Goal: Task Accomplishment & Management: Manage account settings

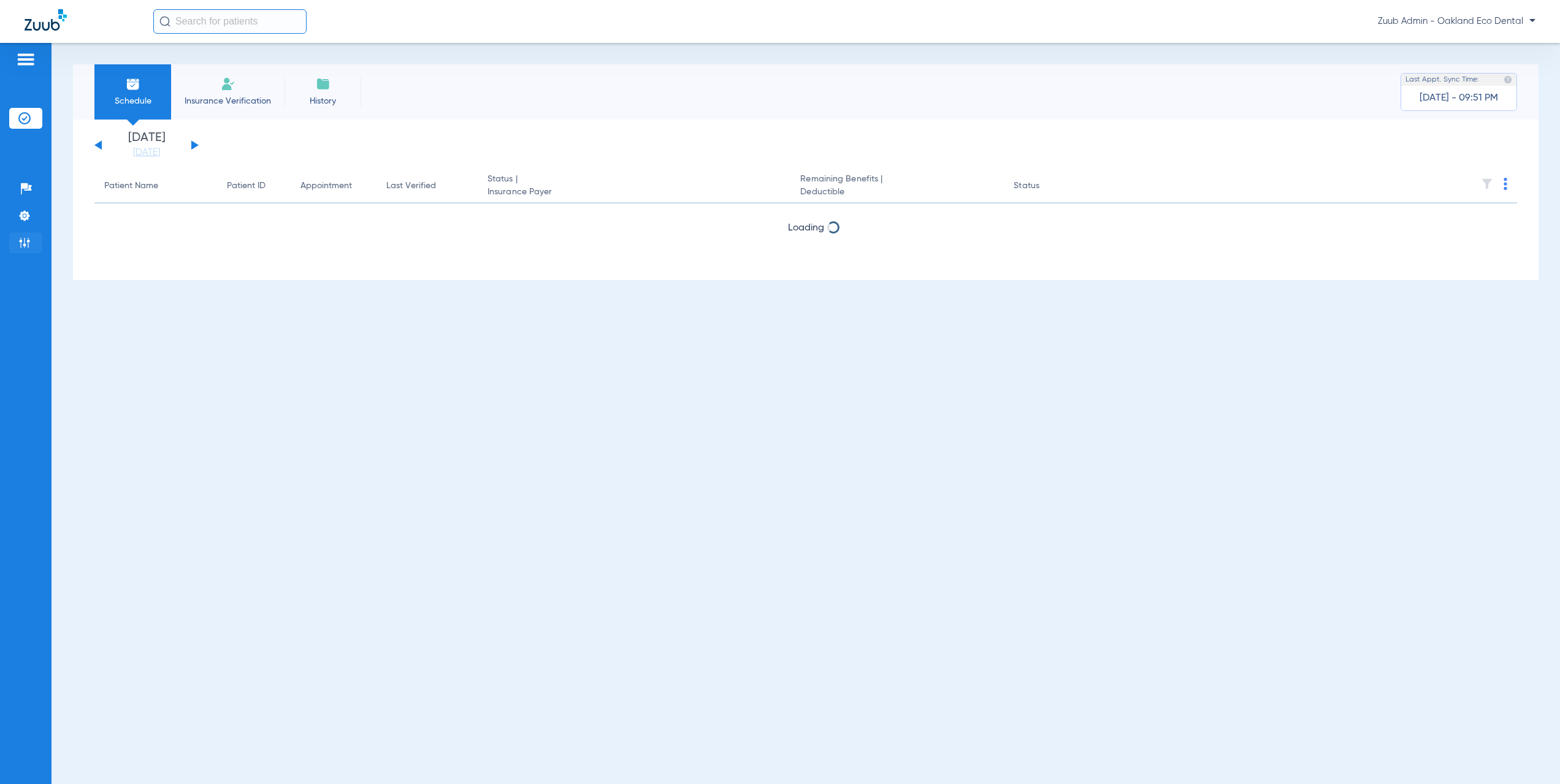
click at [11, 246] on li "Admin" at bounding box center [26, 242] width 33 height 21
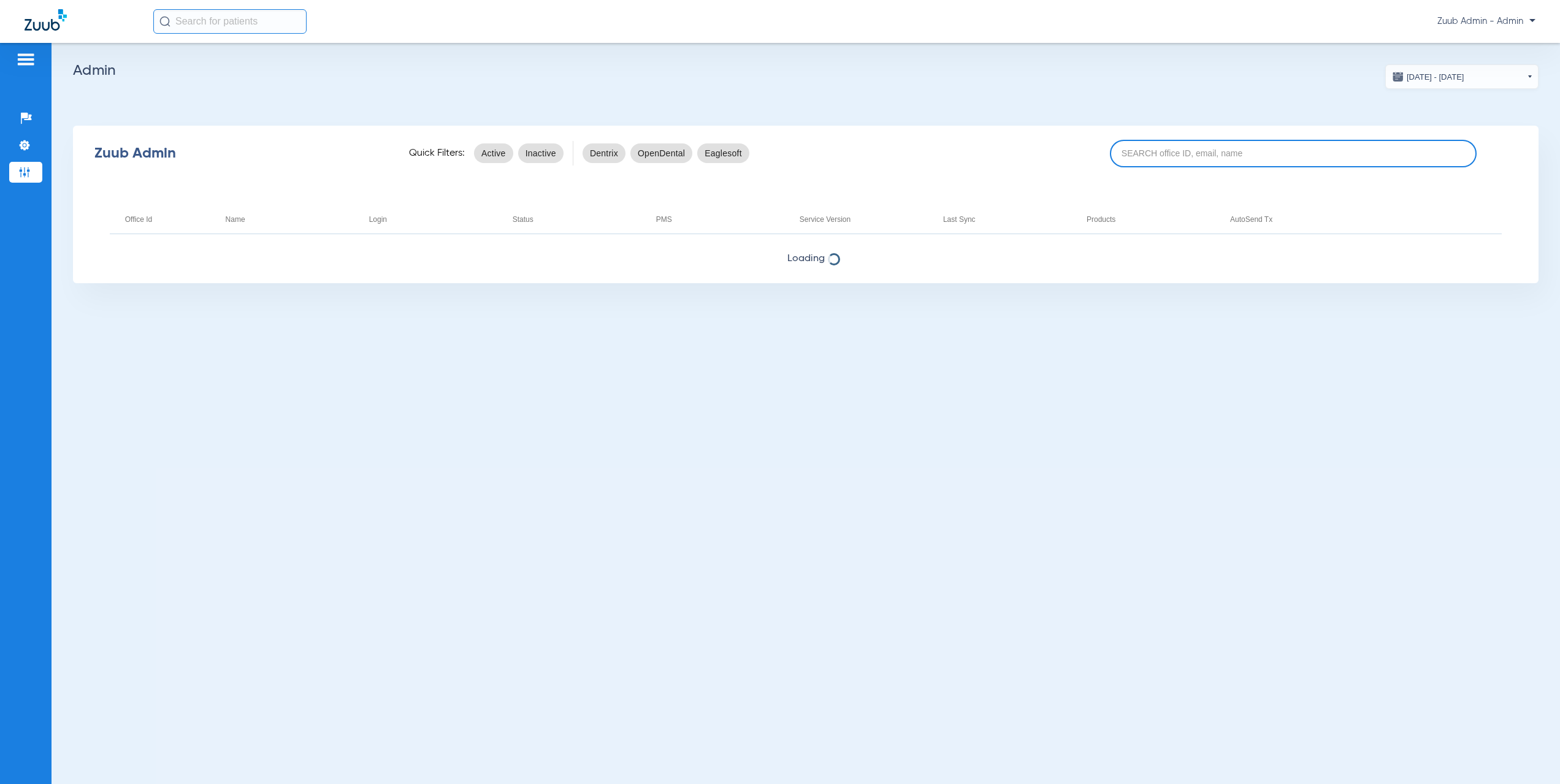
click at [1150, 154] on input at bounding box center [1293, 153] width 367 height 28
paste input "17006530"
type input "17006530"
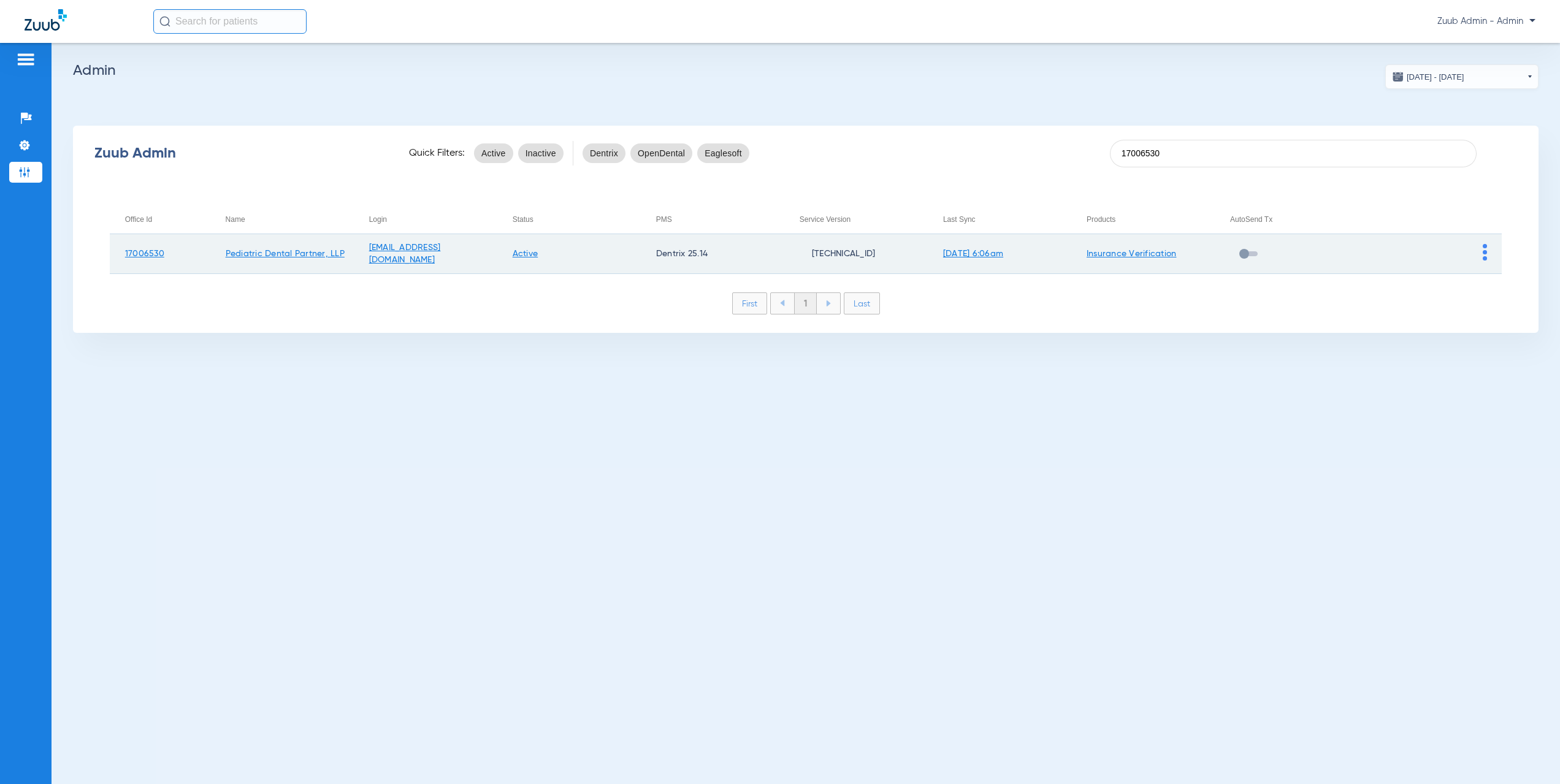
click at [1486, 254] on img at bounding box center [1485, 252] width 4 height 16
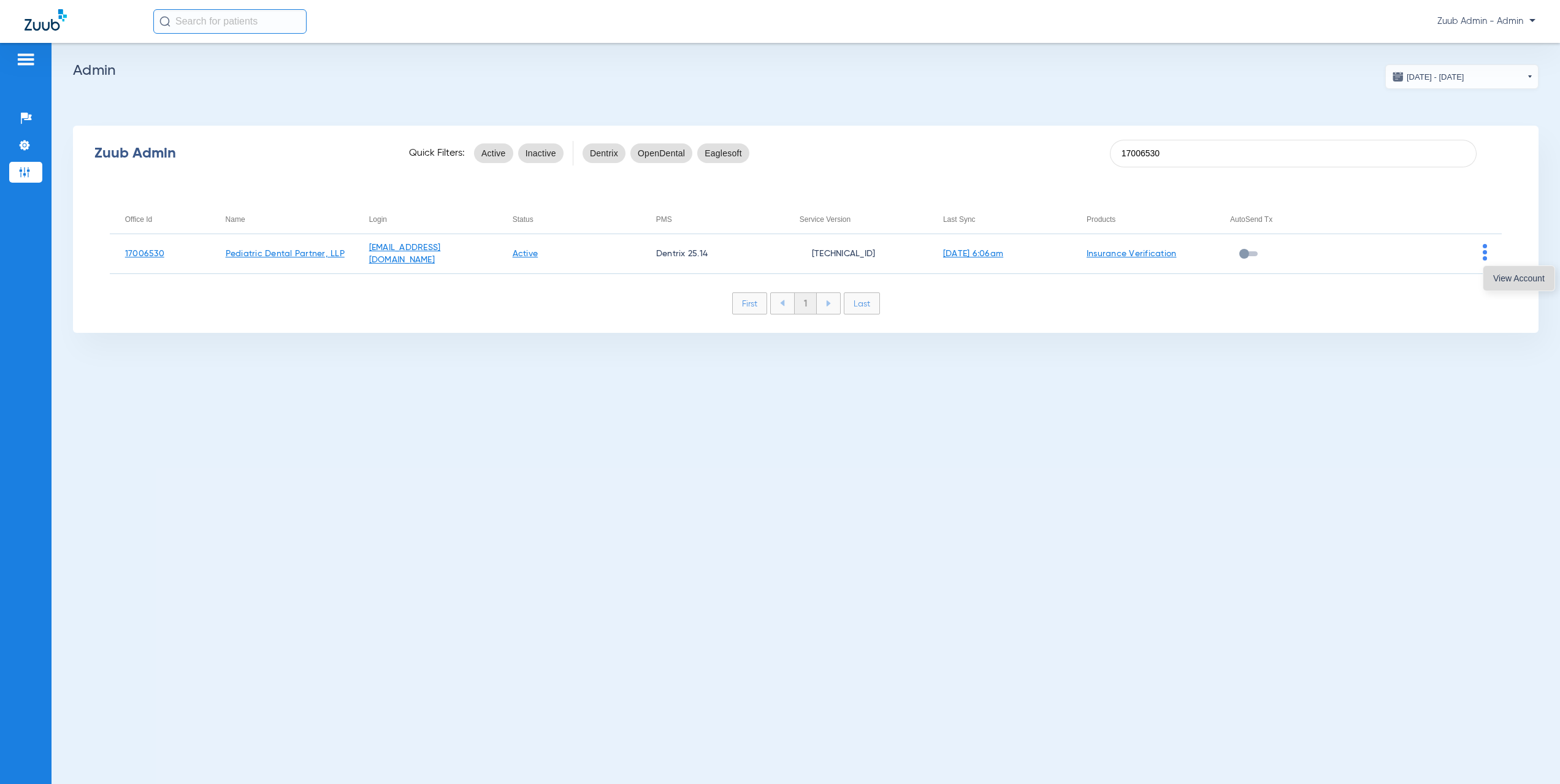
click at [1493, 285] on button "View Account" at bounding box center [1519, 278] width 71 height 25
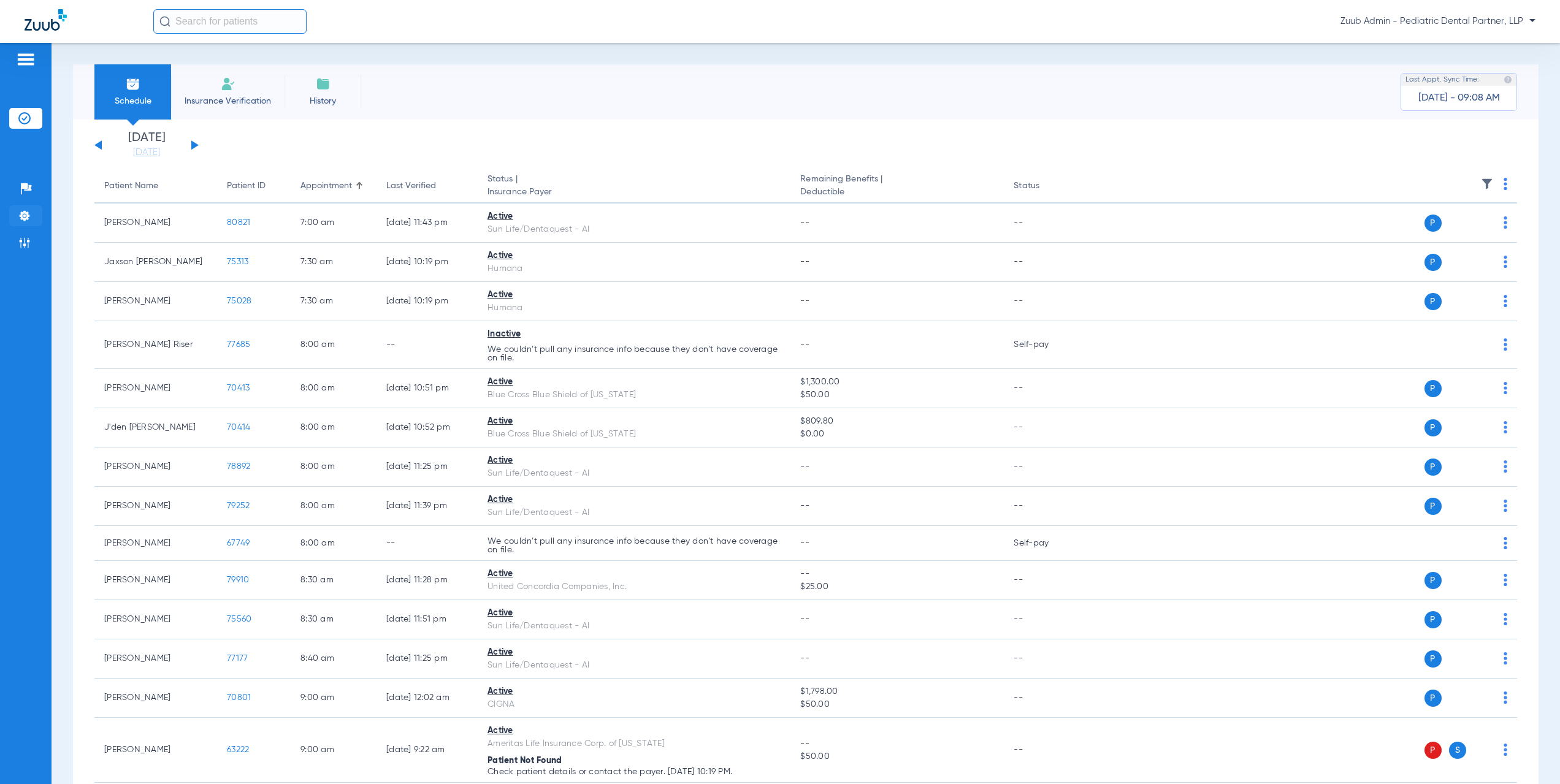
click at [32, 212] on li "Settings" at bounding box center [26, 215] width 33 height 21
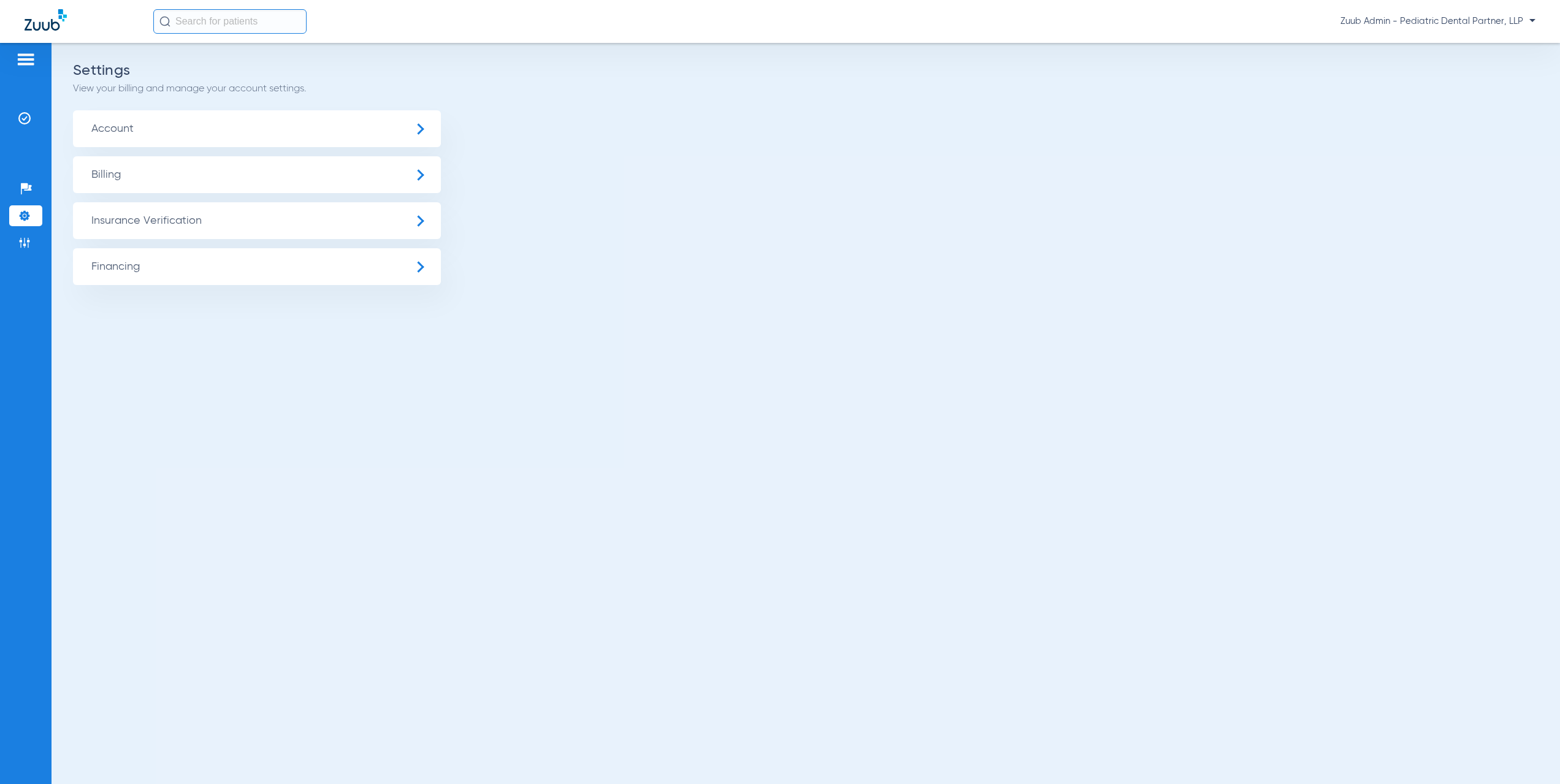
click at [205, 217] on span "Insurance Verification" at bounding box center [257, 221] width 368 height 37
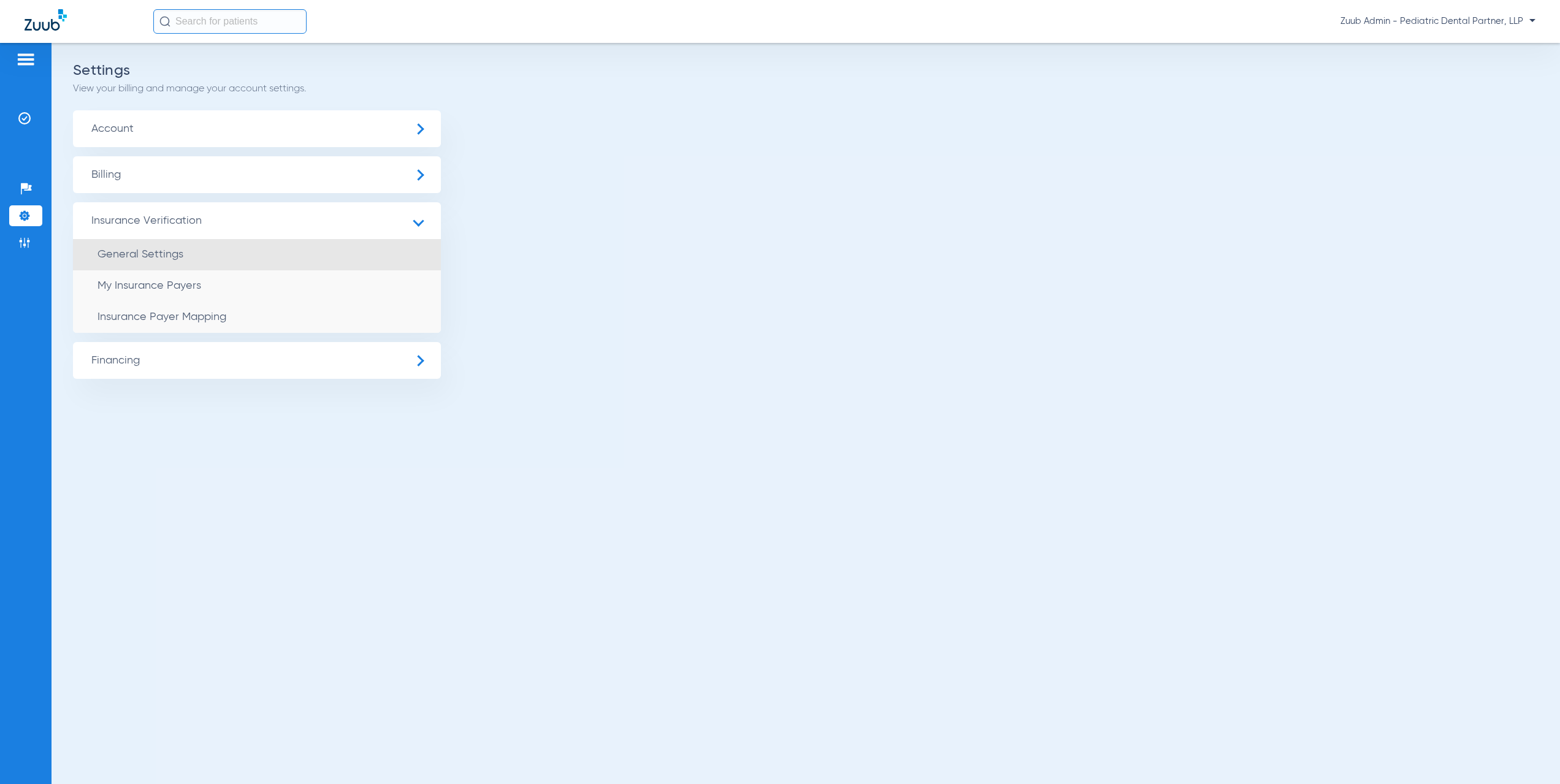
click at [203, 251] on li "General Settings" at bounding box center [257, 255] width 368 height 31
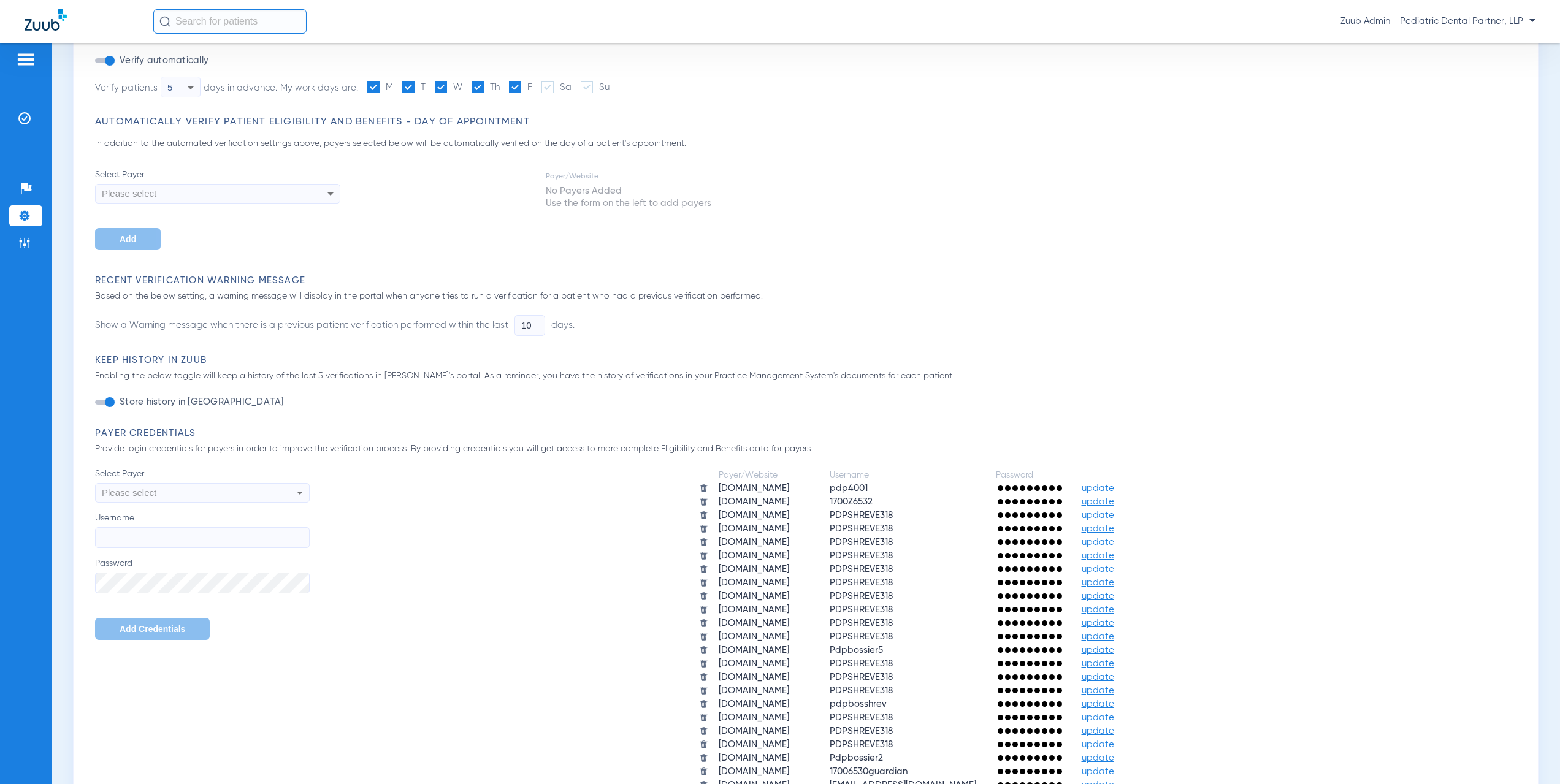
scroll to position [298, 0]
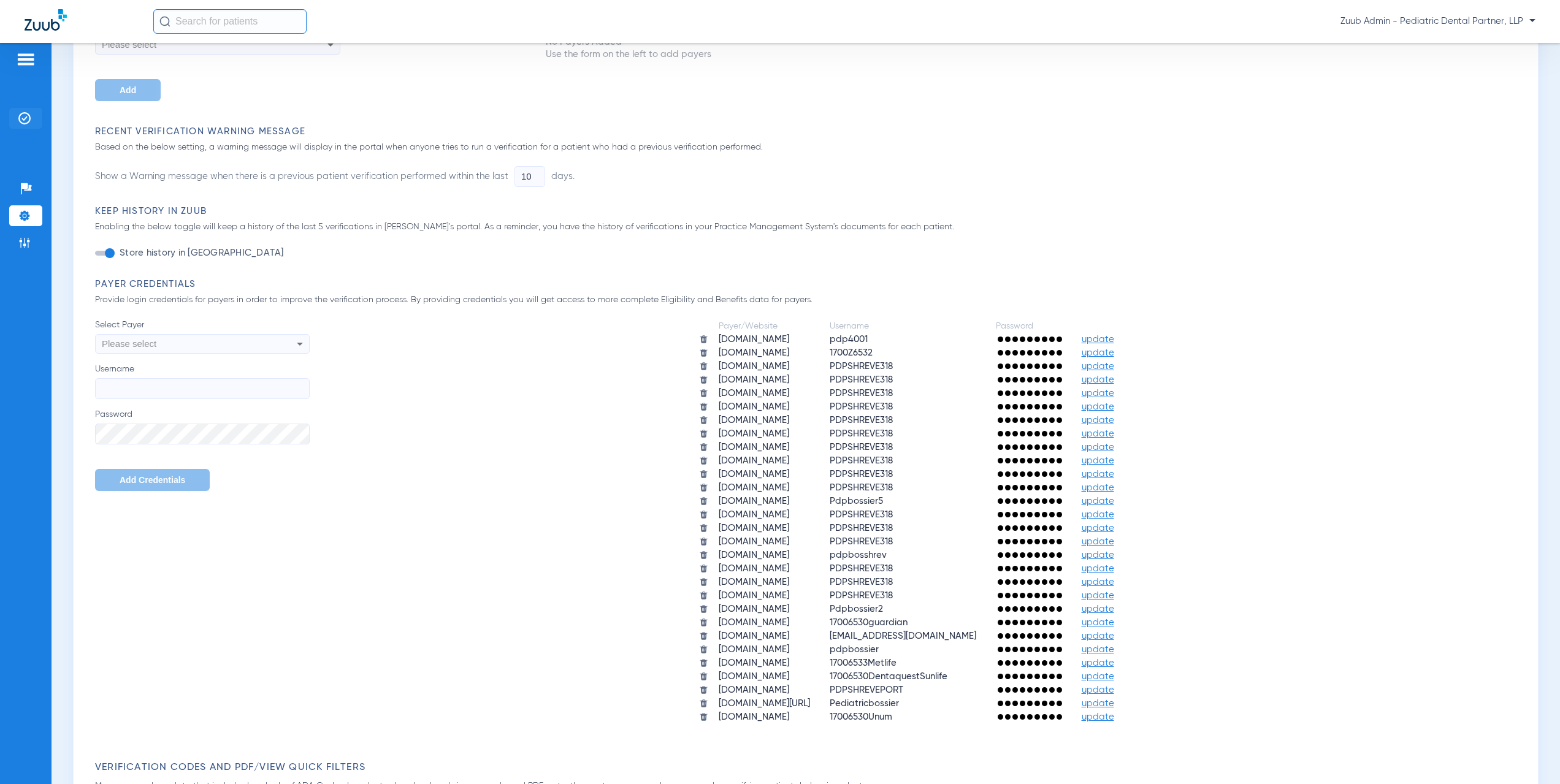
click at [31, 124] on li "Insurance Verification" at bounding box center [26, 118] width 33 height 21
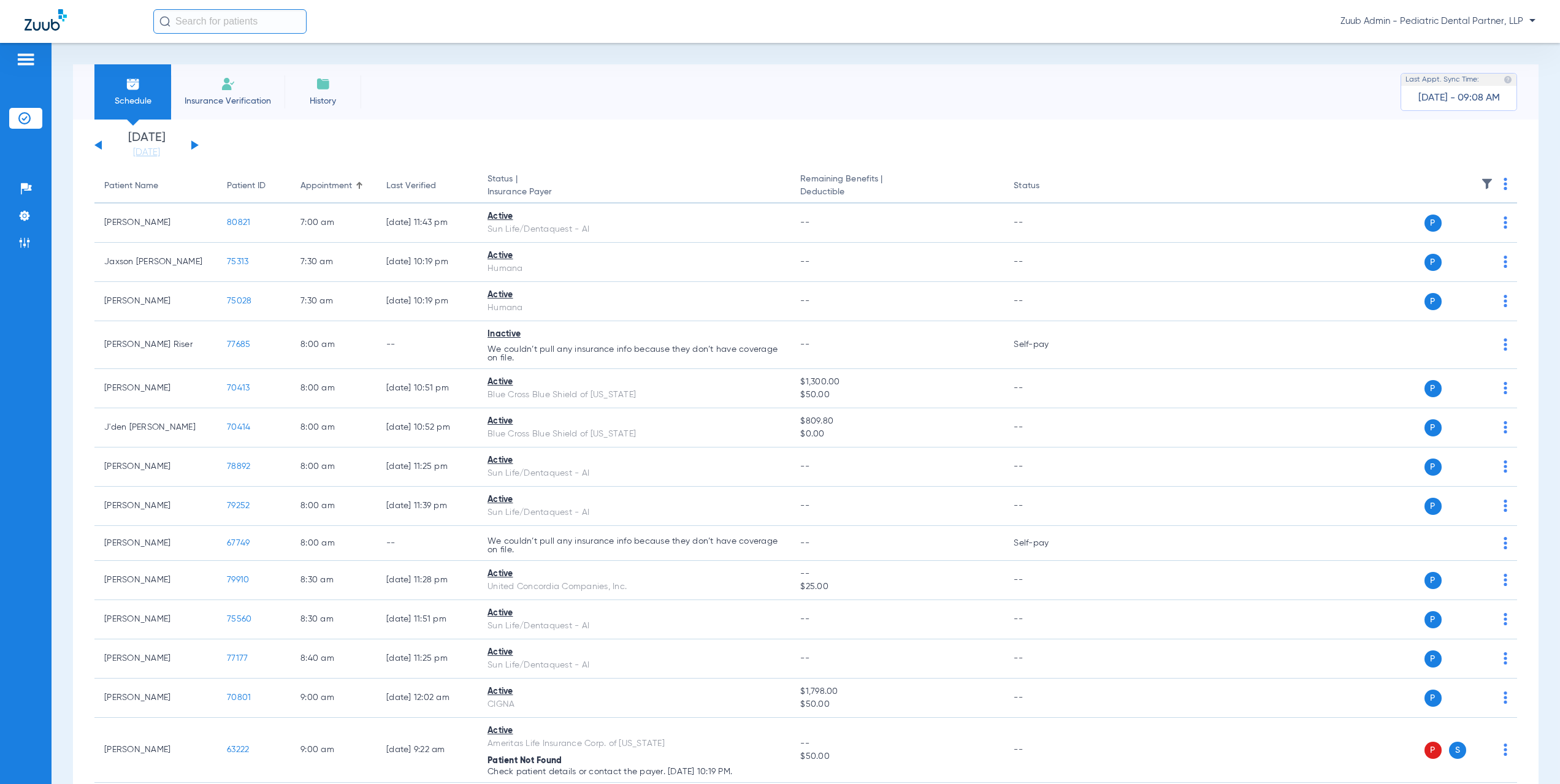
click at [1481, 186] on img at bounding box center [1487, 183] width 12 height 12
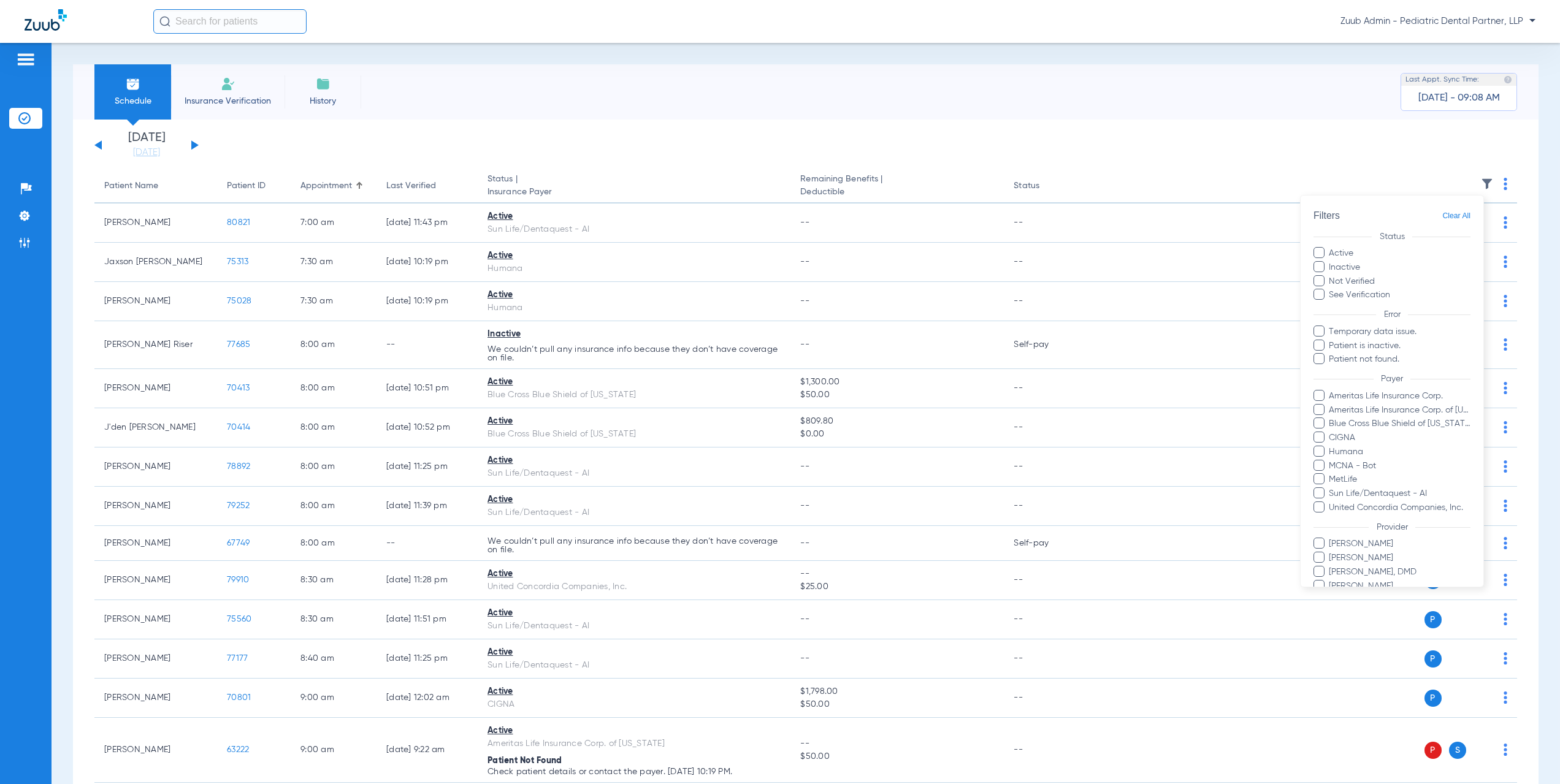
click at [428, 143] on div at bounding box center [780, 392] width 1560 height 784
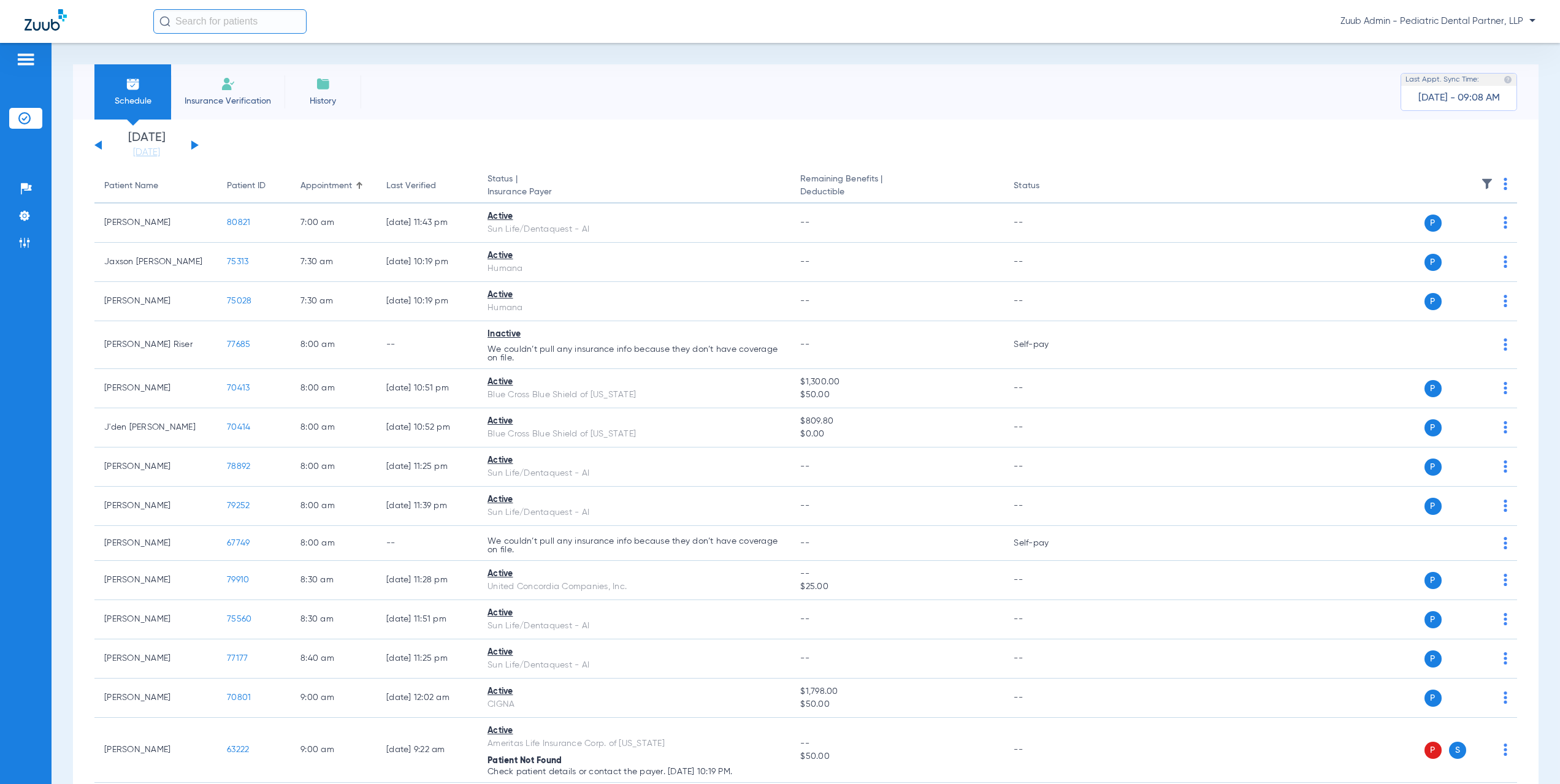
click at [195, 143] on button at bounding box center [195, 145] width 7 height 9
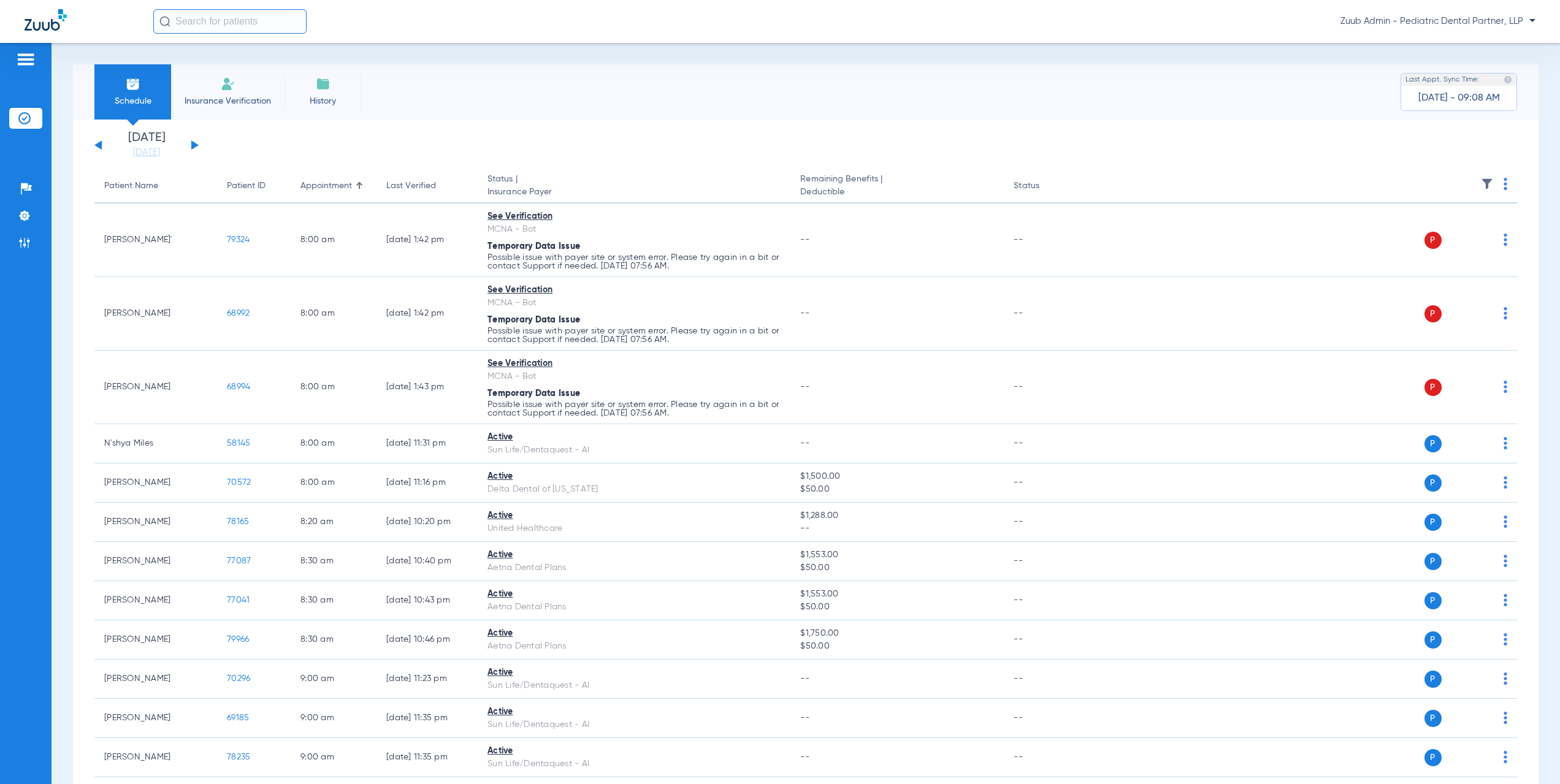
click at [196, 141] on div "Monday 06-16-2025 Tuesday 06-17-2025 Wednesday 06-18-2025 Thursday 06-19-2025 F…" at bounding box center [146, 146] width 104 height 27
click at [195, 147] on button at bounding box center [195, 145] width 7 height 9
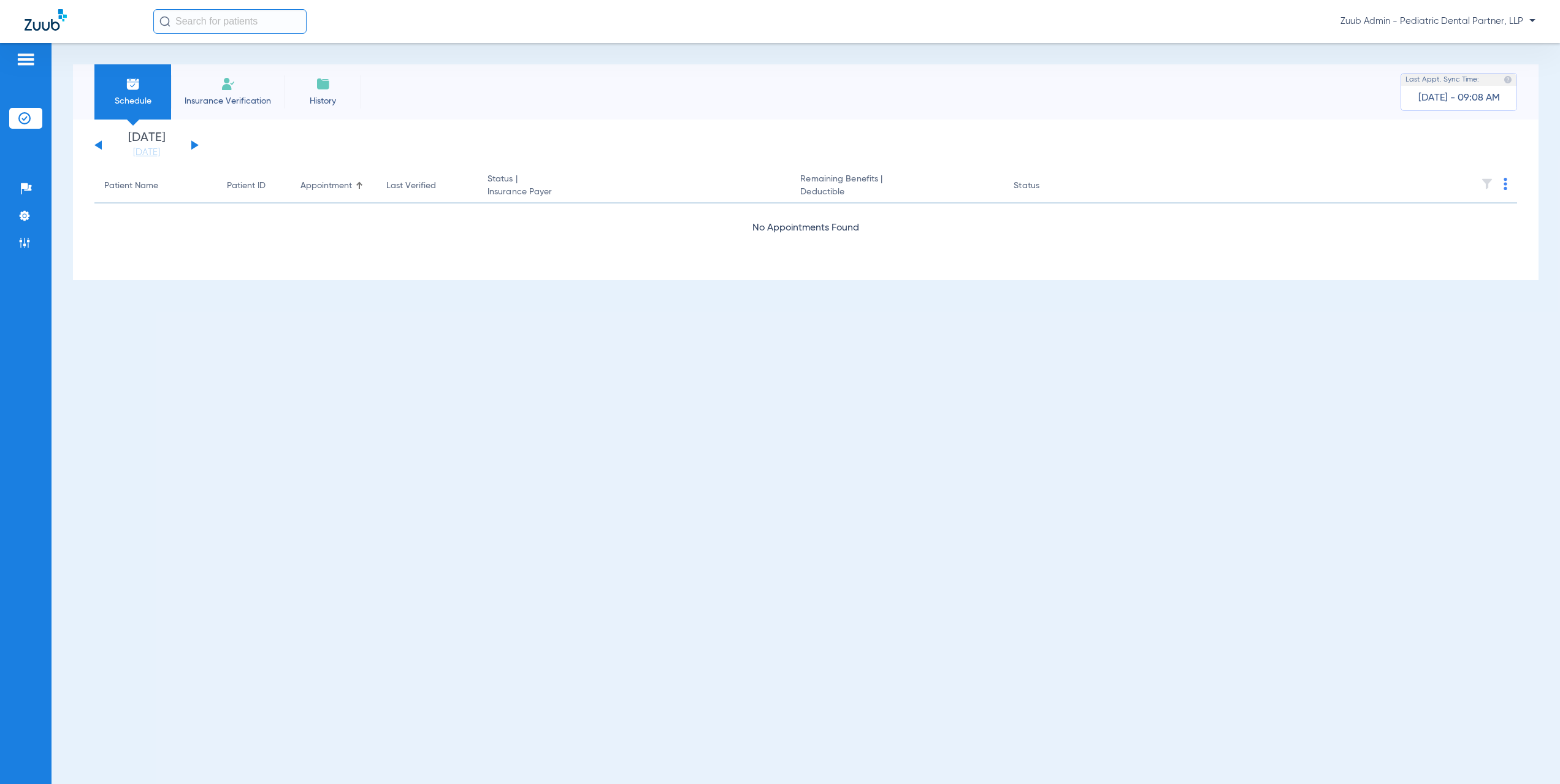
click at [195, 147] on button at bounding box center [195, 145] width 7 height 9
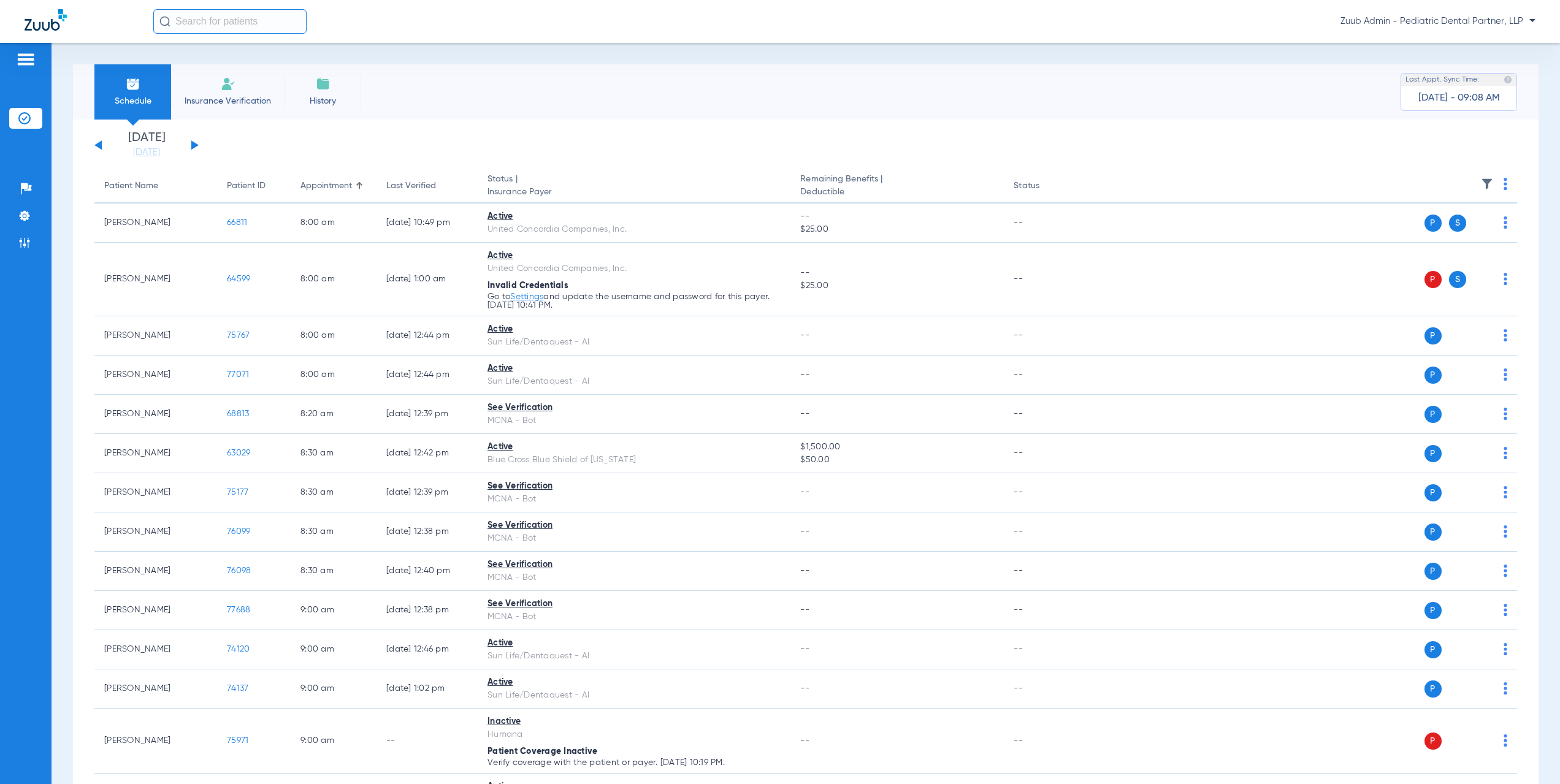
click at [194, 148] on div "Monday 06-16-2025 Tuesday 06-17-2025 Wednesday 06-18-2025 Thursday 06-19-2025 F…" at bounding box center [146, 146] width 104 height 27
click at [194, 145] on button at bounding box center [195, 145] width 7 height 9
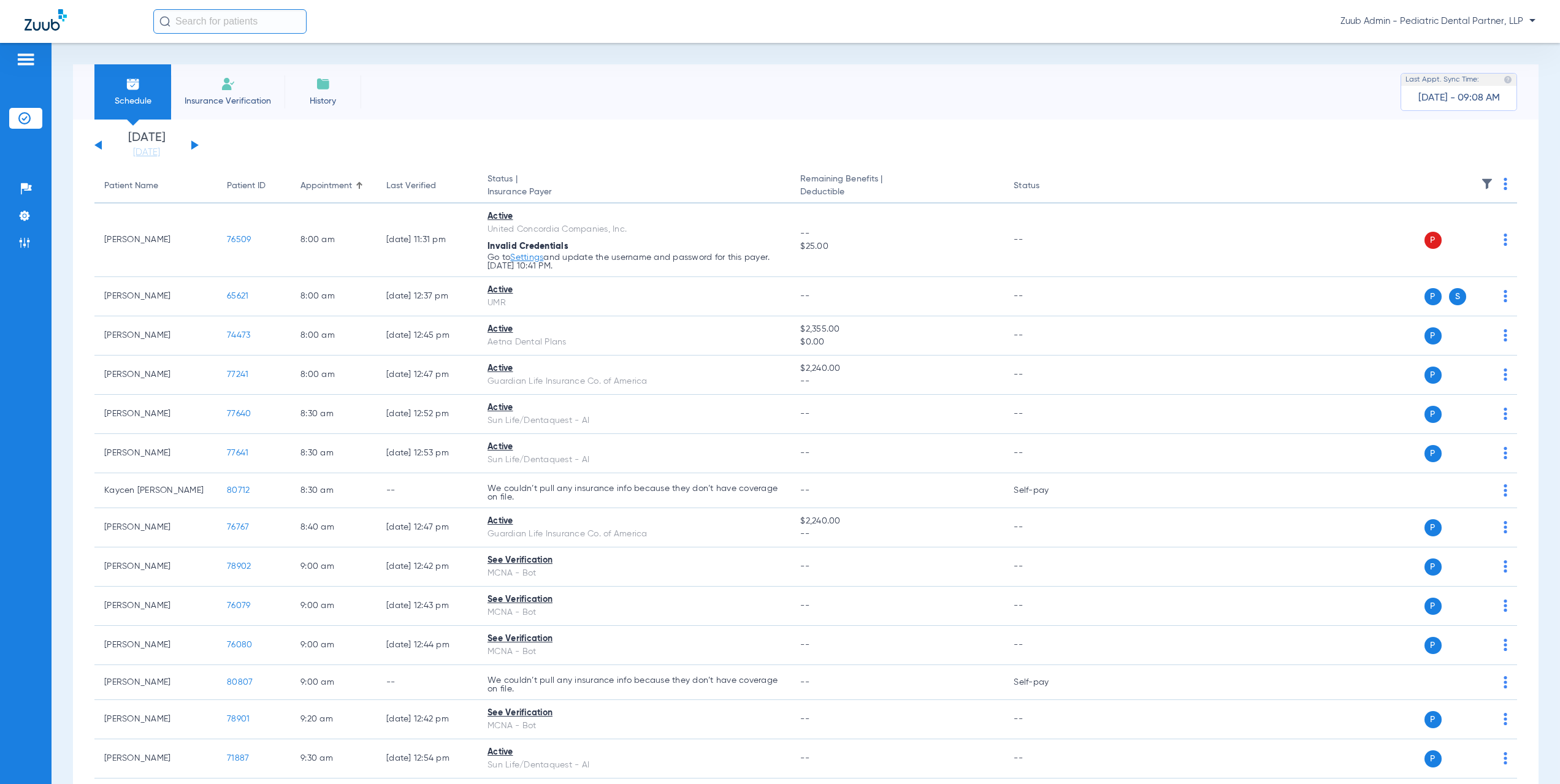
click at [193, 145] on button at bounding box center [195, 145] width 7 height 9
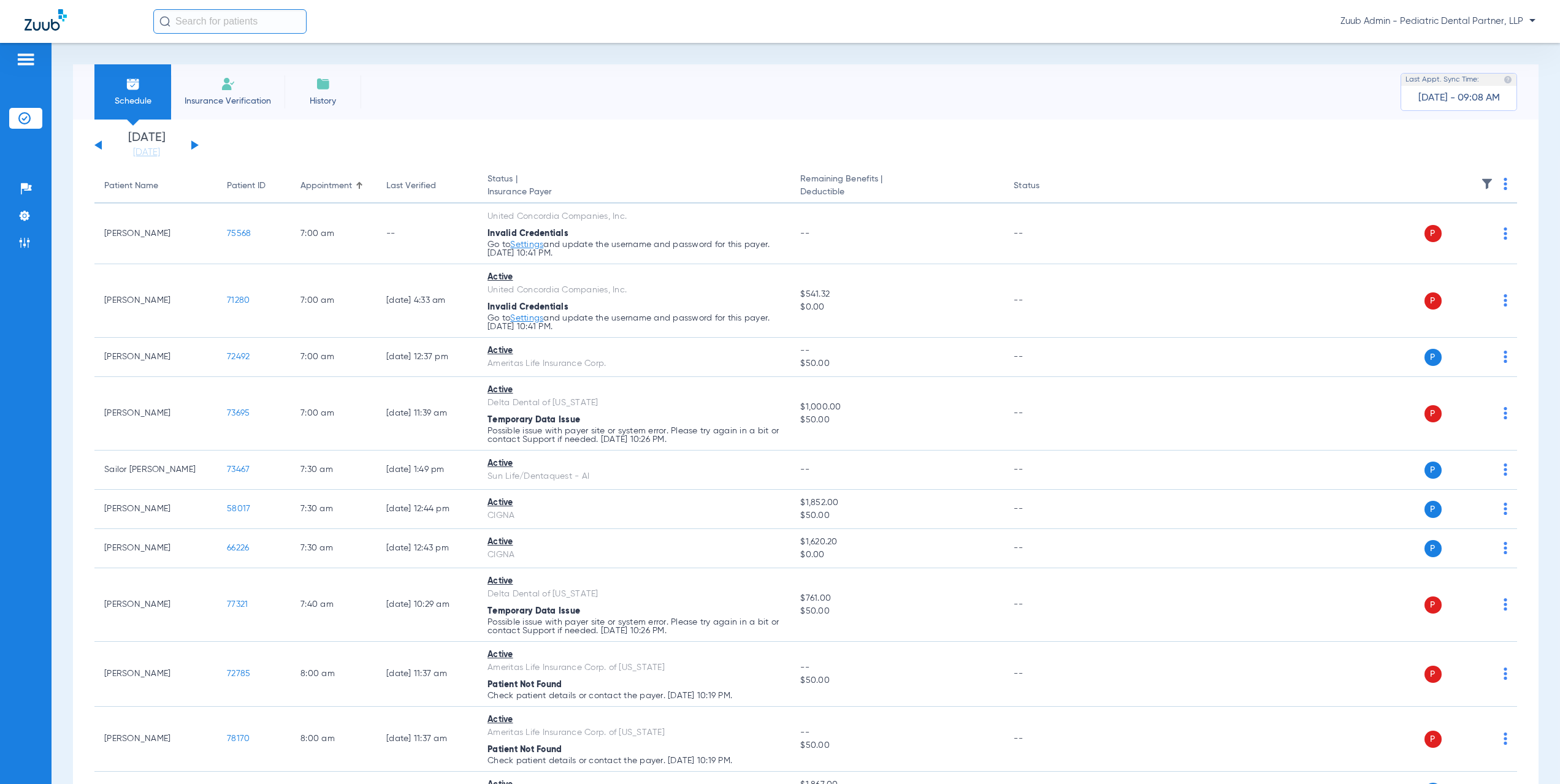
click at [195, 144] on button at bounding box center [195, 145] width 7 height 9
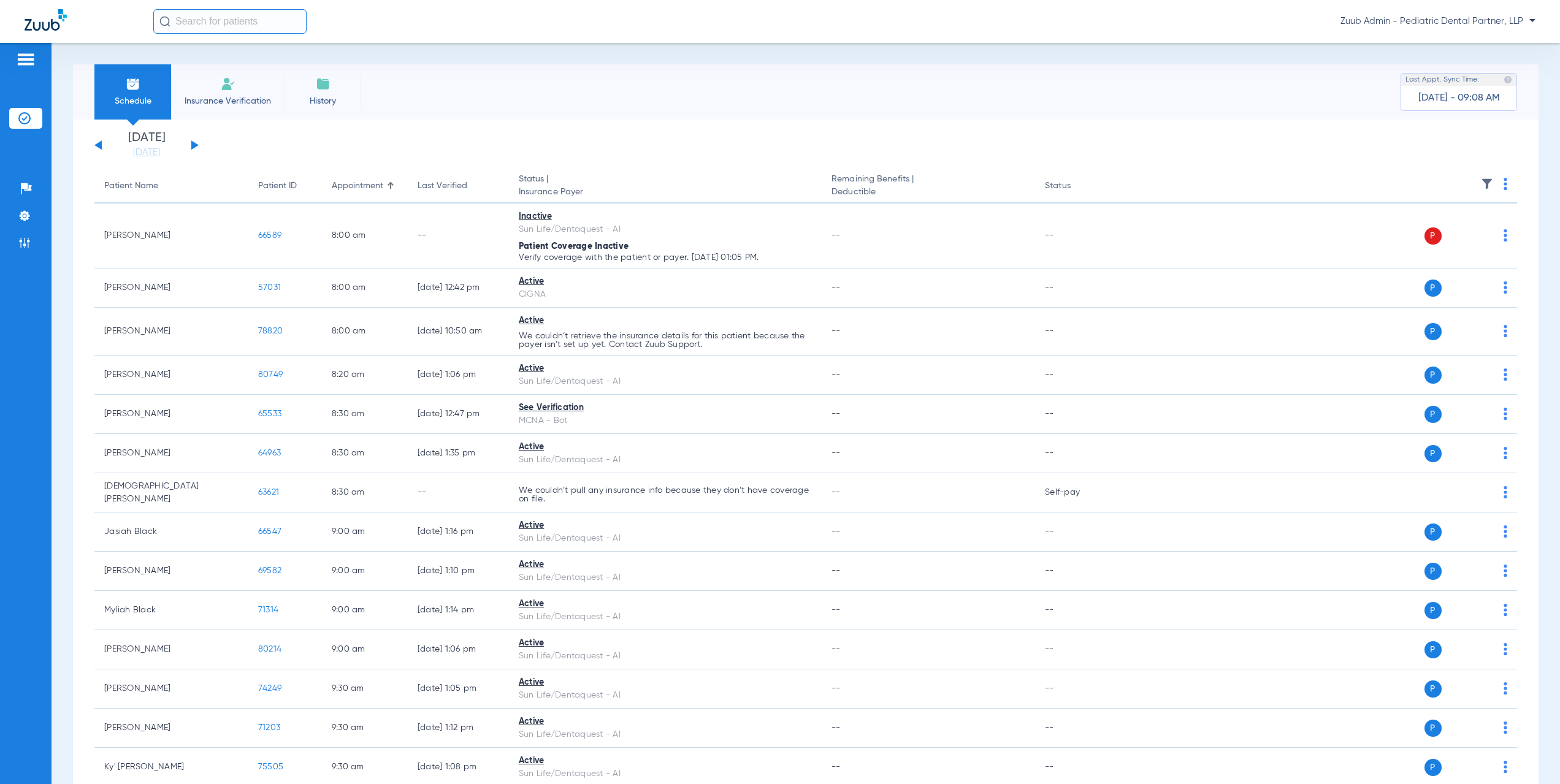
click at [197, 146] on button at bounding box center [195, 145] width 7 height 9
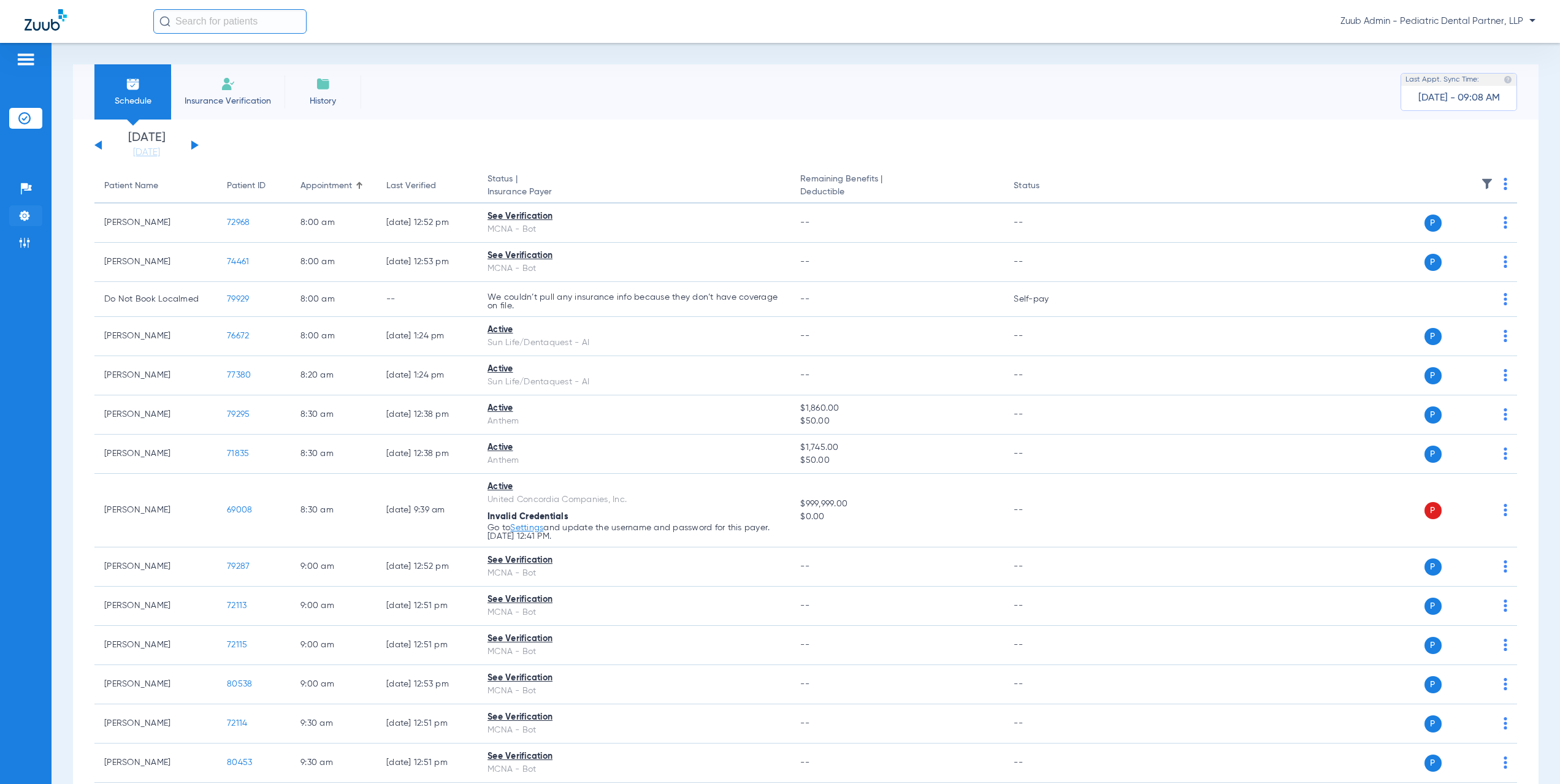
click at [32, 222] on li "Settings" at bounding box center [26, 215] width 33 height 21
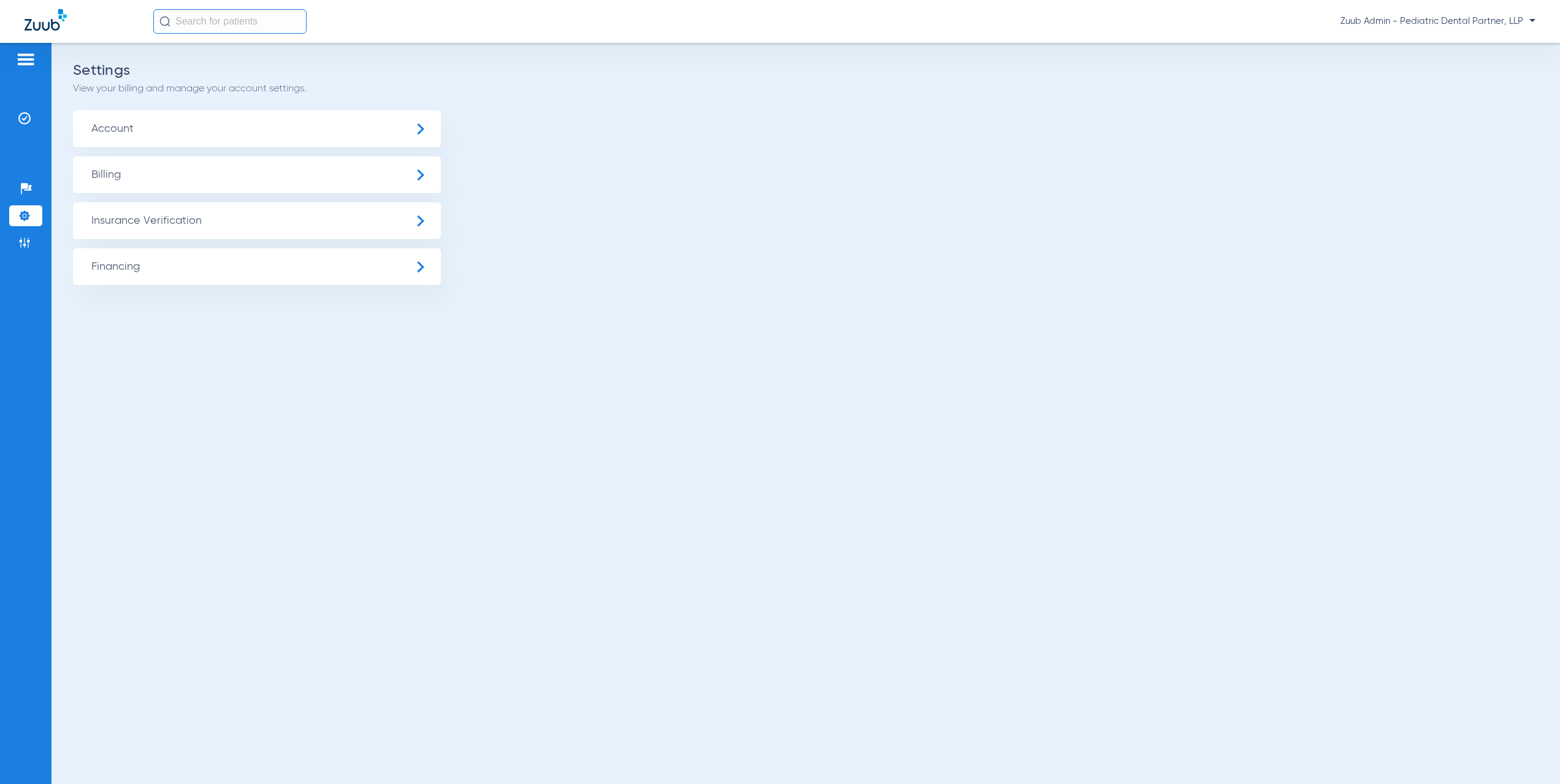
click at [190, 217] on span "Insurance Verification" at bounding box center [257, 221] width 368 height 37
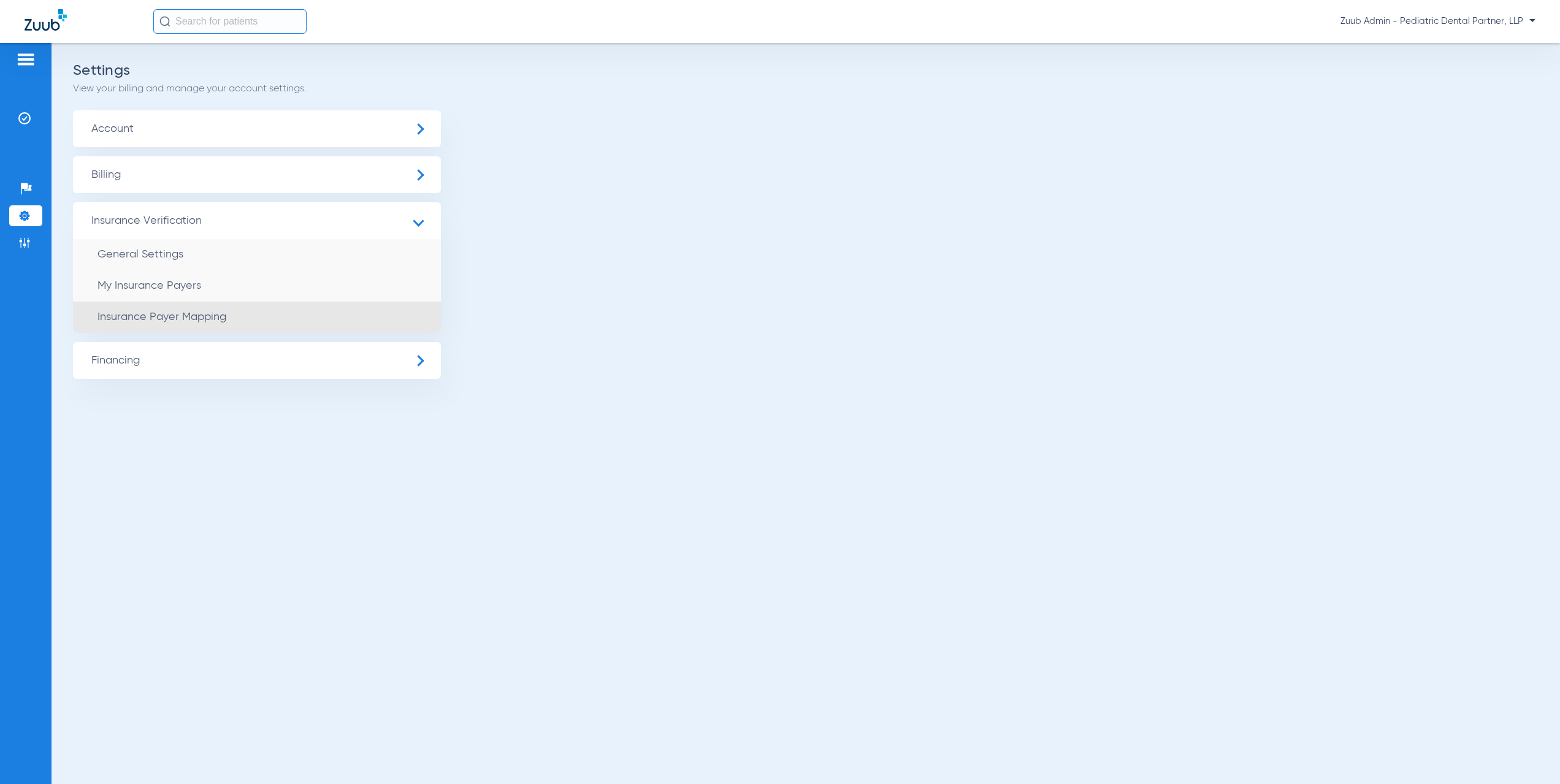
click at [190, 315] on span "Insurance Payer Mapping" at bounding box center [161, 317] width 129 height 11
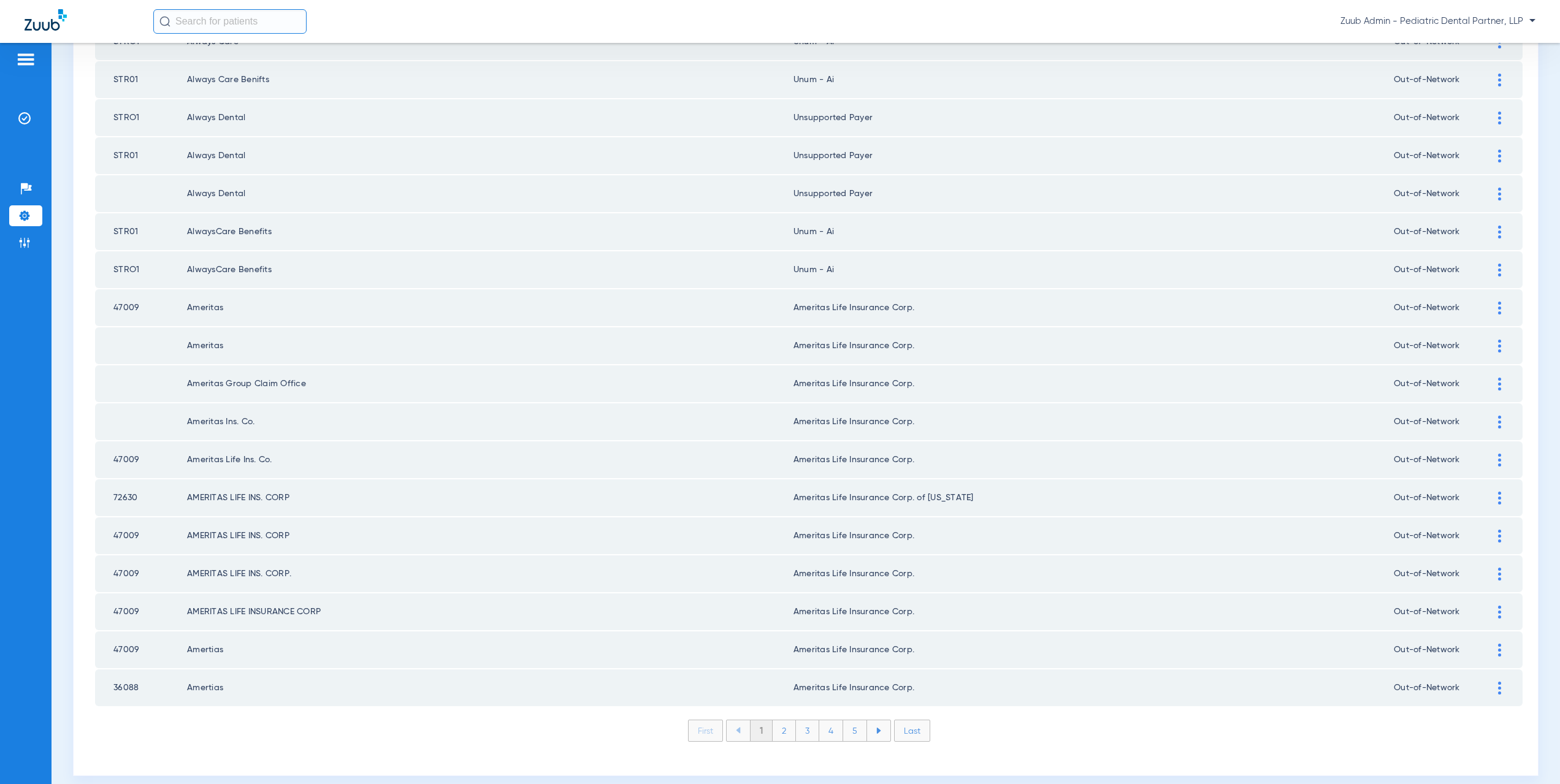
scroll to position [1432, 0]
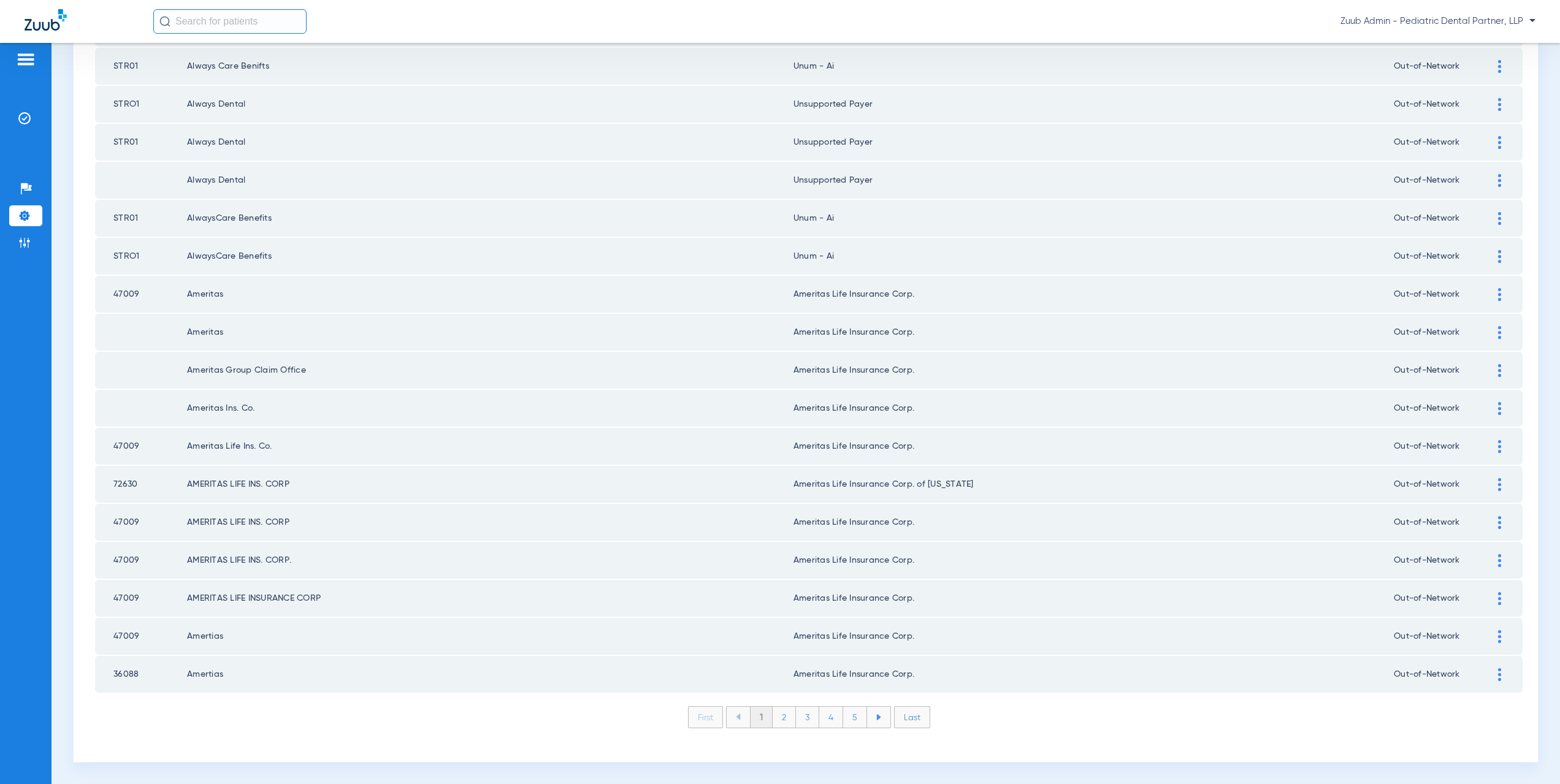
click at [781, 719] on li "2" at bounding box center [784, 717] width 23 height 21
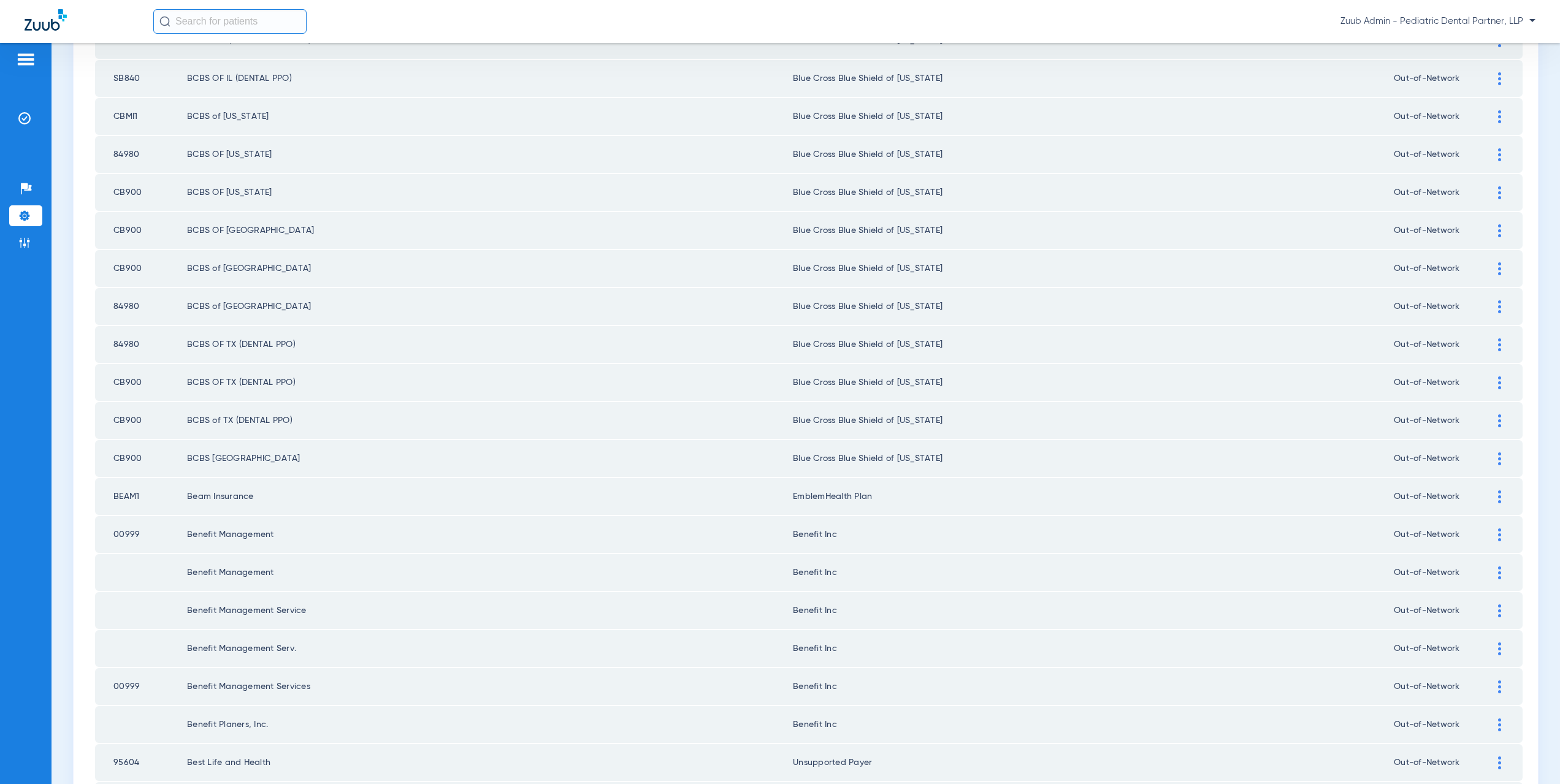
scroll to position [1159, 0]
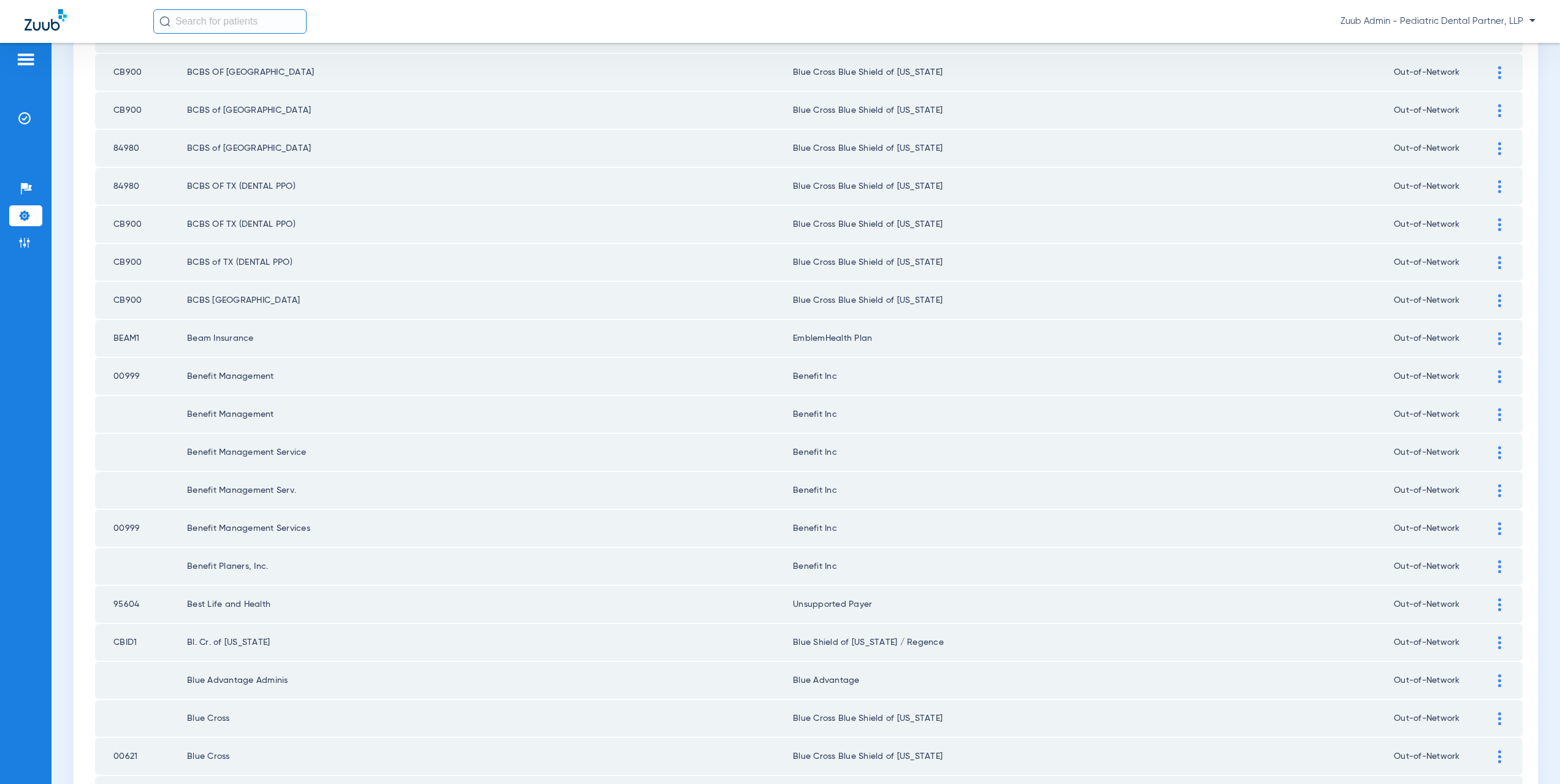
click at [1498, 337] on img at bounding box center [1500, 339] width 3 height 13
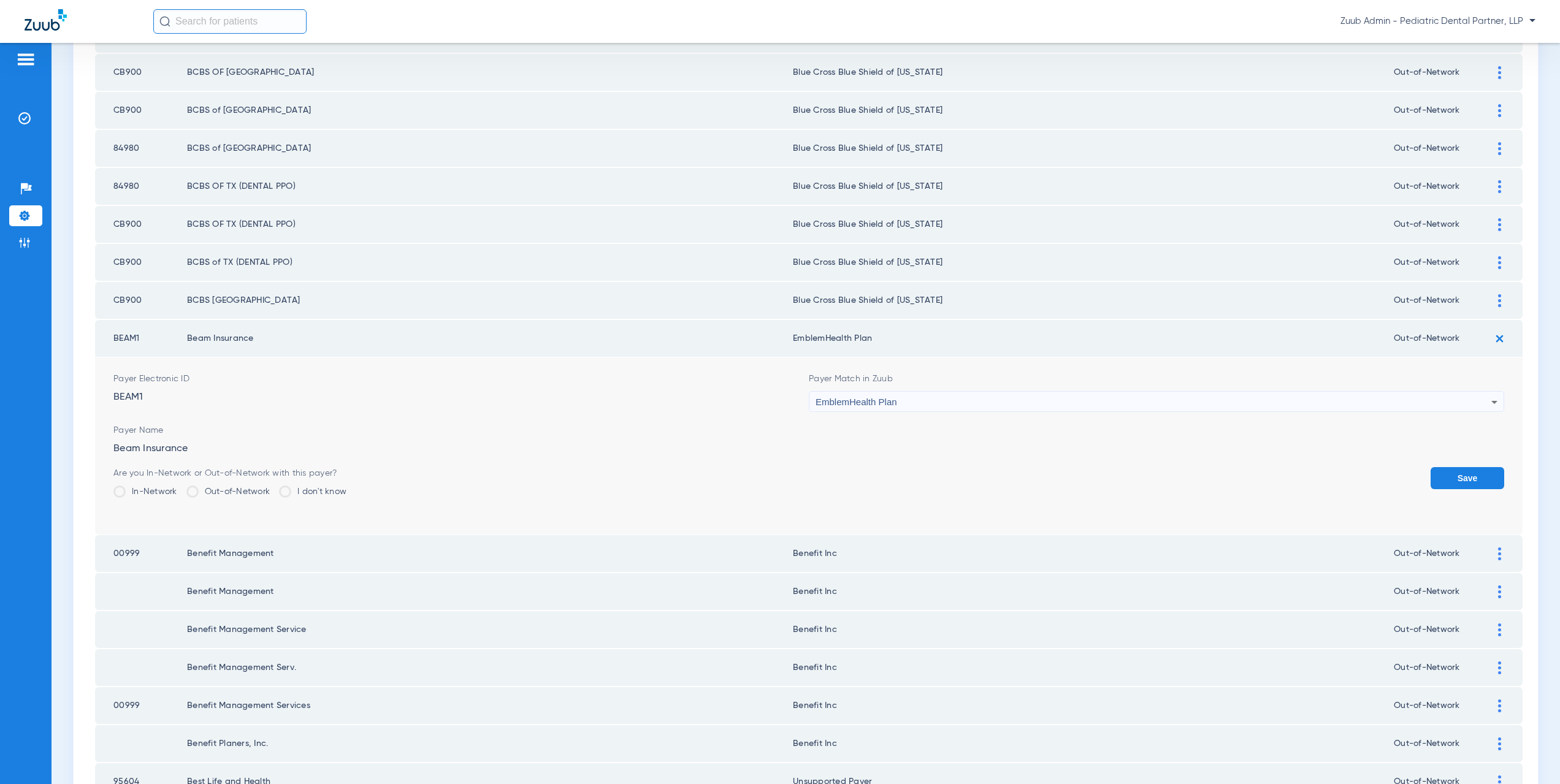
click at [823, 402] on span "EmblemHealth Plan" at bounding box center [856, 402] width 82 height 11
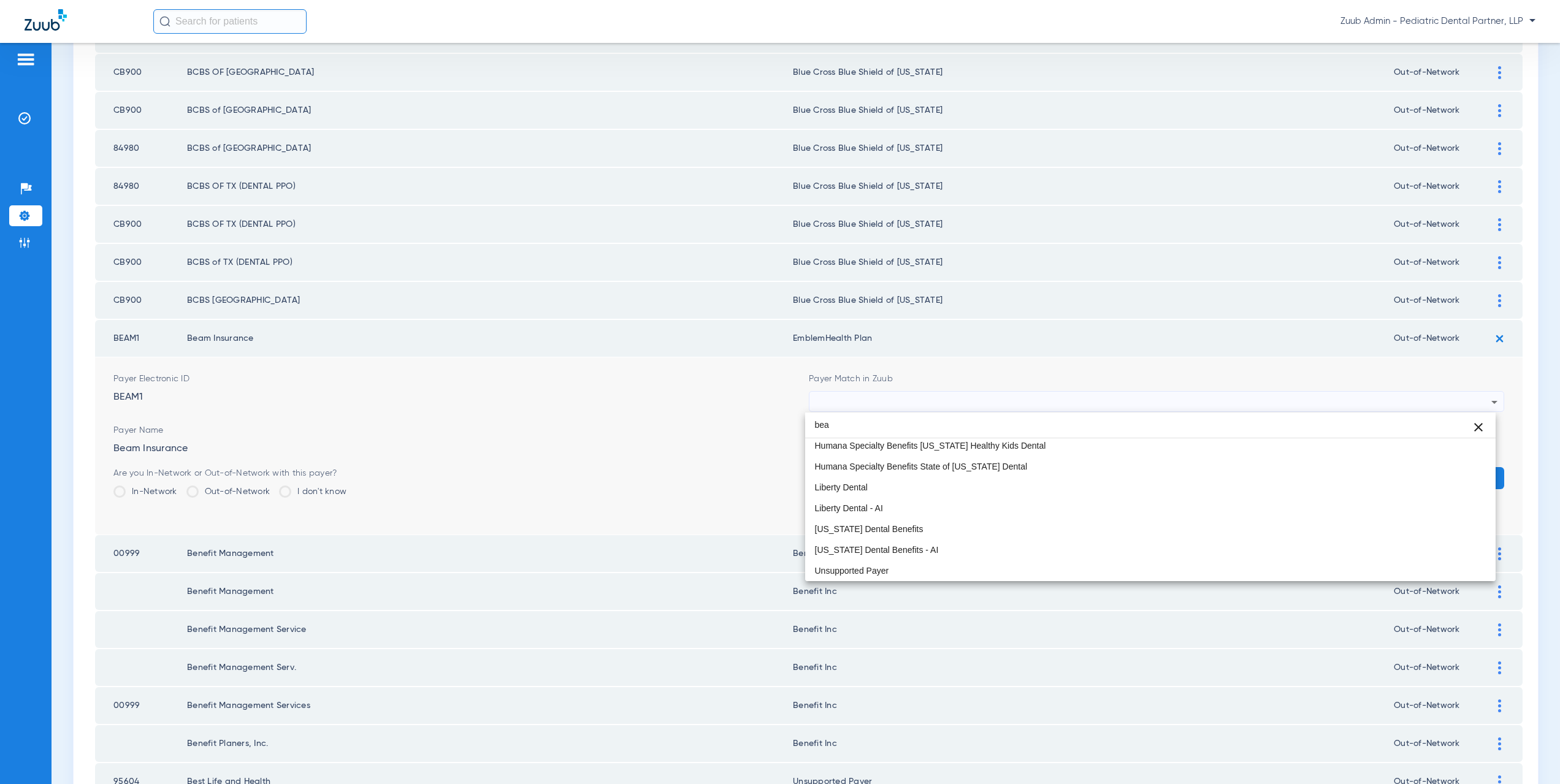
scroll to position [0, 0]
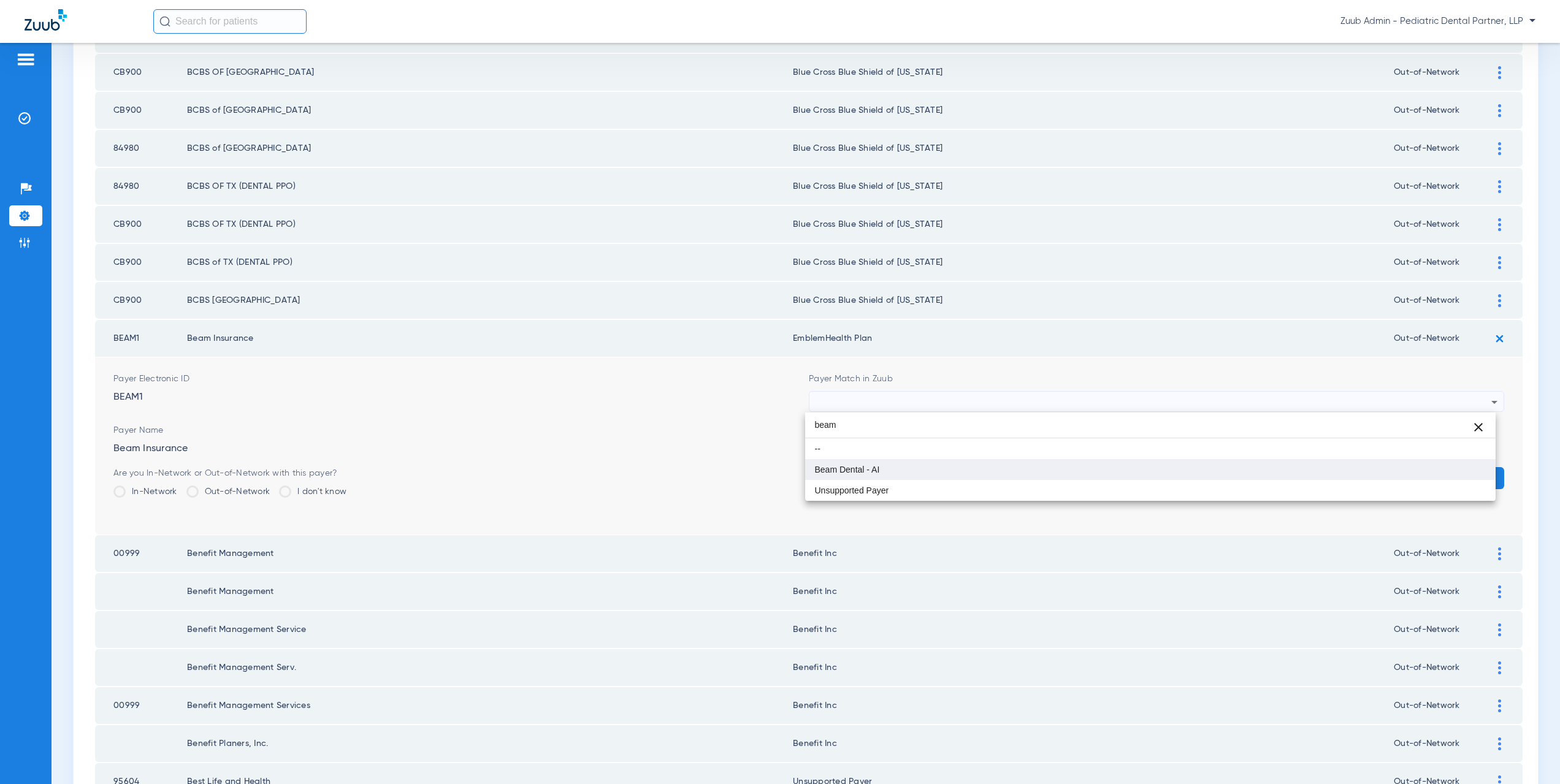
type input "beam"
click at [836, 463] on mat-option "Beam Dental - AI" at bounding box center [1150, 469] width 691 height 21
click at [1449, 477] on button "Save" at bounding box center [1468, 478] width 74 height 22
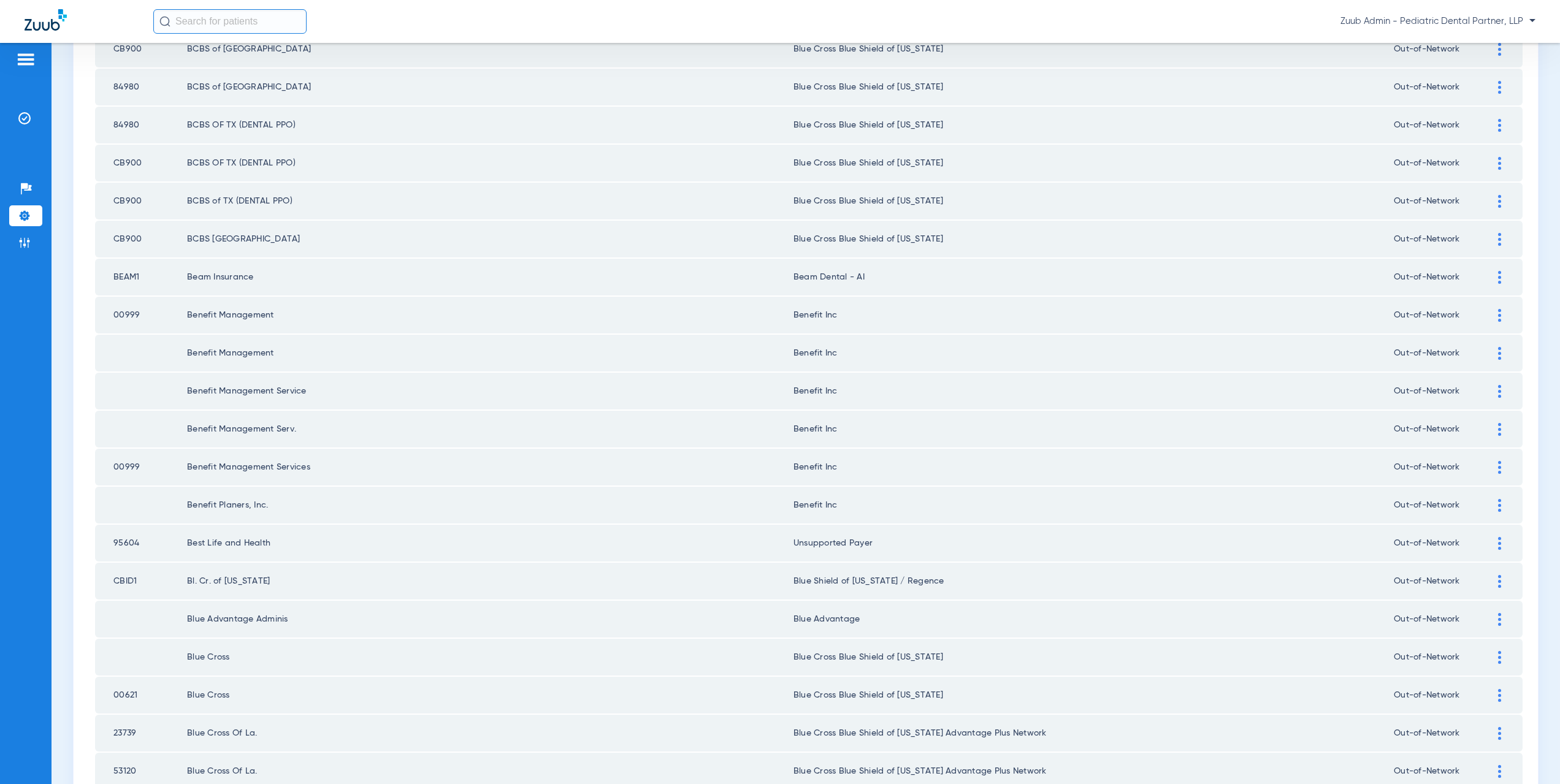
scroll to position [1432, 0]
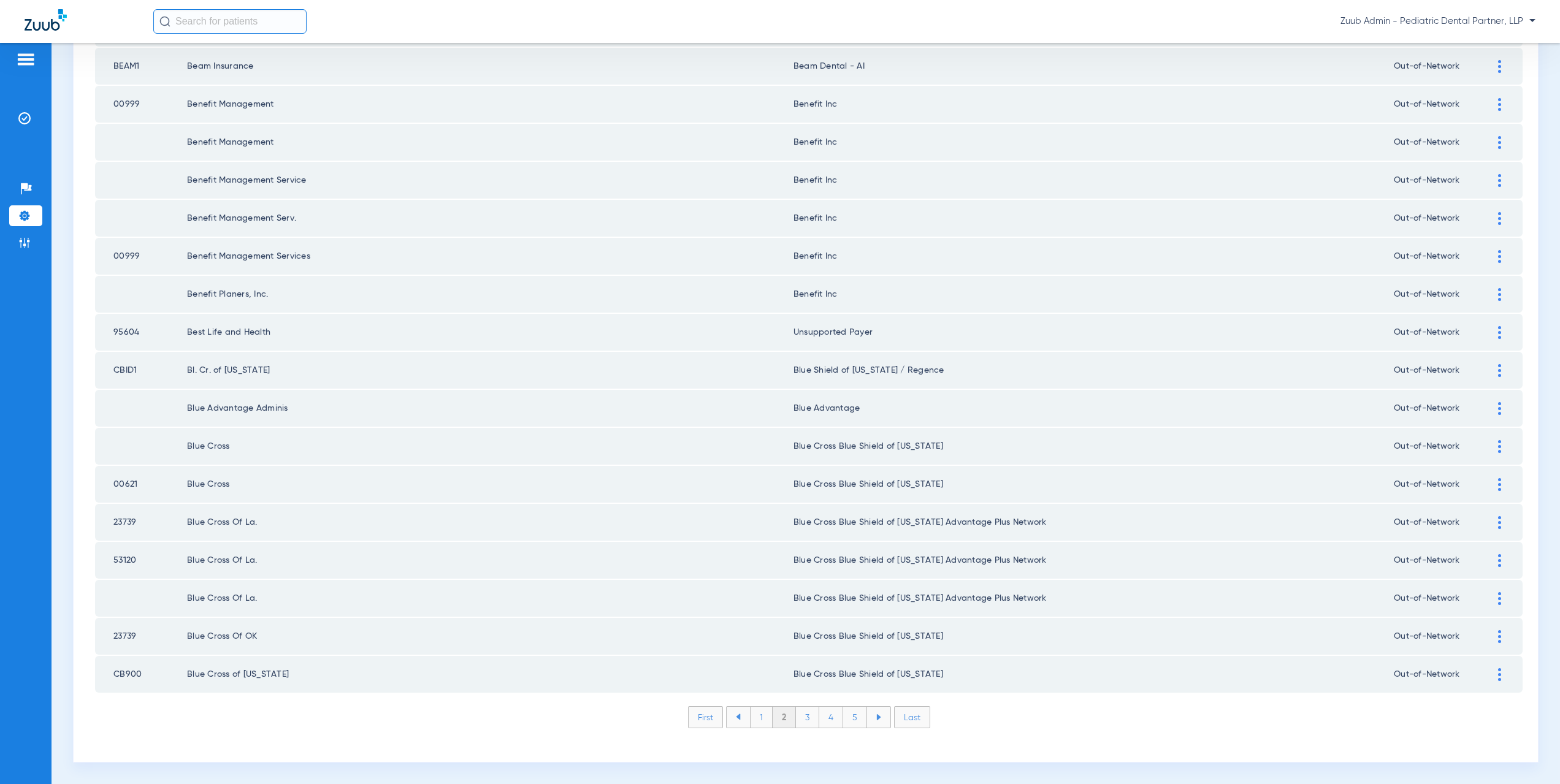
click at [803, 715] on li "3" at bounding box center [807, 717] width 23 height 21
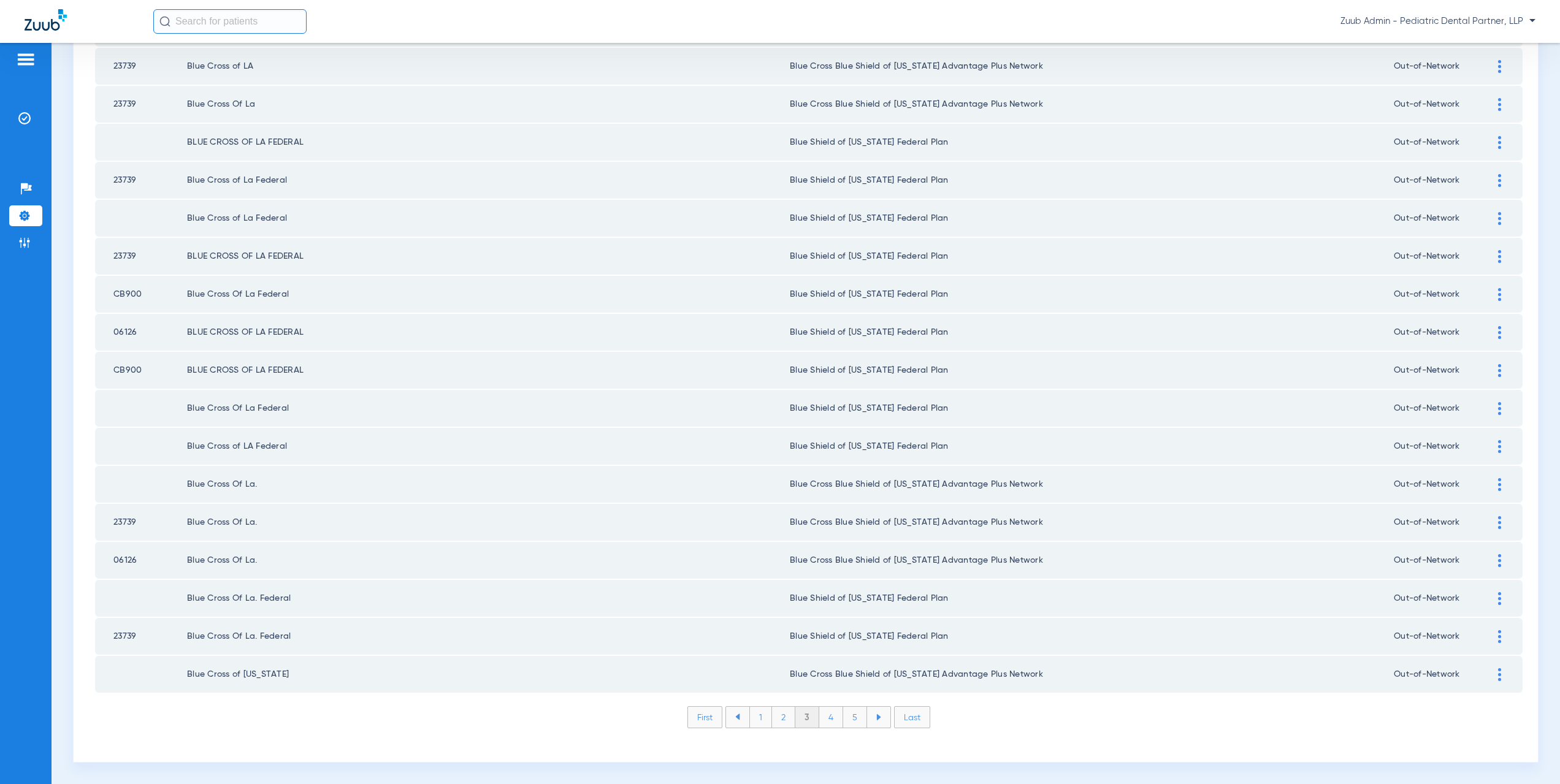
click at [828, 713] on li "4" at bounding box center [831, 717] width 24 height 21
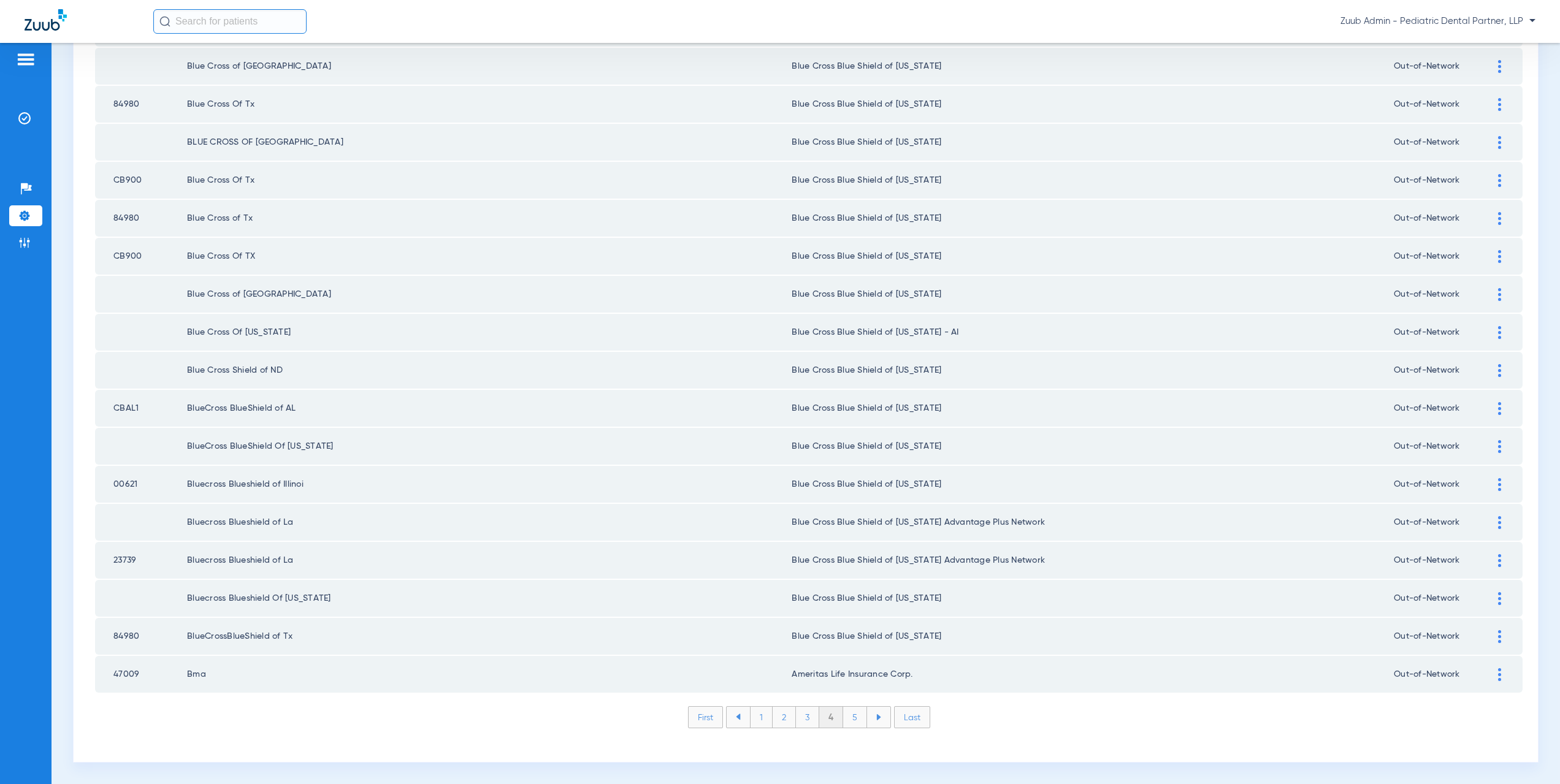
click at [852, 714] on li "5" at bounding box center [855, 717] width 24 height 21
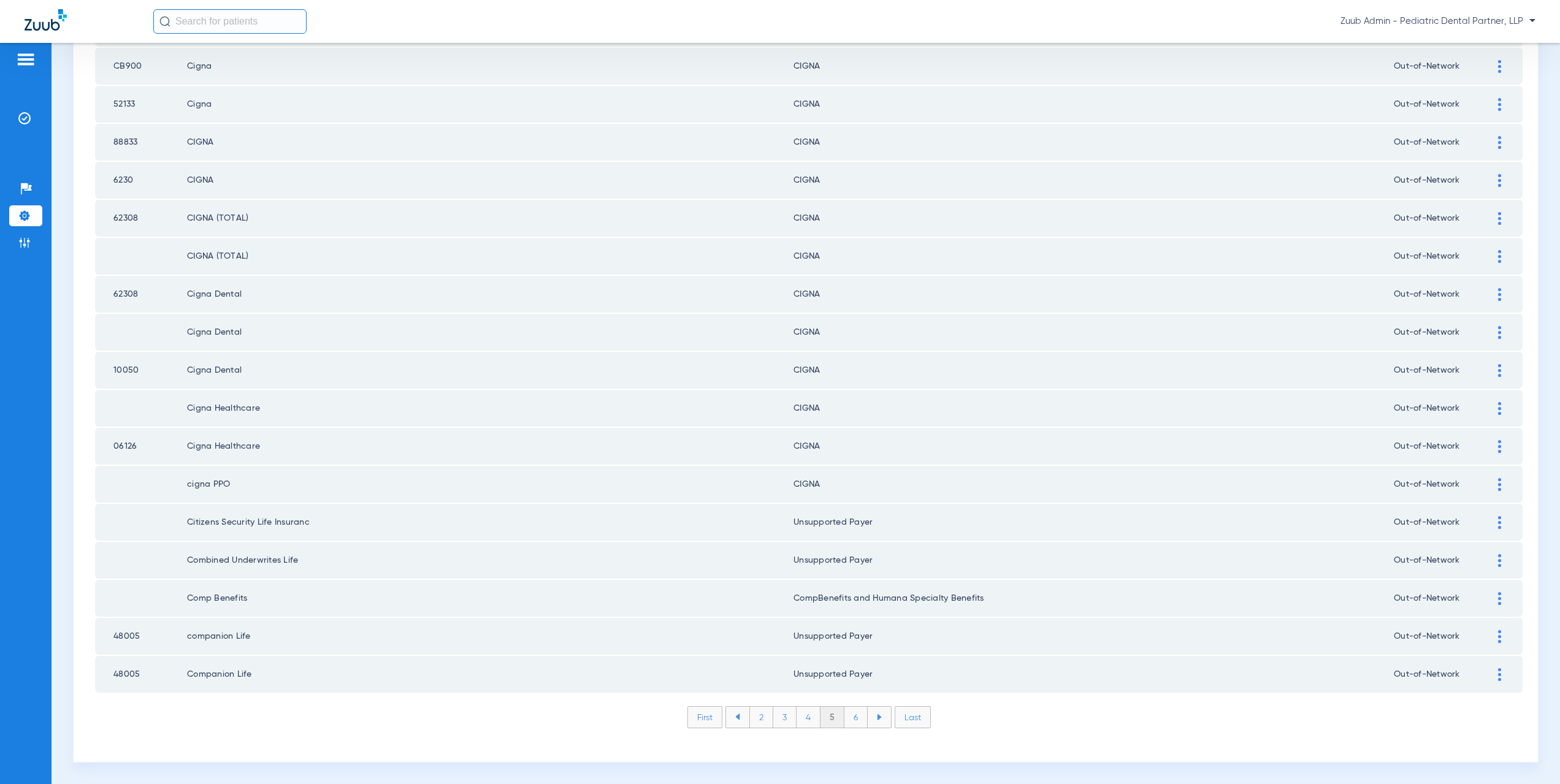
click at [853, 715] on li "6" at bounding box center [856, 717] width 23 height 21
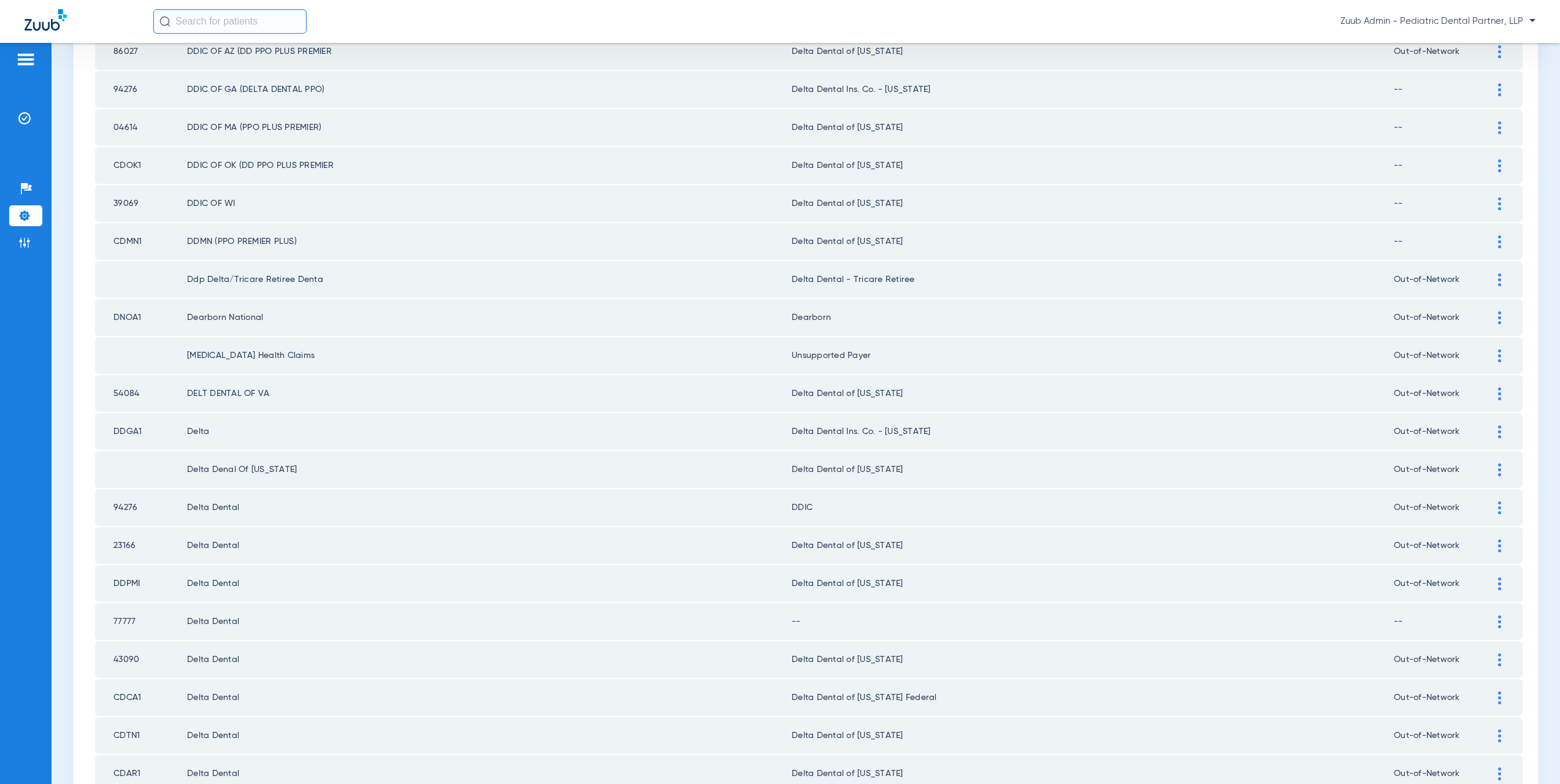
scroll to position [1416, 0]
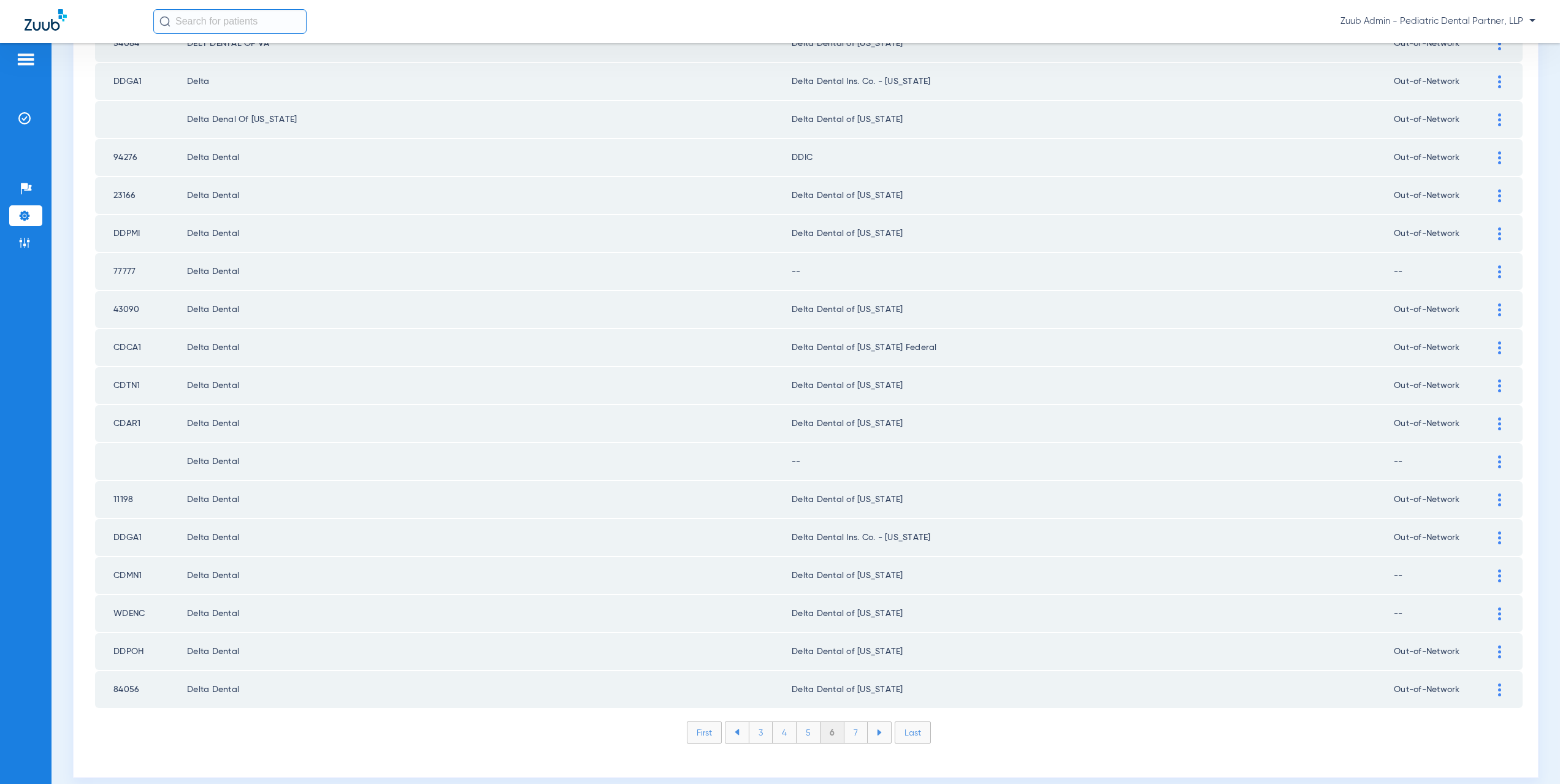
click at [1498, 460] on img at bounding box center [1500, 462] width 3 height 13
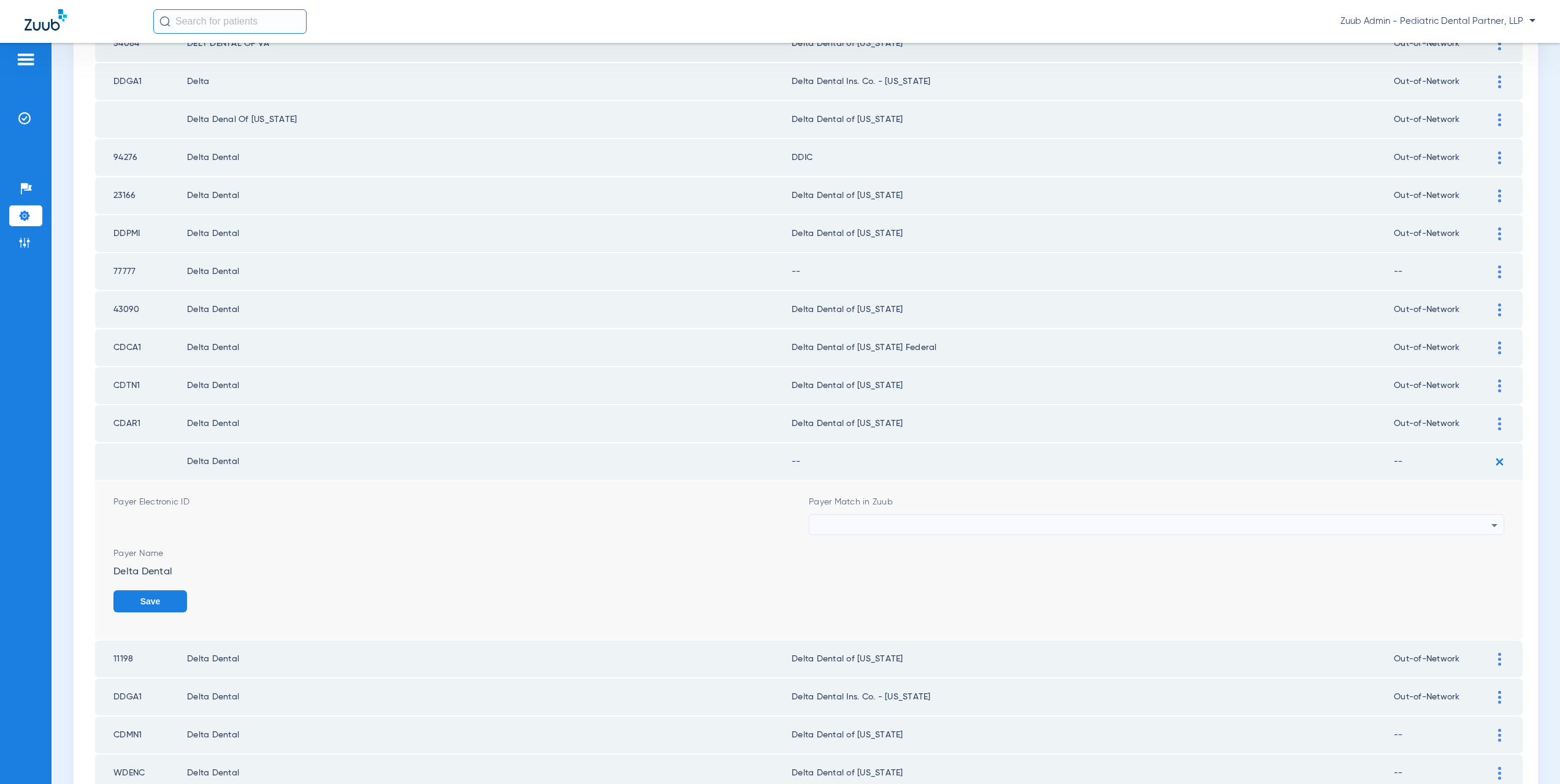
click at [827, 528] on div at bounding box center [1153, 525] width 676 height 21
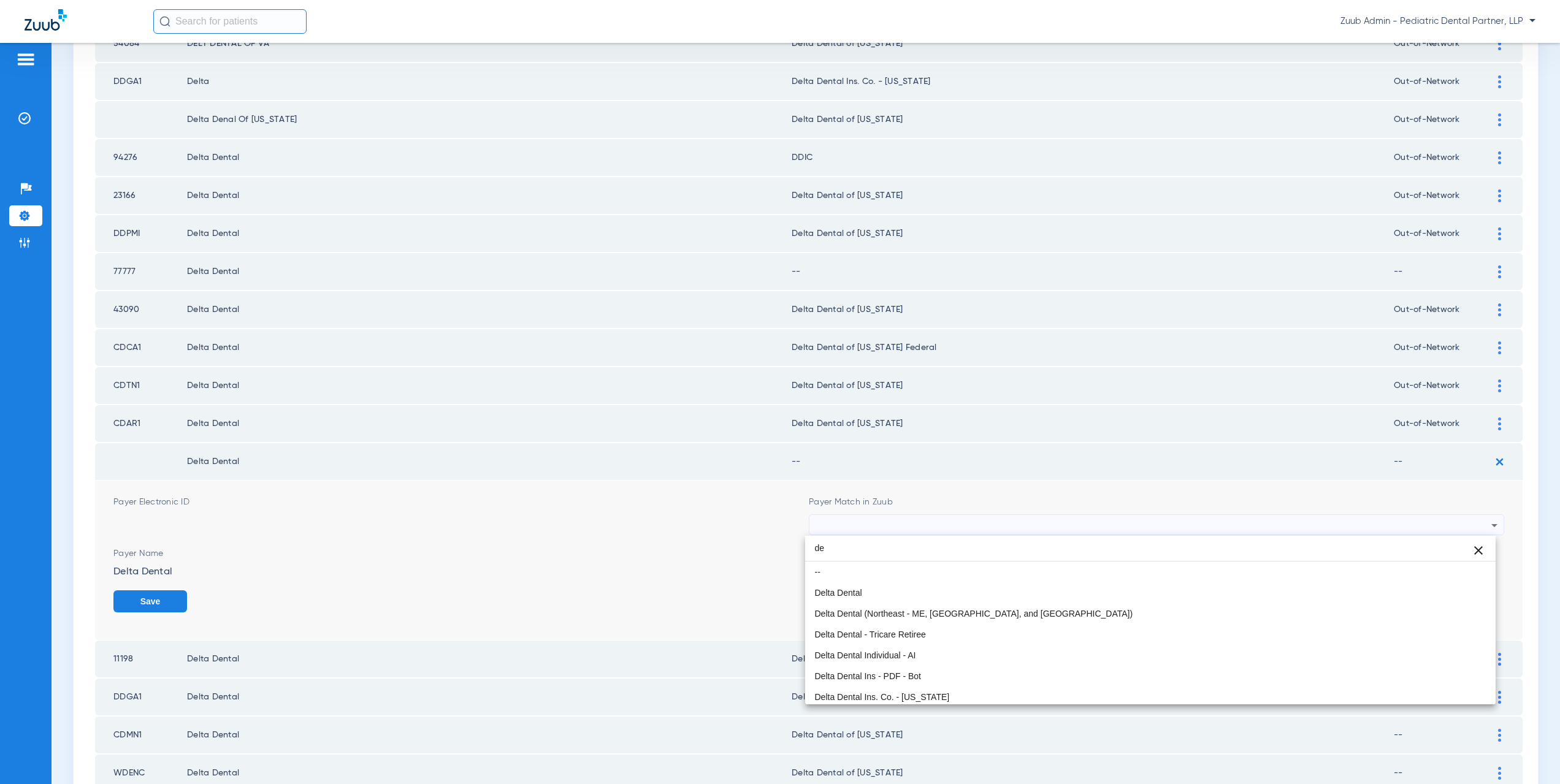
type input "d"
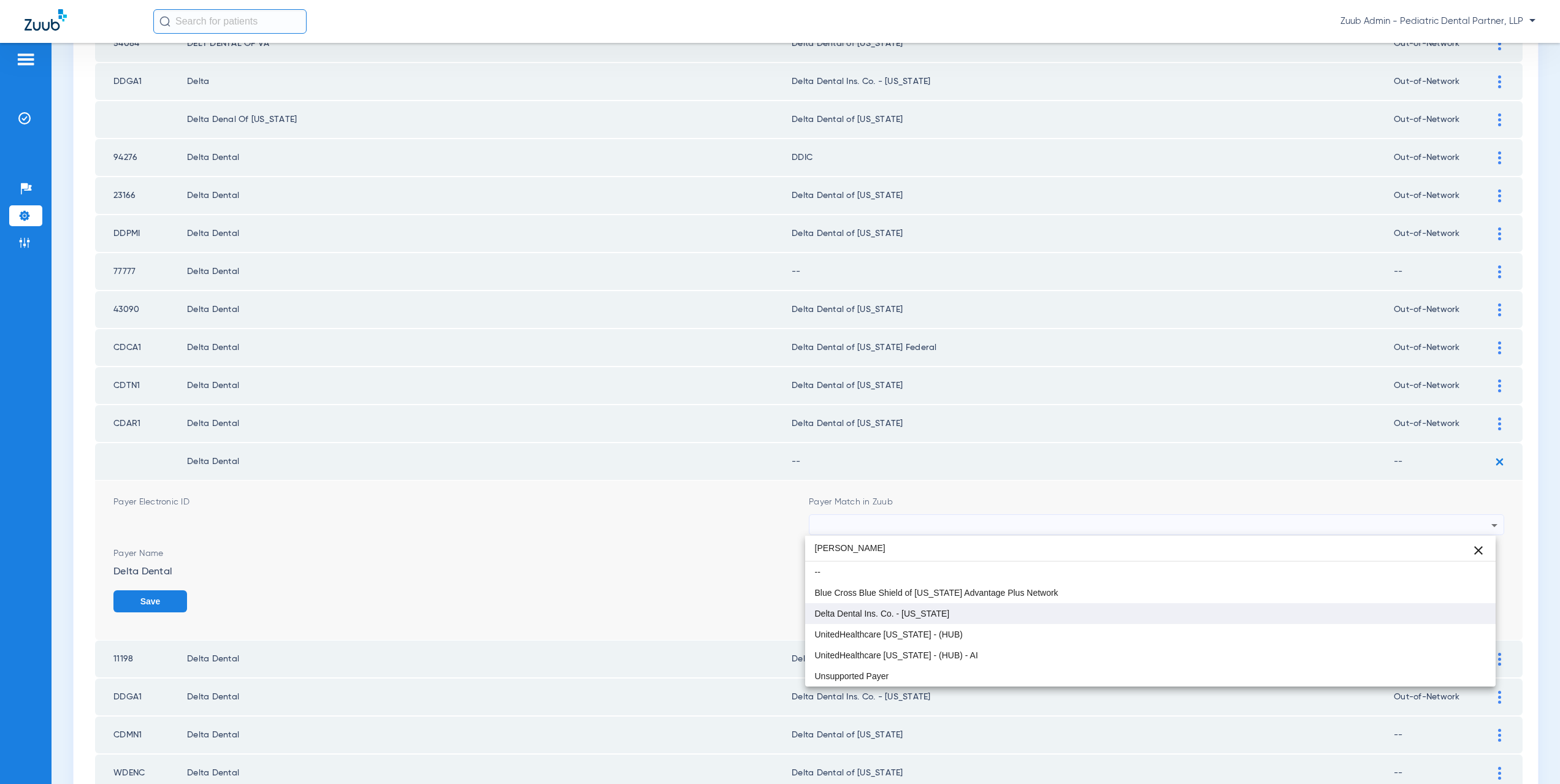
type input "lou"
click at [872, 611] on span "Delta Dental Ins. Co. - [US_STATE]" at bounding box center [882, 614] width 135 height 9
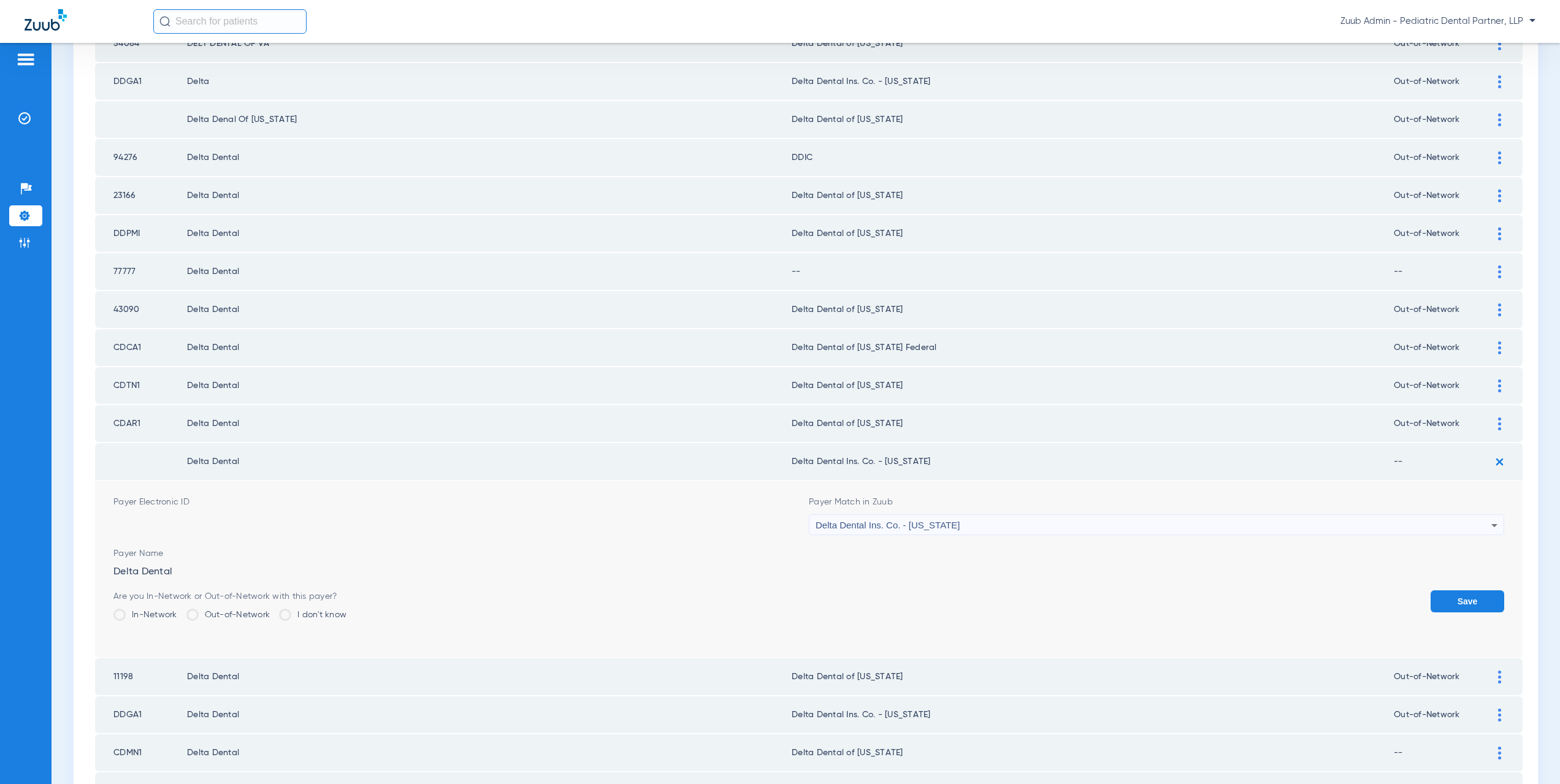
click at [196, 615] on span at bounding box center [192, 614] width 12 height 12
click at [273, 611] on input "Out-of-Network" at bounding box center [273, 611] width 0 height 0
click at [1464, 597] on button "Save" at bounding box center [1468, 601] width 74 height 22
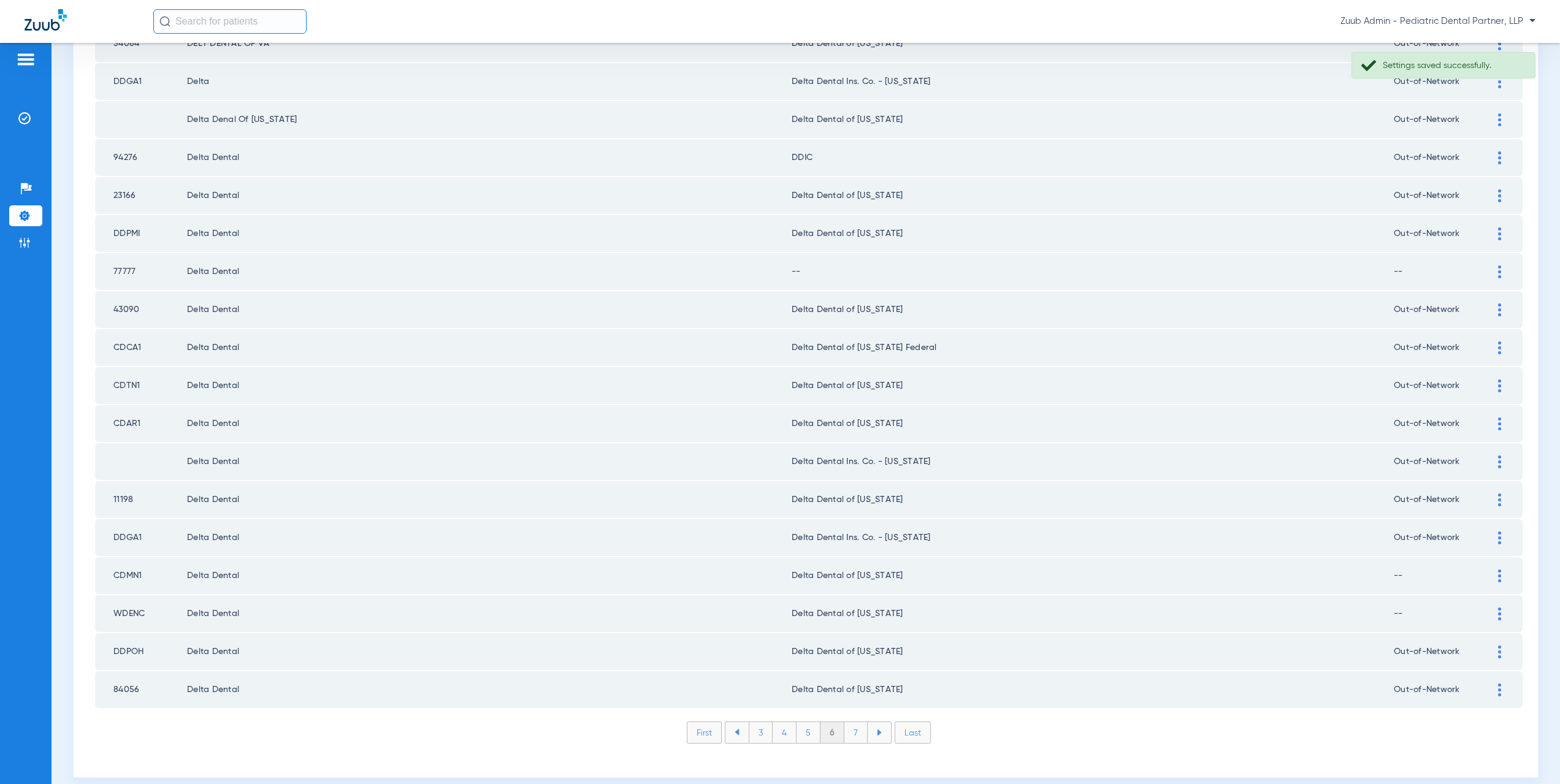
click at [1498, 271] on img at bounding box center [1500, 272] width 3 height 13
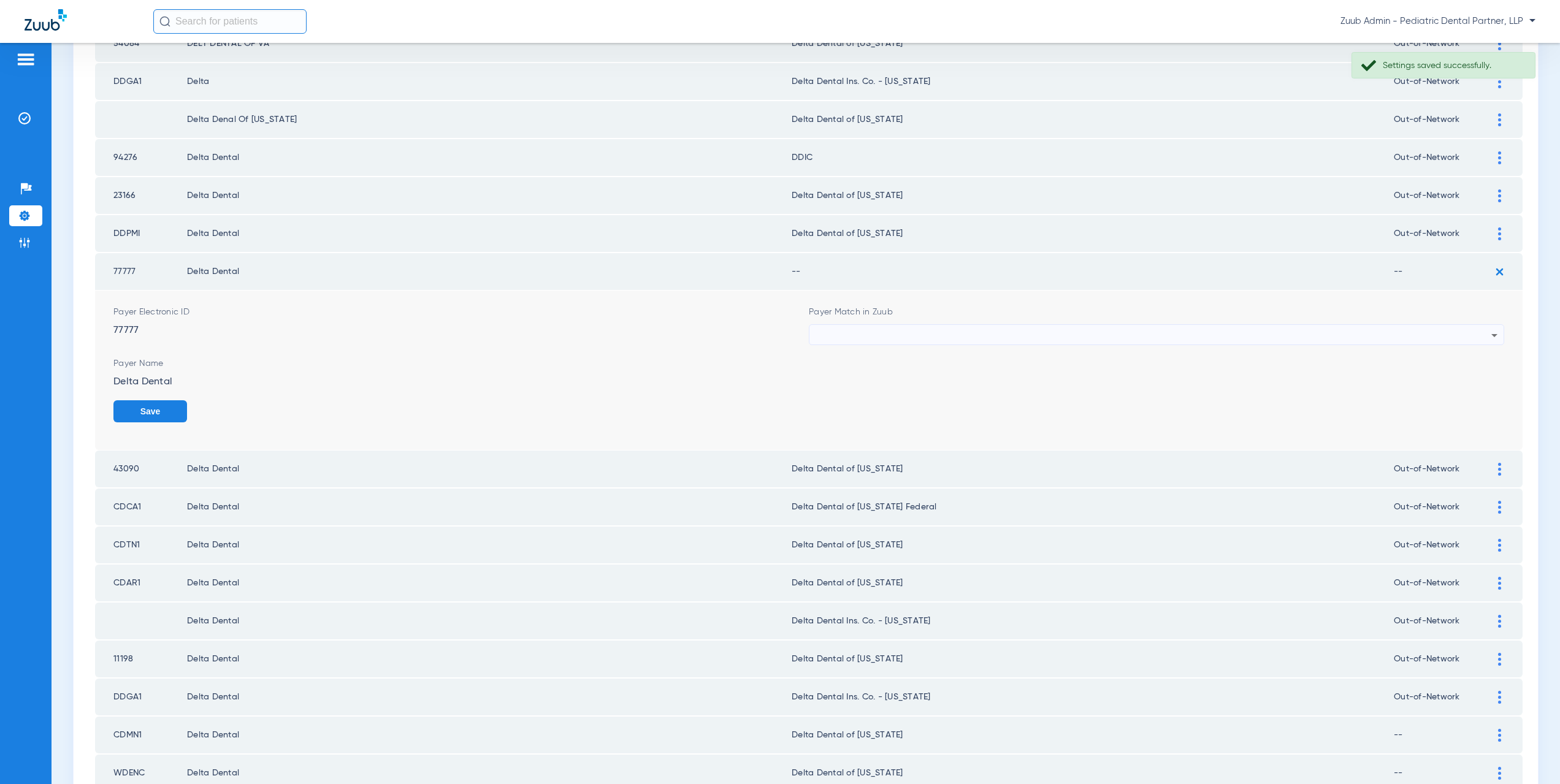
click at [848, 337] on div at bounding box center [1153, 335] width 676 height 21
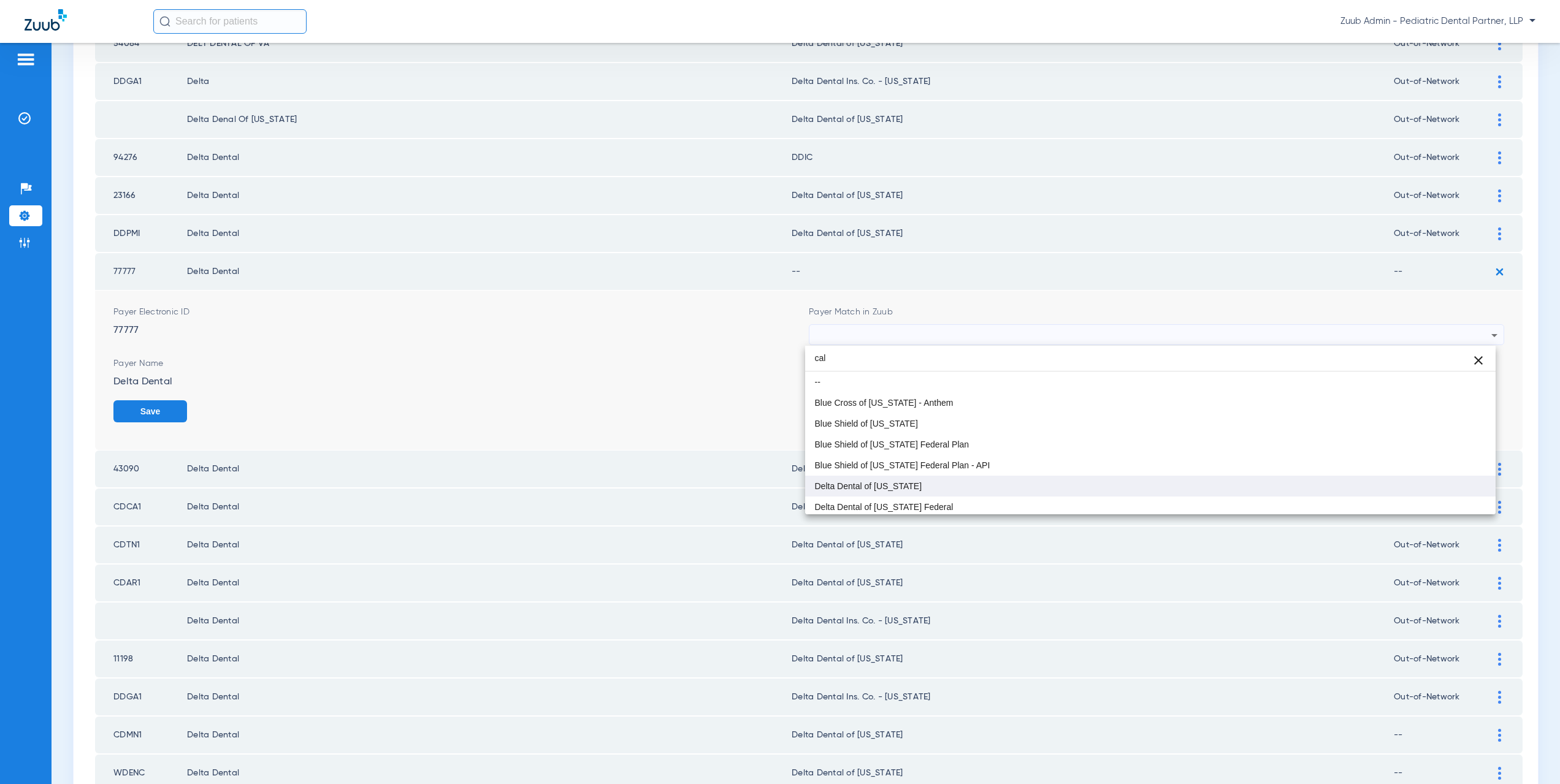
type input "cal"
click at [854, 479] on mat-option "Delta Dental of [US_STATE]" at bounding box center [1150, 486] width 691 height 21
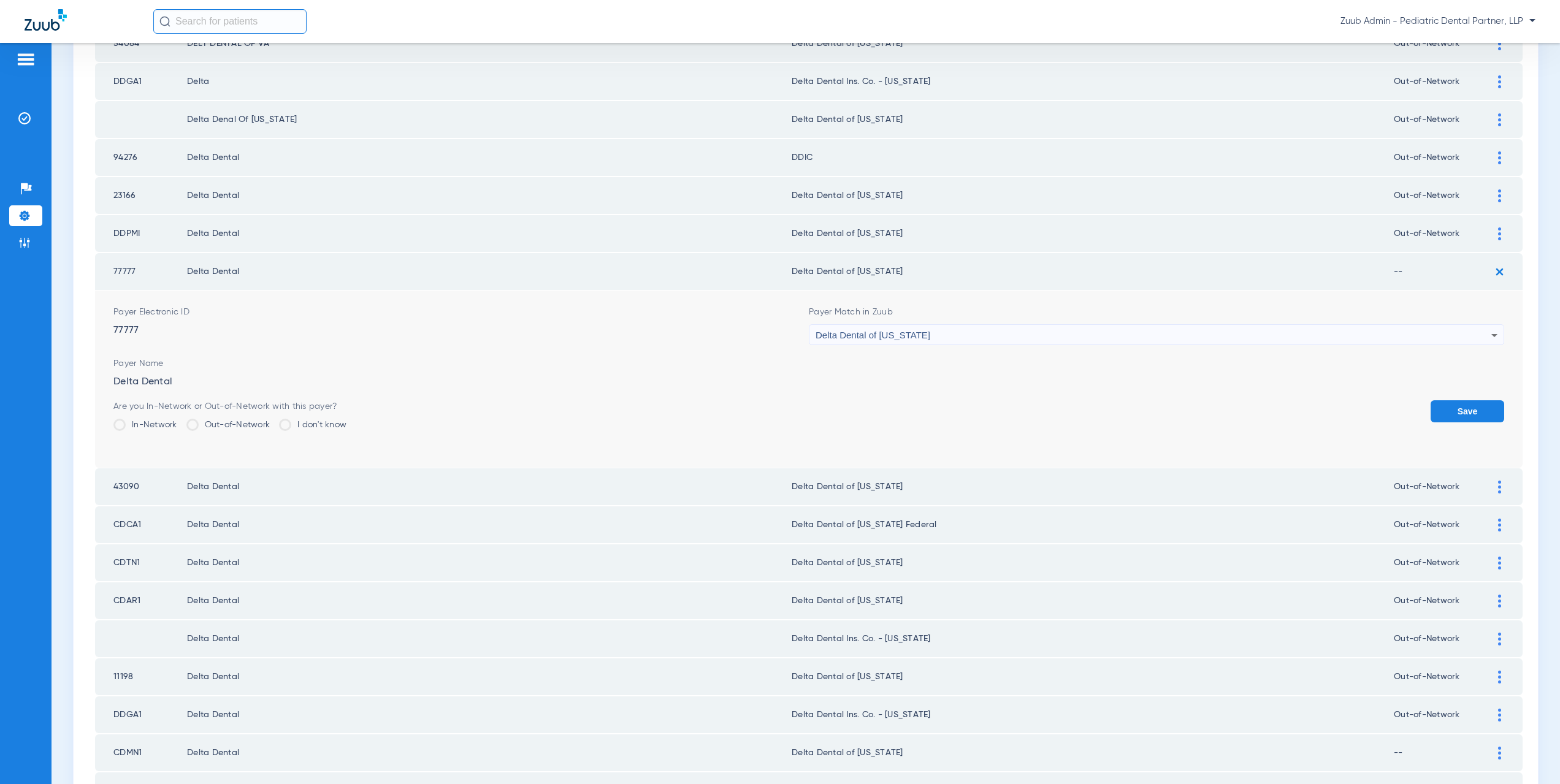
click at [212, 429] on label "Out-of-Network" at bounding box center [228, 425] width 84 height 12
click at [273, 420] on input "Out-of-Network" at bounding box center [273, 420] width 0 height 0
click at [1448, 406] on button "Save" at bounding box center [1468, 411] width 74 height 22
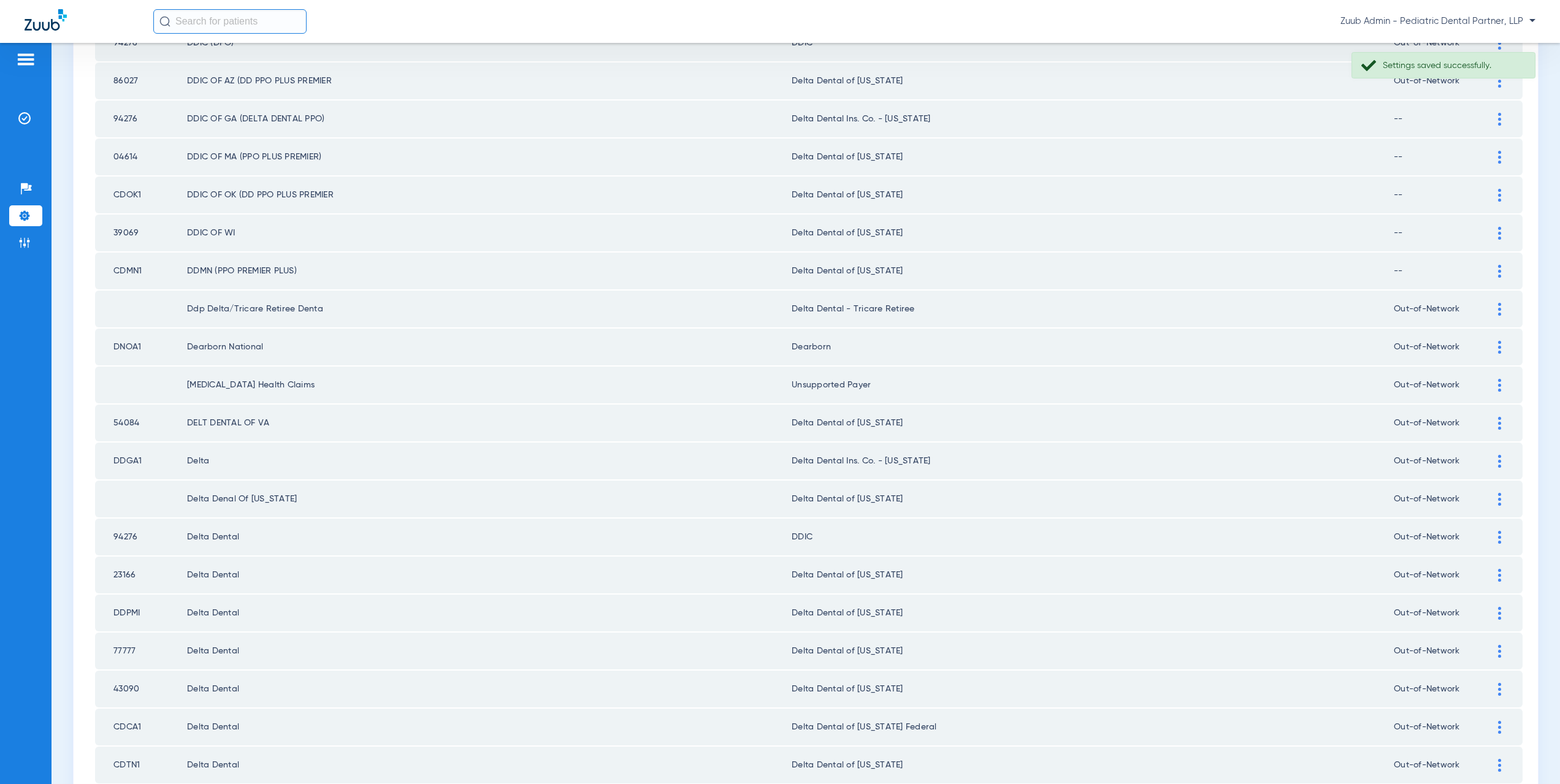
scroll to position [1432, 0]
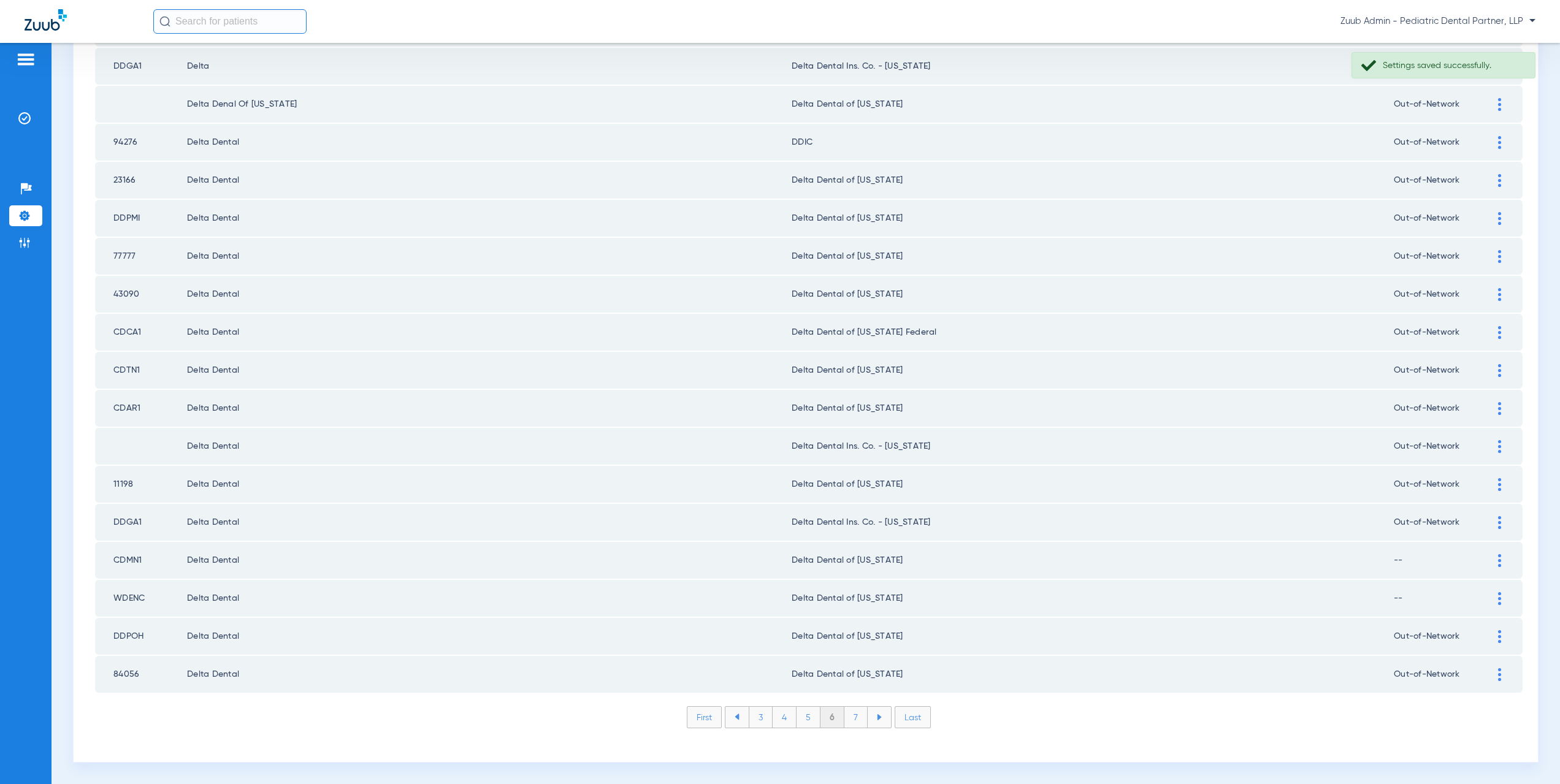
click at [856, 719] on li "7" at bounding box center [856, 717] width 23 height 21
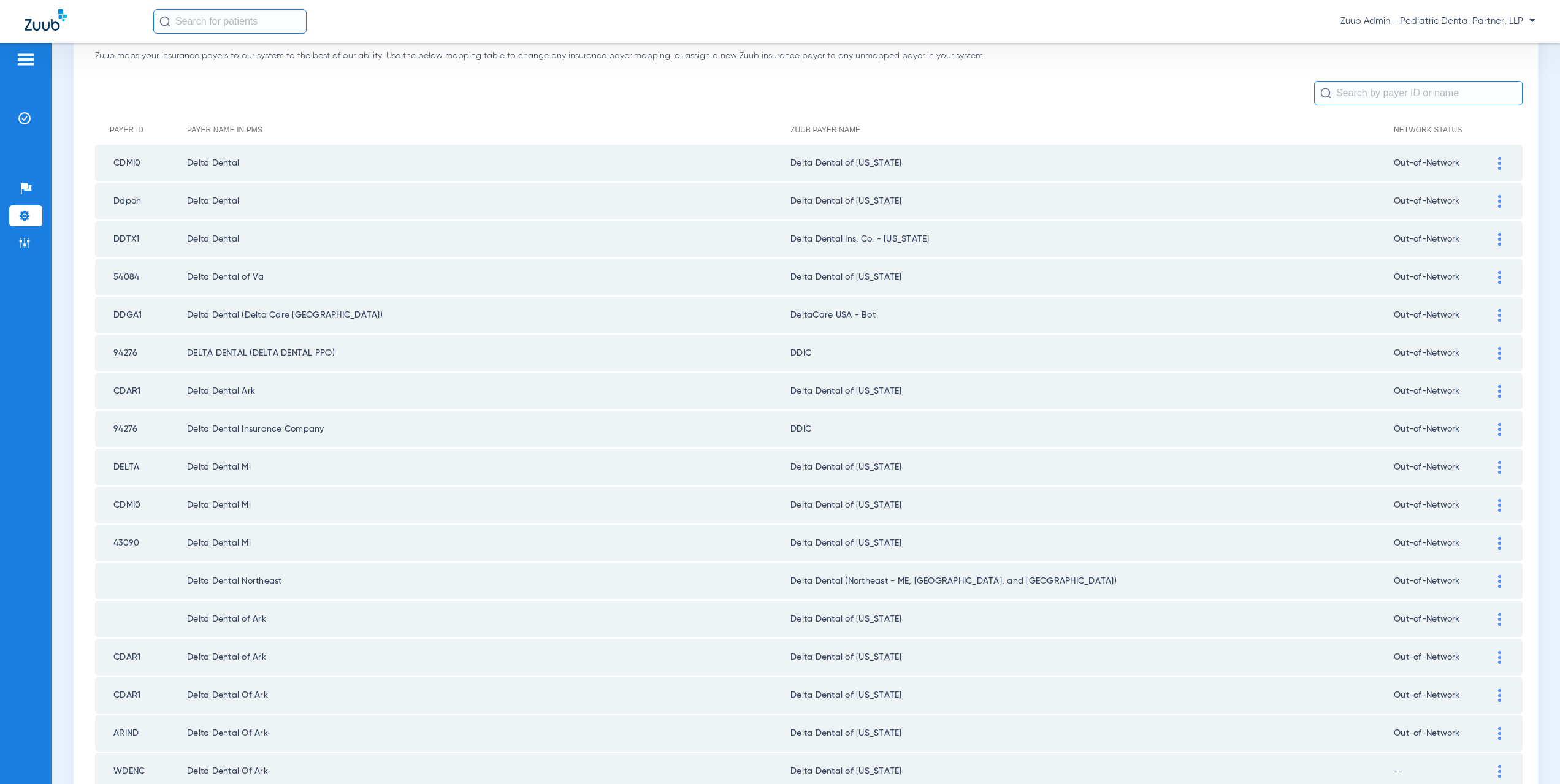
scroll to position [0, 0]
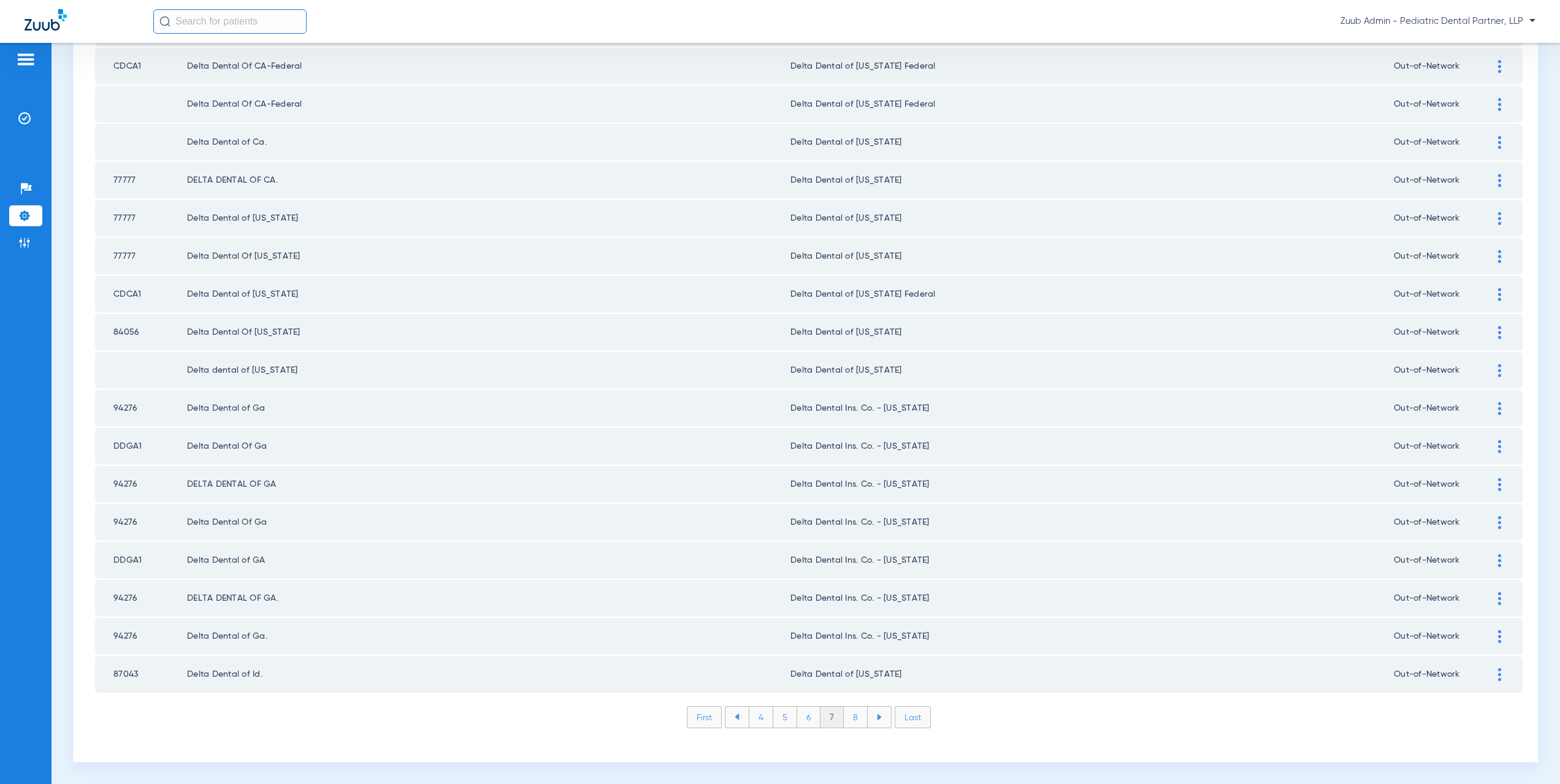
click at [851, 718] on li "8" at bounding box center [856, 717] width 24 height 21
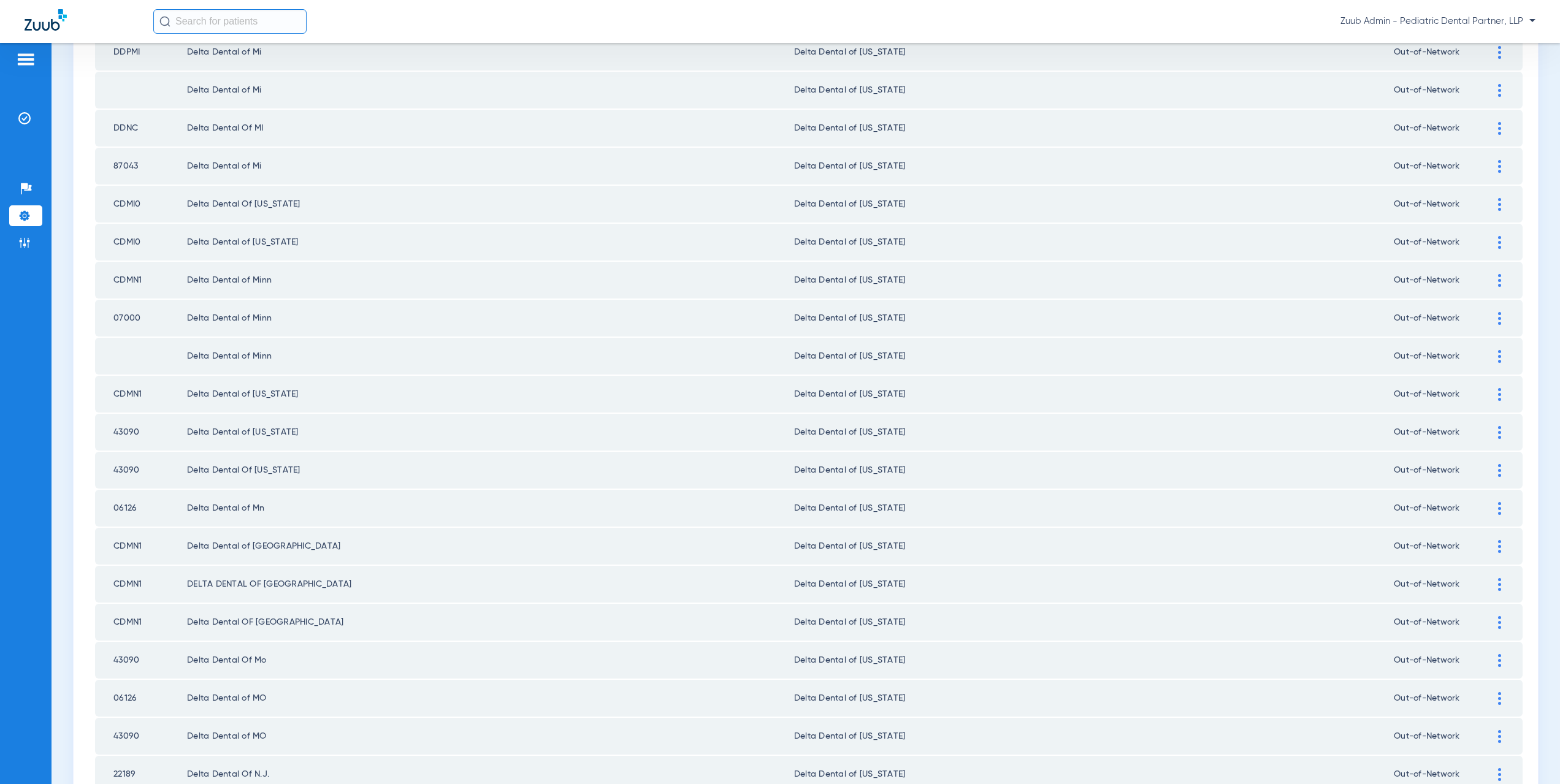
scroll to position [1432, 0]
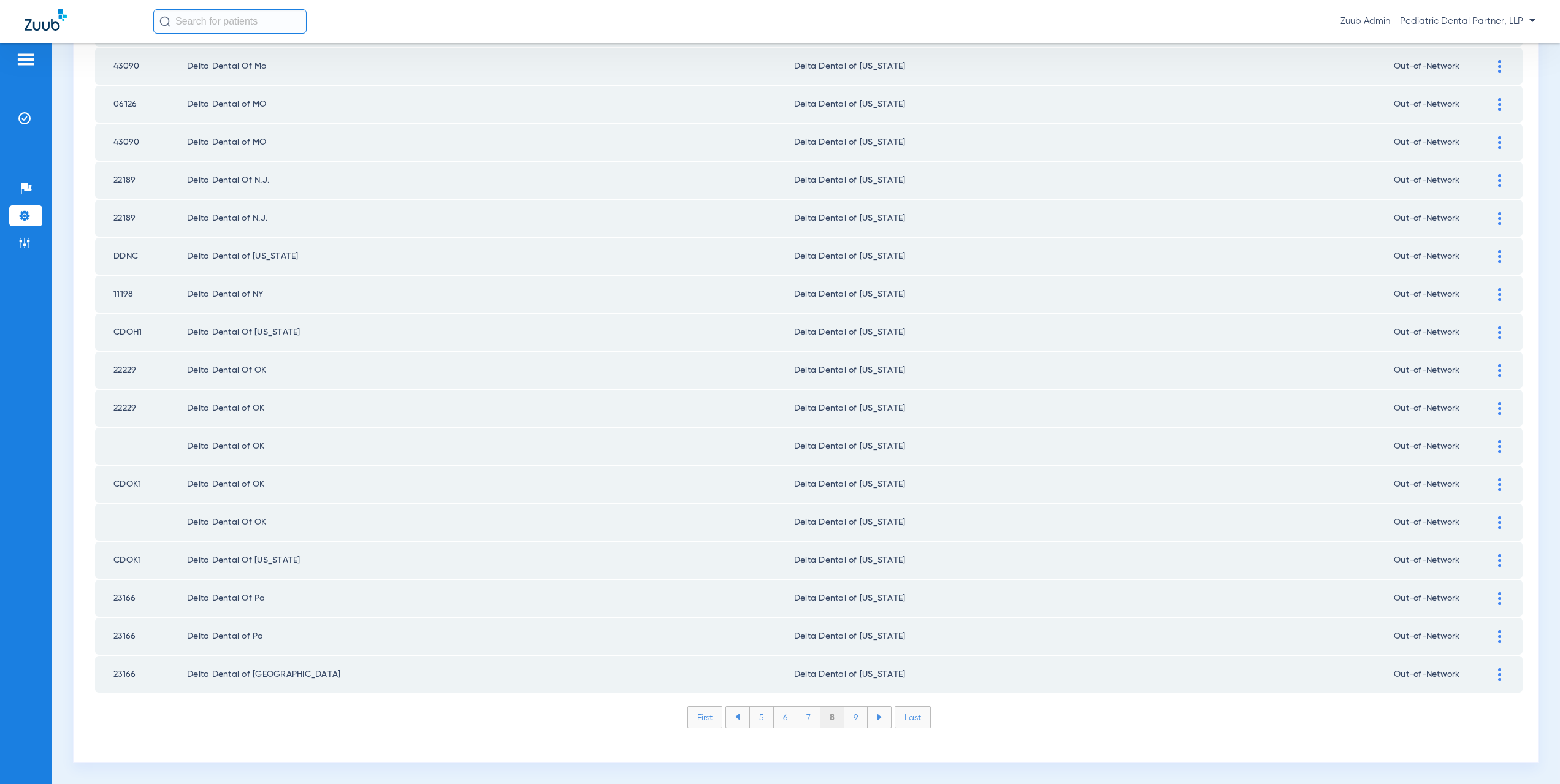
drag, startPoint x: 845, startPoint y: 714, endPoint x: 850, endPoint y: 692, distance: 22.6
click at [845, 712] on li "9" at bounding box center [856, 717] width 23 height 21
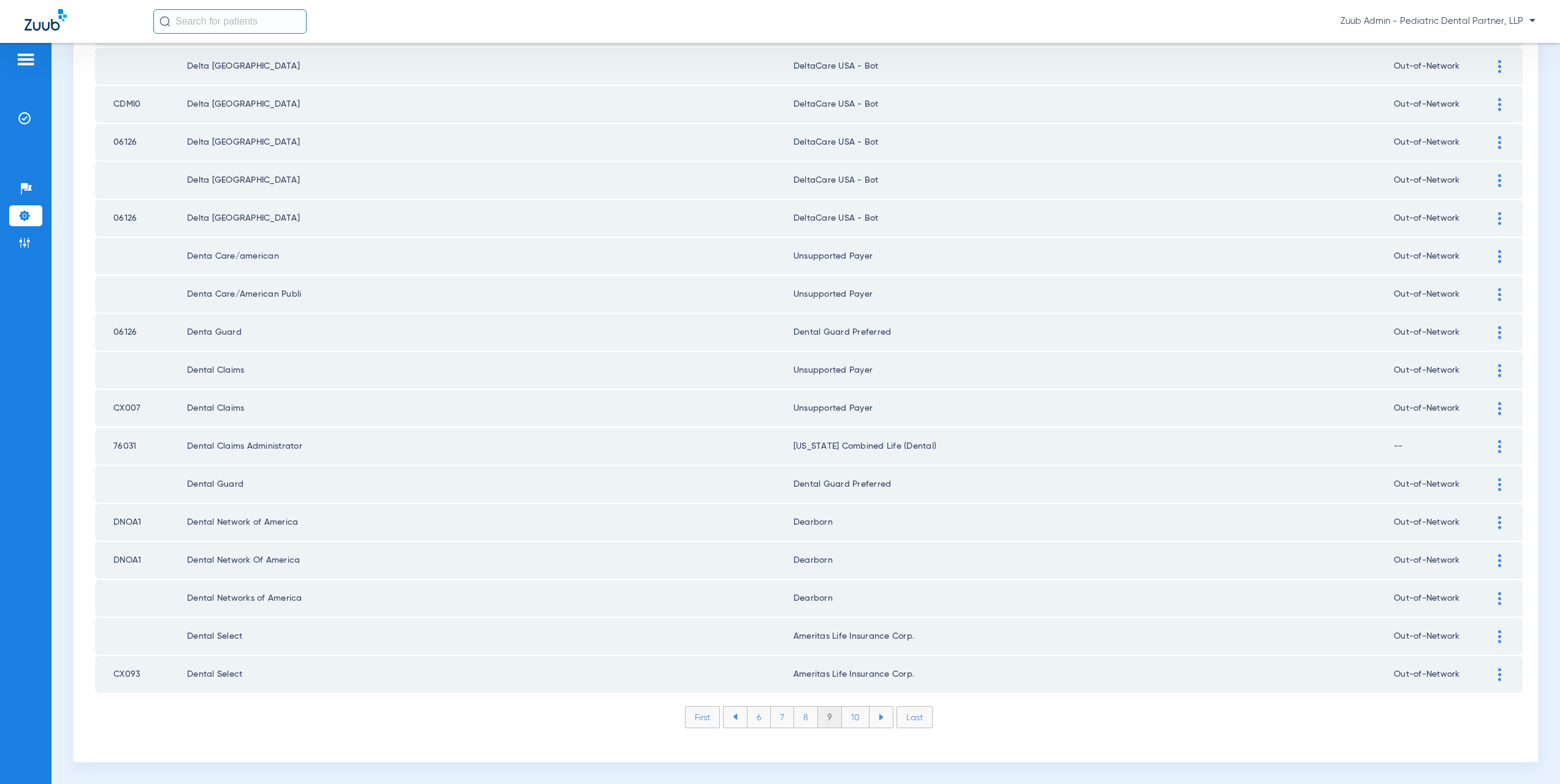
click at [854, 712] on li "10" at bounding box center [855, 717] width 28 height 21
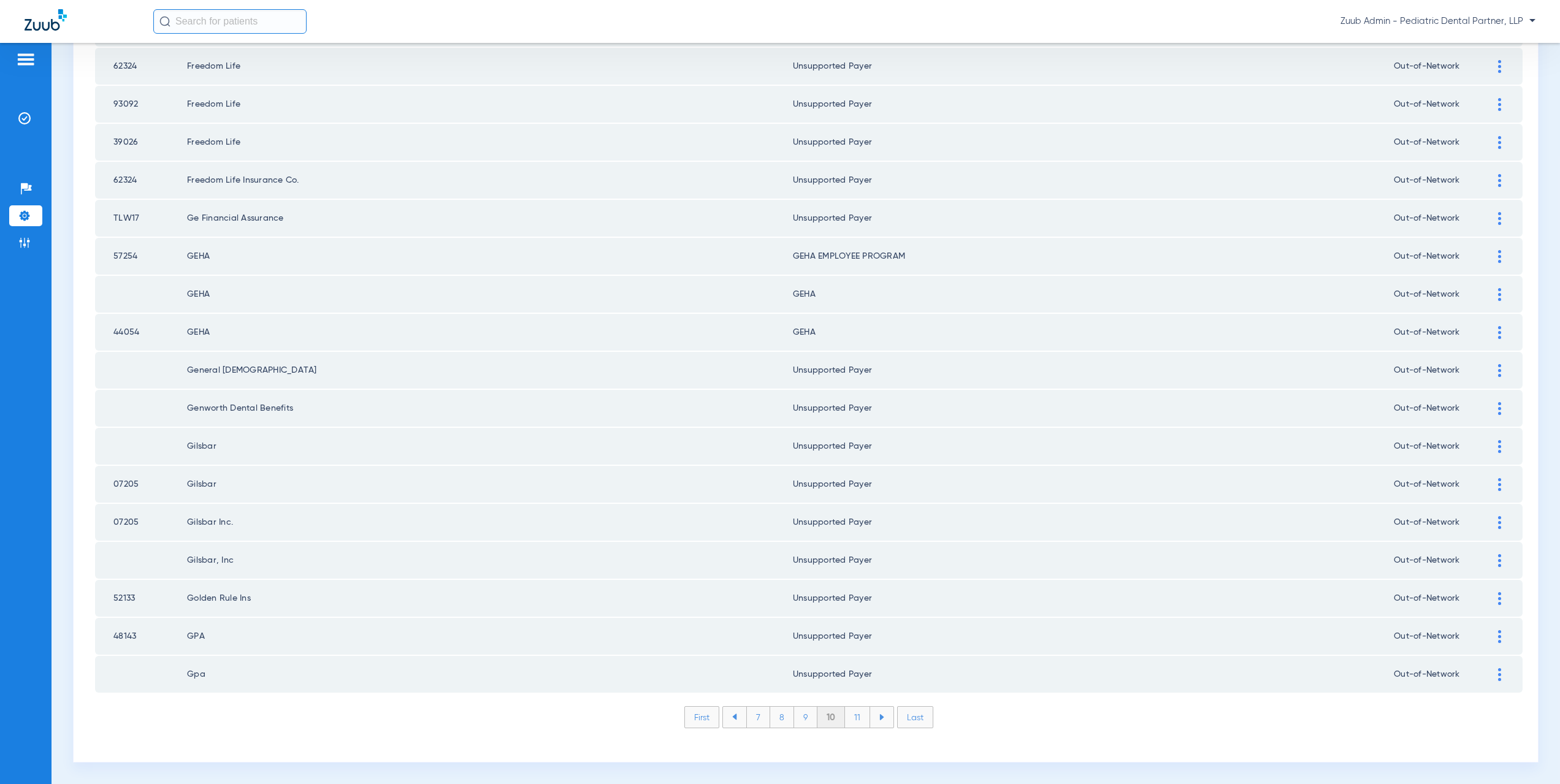
click at [860, 719] on li "11" at bounding box center [857, 717] width 25 height 21
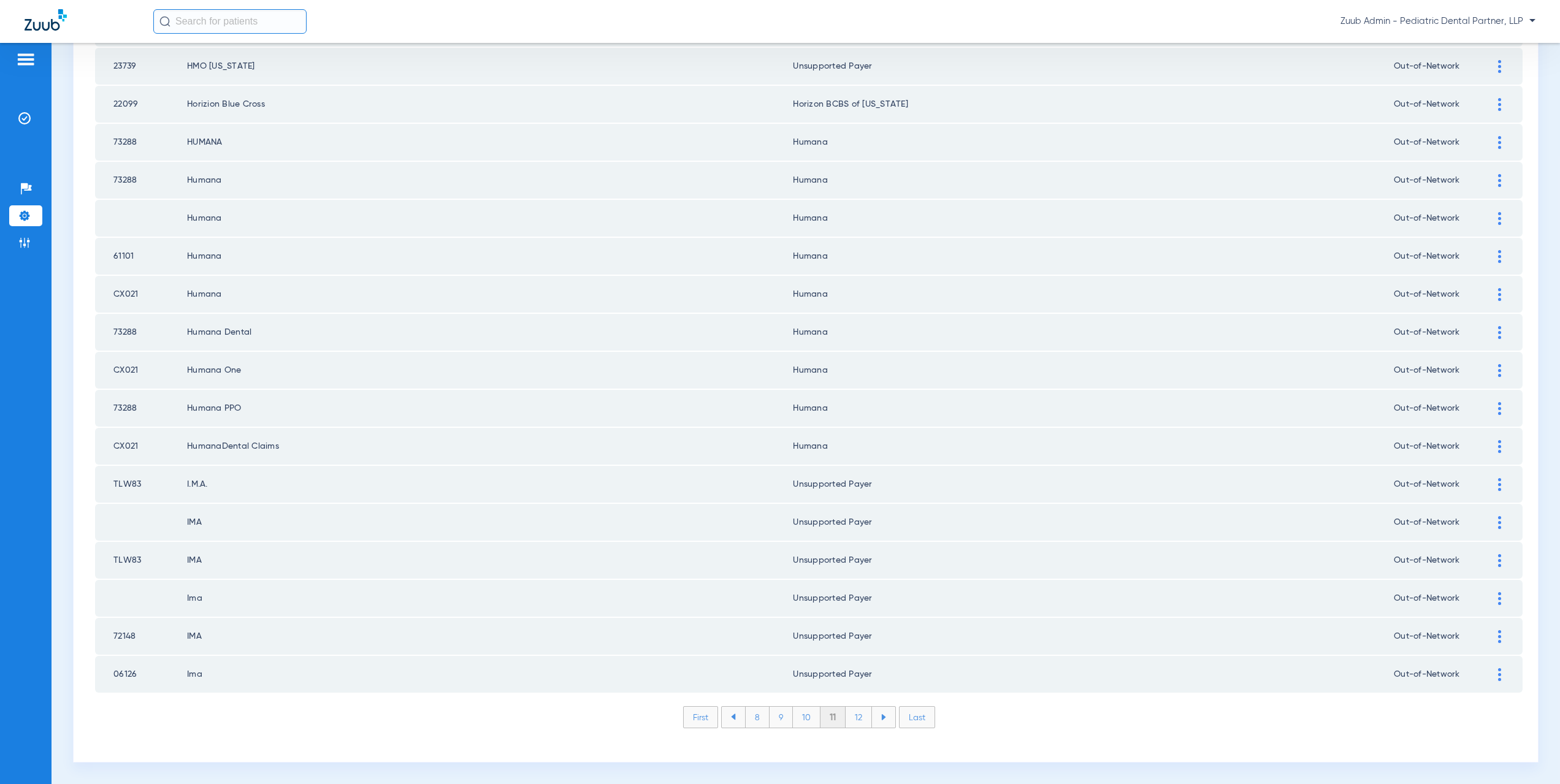
click at [852, 721] on li "12" at bounding box center [858, 717] width 26 height 21
click at [854, 720] on li "13" at bounding box center [860, 717] width 26 height 21
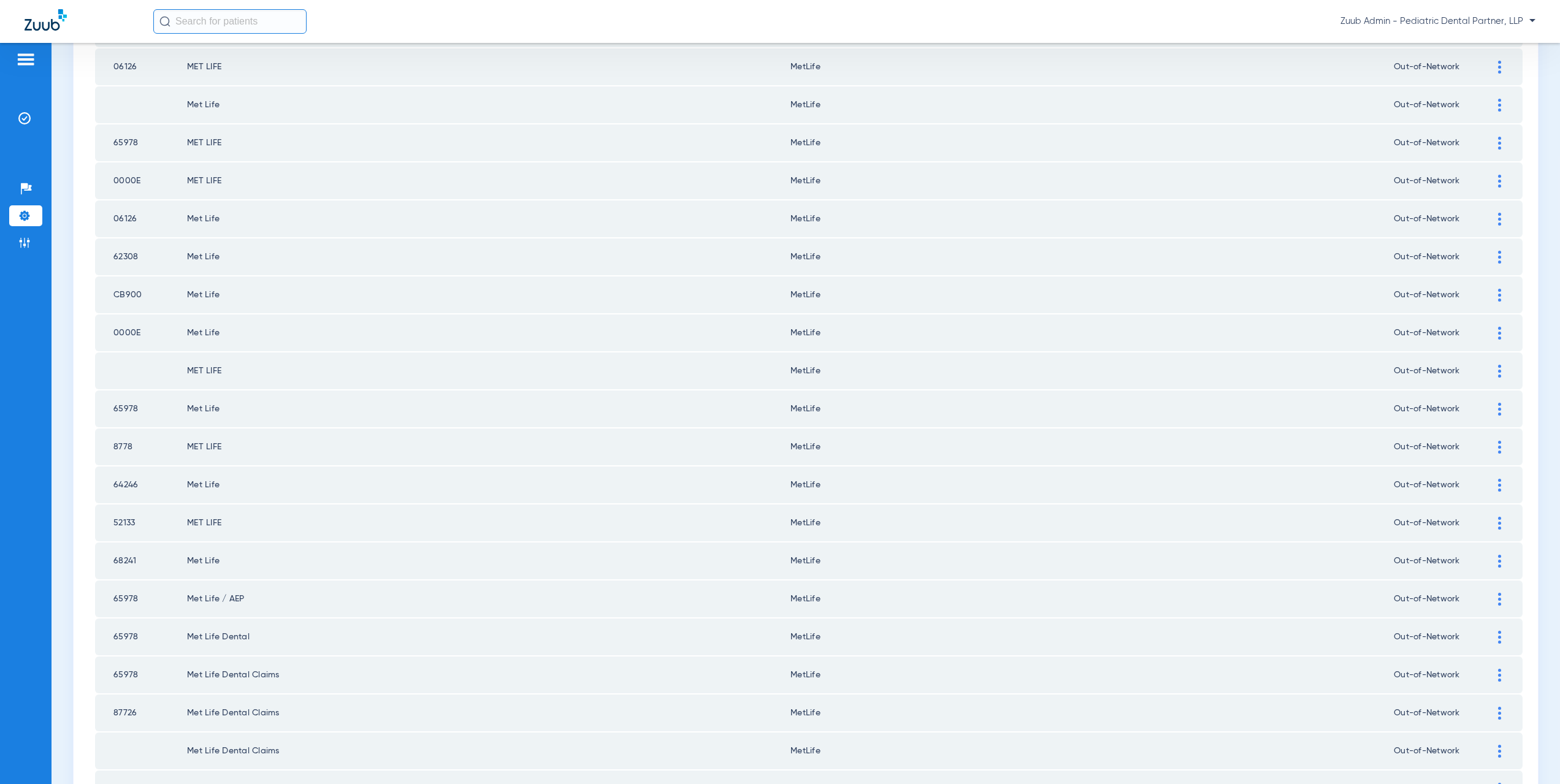
scroll to position [8, 0]
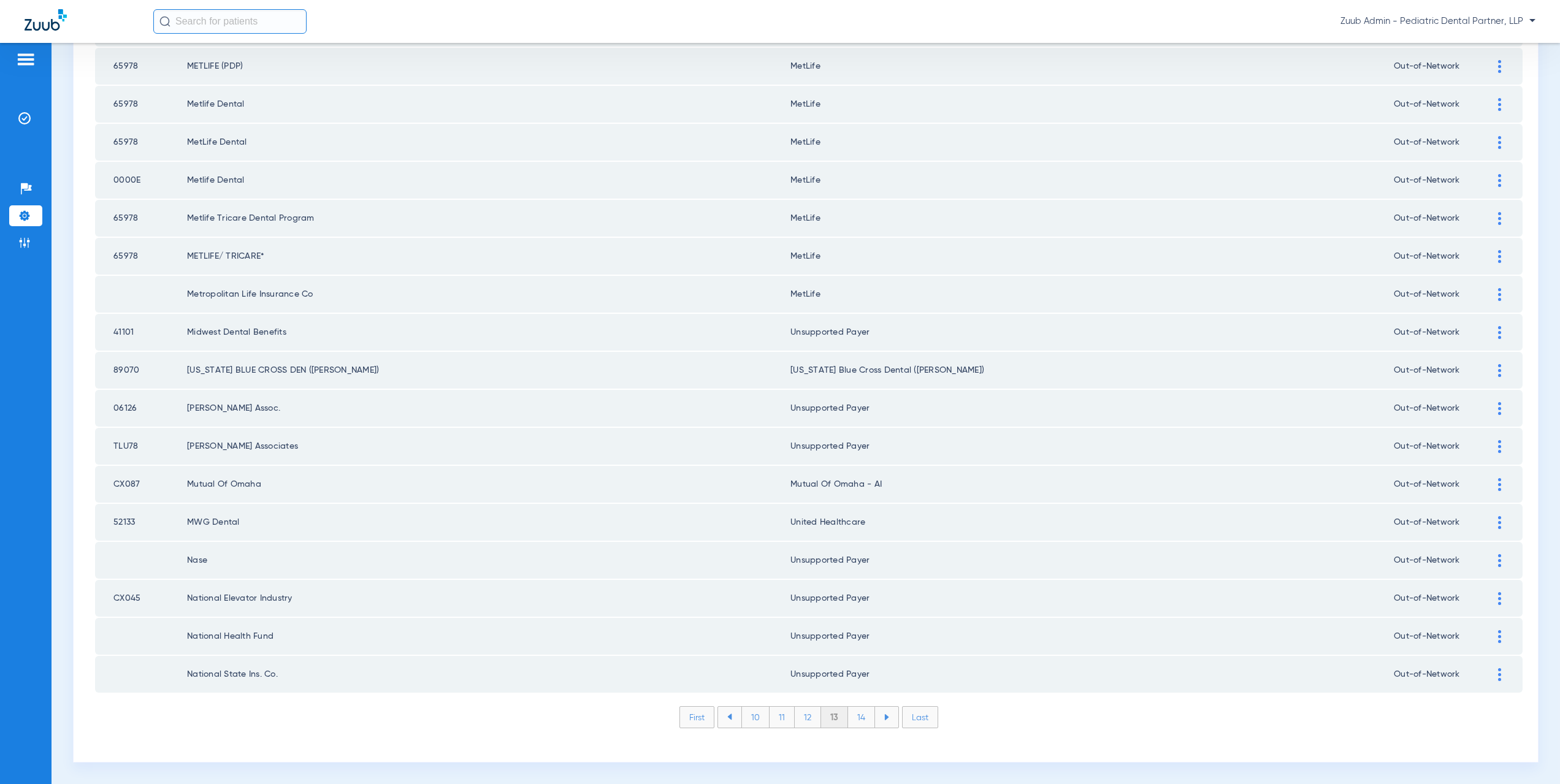
click at [854, 719] on li "14" at bounding box center [862, 717] width 27 height 21
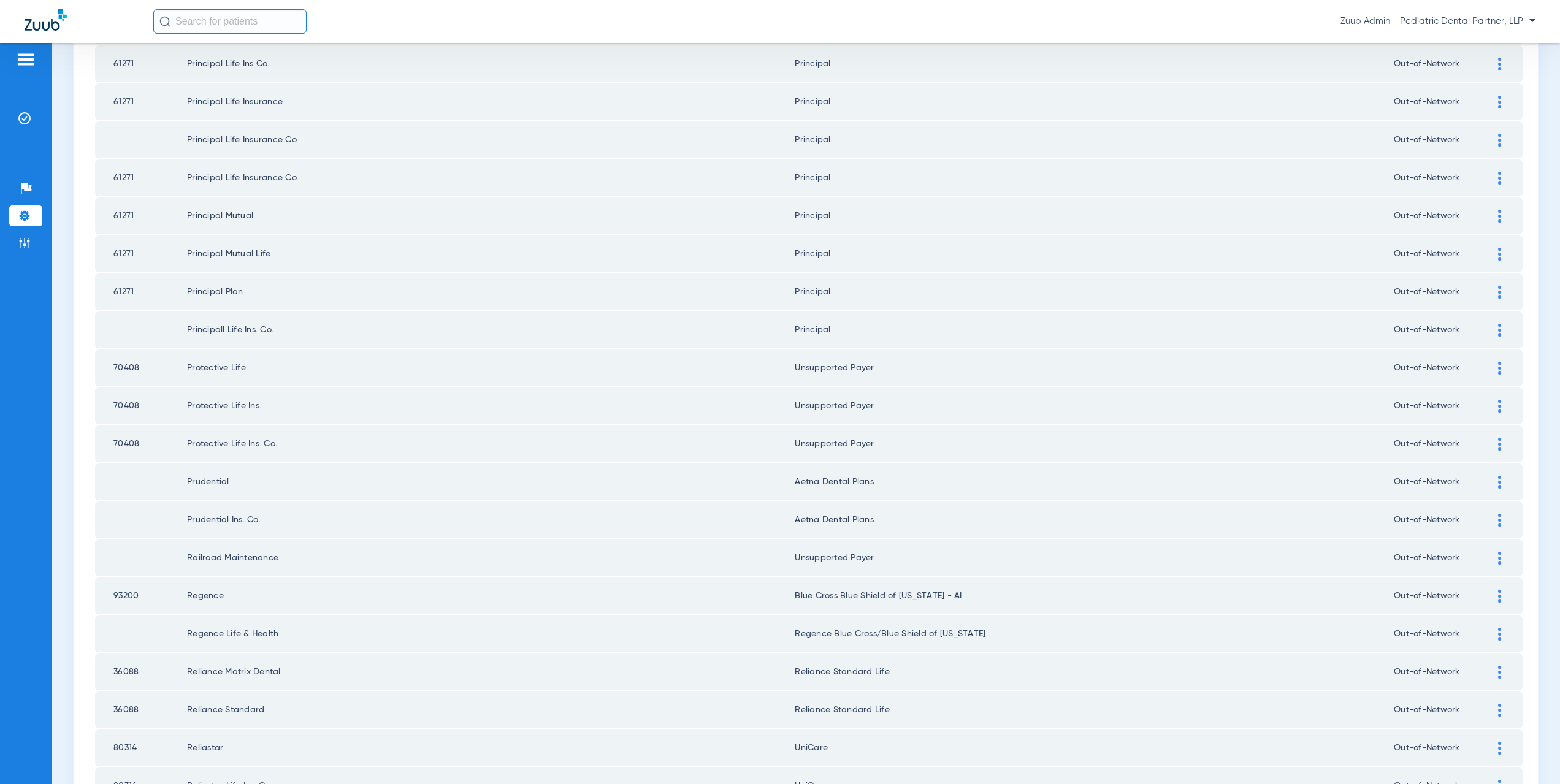
scroll to position [1432, 0]
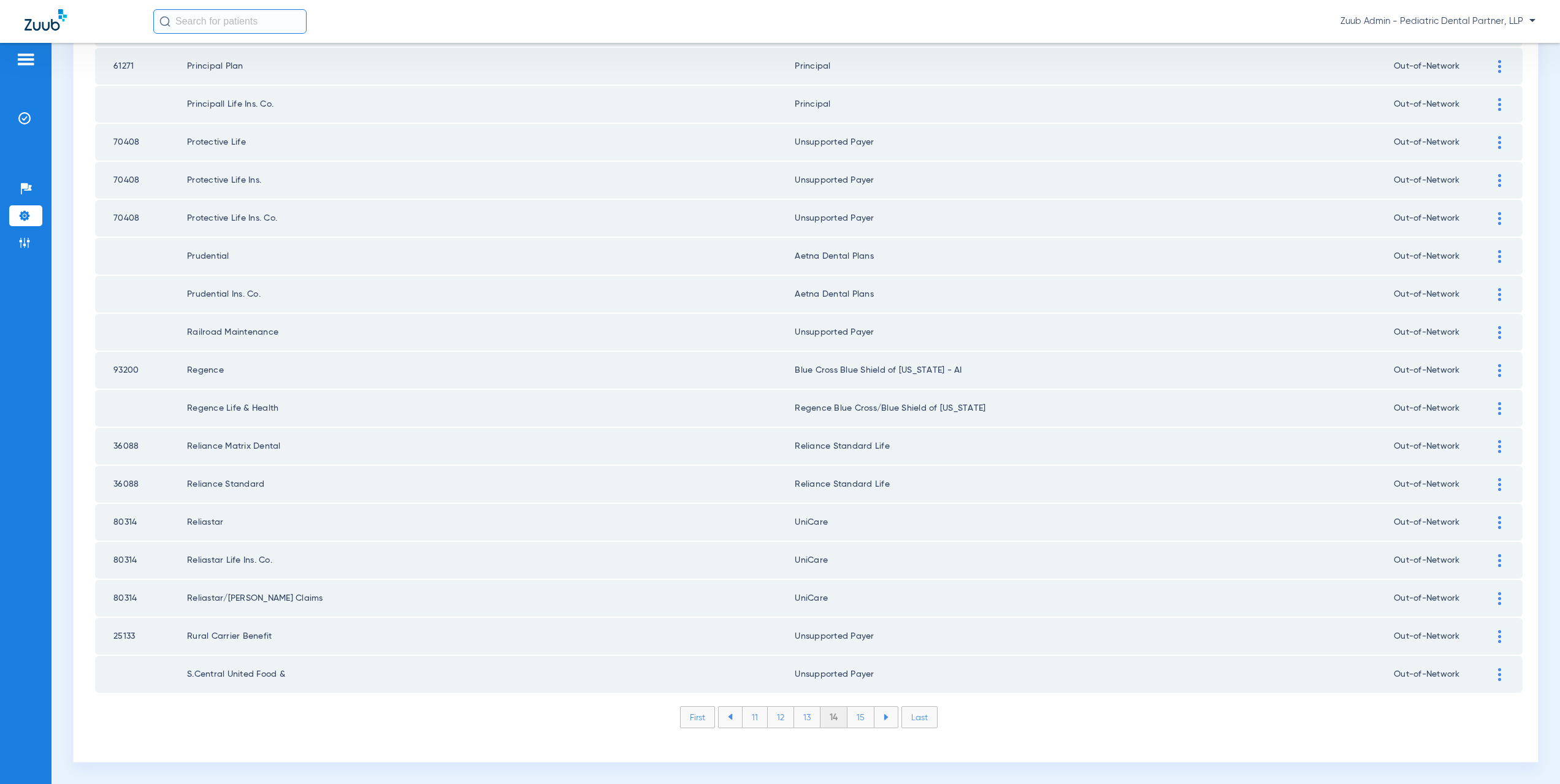
click at [855, 719] on li "15" at bounding box center [861, 717] width 27 height 21
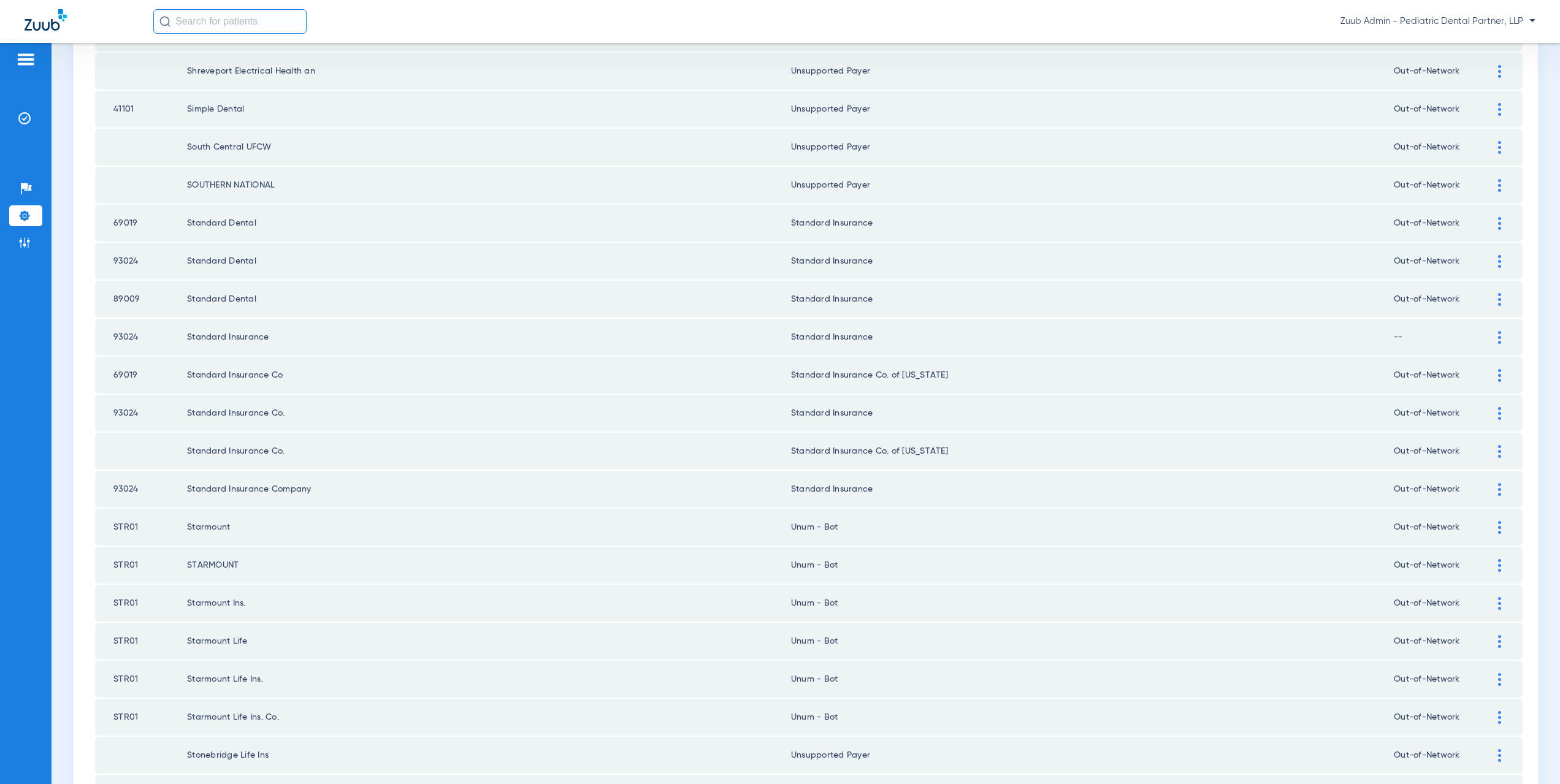
scroll to position [0, 0]
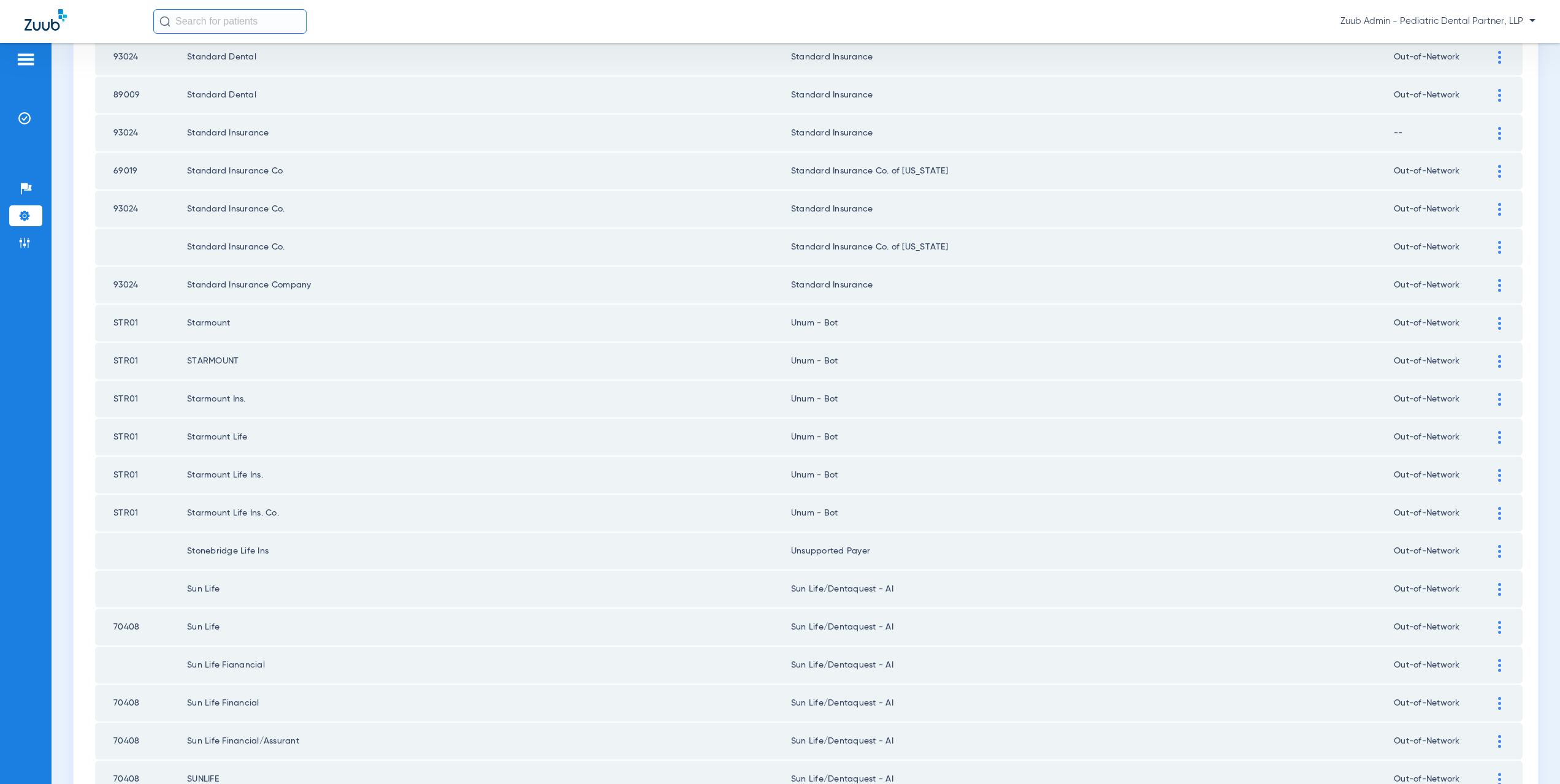
click at [1498, 317] on img at bounding box center [1500, 323] width 3 height 13
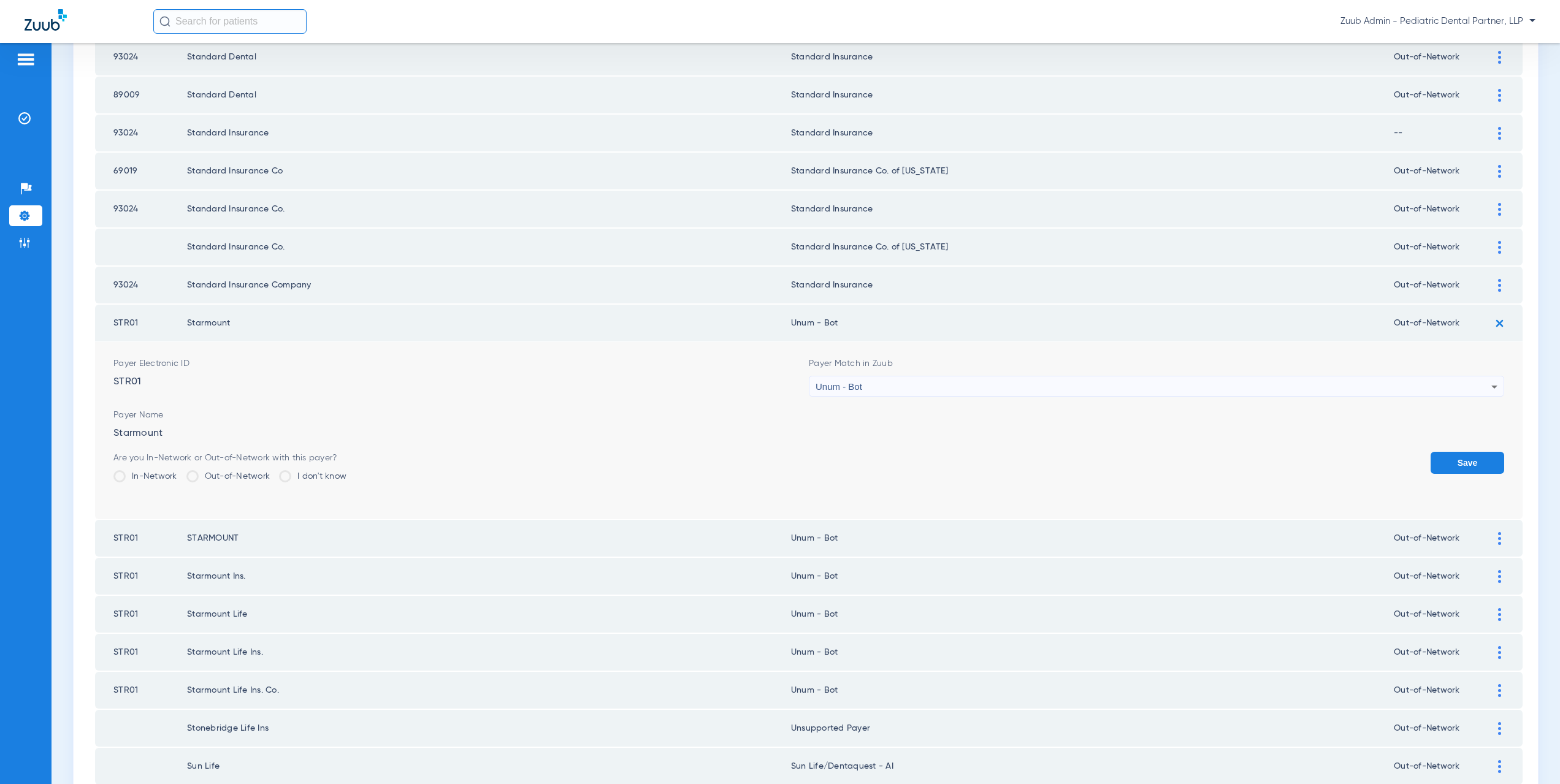
click at [850, 386] on span "Unum - Bot" at bounding box center [839, 386] width 47 height 11
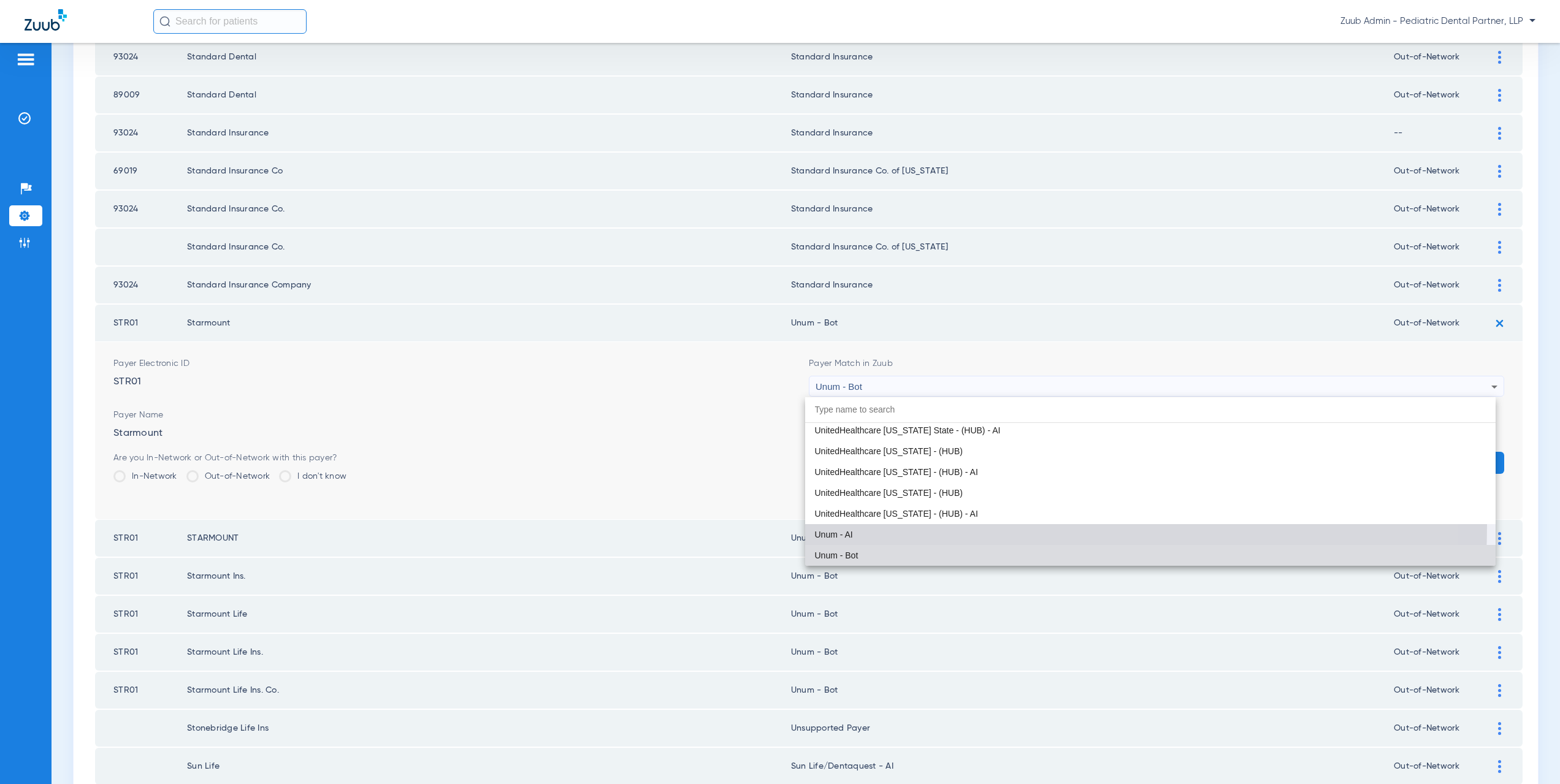
click at [850, 525] on mat-option "Unum - AI" at bounding box center [1150, 534] width 691 height 21
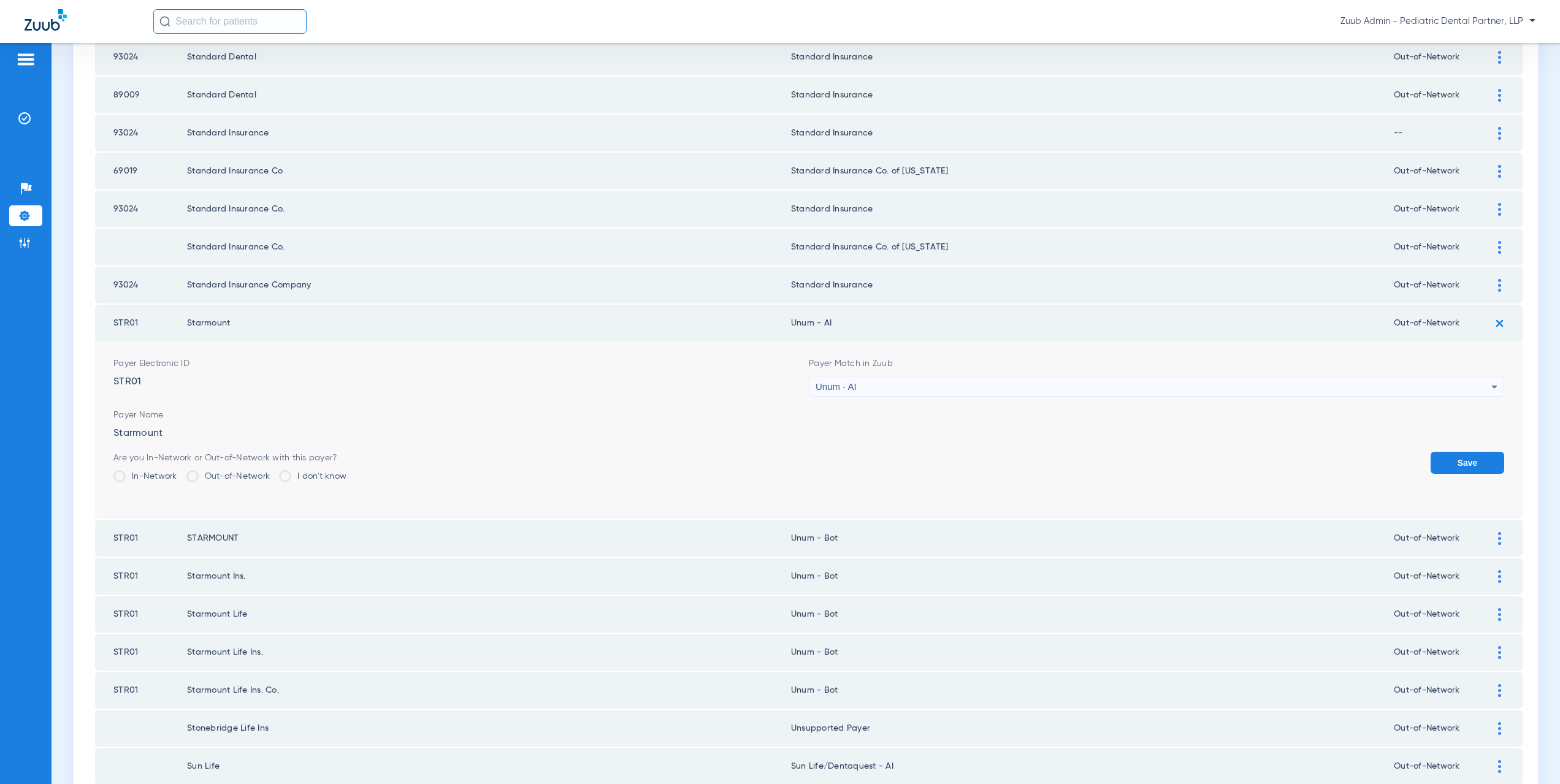
click at [1454, 455] on button "Save" at bounding box center [1468, 462] width 74 height 22
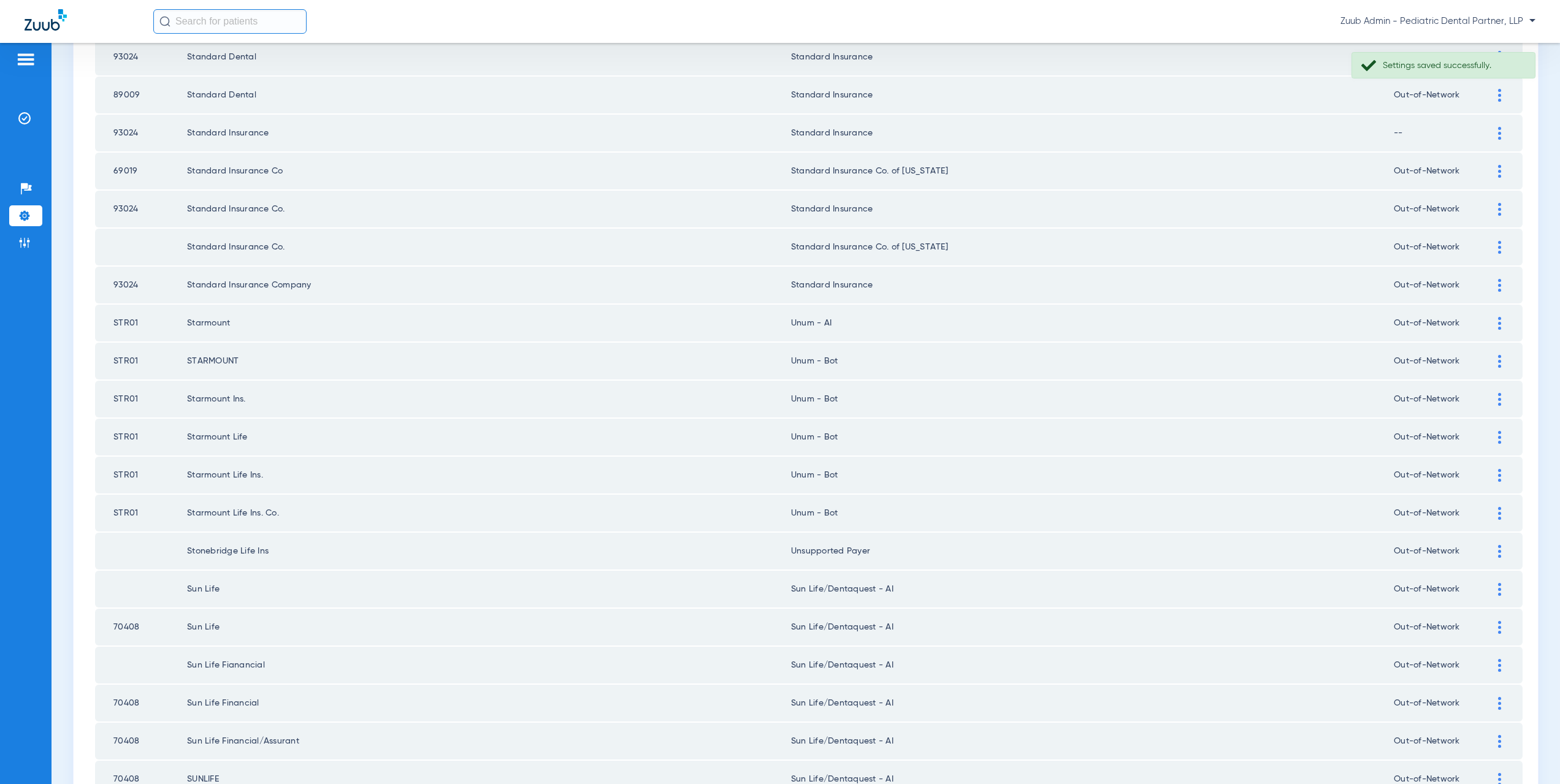
drag, startPoint x: 826, startPoint y: 325, endPoint x: 796, endPoint y: 322, distance: 30.1
click at [796, 322] on td "Unum - AI" at bounding box center [1093, 323] width 603 height 37
copy td "um - AI"
click at [1498, 356] on img at bounding box center [1500, 361] width 3 height 13
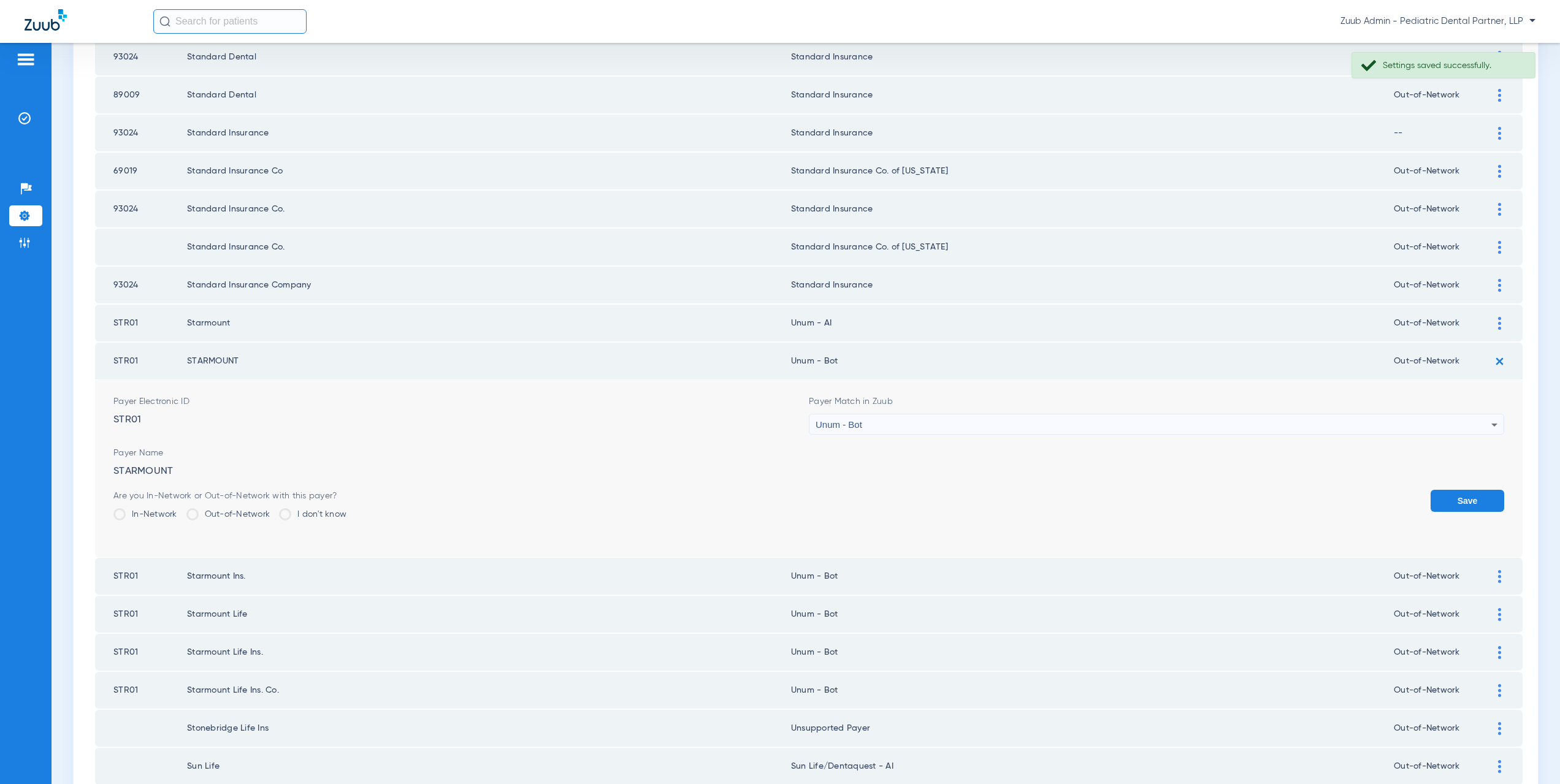
click at [823, 426] on span "Unum - Bot" at bounding box center [839, 424] width 47 height 11
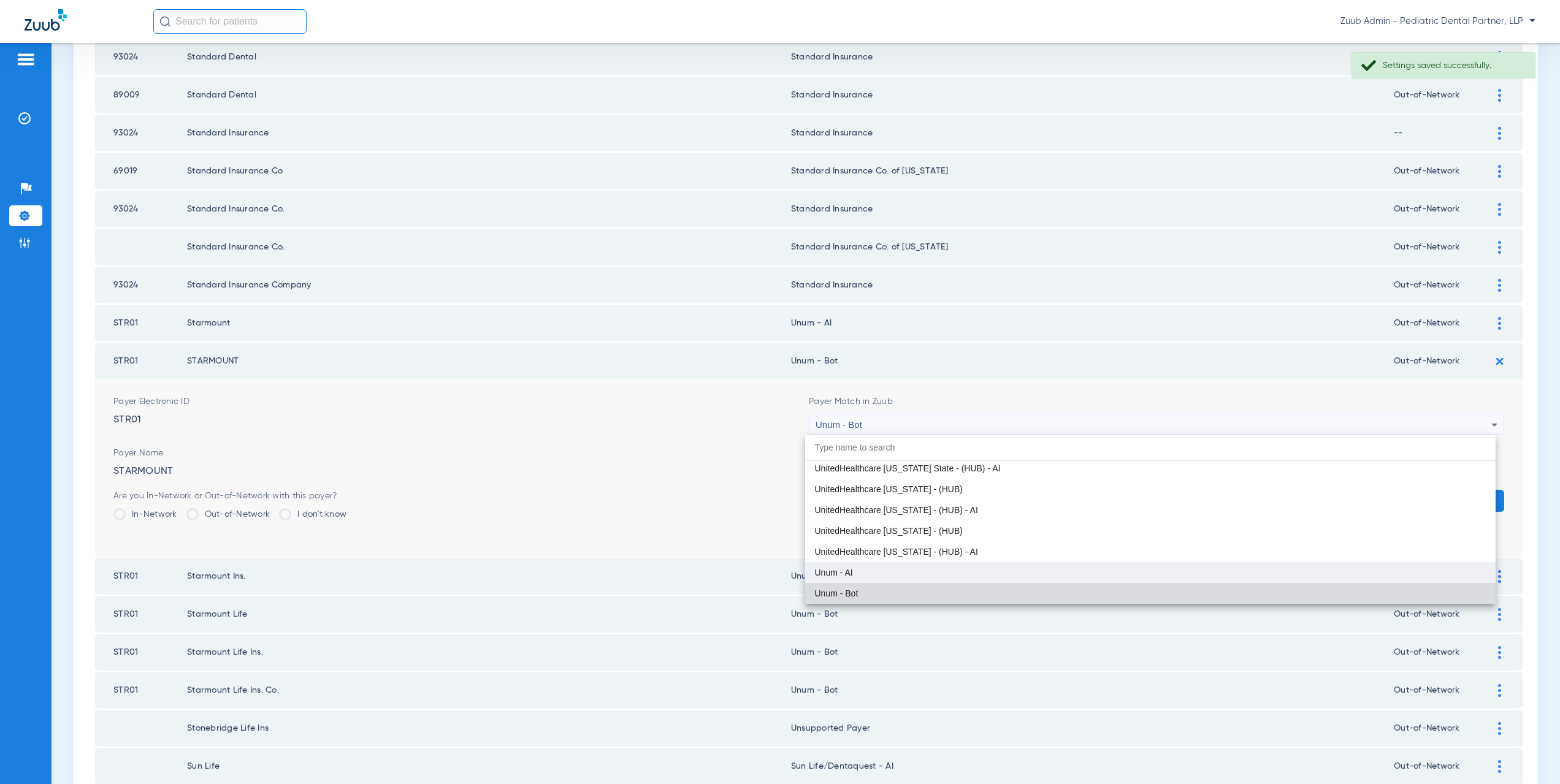
click at [854, 571] on mat-option "Unum - AI" at bounding box center [1150, 572] width 691 height 21
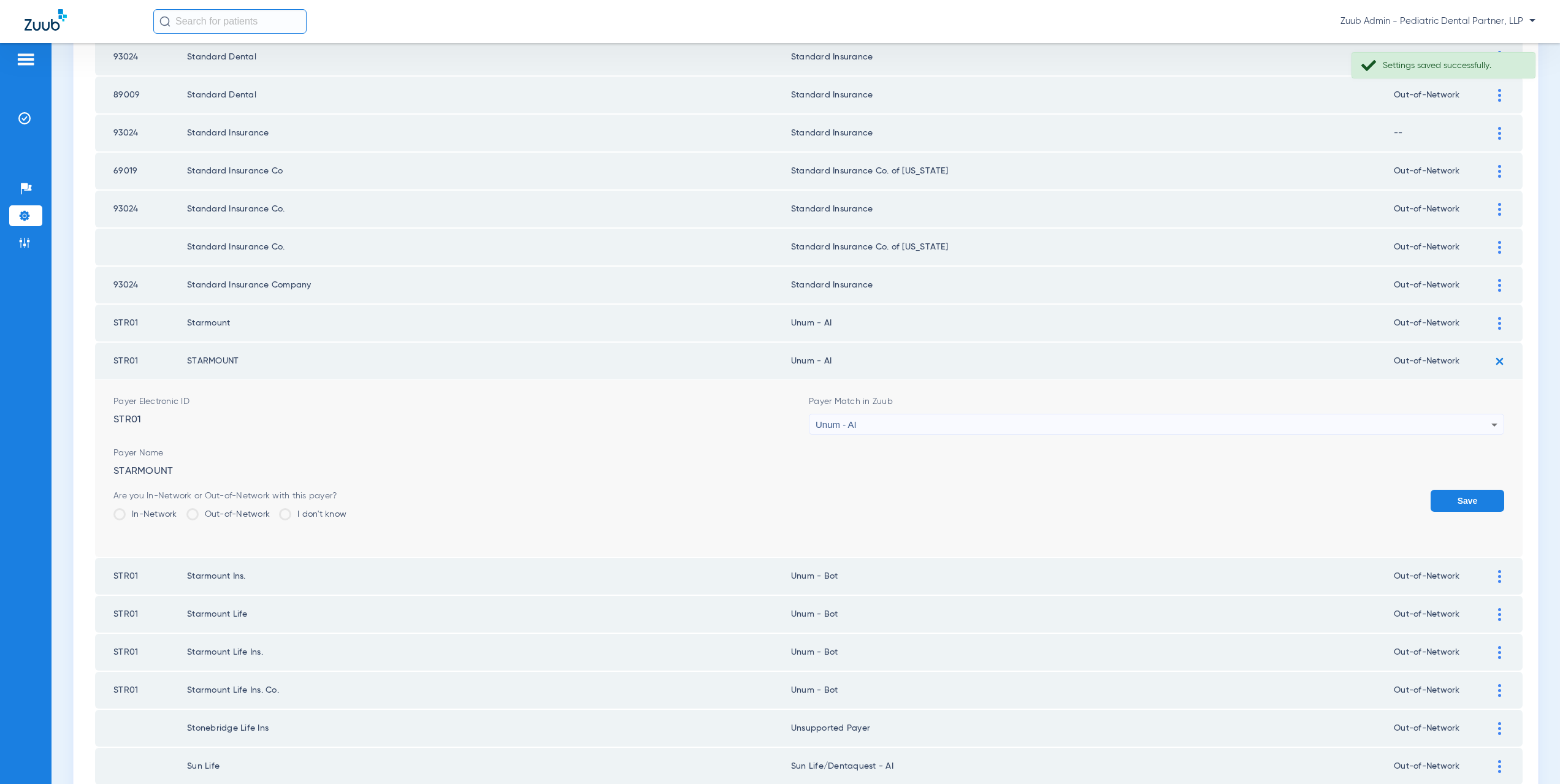
click at [1476, 501] on button "Save" at bounding box center [1468, 501] width 74 height 22
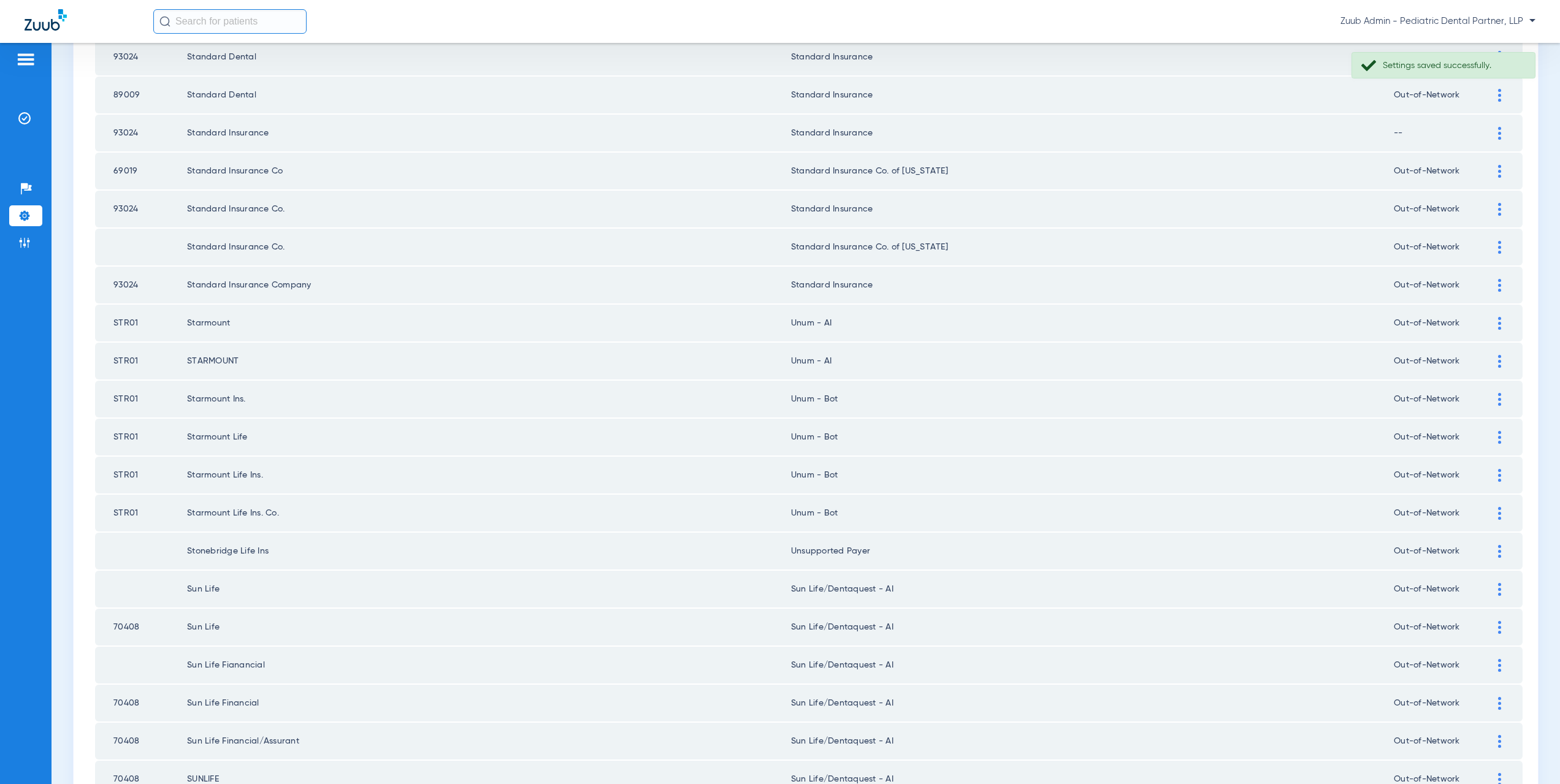
drag, startPoint x: 1492, startPoint y: 395, endPoint x: 864, endPoint y: 479, distance: 633.6
click at [1491, 395] on div at bounding box center [1500, 399] width 21 height 13
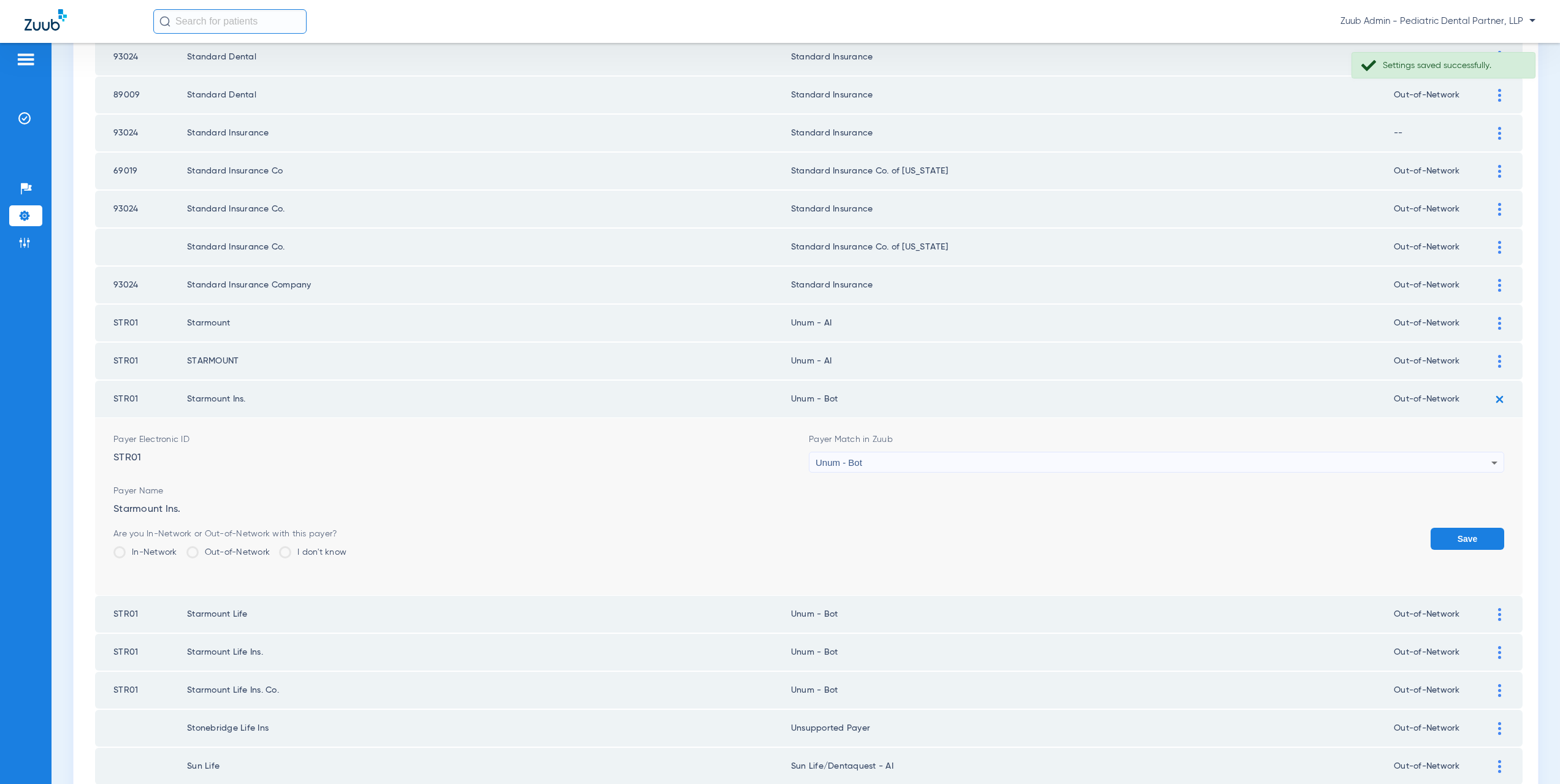
click at [829, 459] on span "Unum - Bot" at bounding box center [839, 462] width 47 height 11
type input "um - AI"
click at [861, 525] on mat-option "Unum - AI" at bounding box center [1150, 530] width 691 height 21
drag, startPoint x: 1427, startPoint y: 535, endPoint x: 1409, endPoint y: 540, distance: 18.7
click at [1431, 535] on button "Save" at bounding box center [1468, 538] width 74 height 22
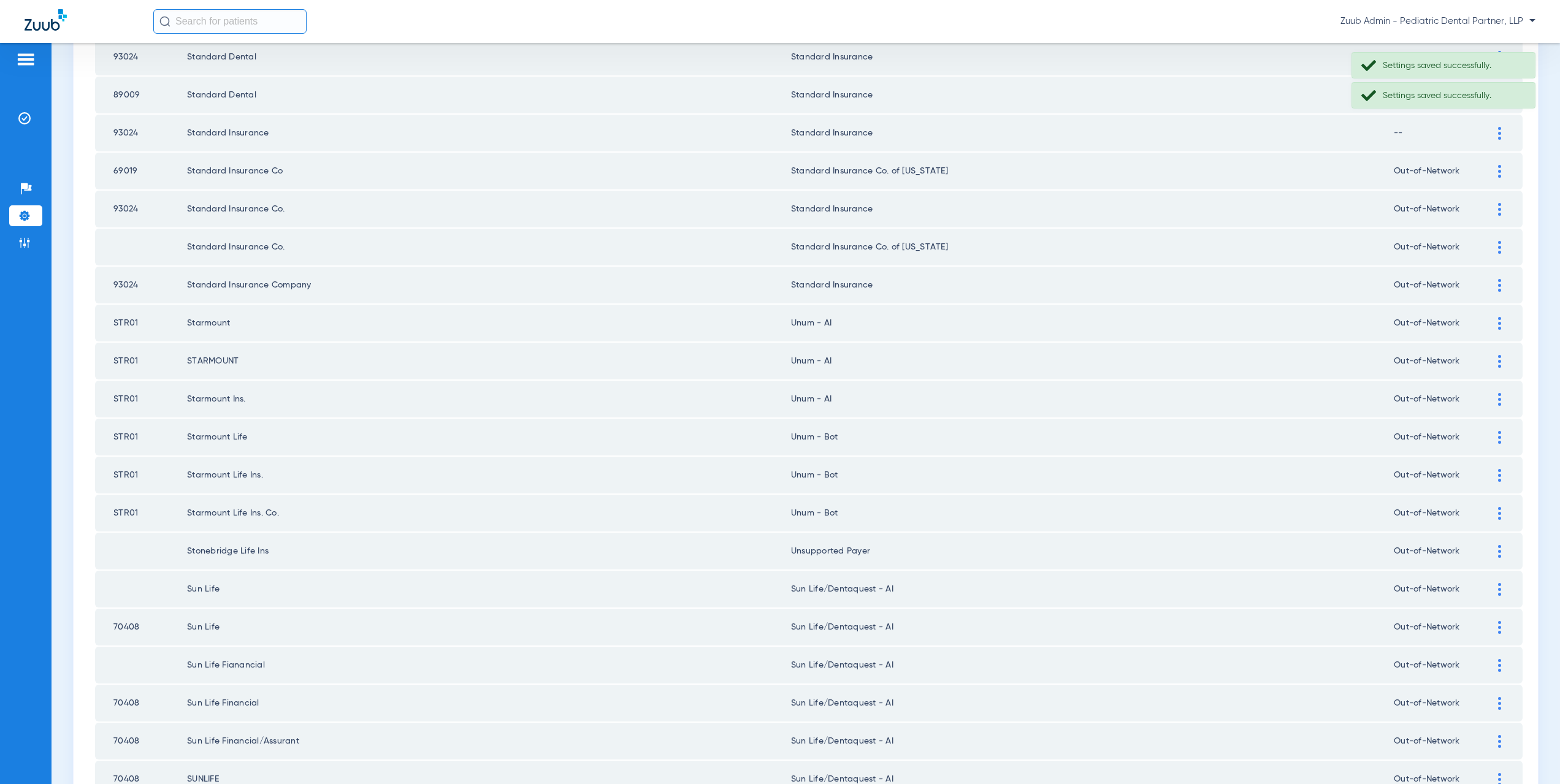
click at [1498, 437] on img at bounding box center [1500, 437] width 3 height 13
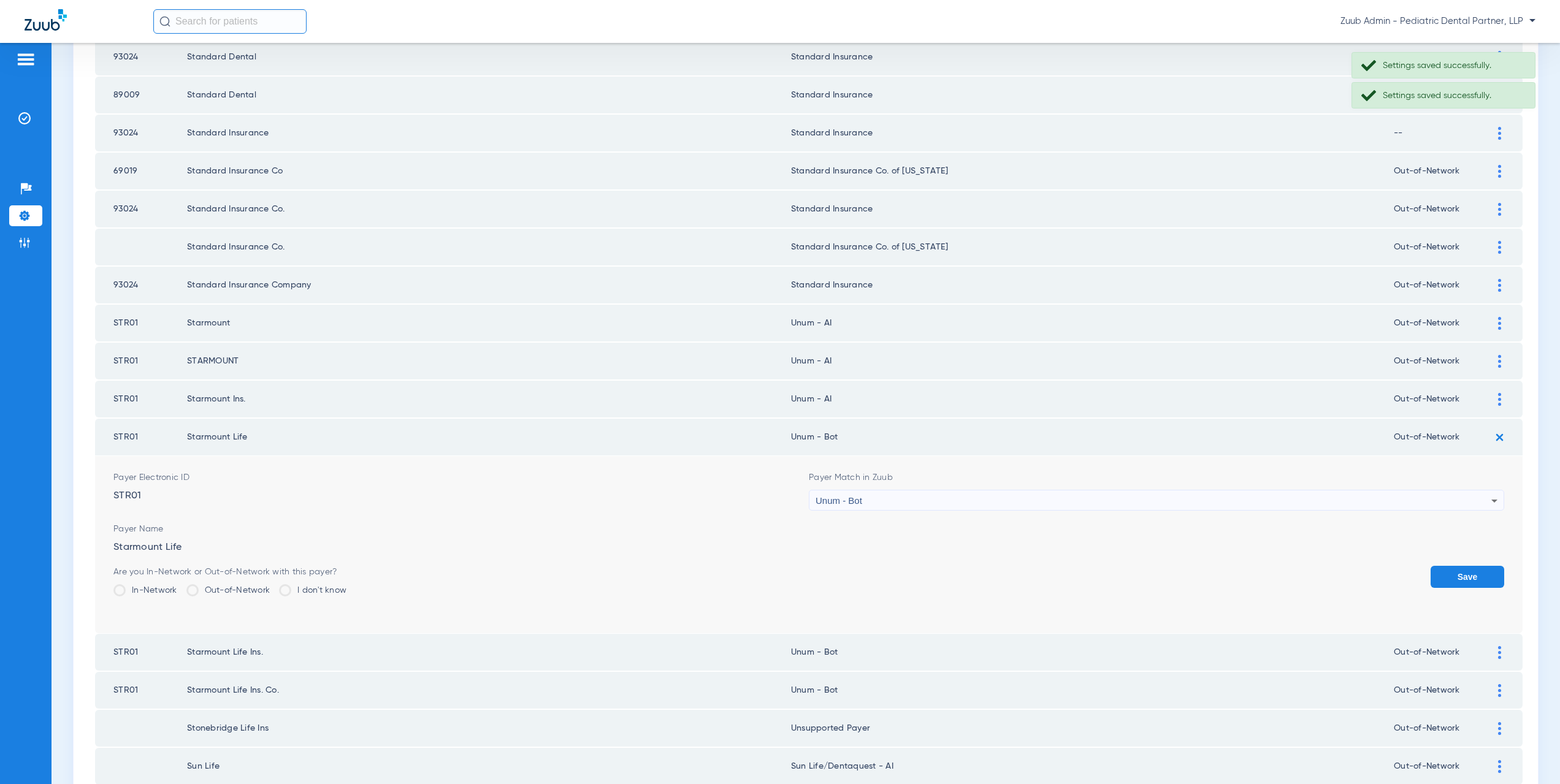
click at [839, 504] on span "Unum - Bot" at bounding box center [839, 500] width 47 height 11
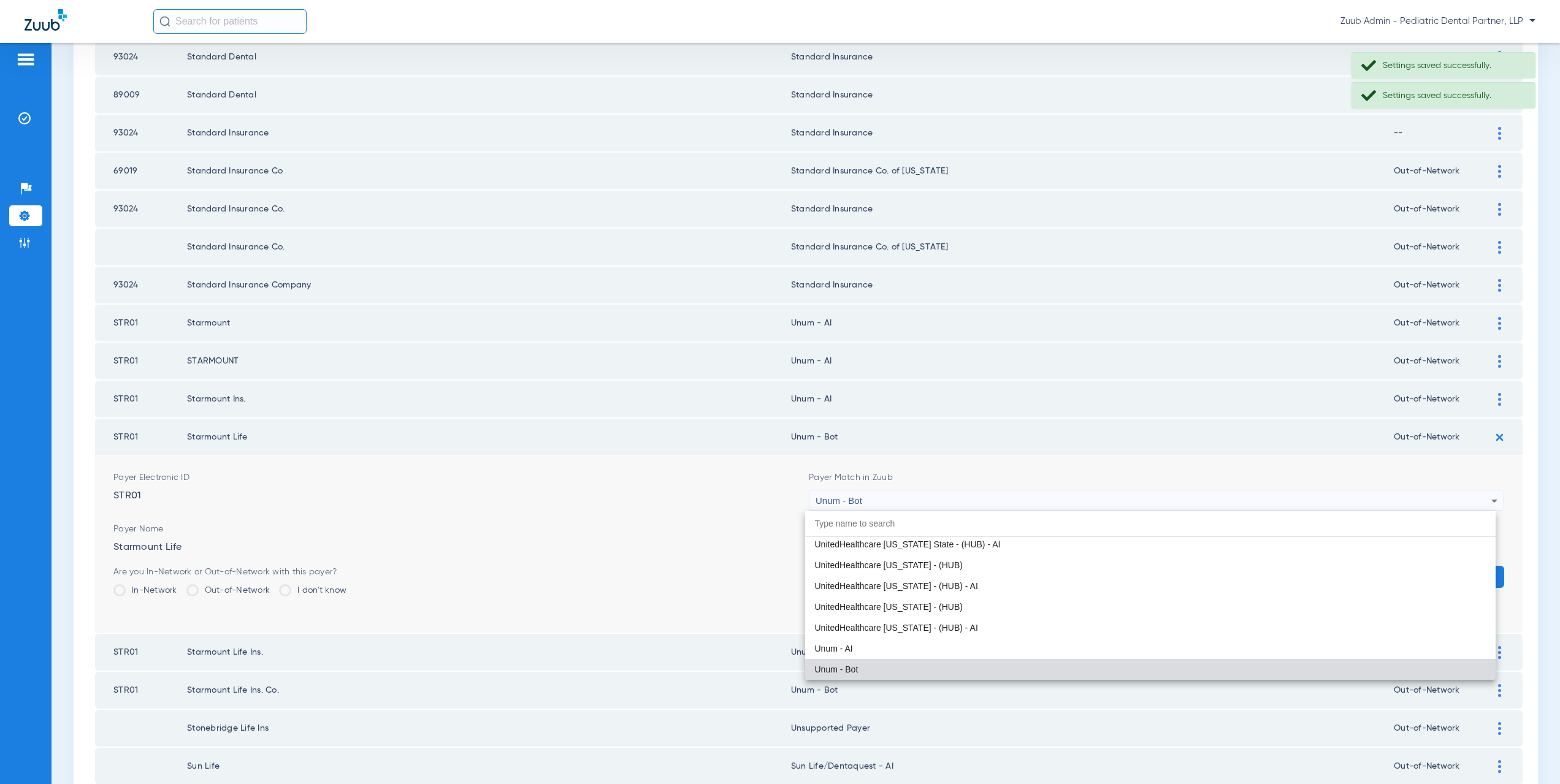
paste input "um - AI"
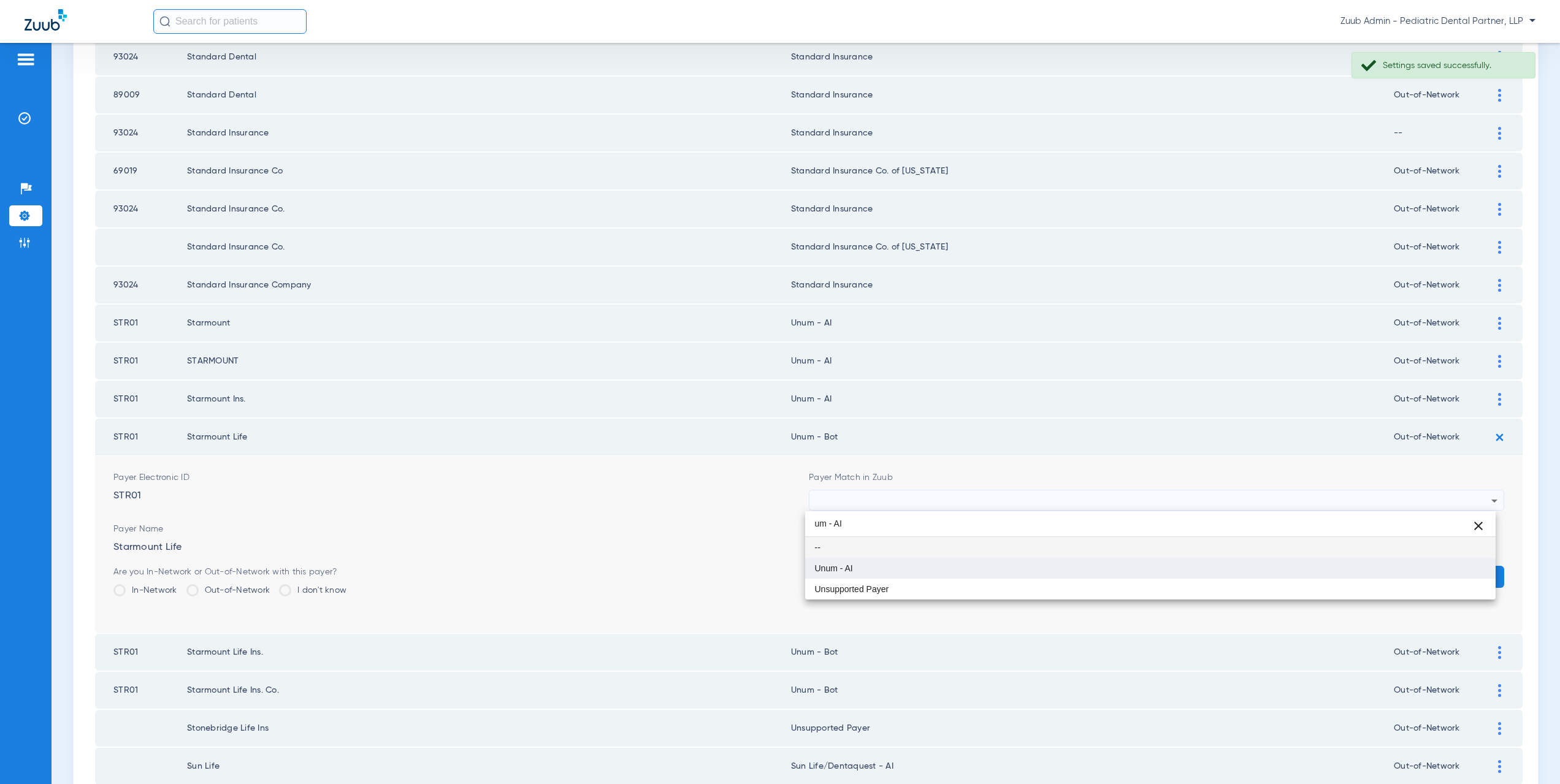
type input "um - AI"
click at [861, 570] on mat-option "Unum - AI" at bounding box center [1150, 568] width 691 height 21
click at [1464, 568] on button "Save" at bounding box center [1468, 577] width 74 height 22
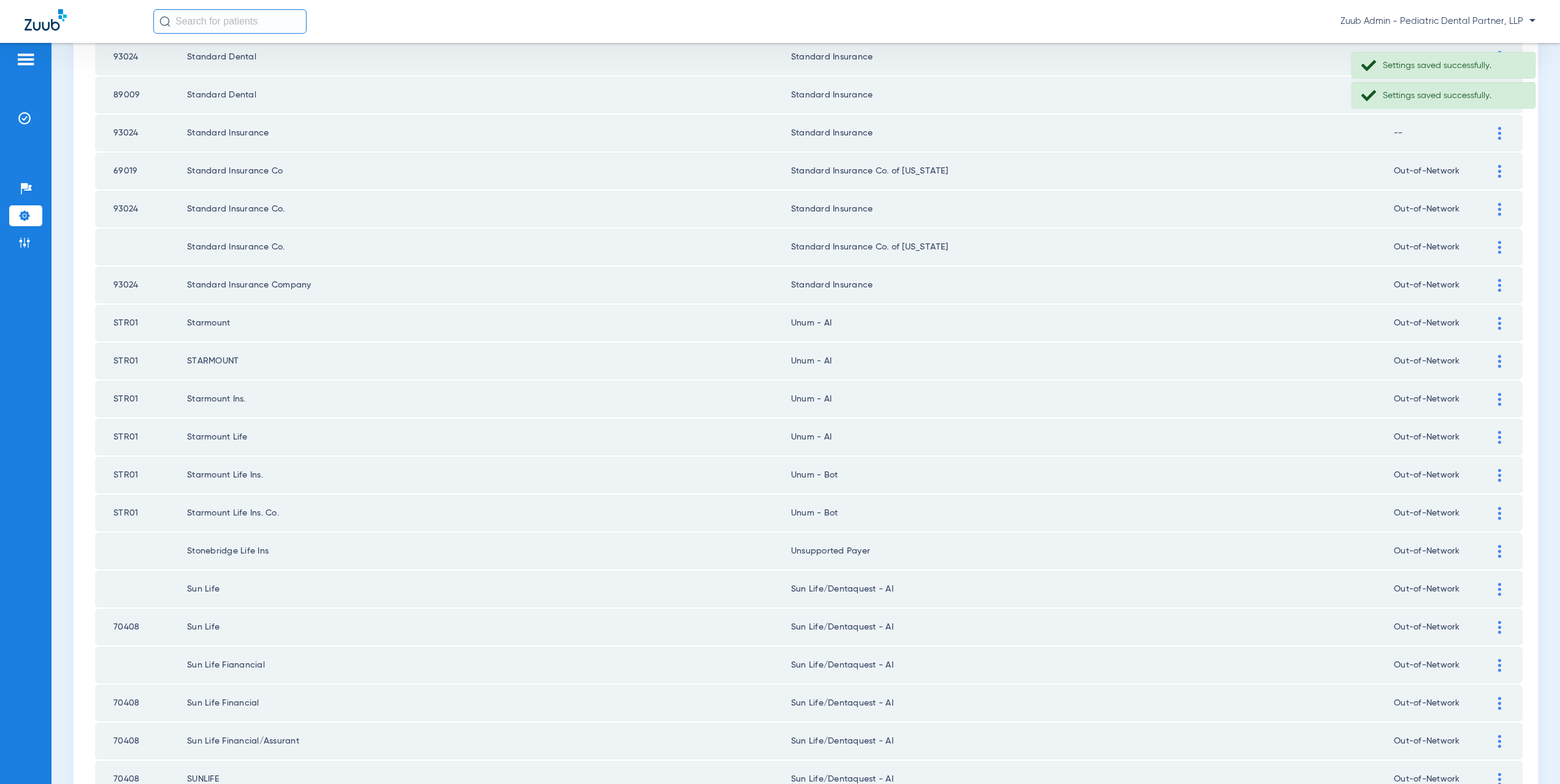
click at [1498, 477] on img at bounding box center [1500, 475] width 3 height 13
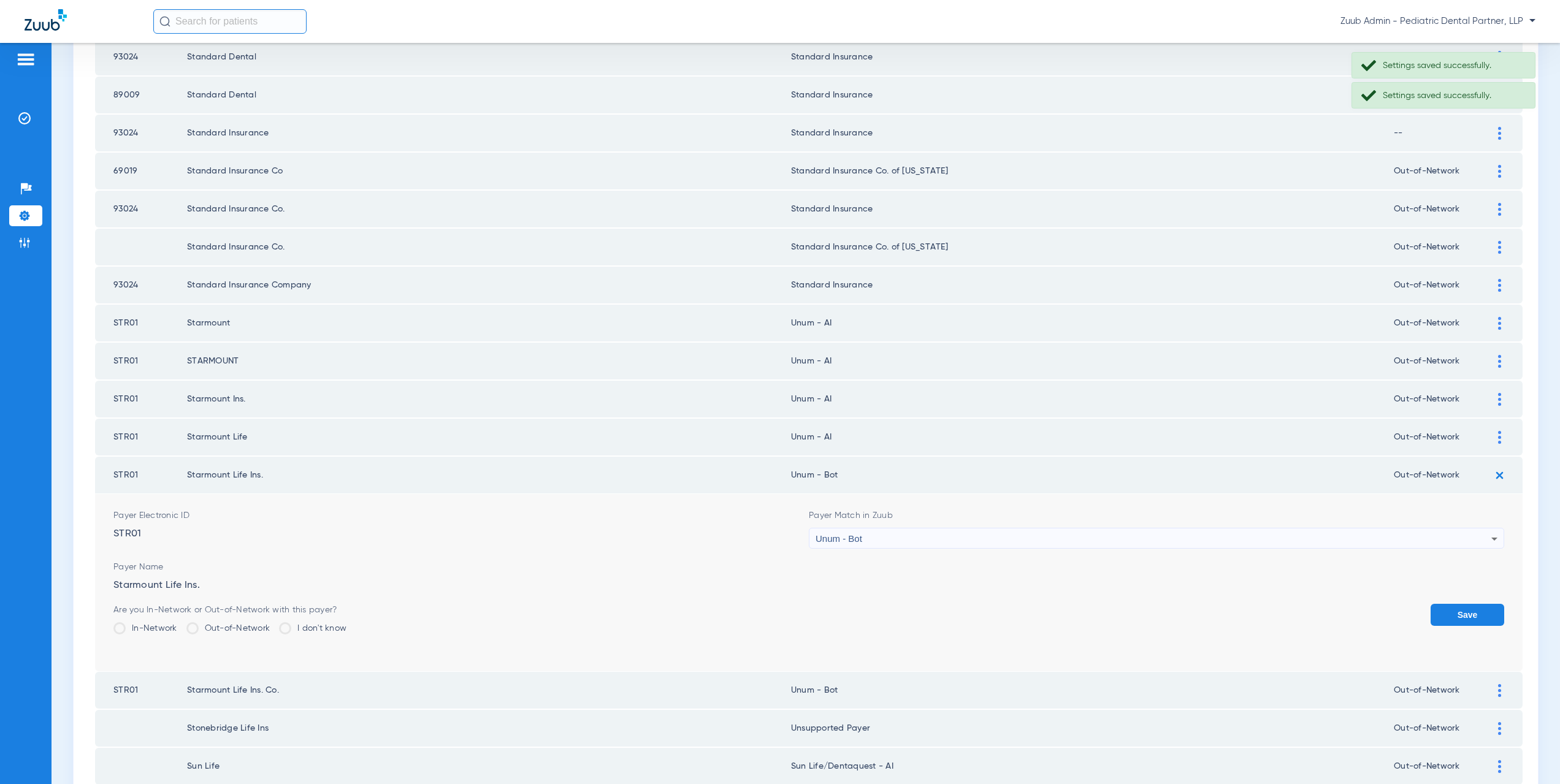
click at [899, 531] on div "Unum - Bot" at bounding box center [1153, 538] width 676 height 21
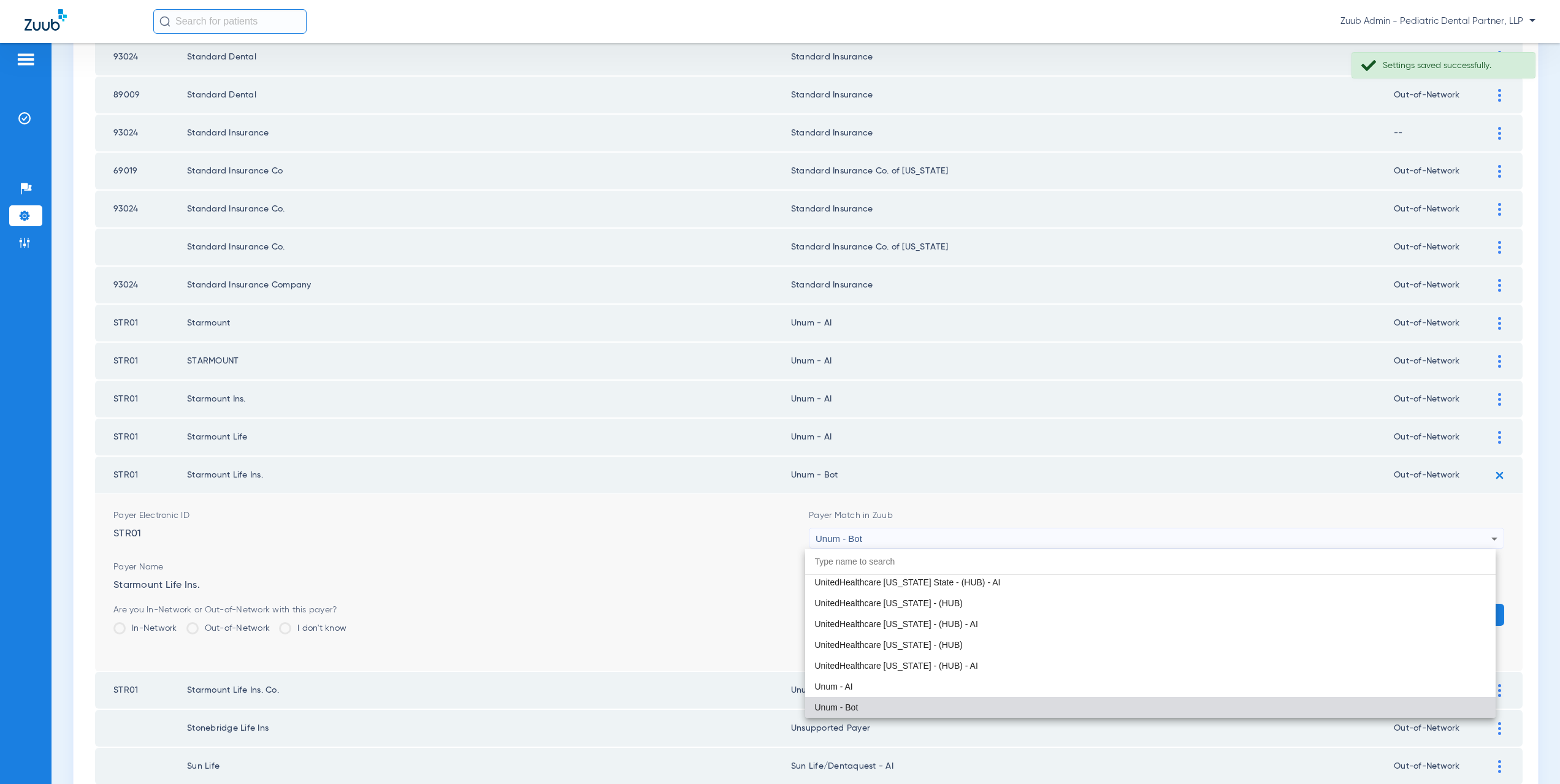
paste input "um - AI"
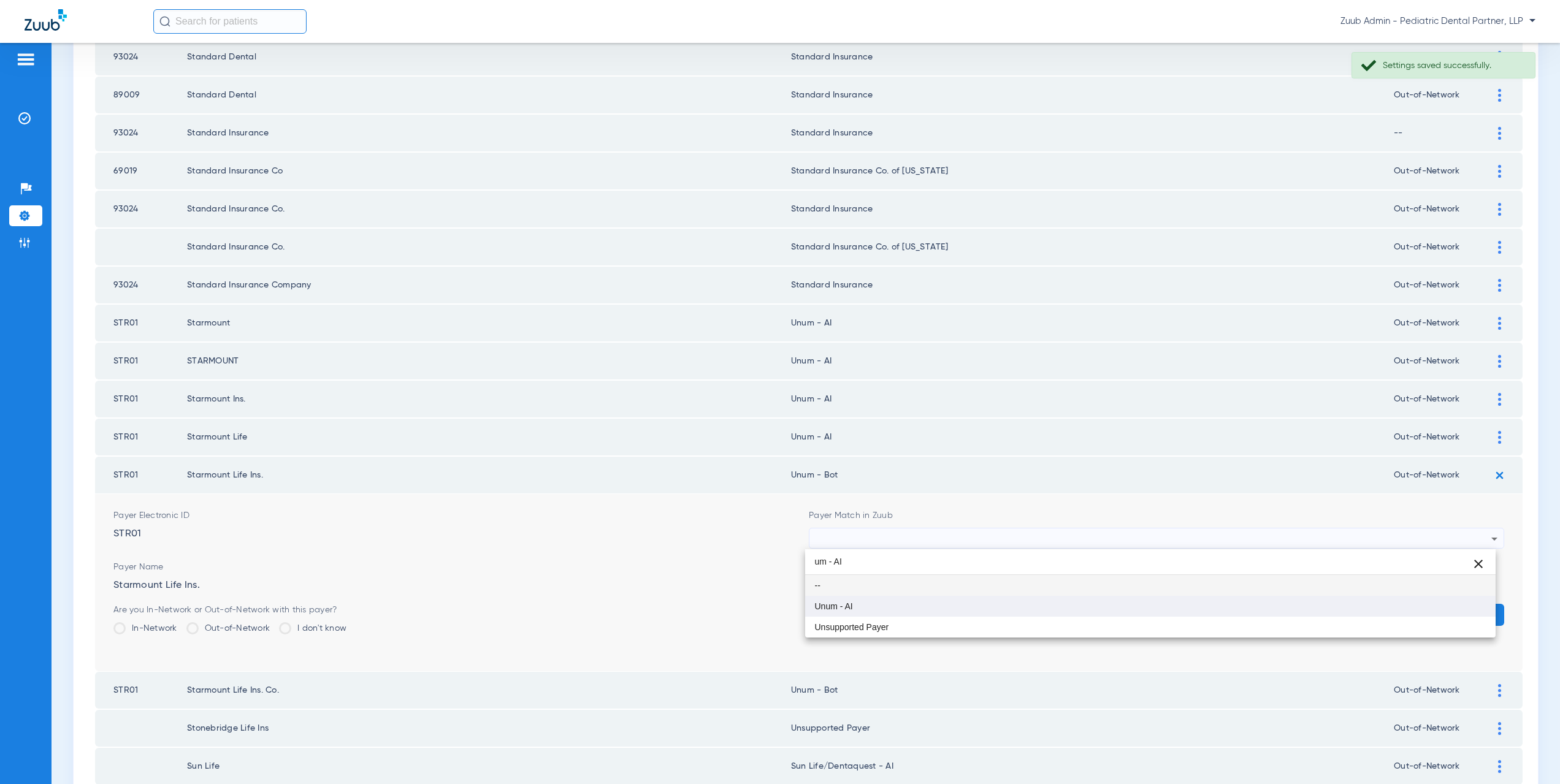
type input "um - AI"
click at [901, 605] on mat-option "Unum - AI" at bounding box center [1150, 606] width 691 height 21
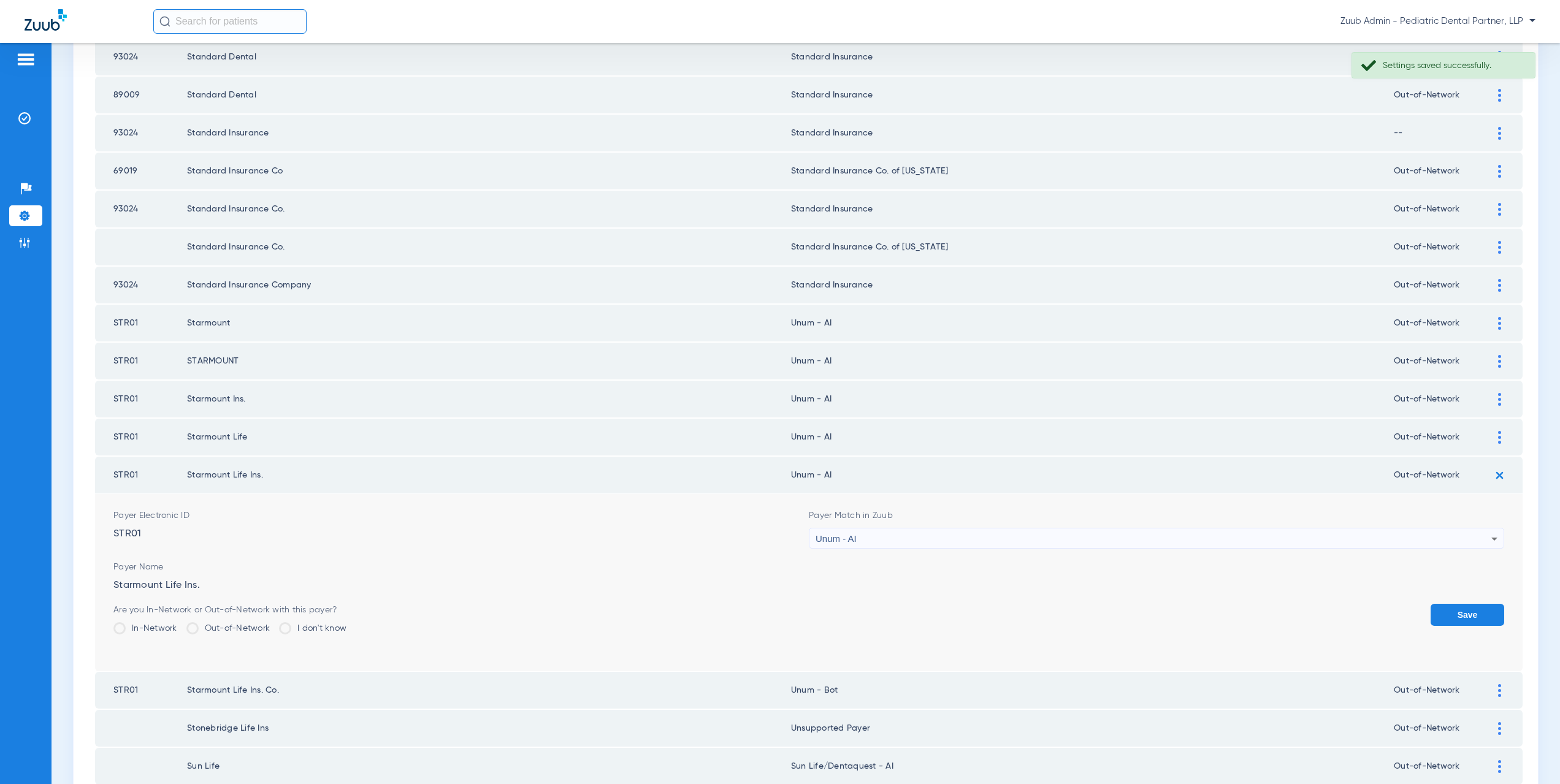
click at [1436, 606] on button "Save" at bounding box center [1468, 614] width 74 height 22
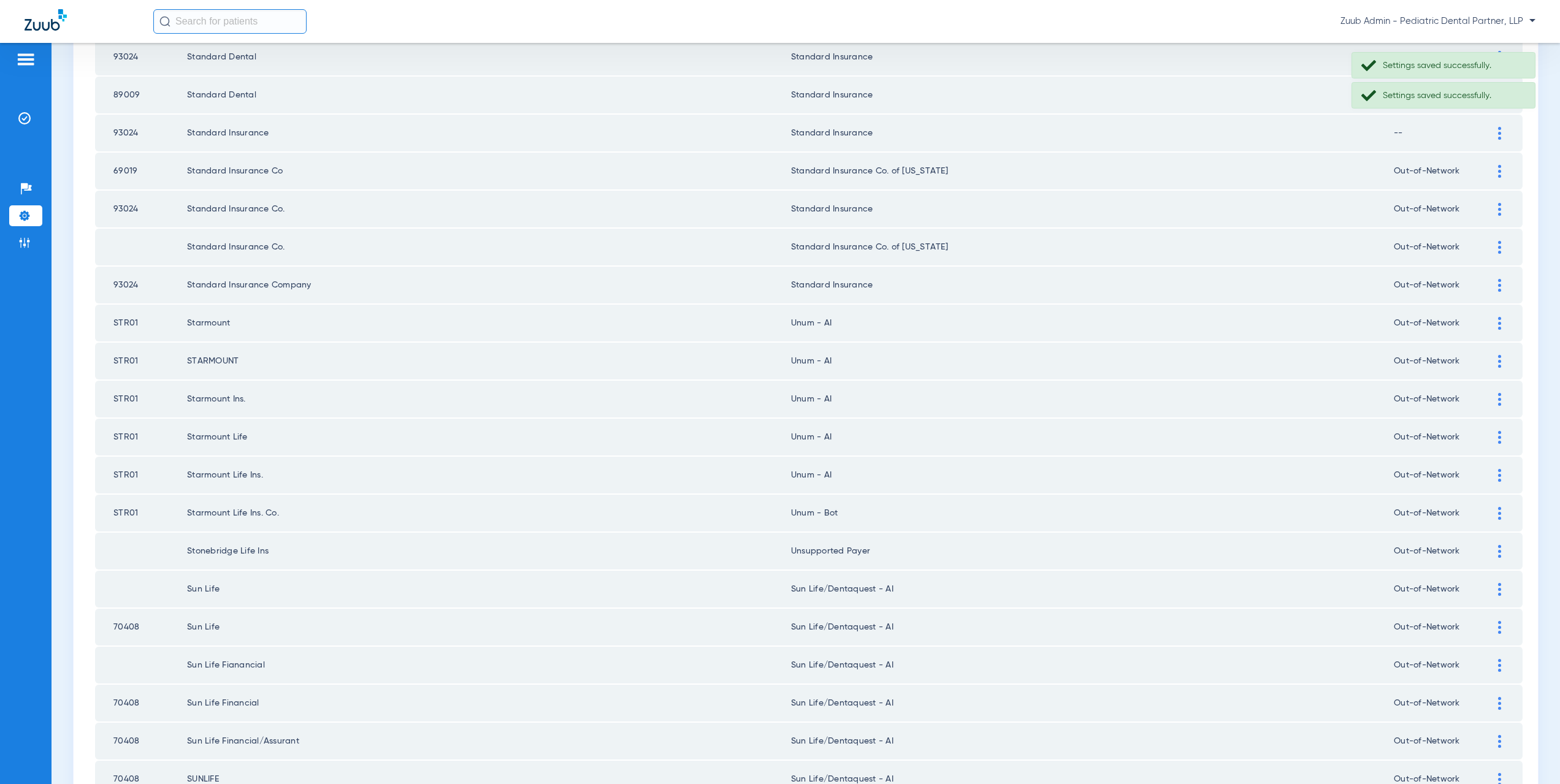
click at [1498, 513] on img at bounding box center [1500, 513] width 3 height 13
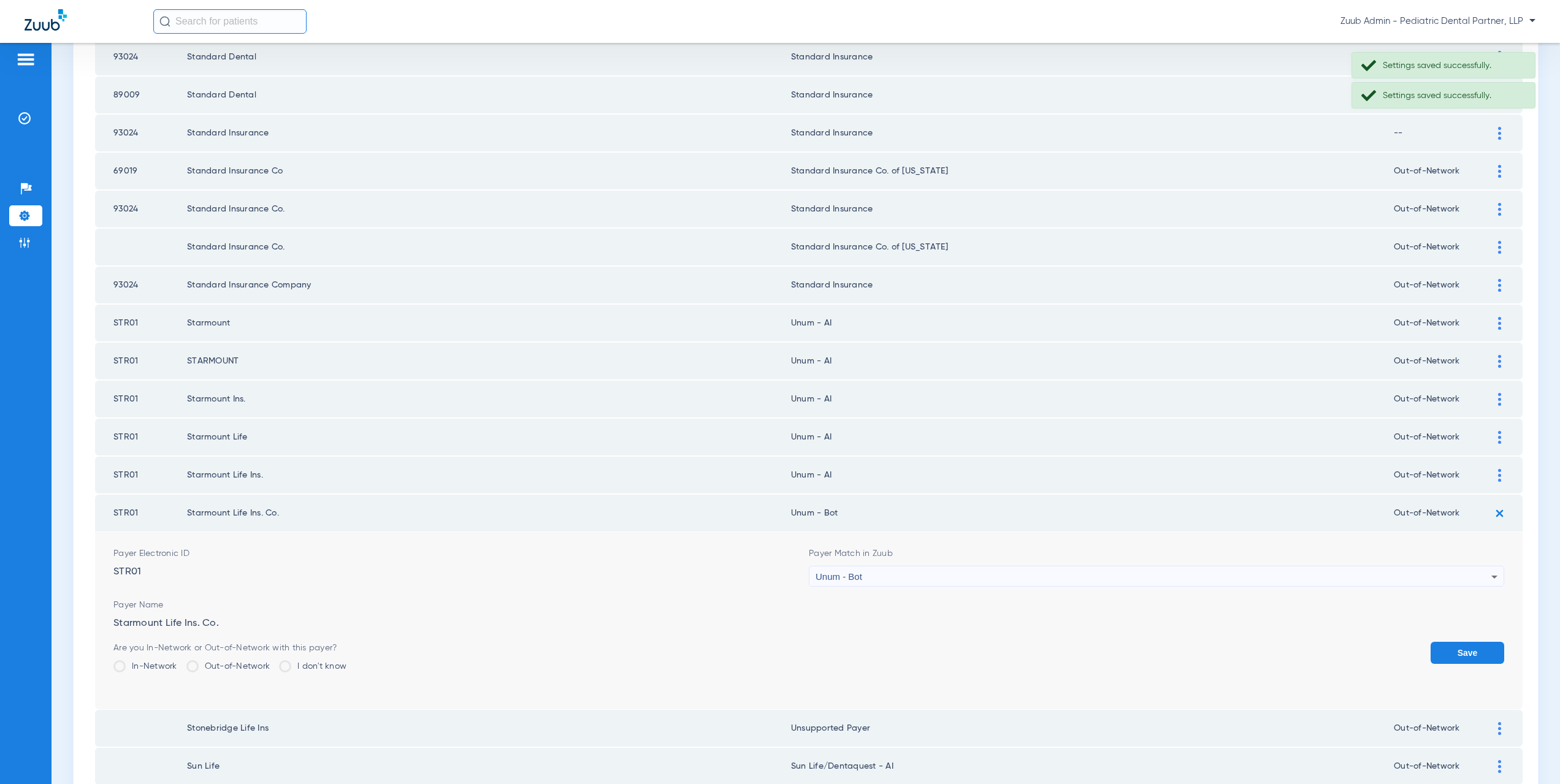
click at [944, 582] on div "Unum - Bot" at bounding box center [1153, 577] width 676 height 21
type input "um - AI"
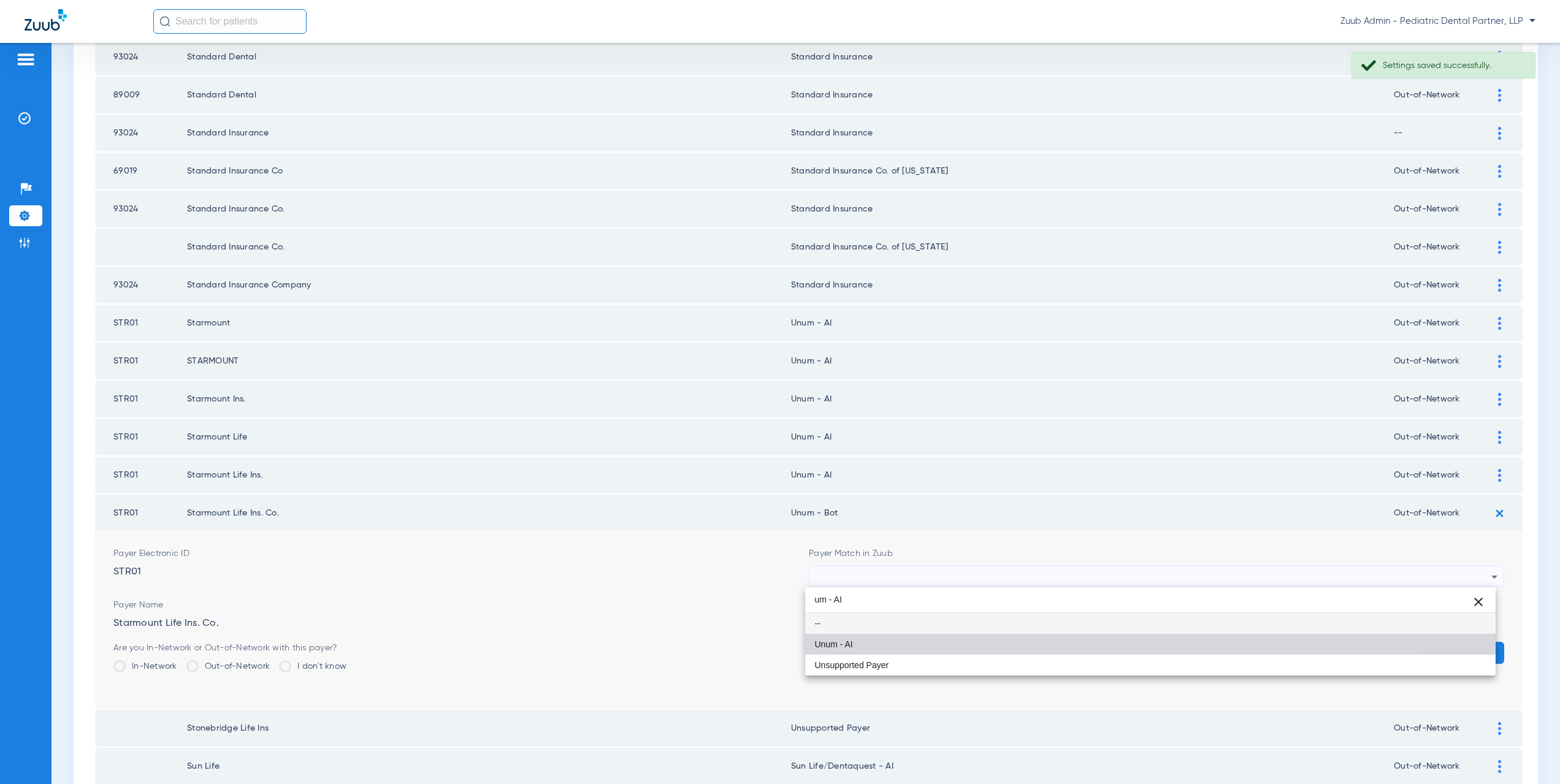
click at [912, 637] on mat-option "Unum - AI" at bounding box center [1150, 644] width 691 height 21
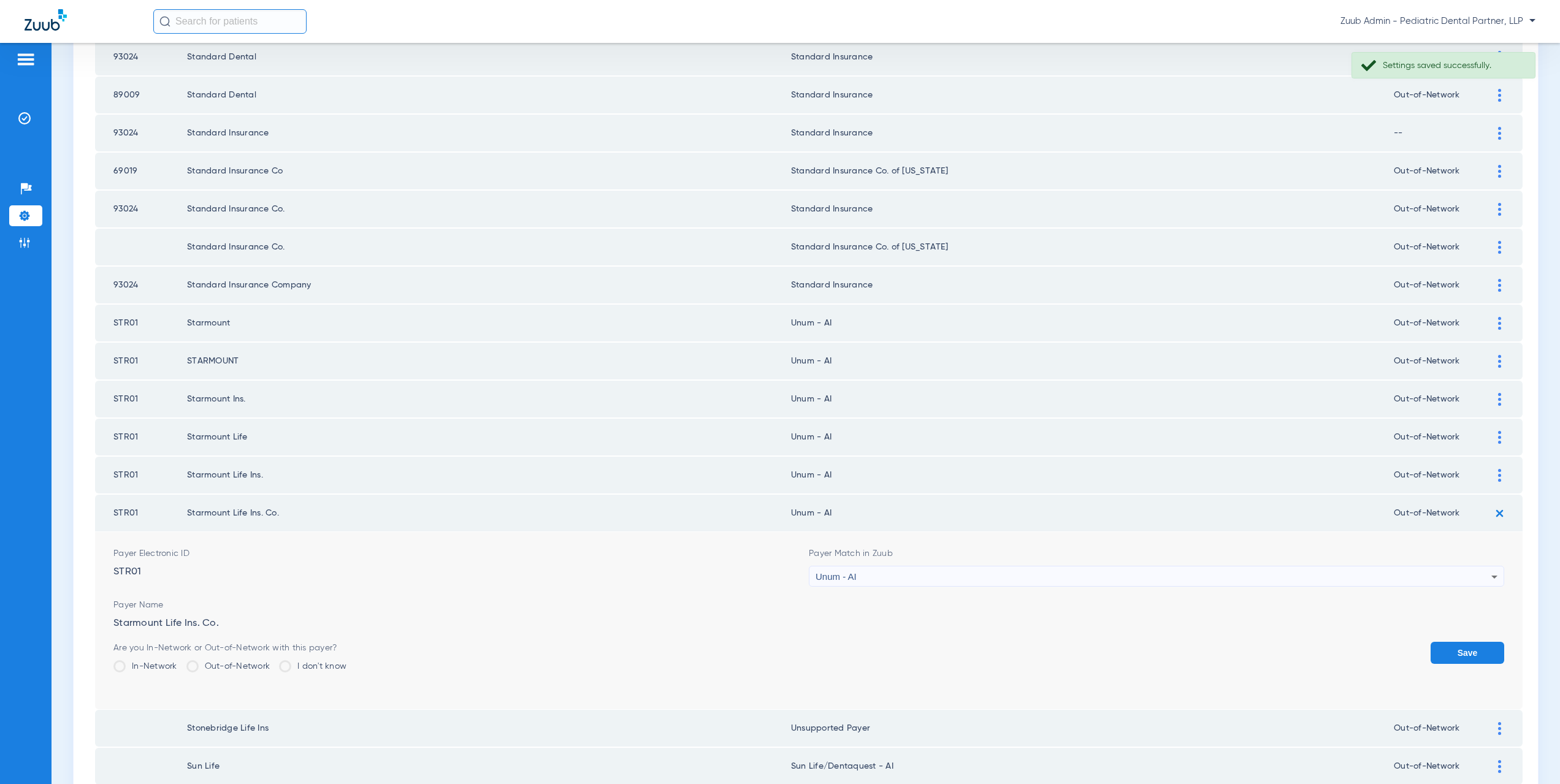
click at [1431, 650] on button "Save" at bounding box center [1468, 653] width 74 height 22
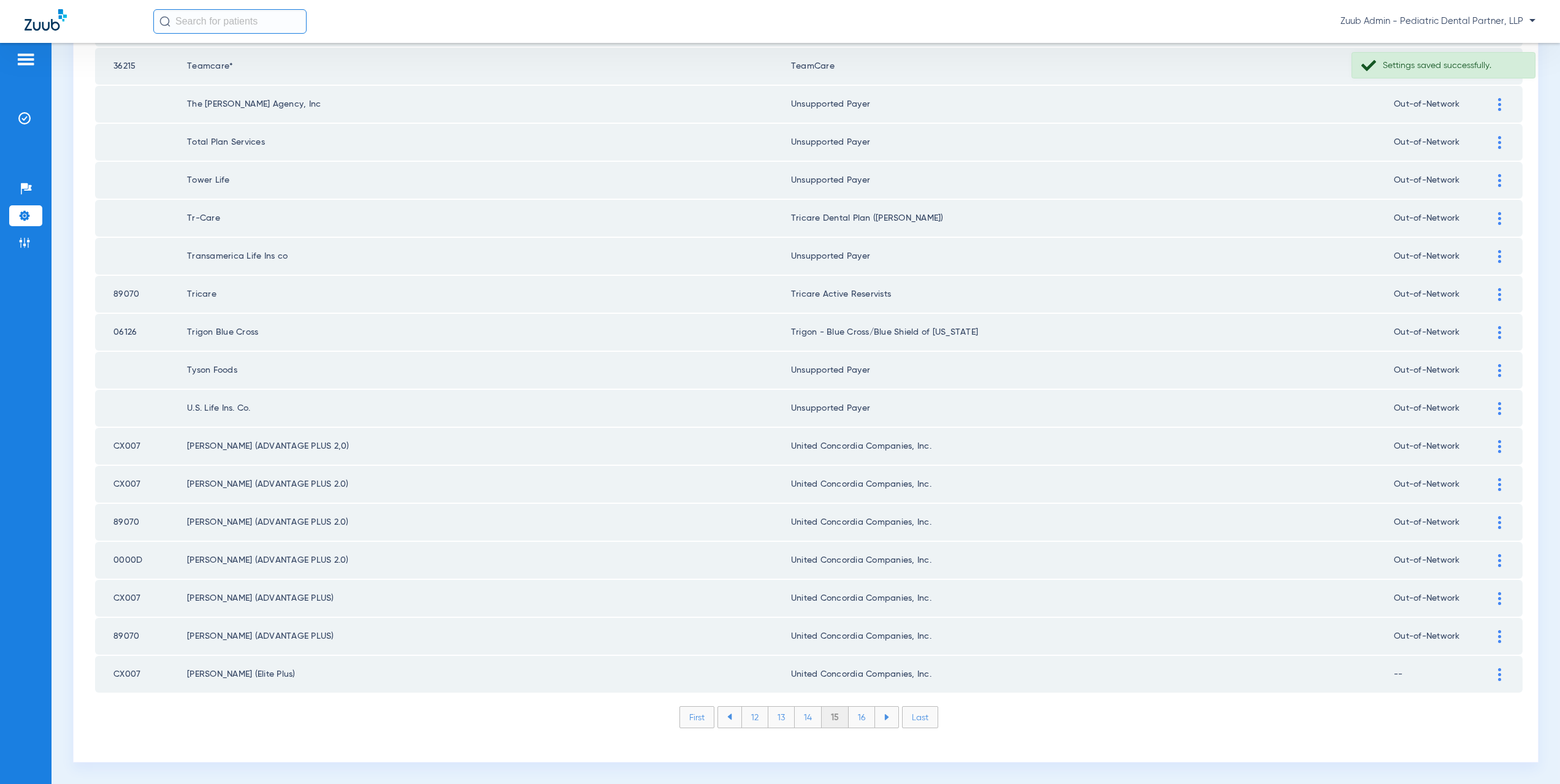
click at [855, 717] on li "16" at bounding box center [862, 717] width 26 height 21
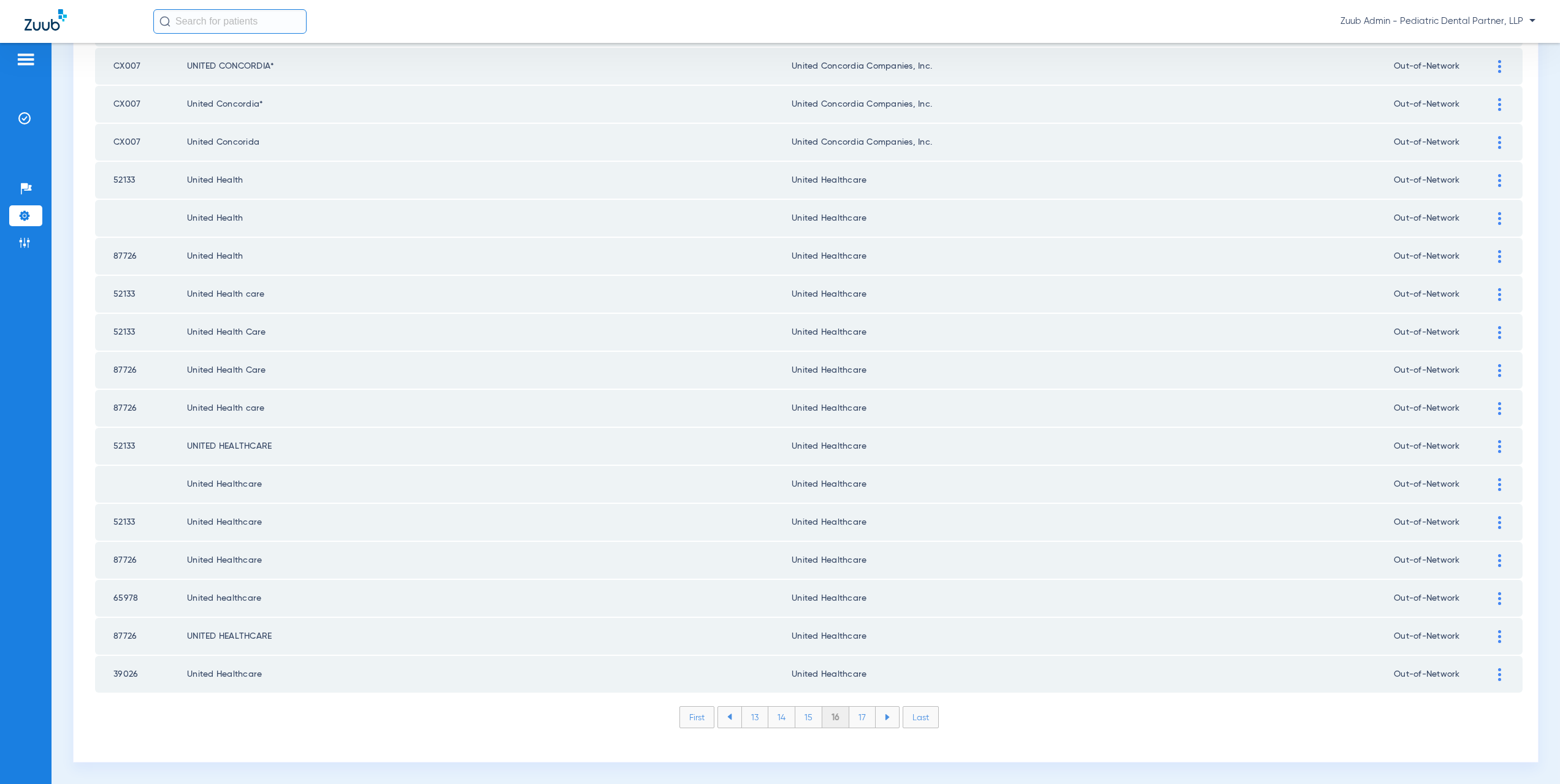
click at [859, 724] on li "17" at bounding box center [862, 717] width 26 height 21
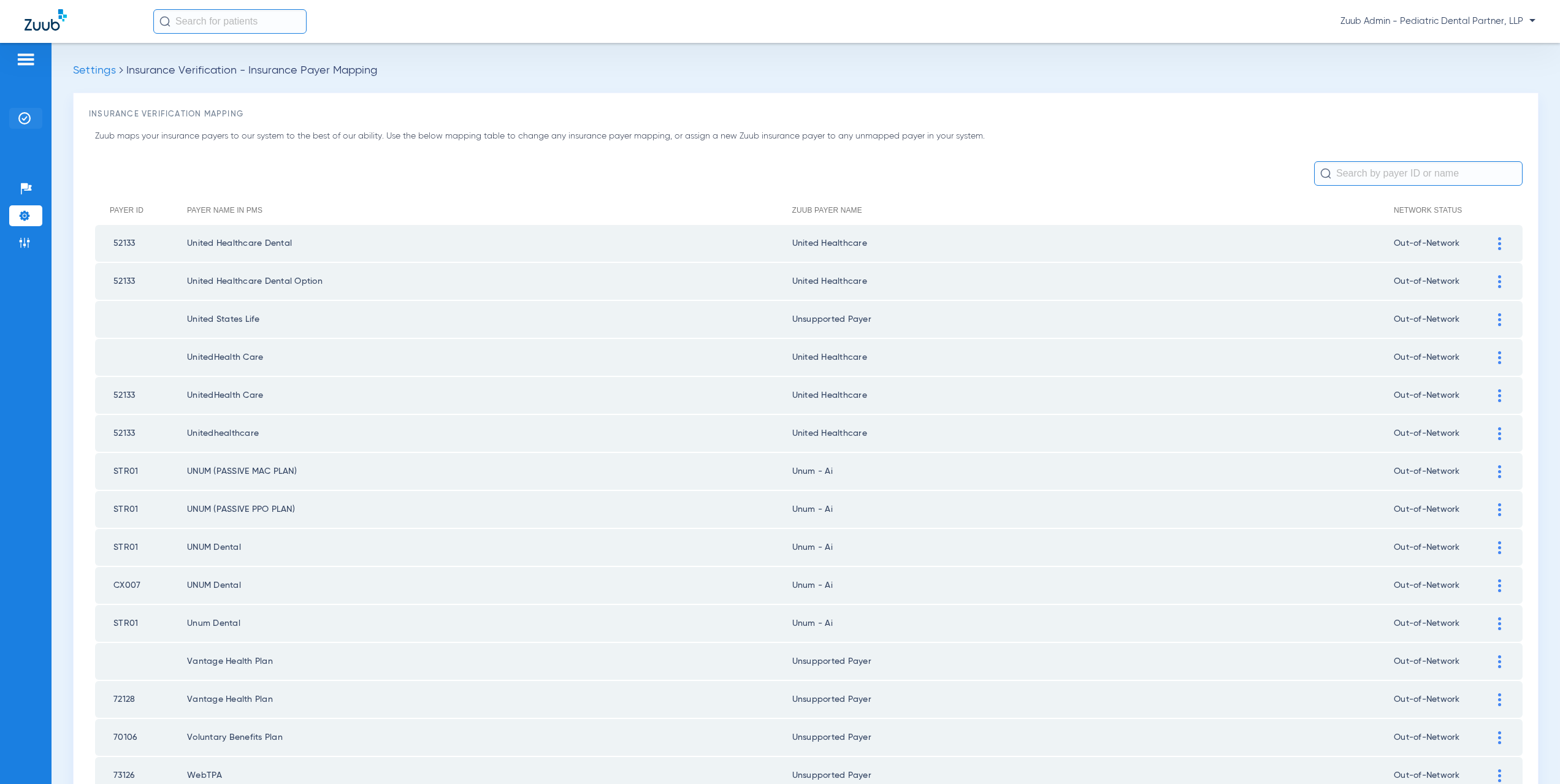
click at [25, 121] on img at bounding box center [24, 118] width 12 height 12
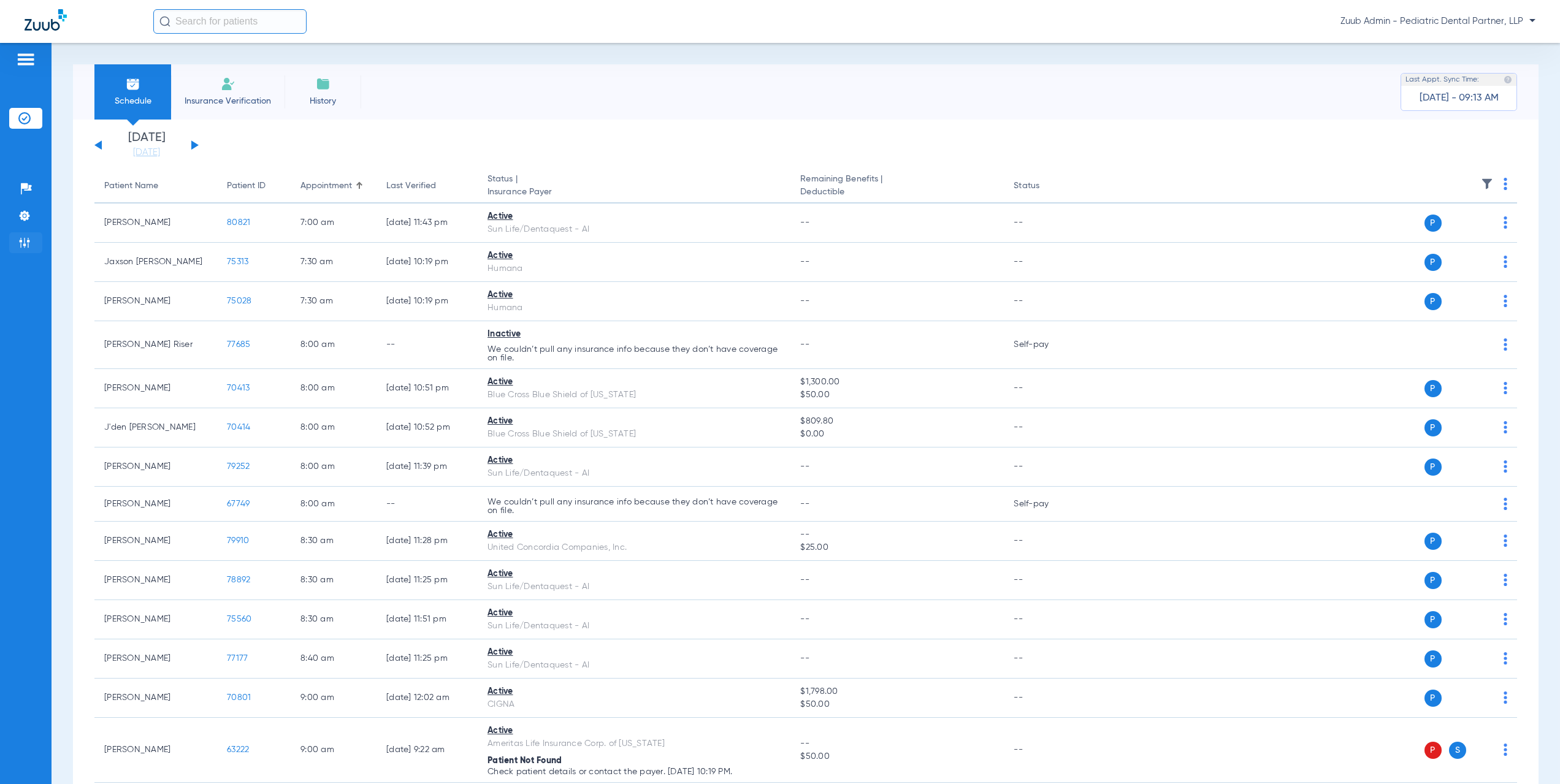
click at [24, 244] on img at bounding box center [24, 242] width 12 height 12
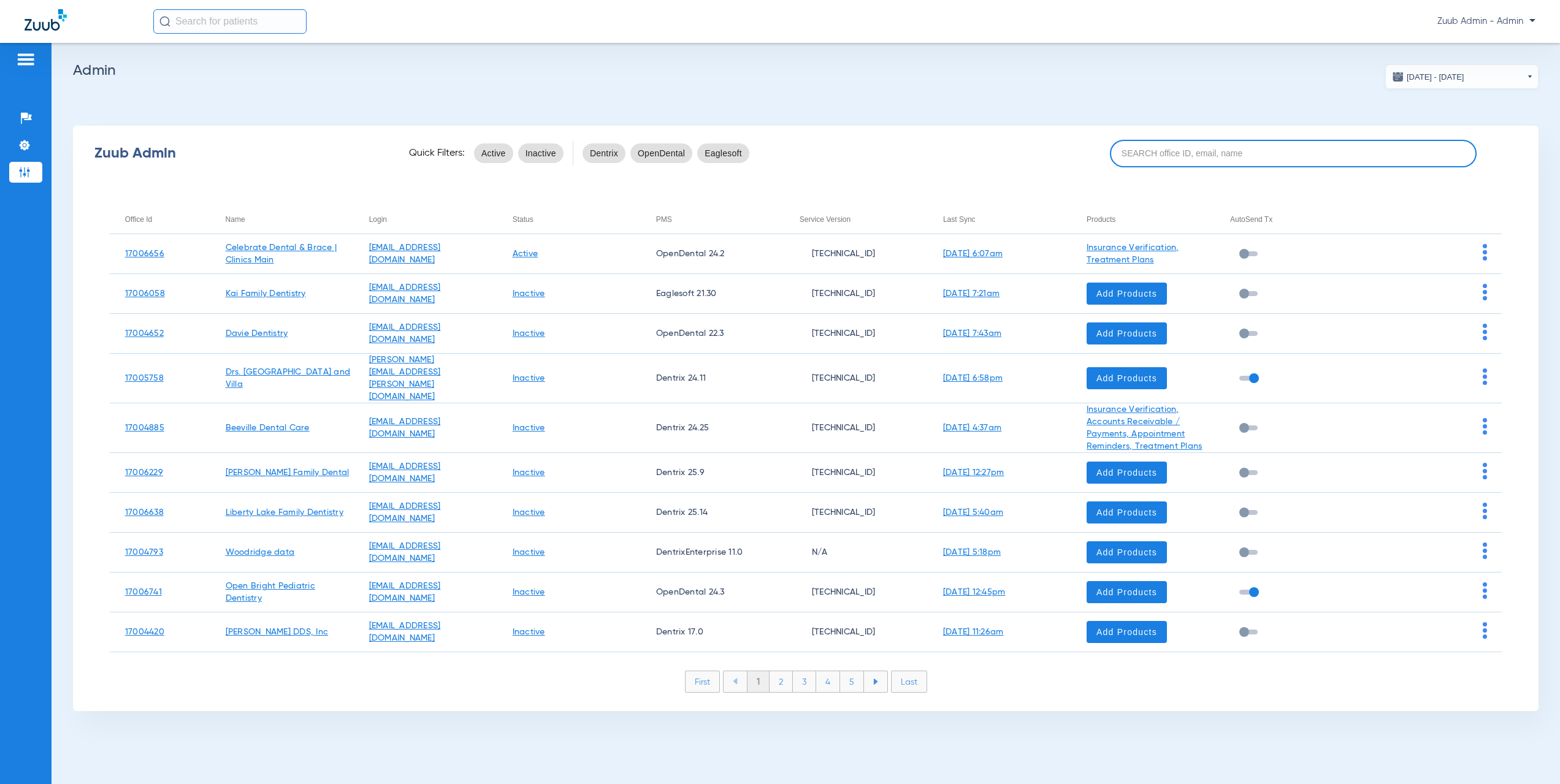
click at [1257, 155] on input at bounding box center [1293, 153] width 367 height 28
paste input "17006533"
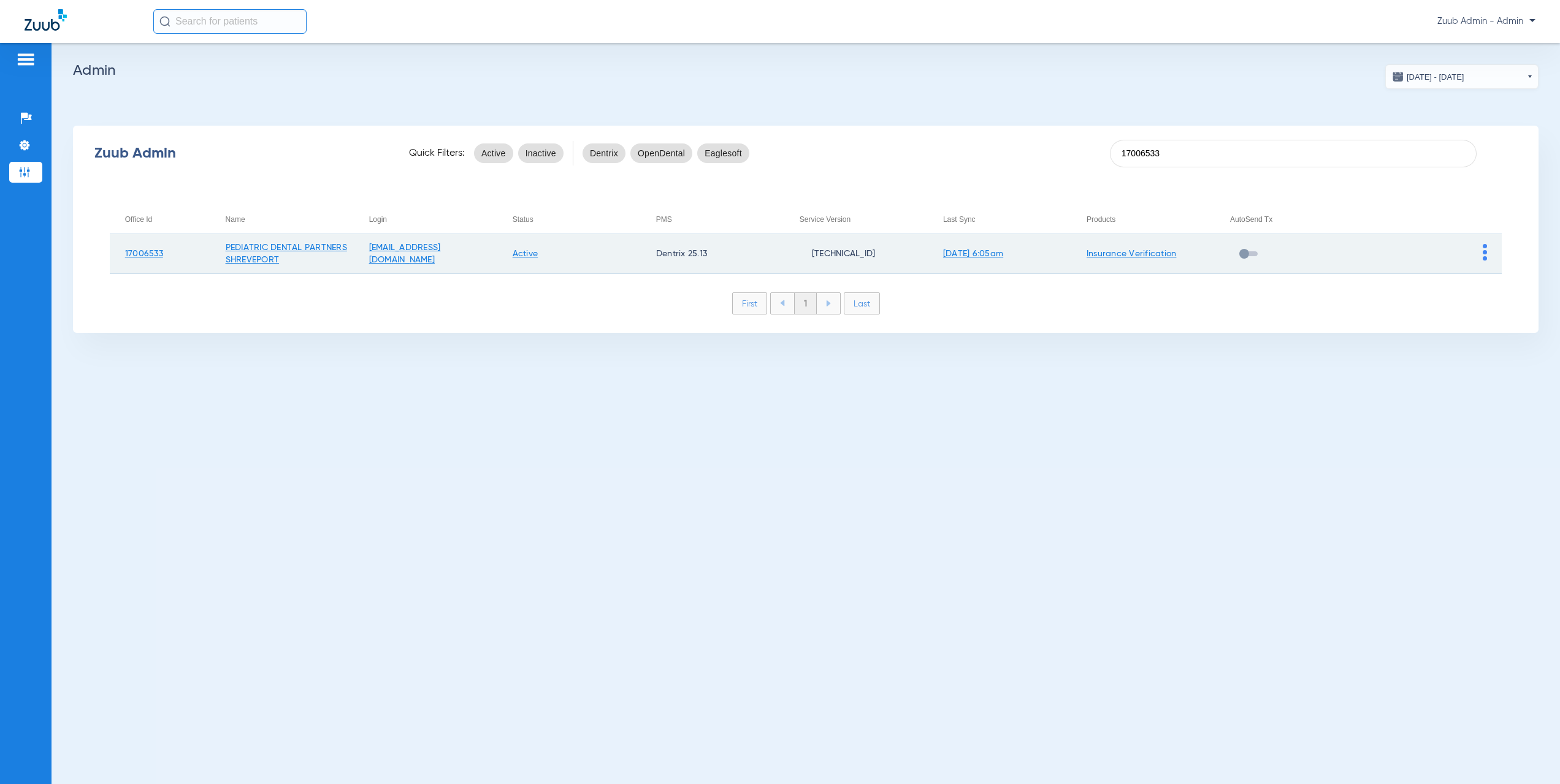
type input "17006533"
click at [1488, 251] on td at bounding box center [1430, 254] width 143 height 40
click at [1482, 254] on td at bounding box center [1430, 254] width 143 height 40
click at [1486, 254] on img at bounding box center [1485, 252] width 4 height 16
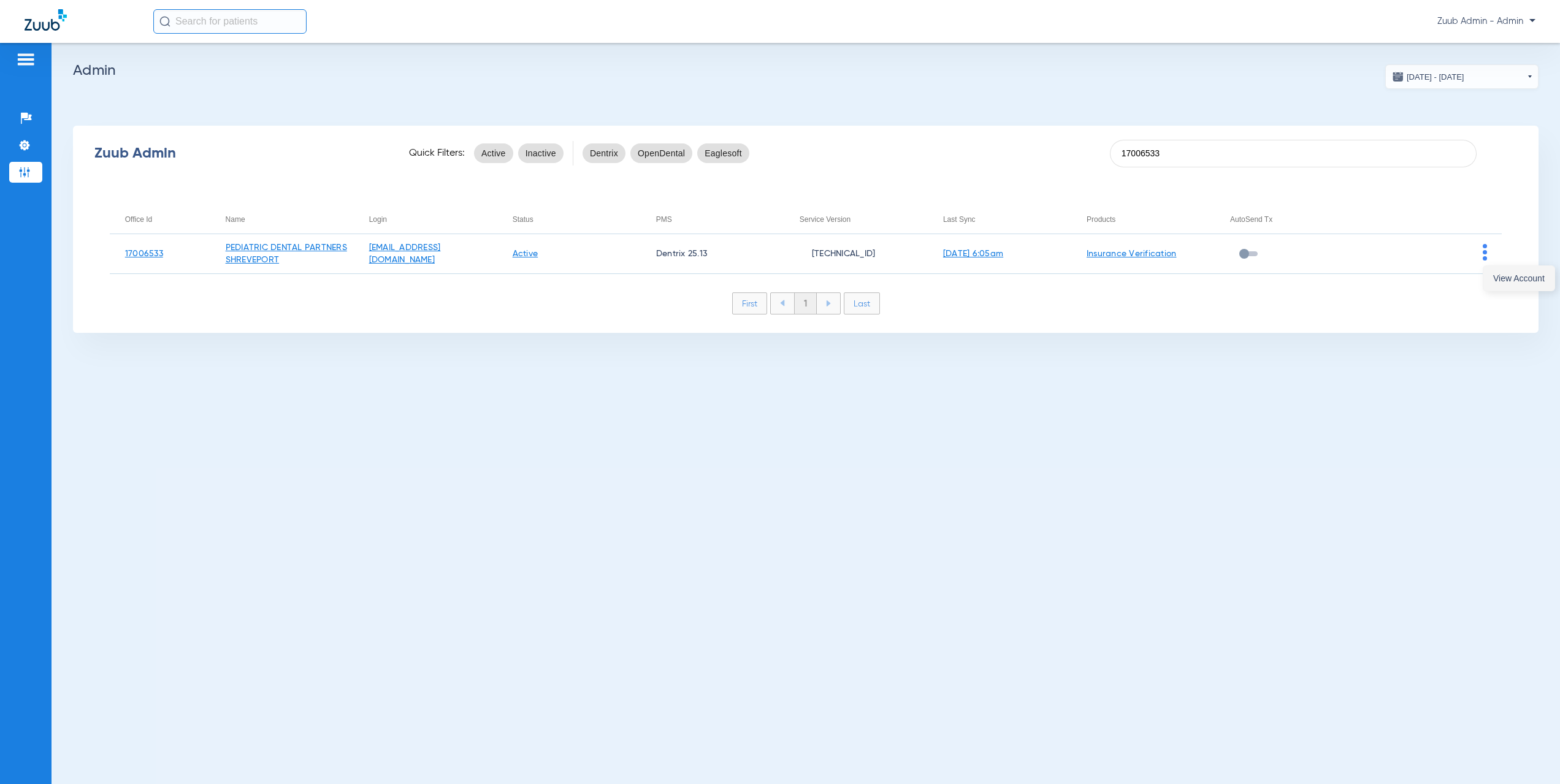
click at [1506, 283] on button "View Account" at bounding box center [1519, 278] width 71 height 25
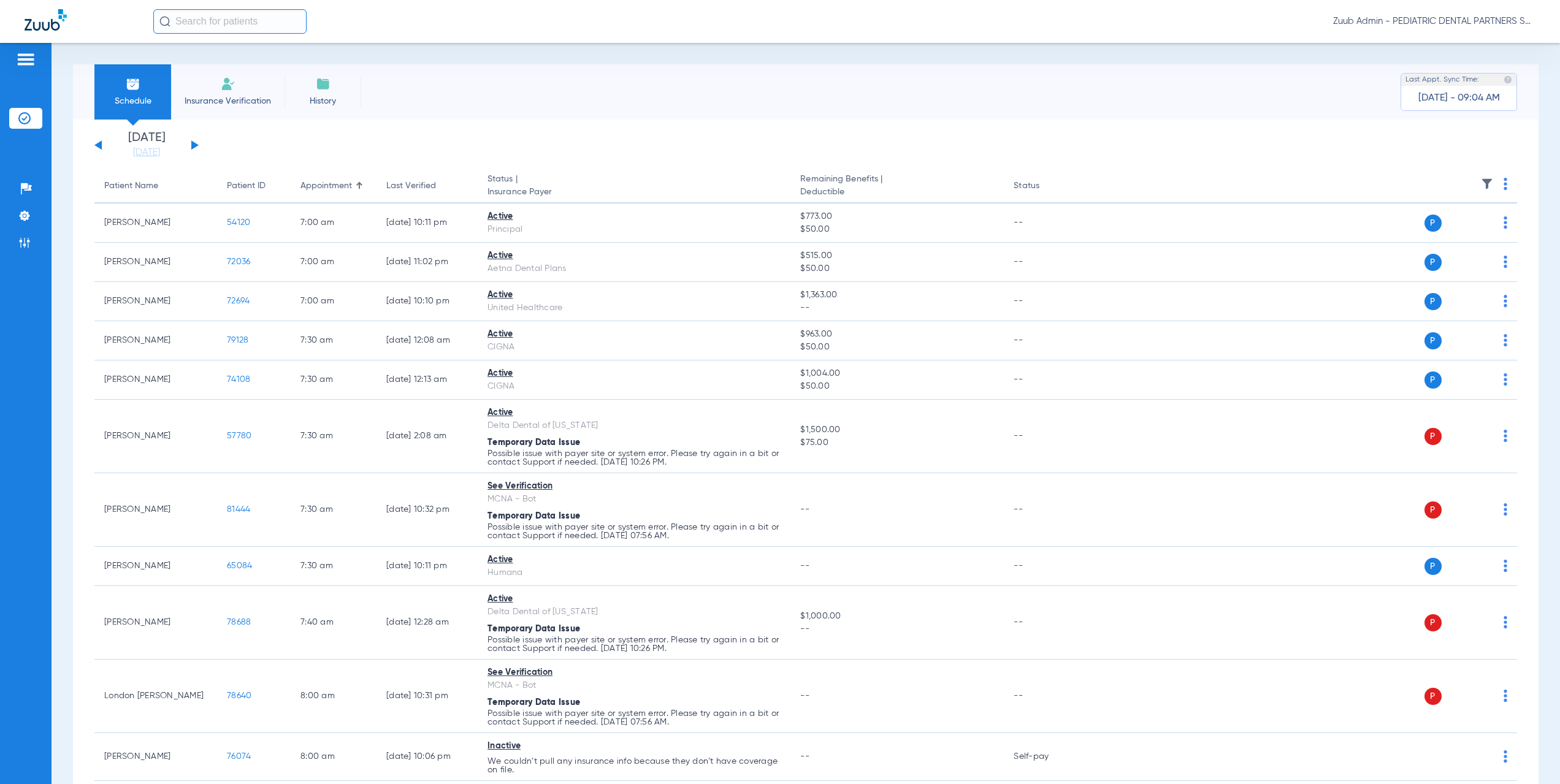
click at [193, 148] on button at bounding box center [195, 145] width 7 height 9
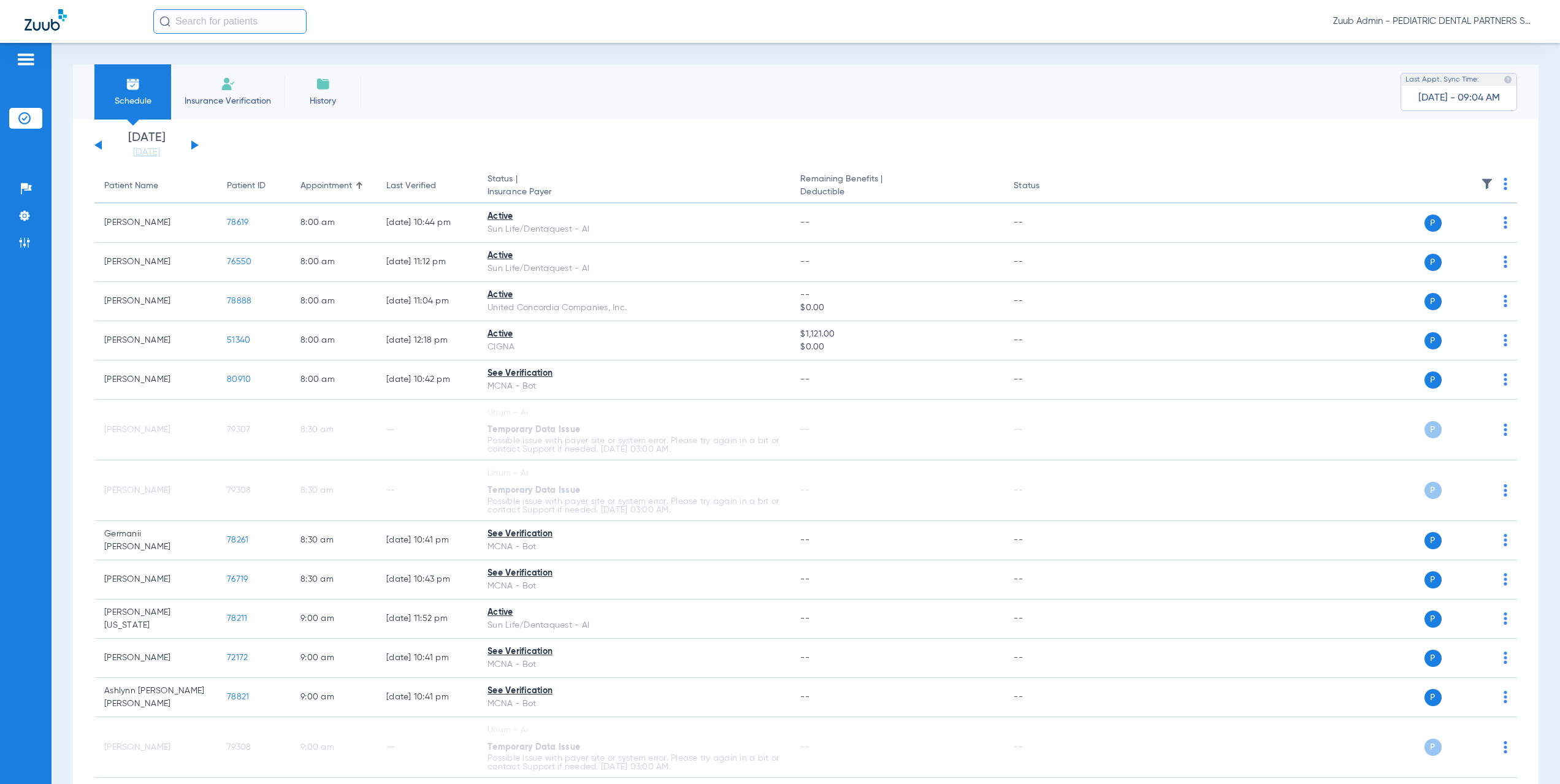
click at [195, 146] on button at bounding box center [195, 145] width 7 height 9
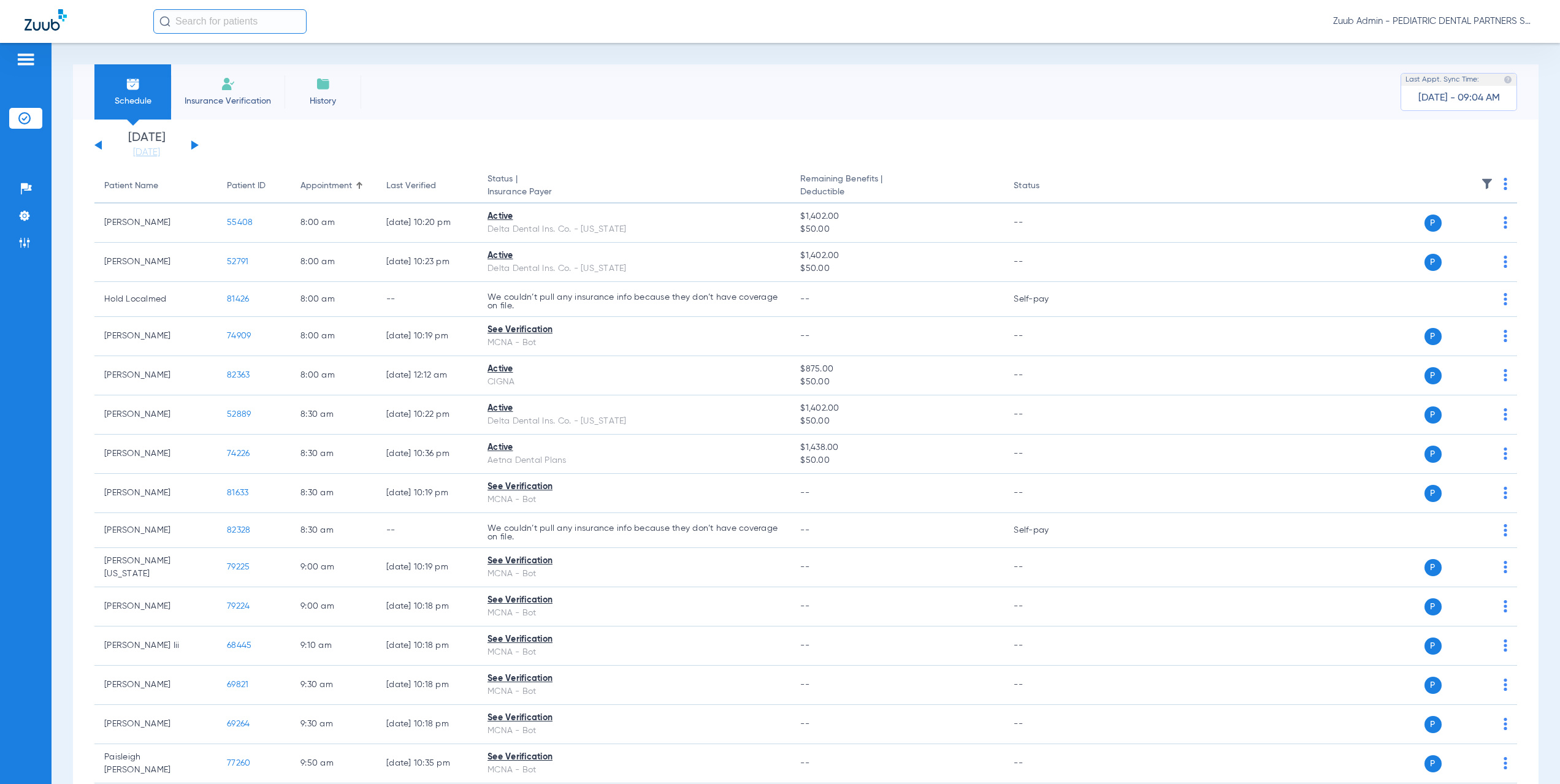
click at [192, 146] on button at bounding box center [195, 145] width 7 height 9
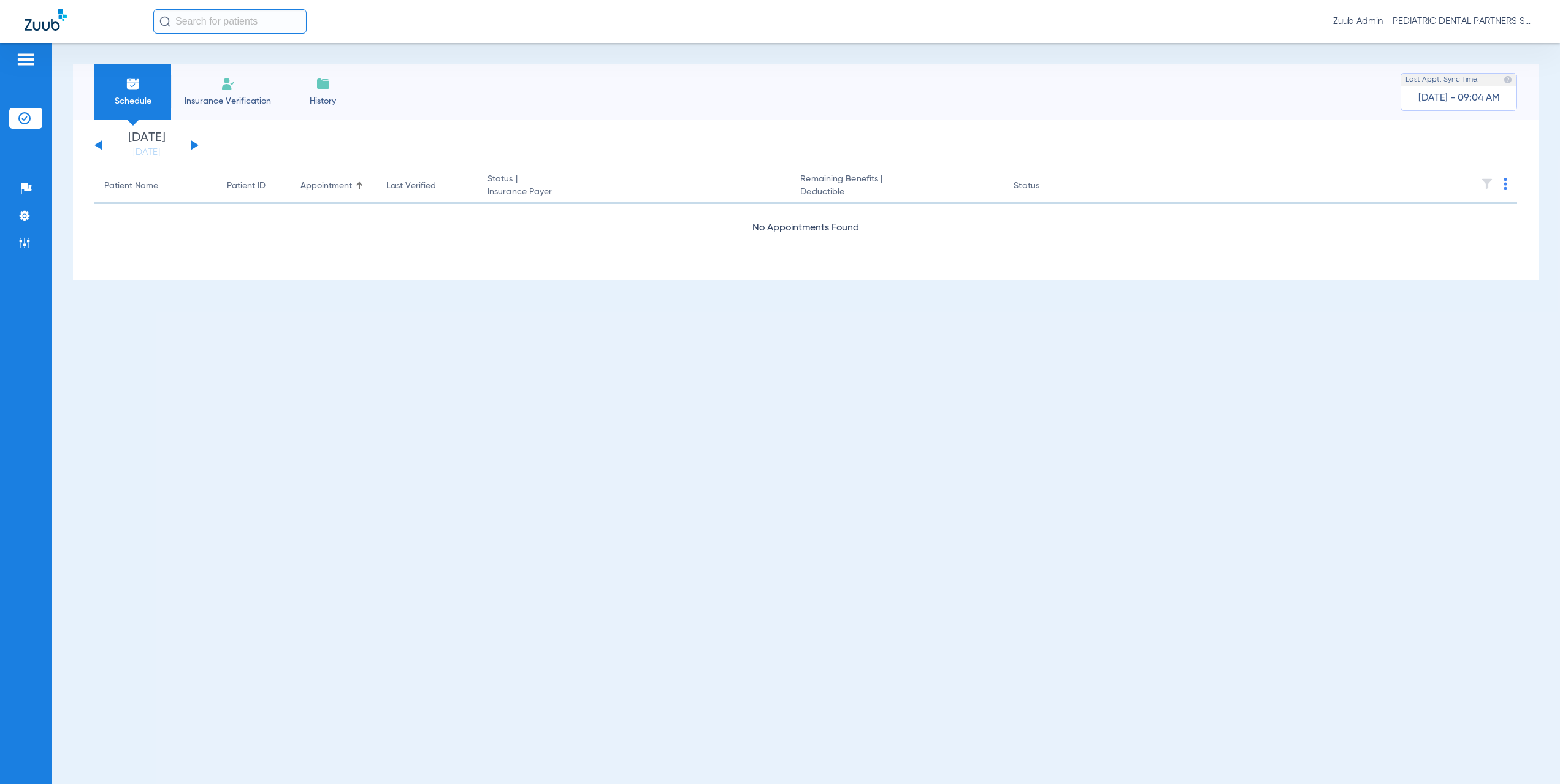
click at [192, 146] on button at bounding box center [195, 145] width 7 height 9
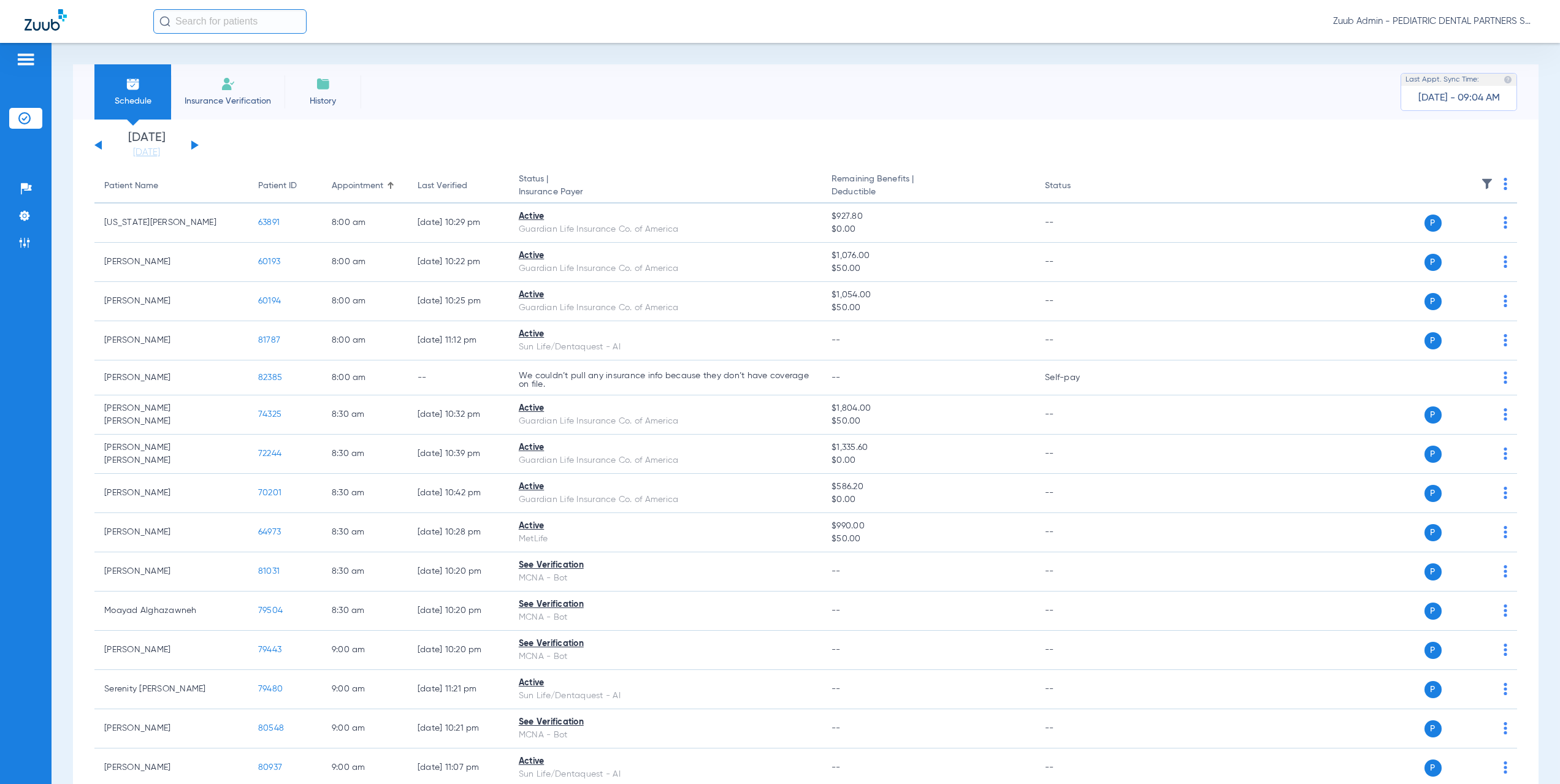
click at [196, 145] on button at bounding box center [195, 145] width 7 height 9
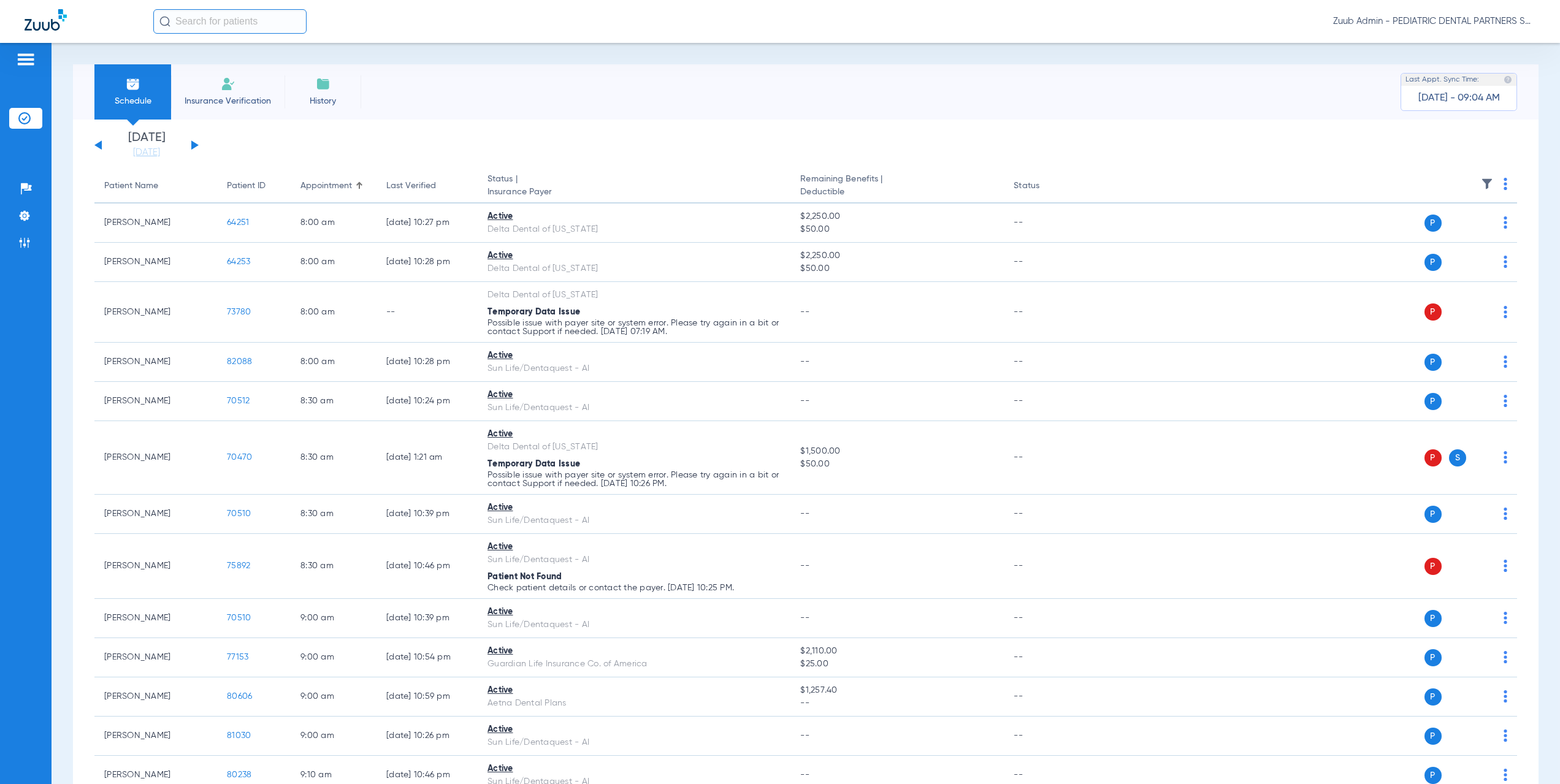
click at [1492, 180] on th at bounding box center [1302, 186] width 430 height 34
click at [1481, 185] on img at bounding box center [1487, 183] width 12 height 12
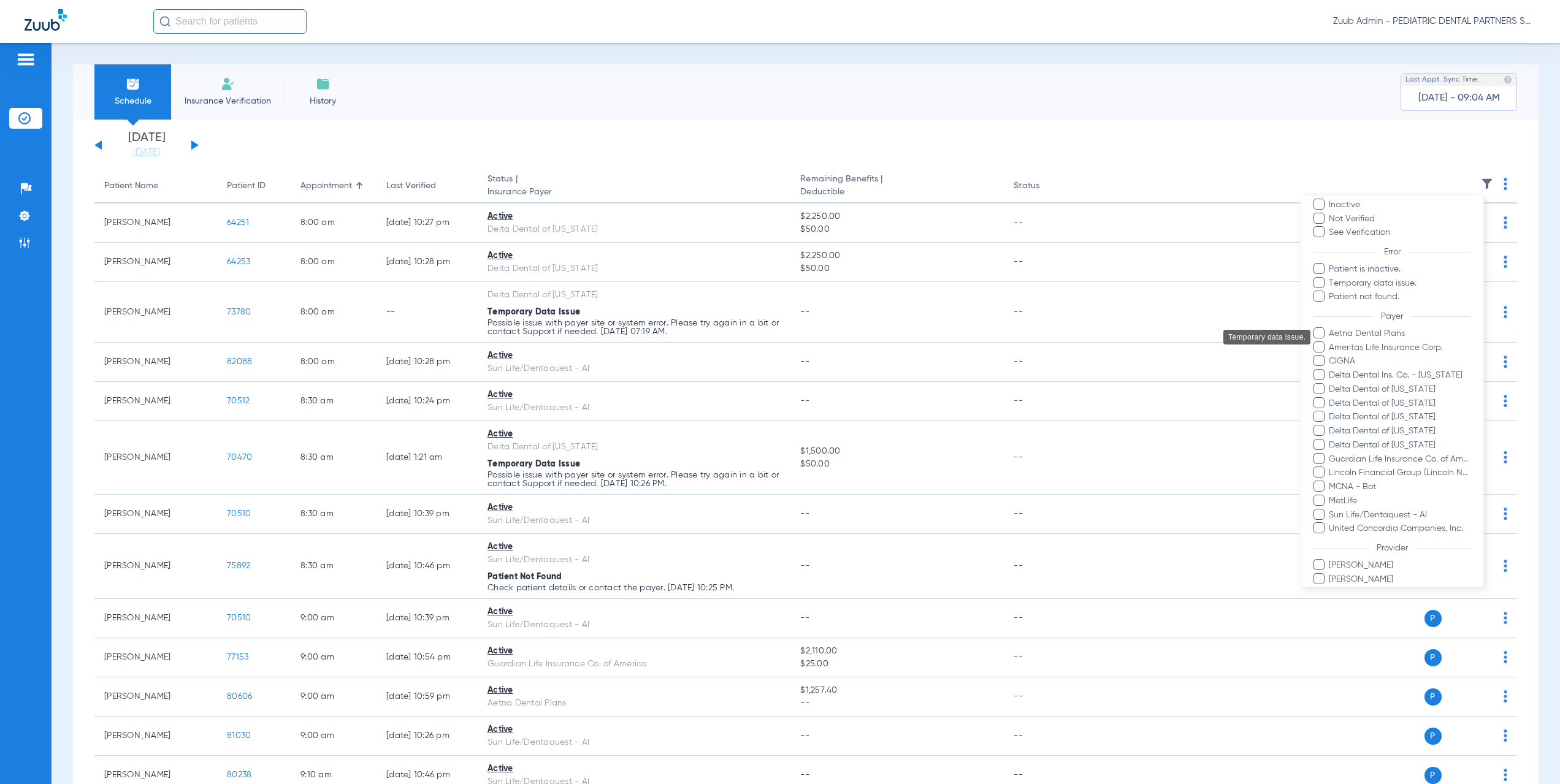
scroll to position [63, 0]
click at [994, 396] on div at bounding box center [780, 392] width 1560 height 784
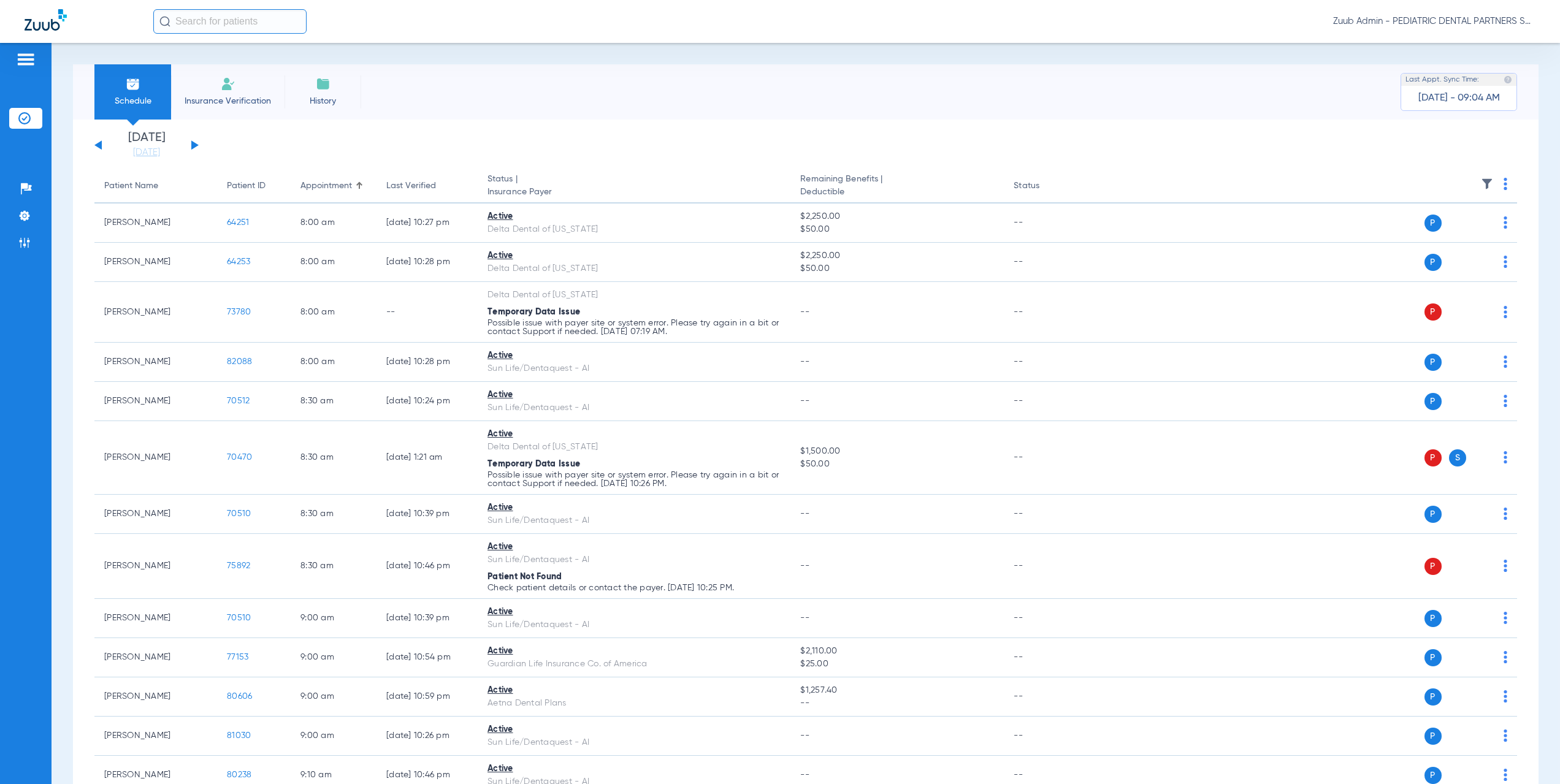
click at [196, 146] on button at bounding box center [195, 145] width 7 height 9
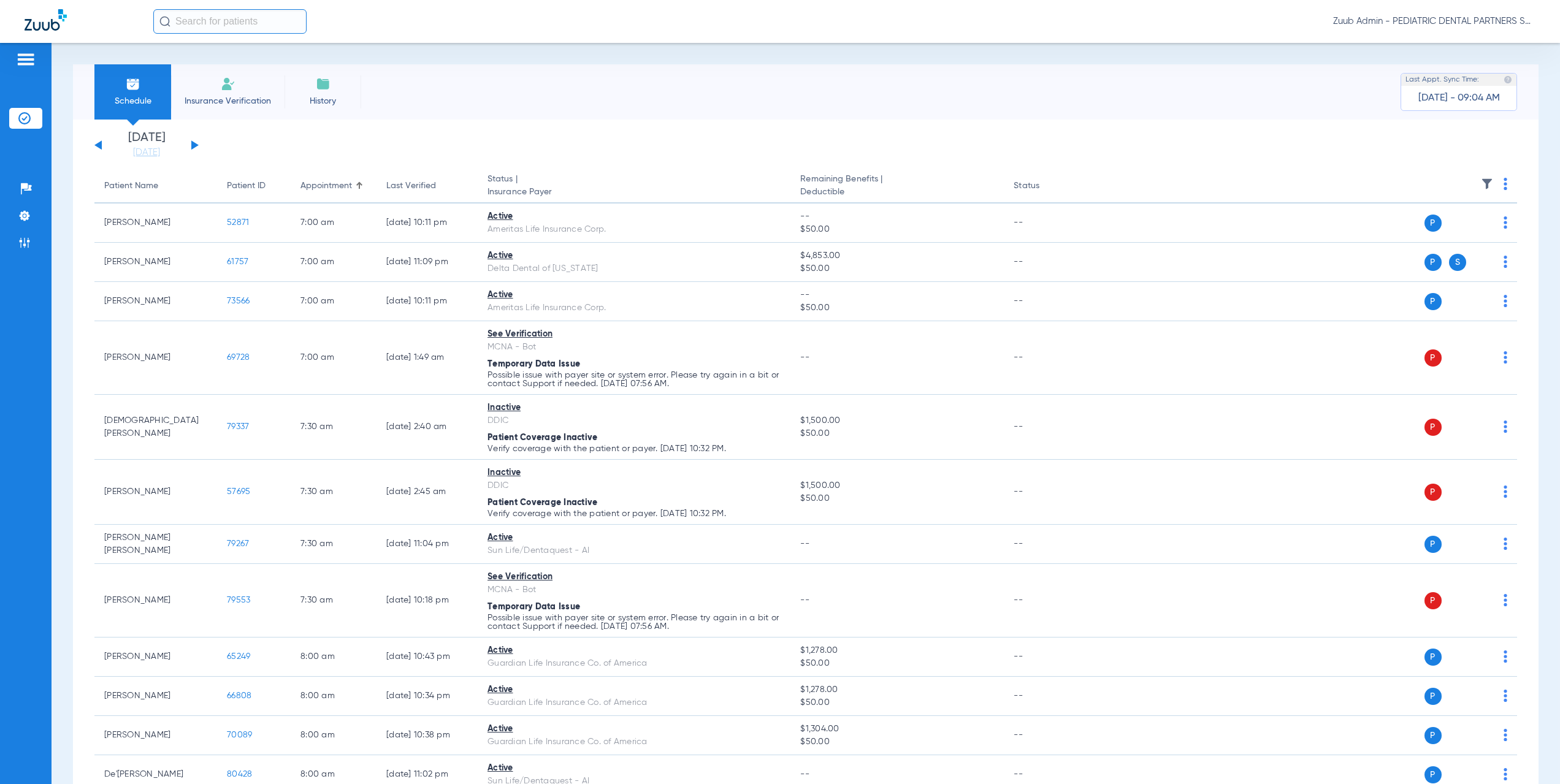
click at [1482, 182] on img at bounding box center [1487, 183] width 12 height 12
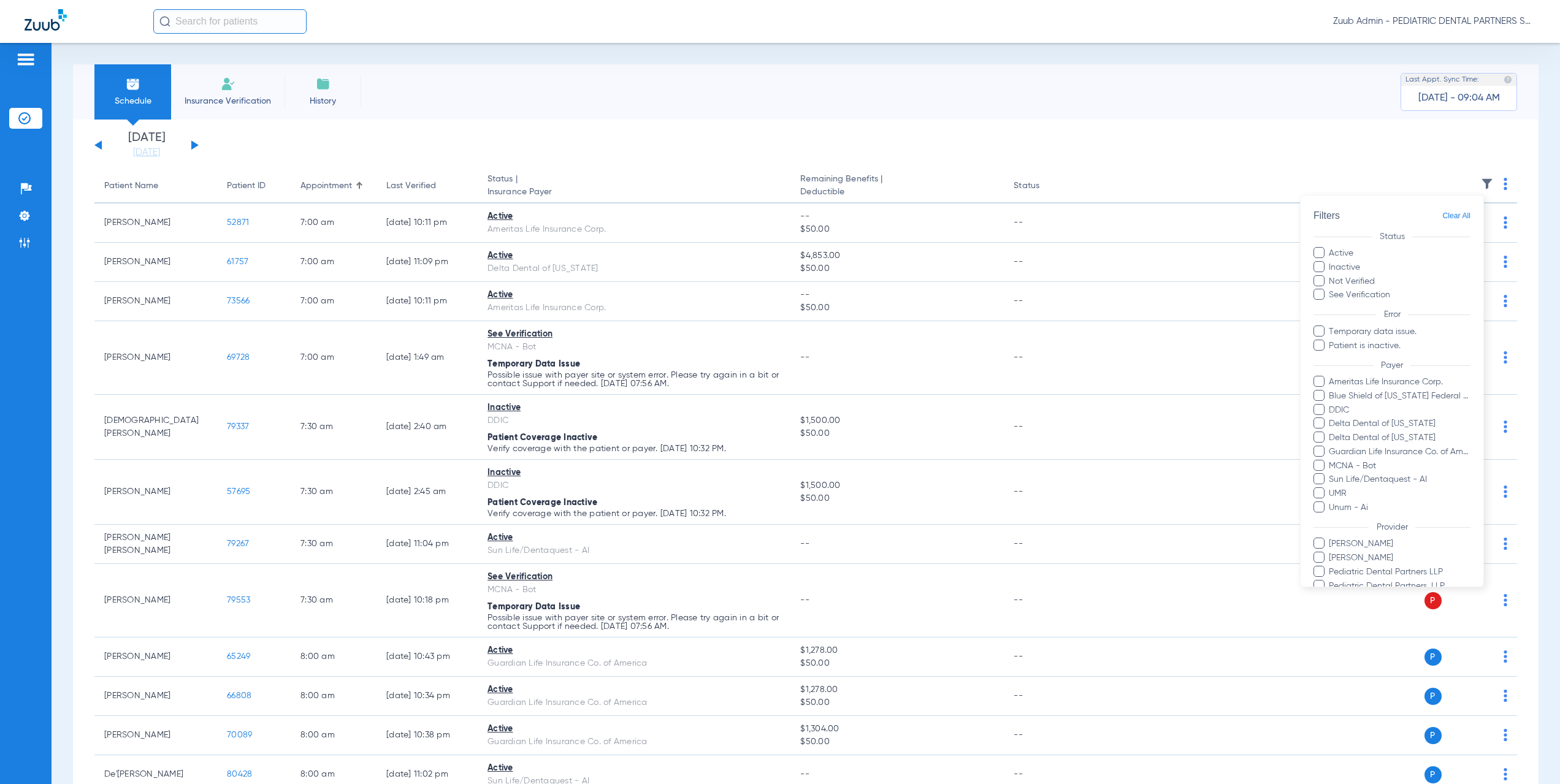
click at [236, 148] on div at bounding box center [780, 392] width 1560 height 784
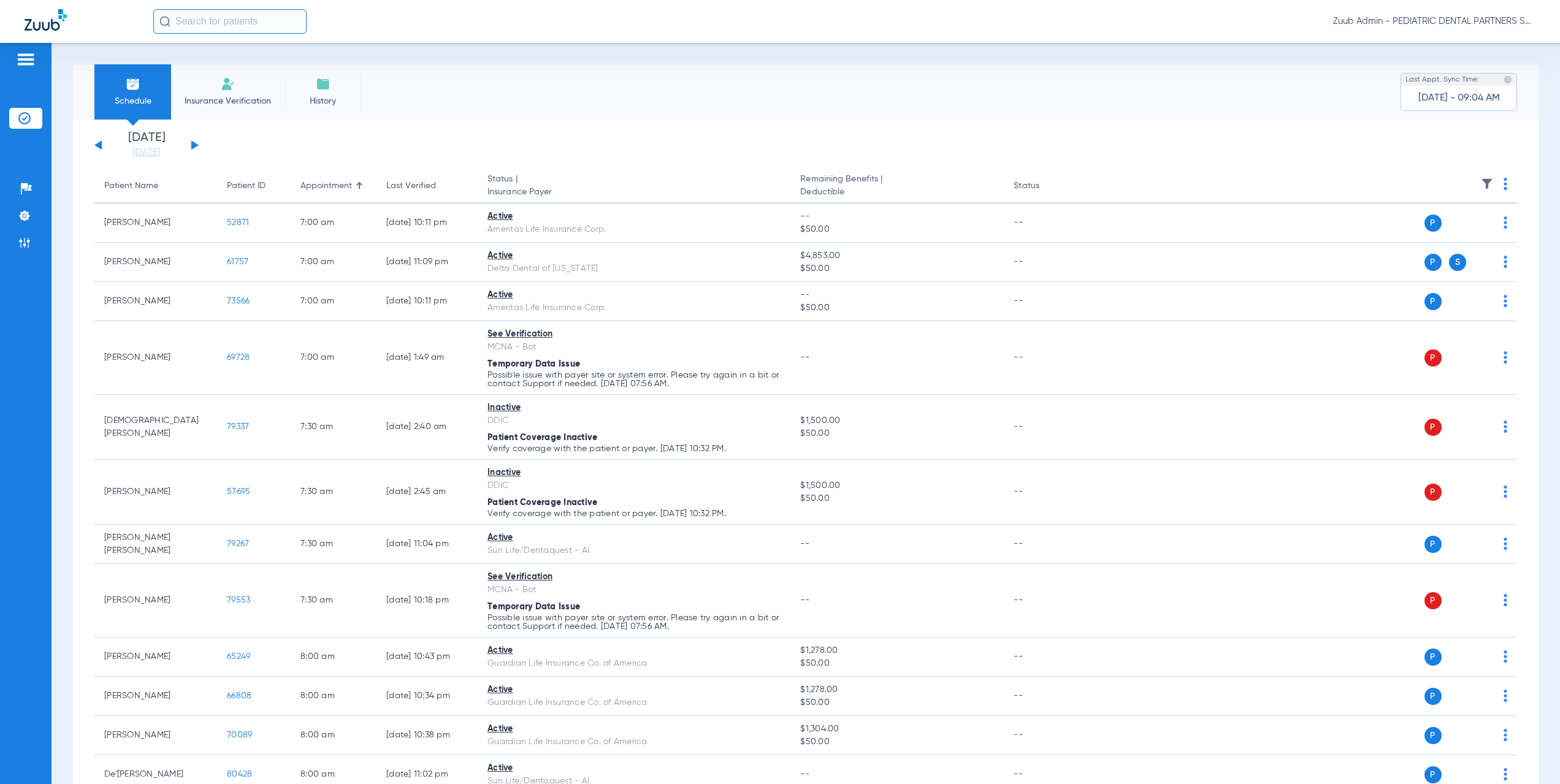
click at [193, 143] on button at bounding box center [195, 145] width 7 height 9
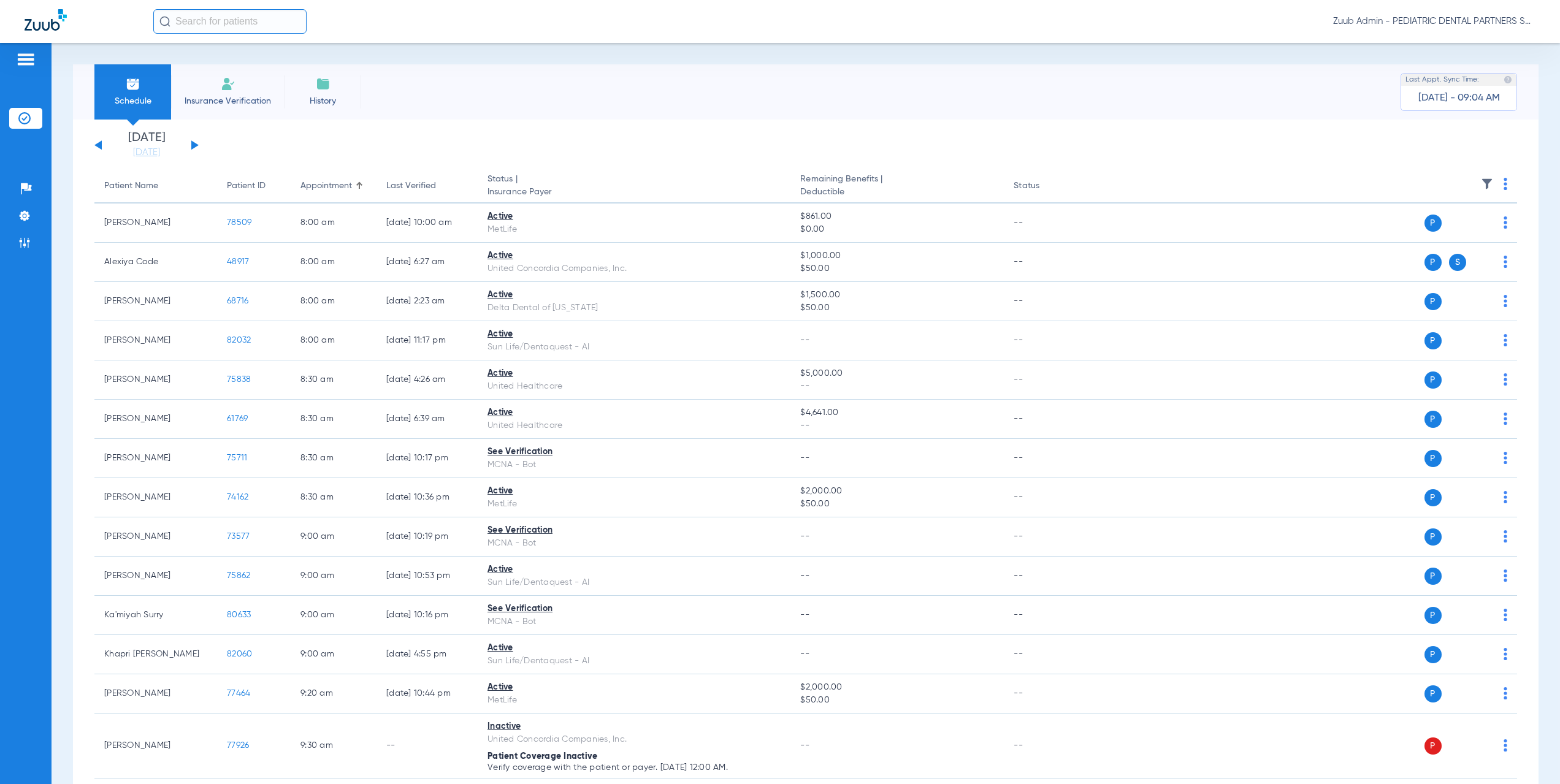
click at [1481, 183] on img at bounding box center [1487, 183] width 12 height 12
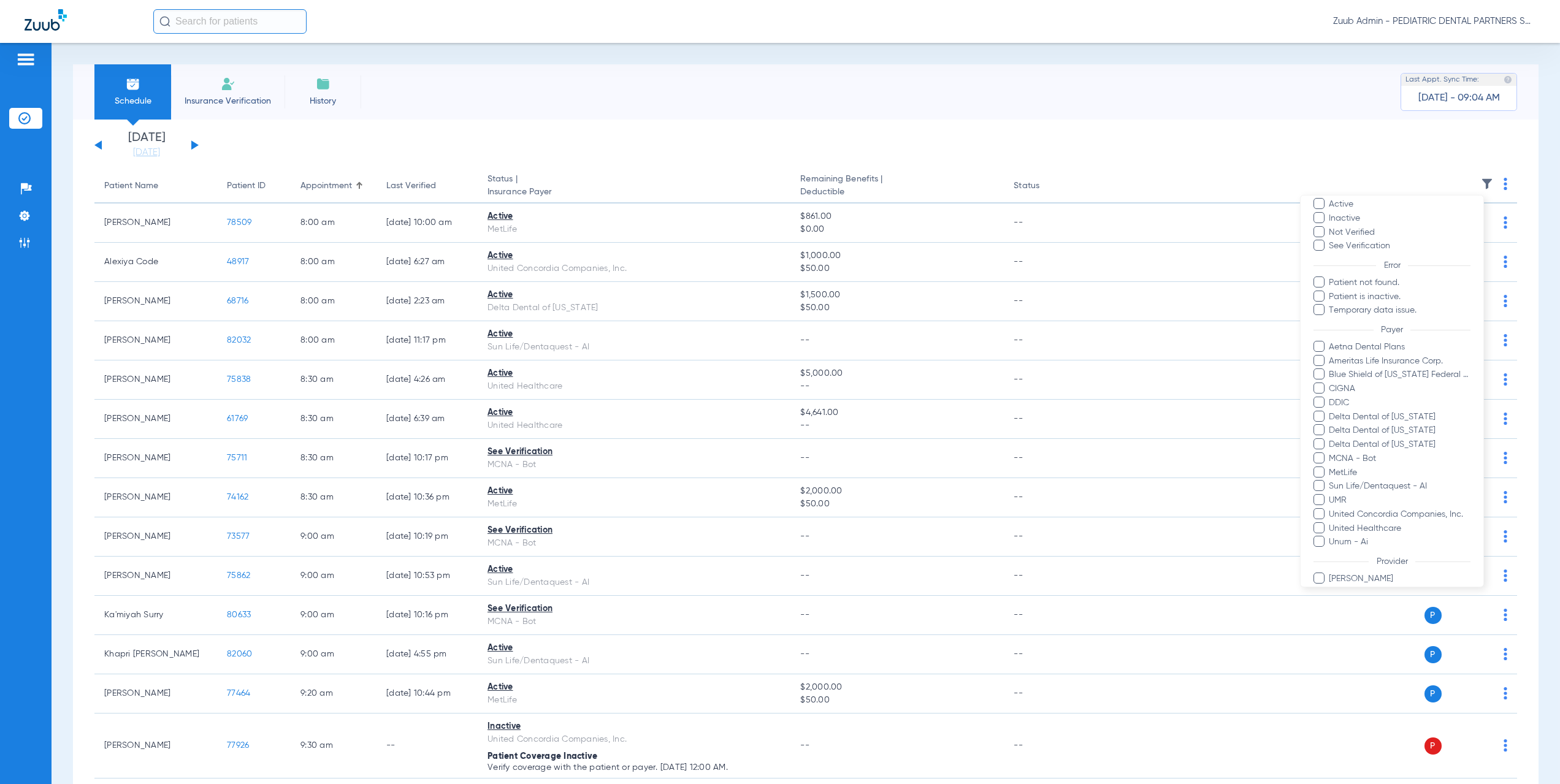
scroll to position [70, 0]
click at [500, 113] on div at bounding box center [780, 392] width 1560 height 784
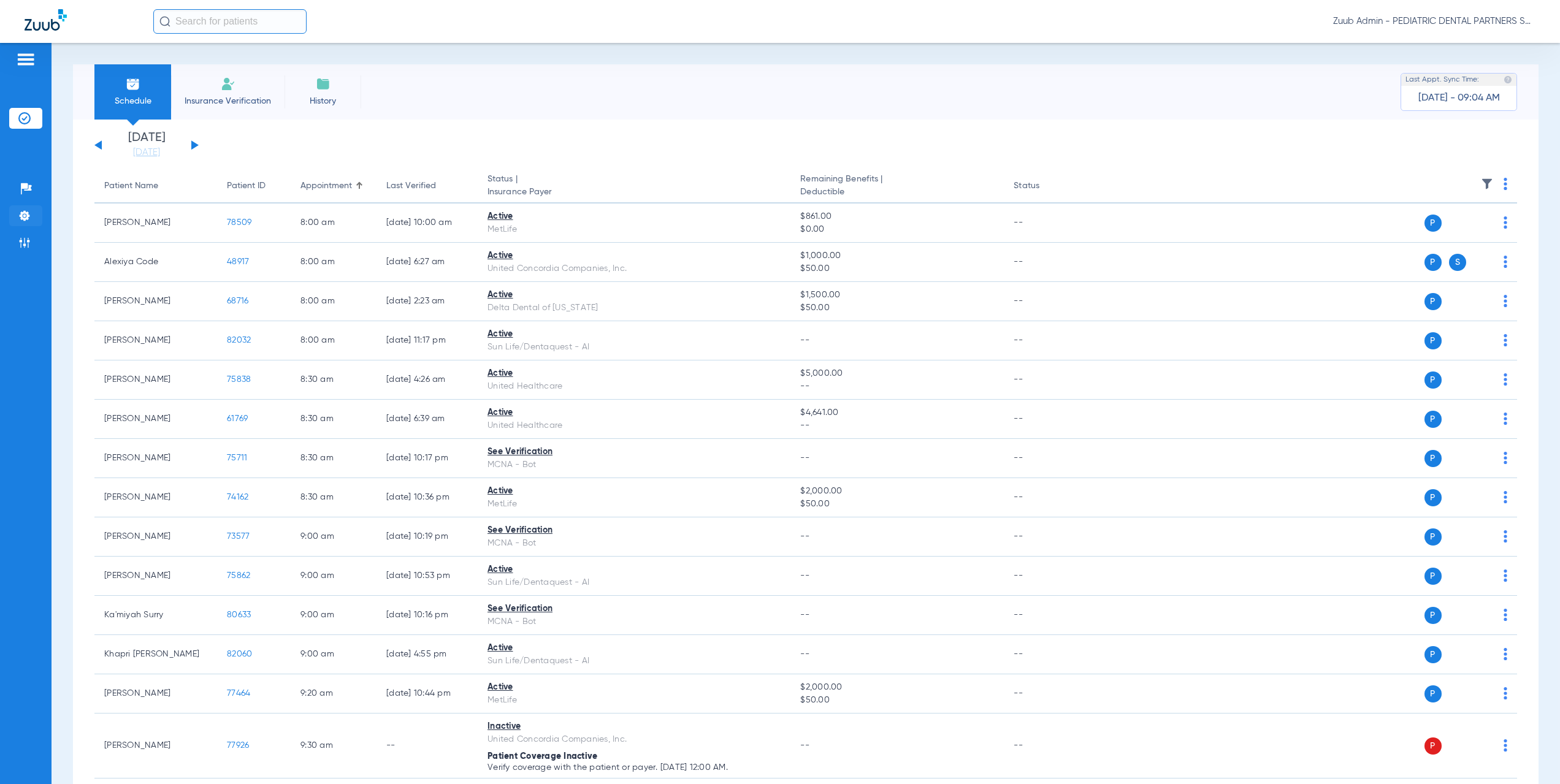
click at [29, 217] on img at bounding box center [24, 215] width 12 height 12
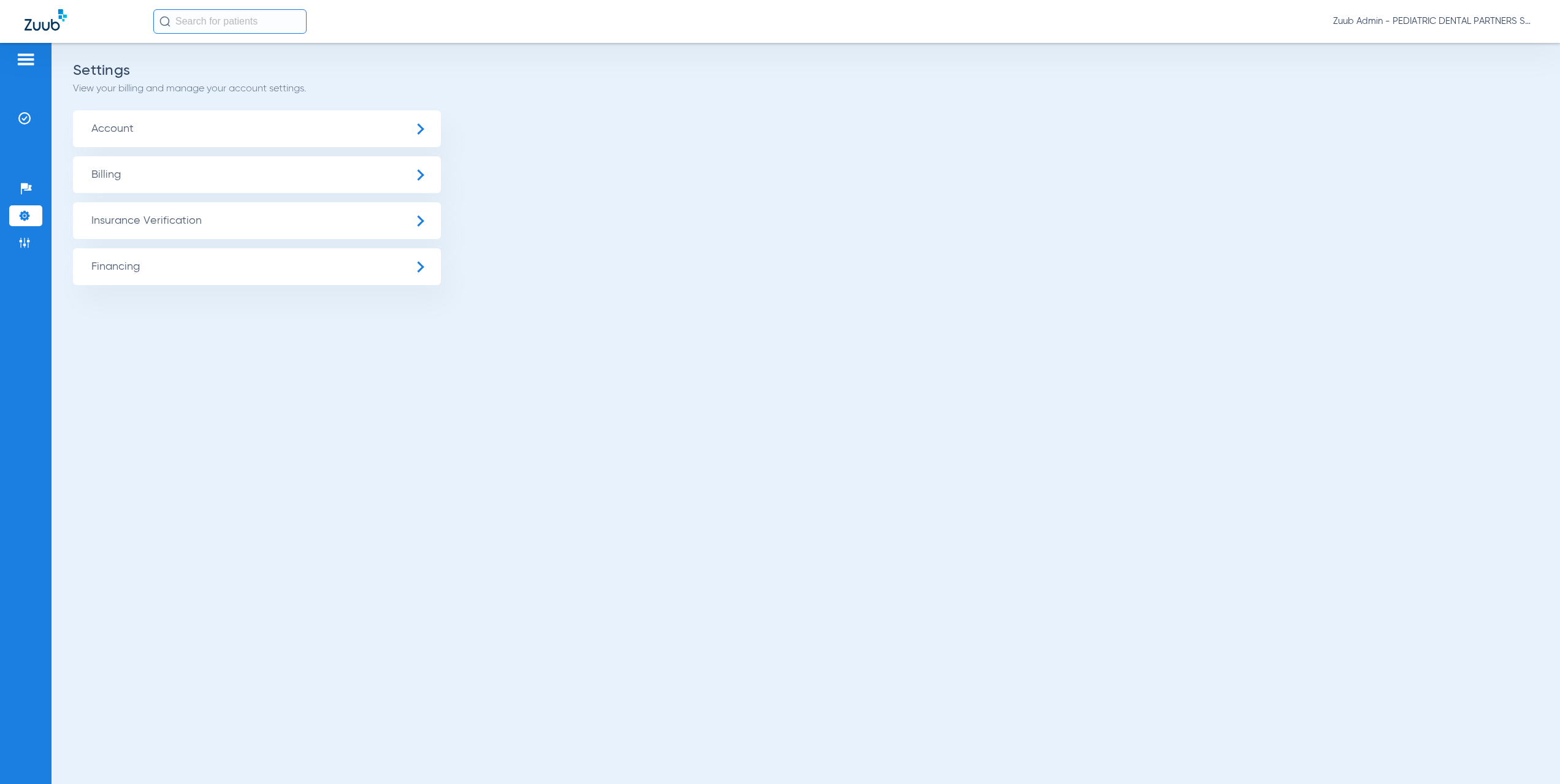
click at [207, 217] on span "Insurance Verification" at bounding box center [257, 221] width 368 height 37
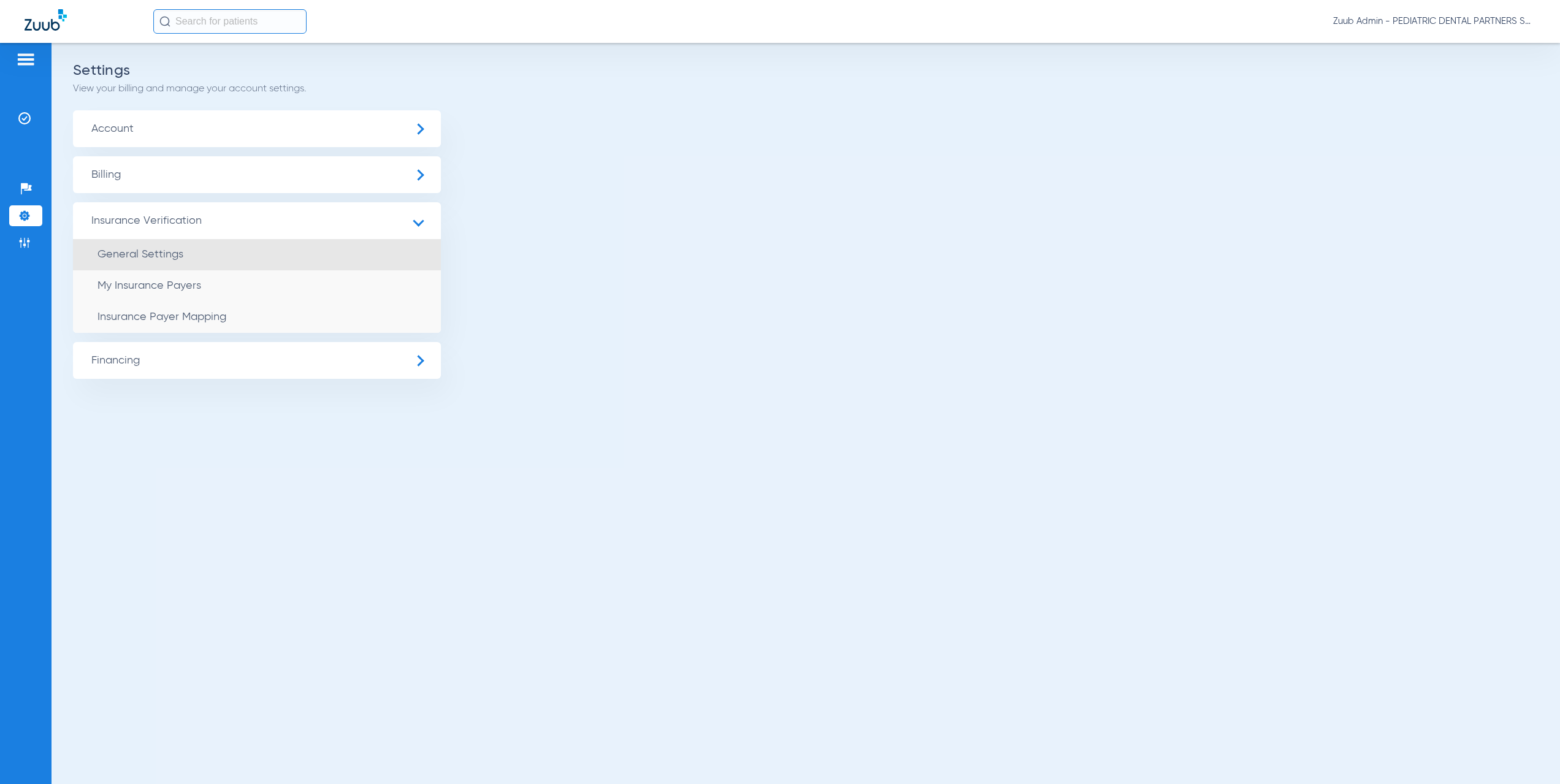
click at [231, 256] on li "General Settings" at bounding box center [257, 255] width 368 height 31
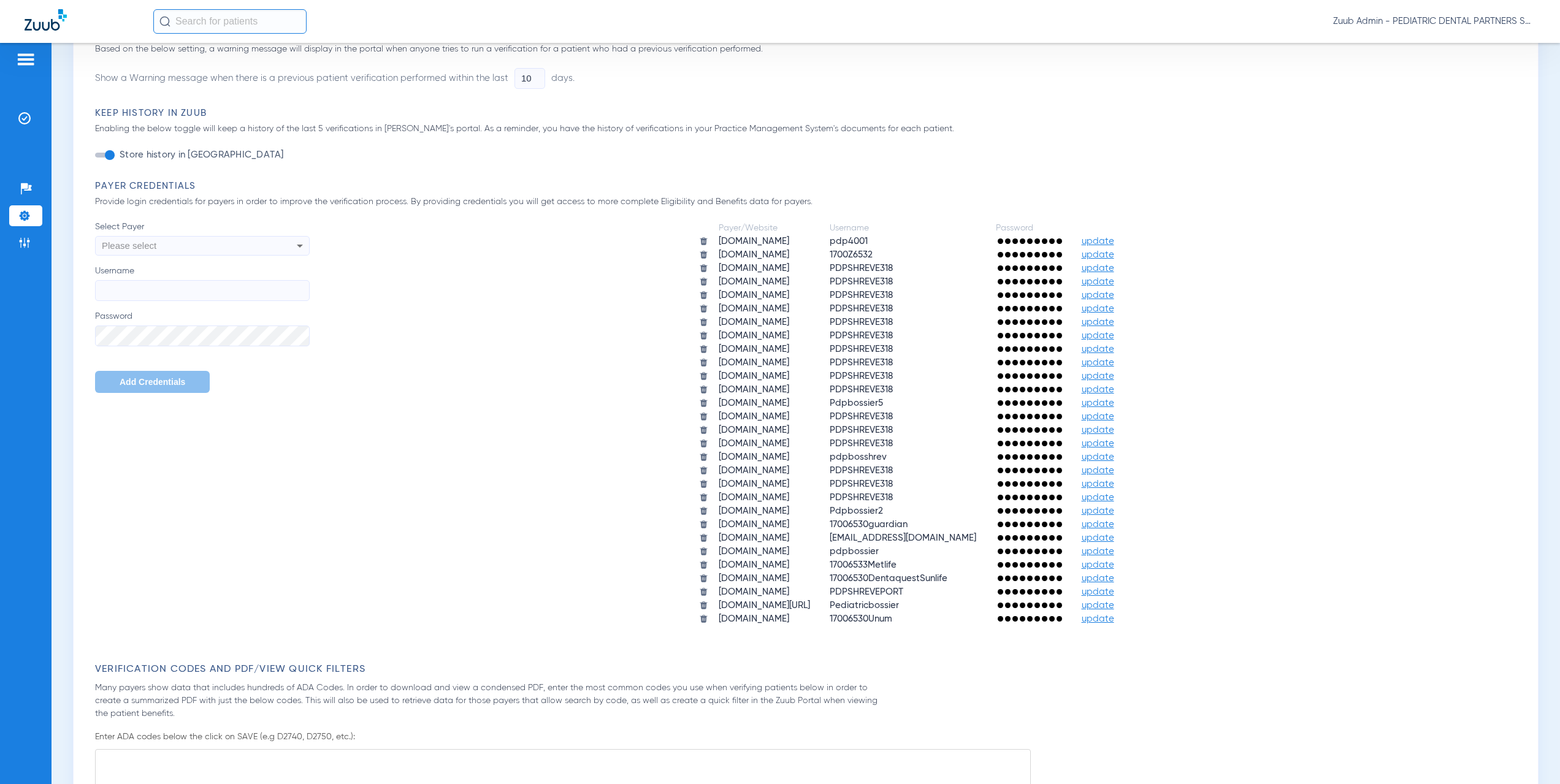
scroll to position [440, 0]
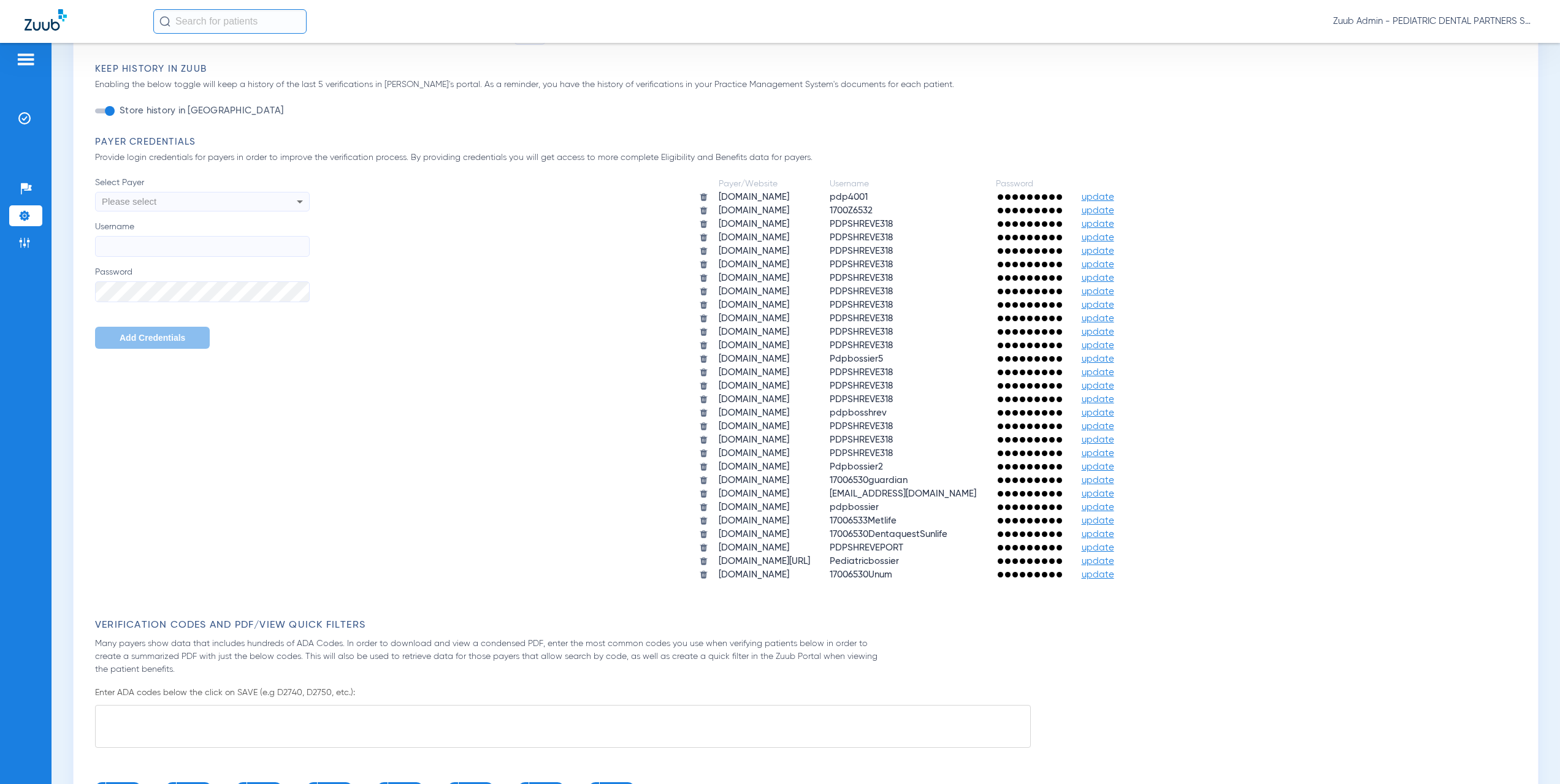
click at [36, 214] on li "Settings" at bounding box center [26, 215] width 33 height 21
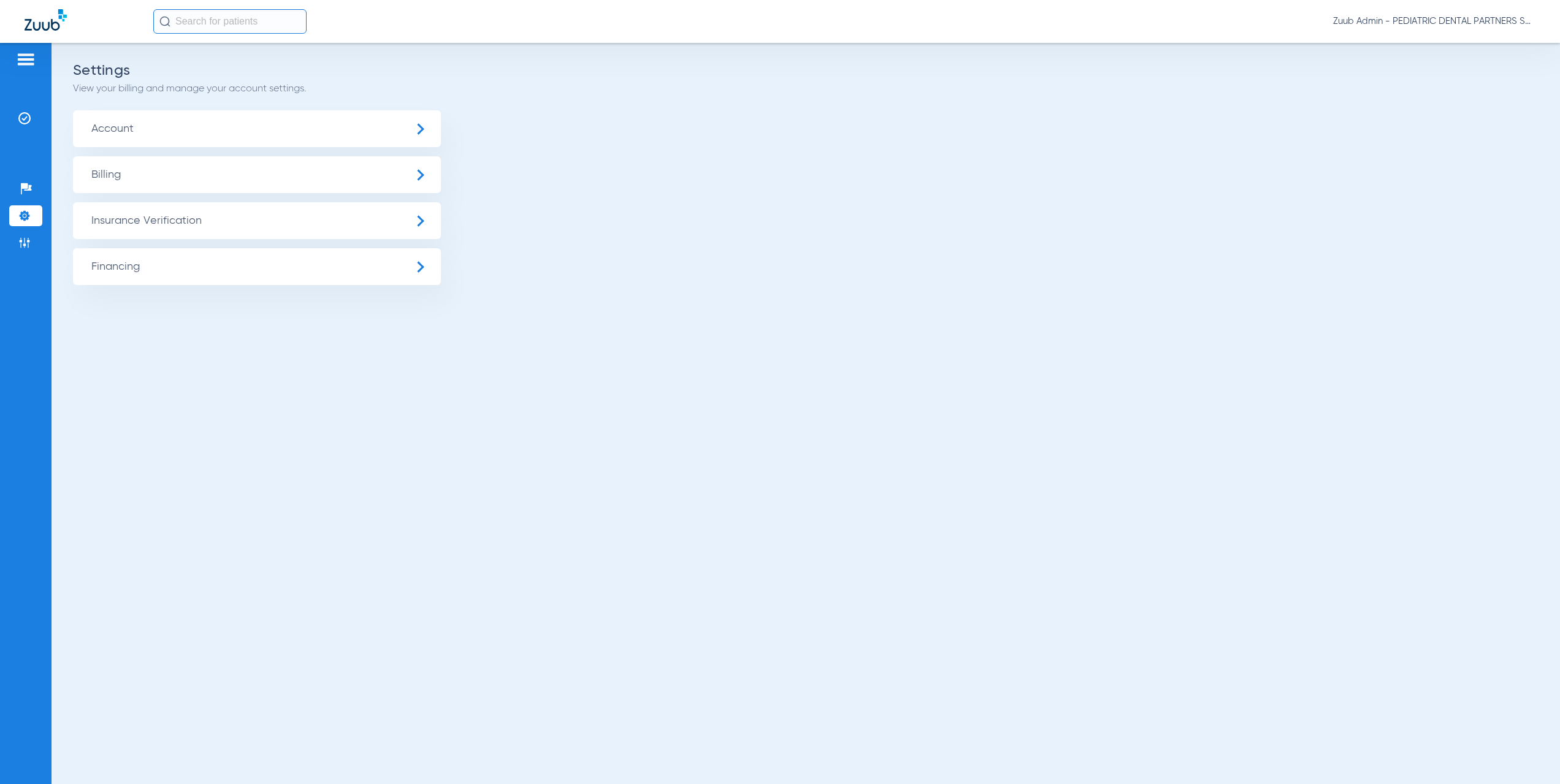
click at [232, 227] on span "Insurance Verification" at bounding box center [257, 221] width 368 height 37
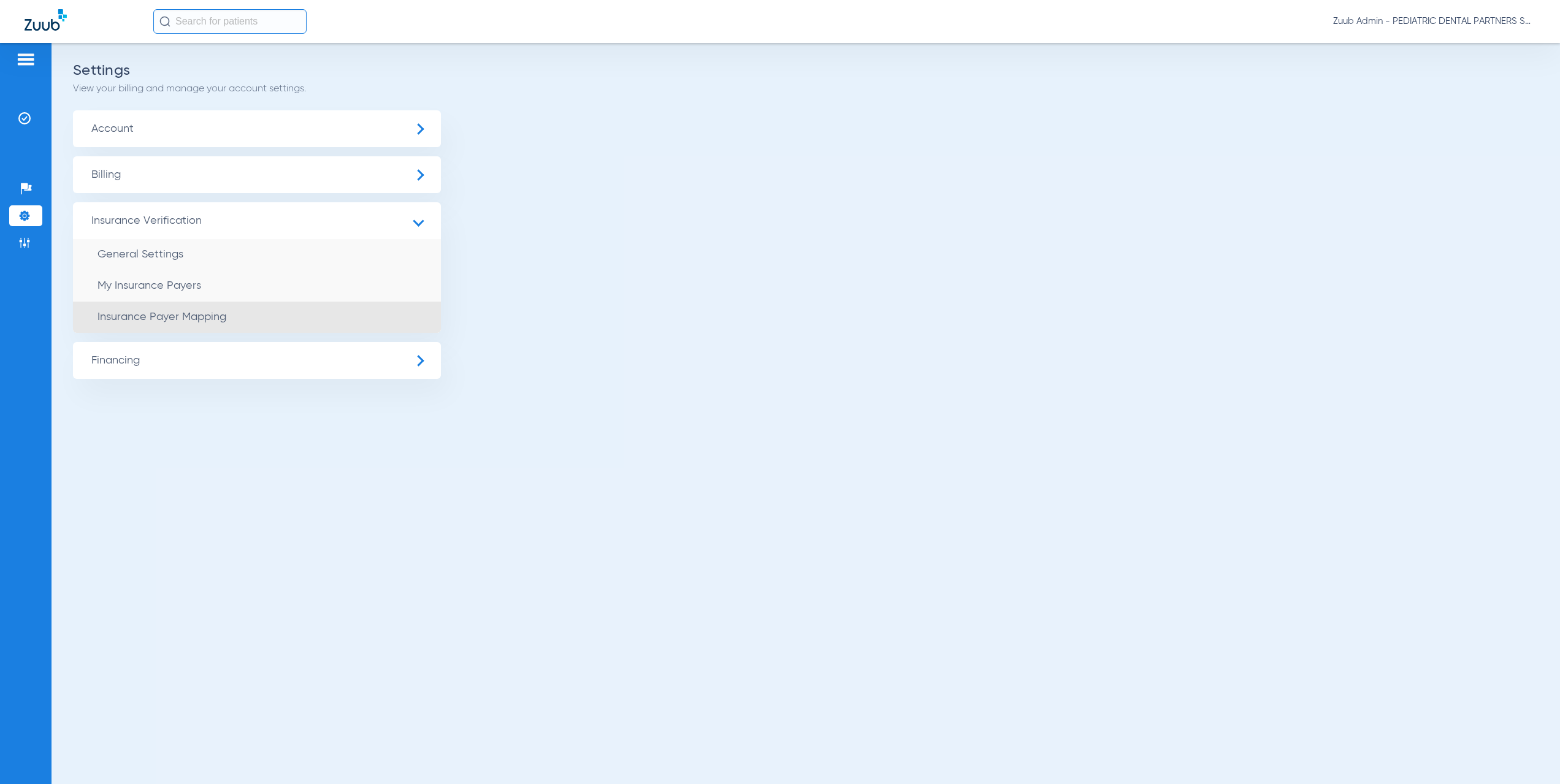
click at [262, 309] on li "Insurance Payer Mapping" at bounding box center [257, 317] width 368 height 31
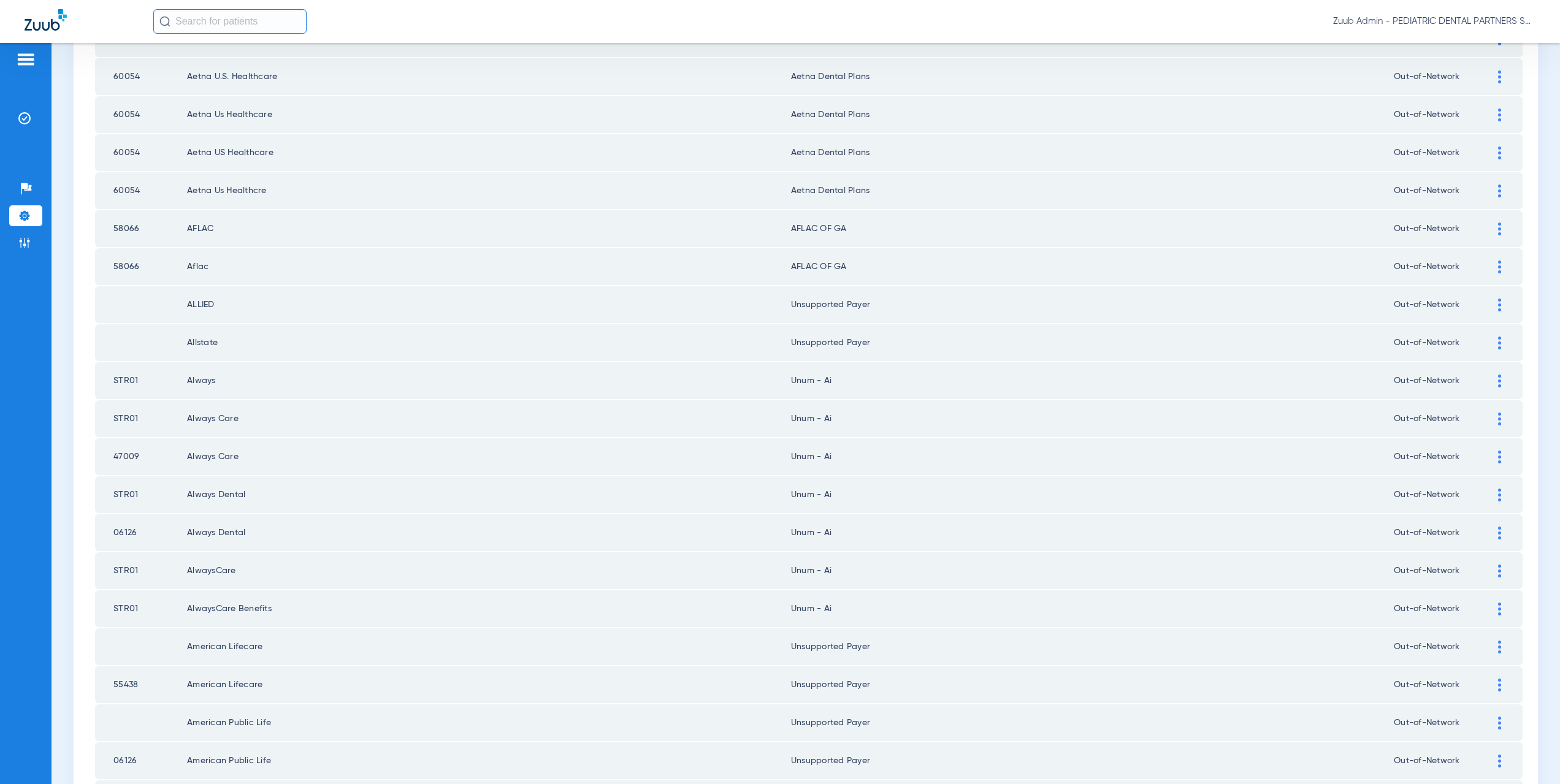
scroll to position [541, 0]
click at [1489, 233] on div at bounding box center [1500, 234] width 21 height 13
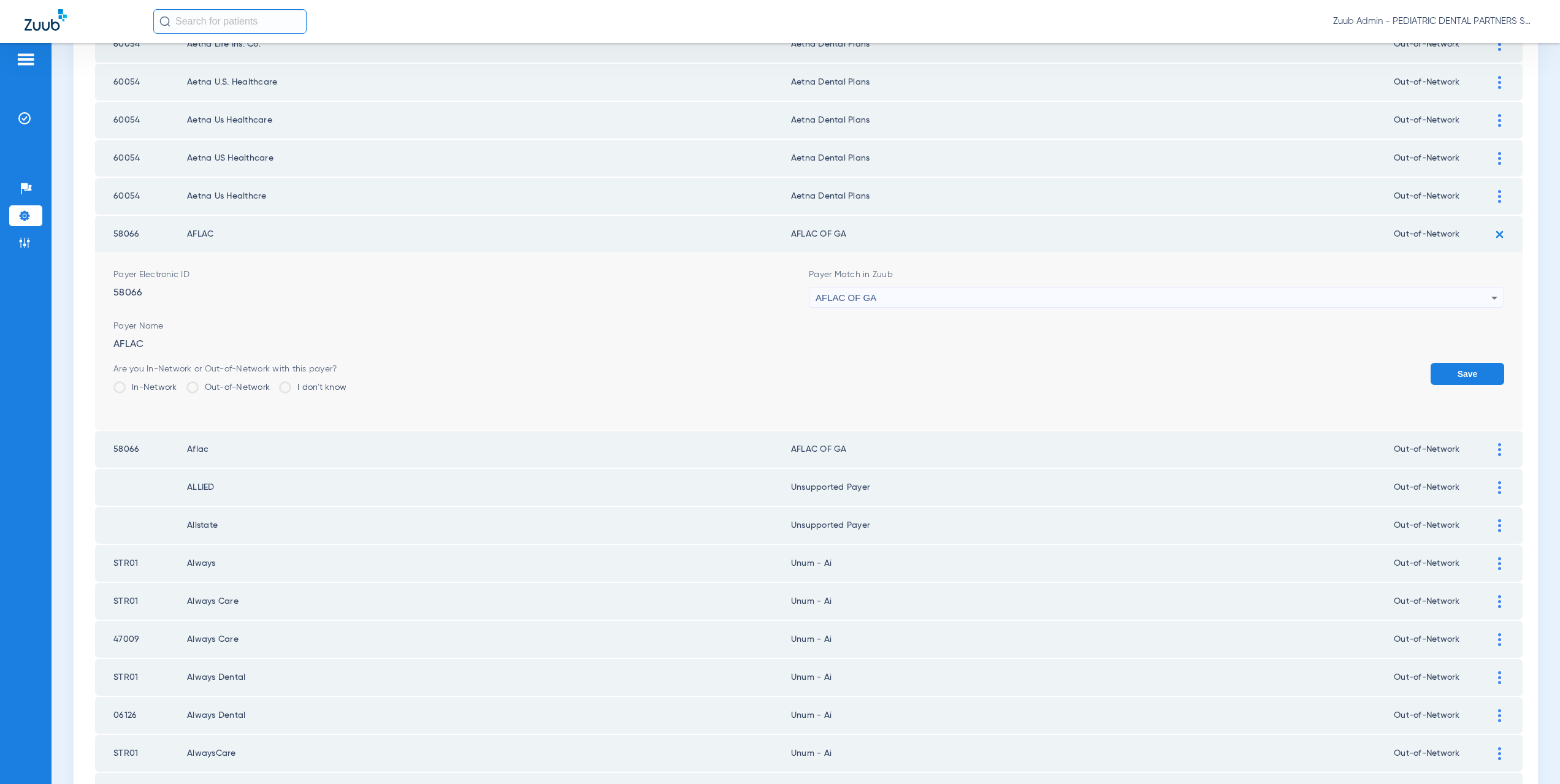
drag, startPoint x: 867, startPoint y: 484, endPoint x: 803, endPoint y: 483, distance: 64.0
click at [803, 483] on td "Unsupported Payer" at bounding box center [1093, 487] width 603 height 37
copy td "upported Payer"
click at [890, 301] on div "AFLAC OF GA" at bounding box center [1153, 298] width 676 height 21
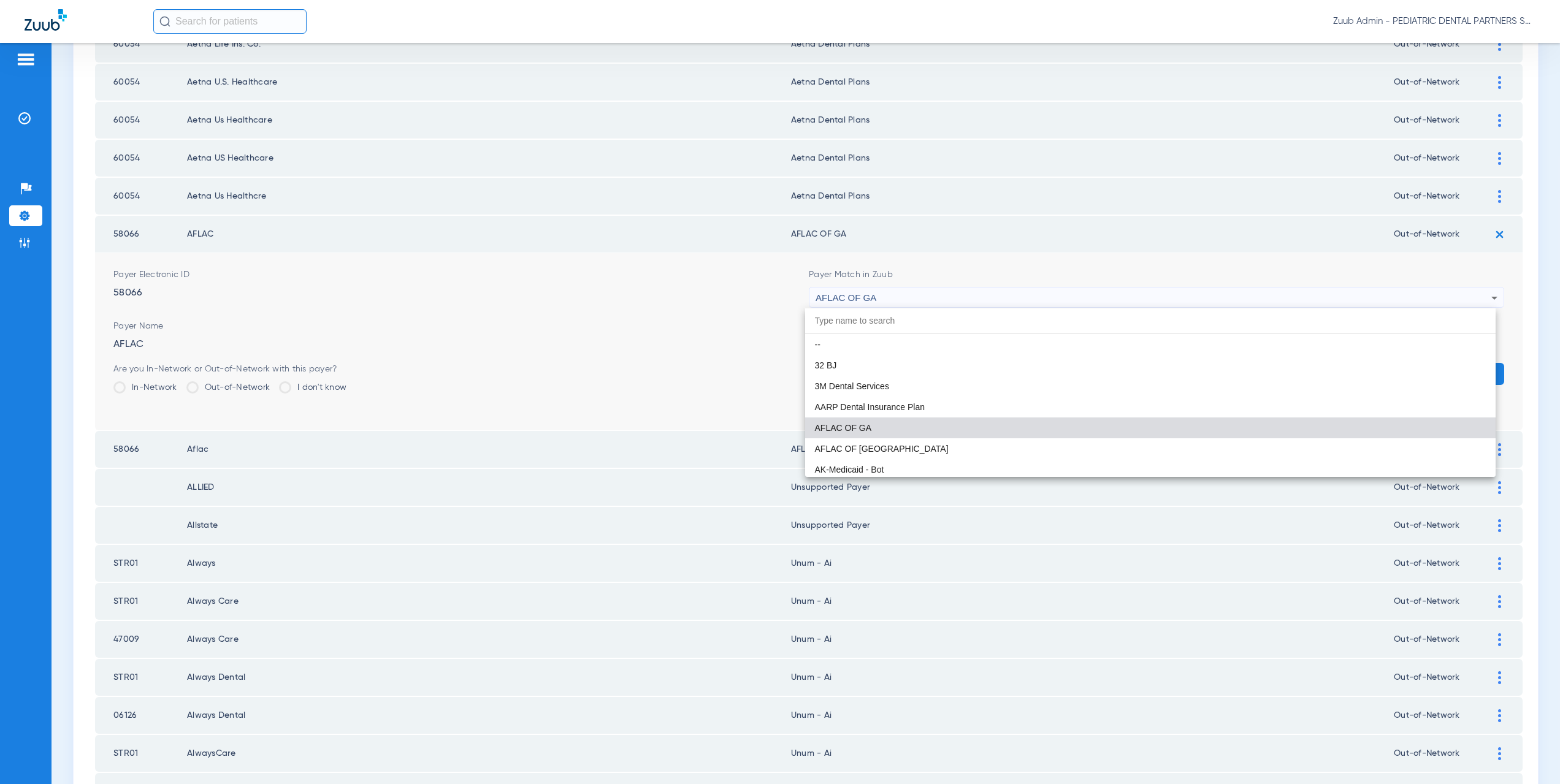
paste input "upported Payer"
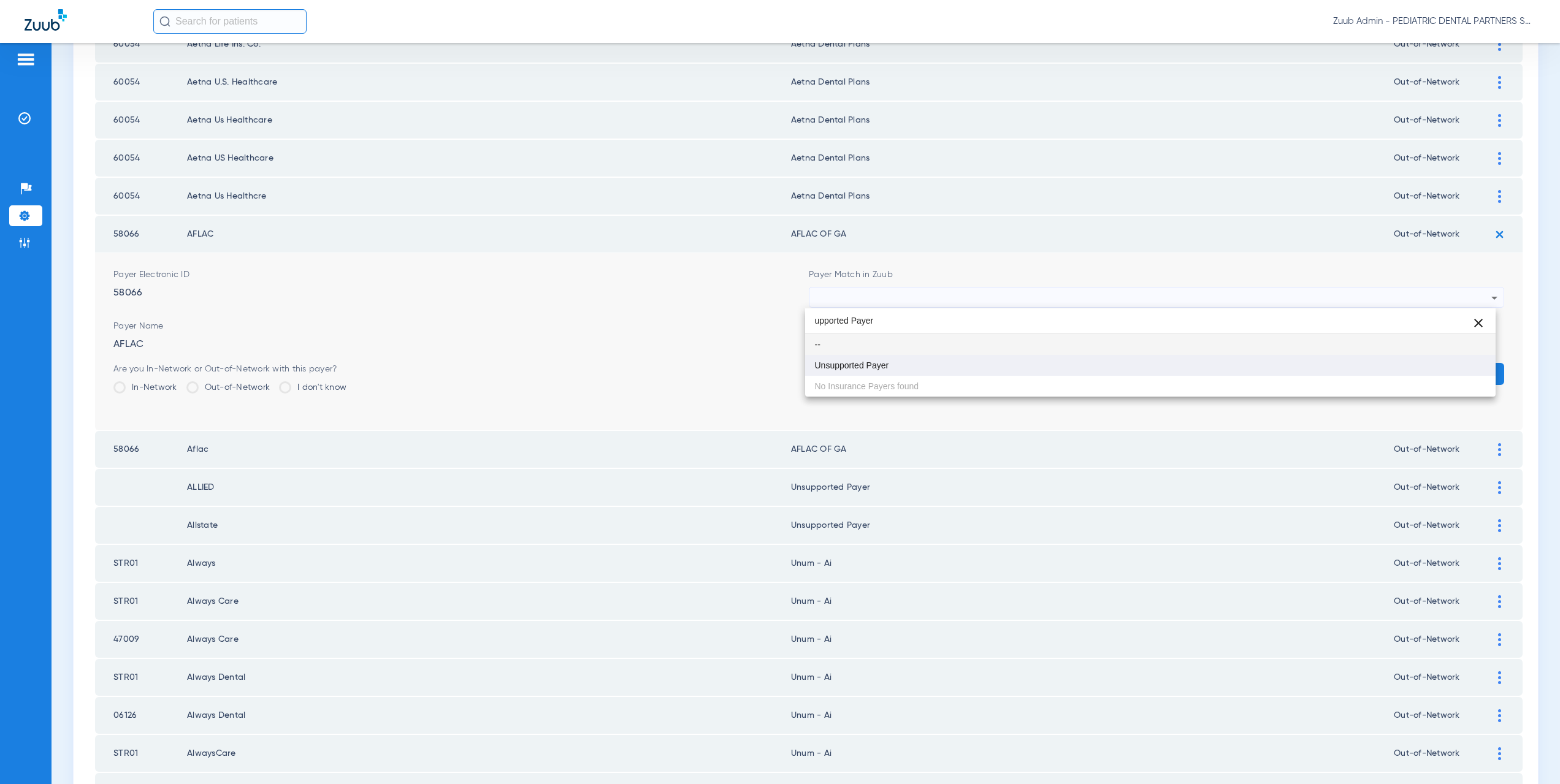
type input "upported Payer"
click at [875, 361] on span "Unsupported Payer" at bounding box center [852, 365] width 74 height 9
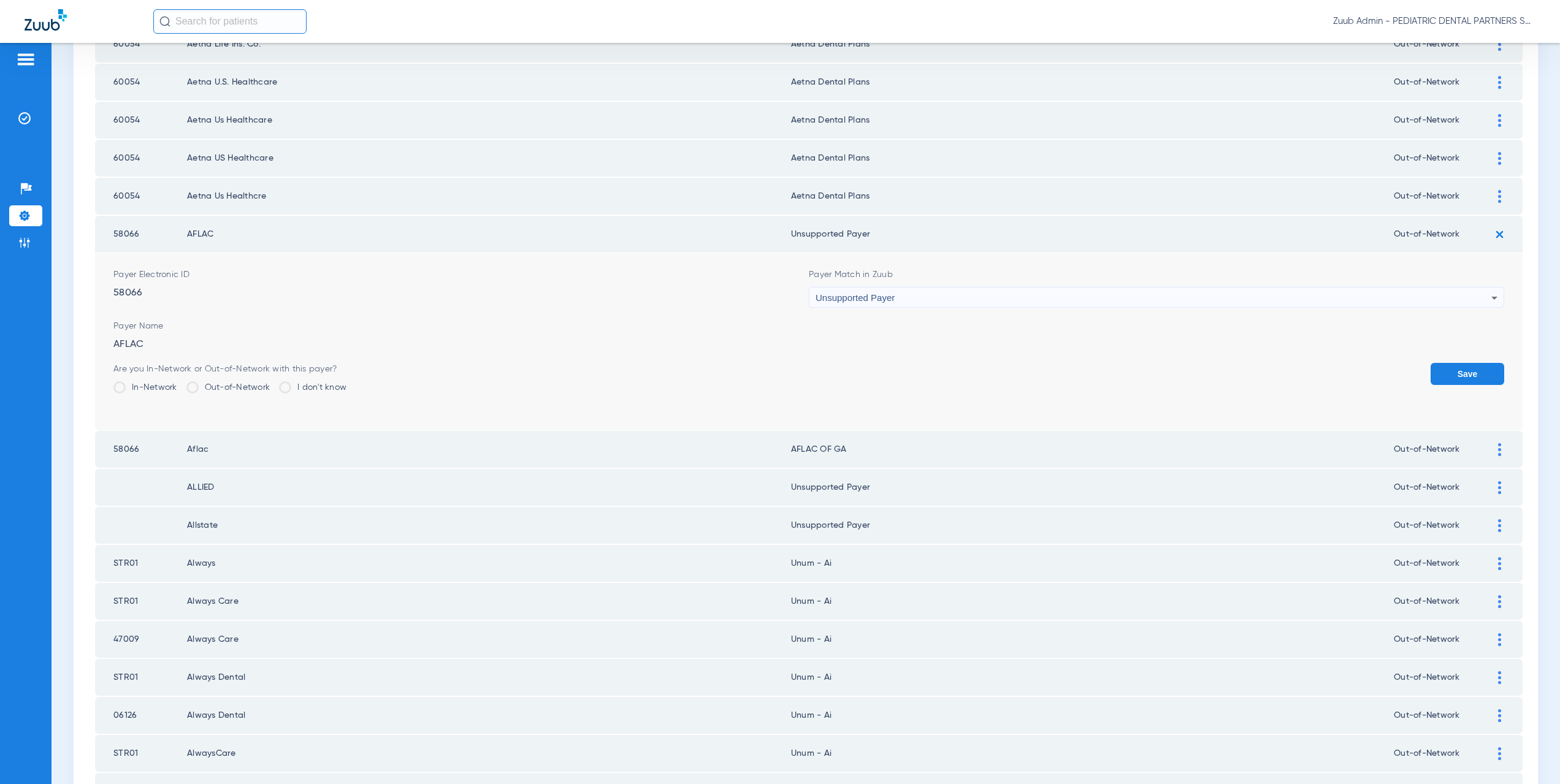
click at [1468, 388] on div "Save" at bounding box center [1468, 383] width 74 height 40
click at [1463, 376] on button "Save" at bounding box center [1468, 374] width 74 height 22
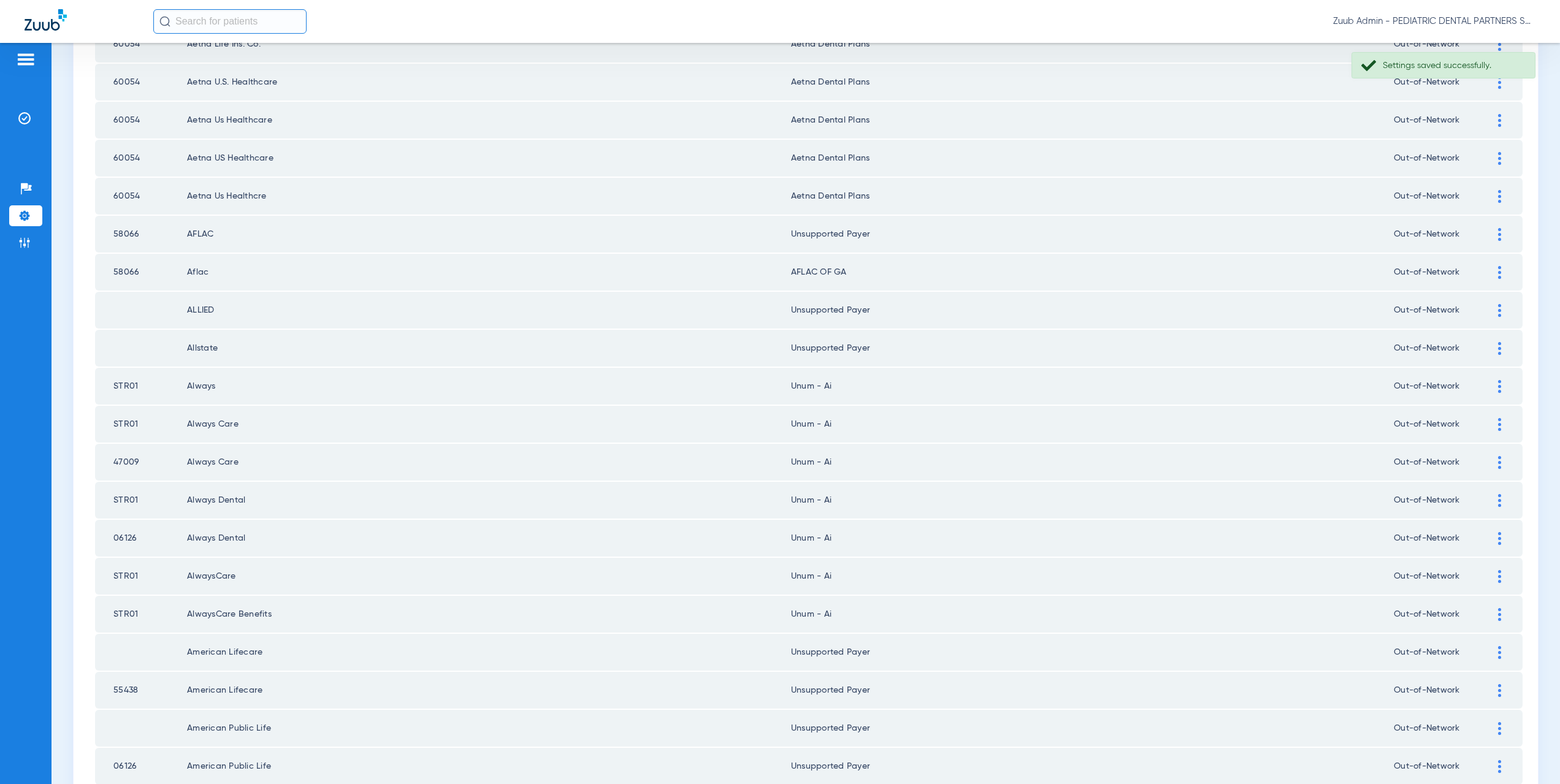
click at [1489, 271] on div at bounding box center [1500, 273] width 21 height 13
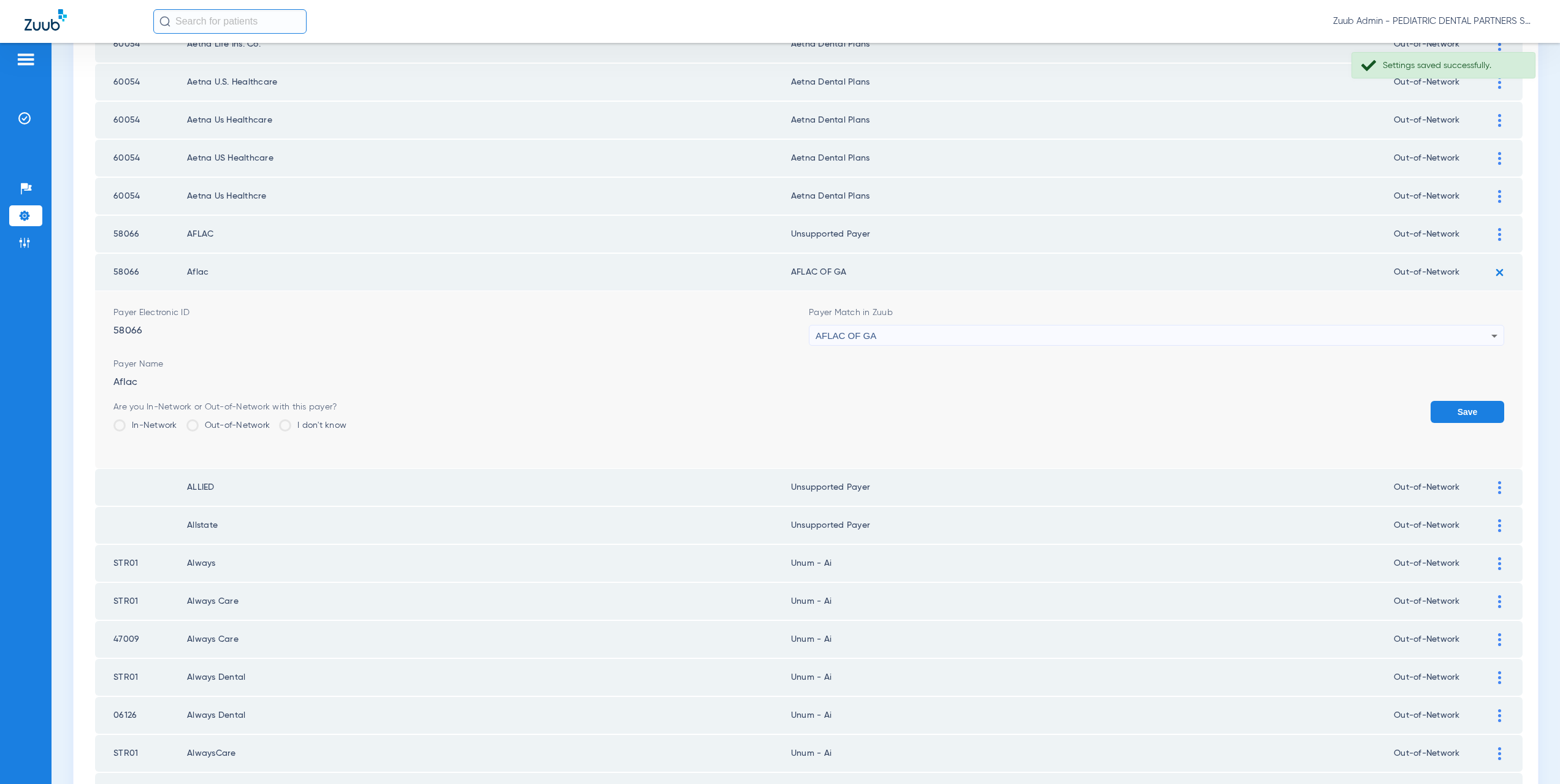
click at [855, 342] on div "AFLAC OF GA" at bounding box center [1153, 335] width 676 height 21
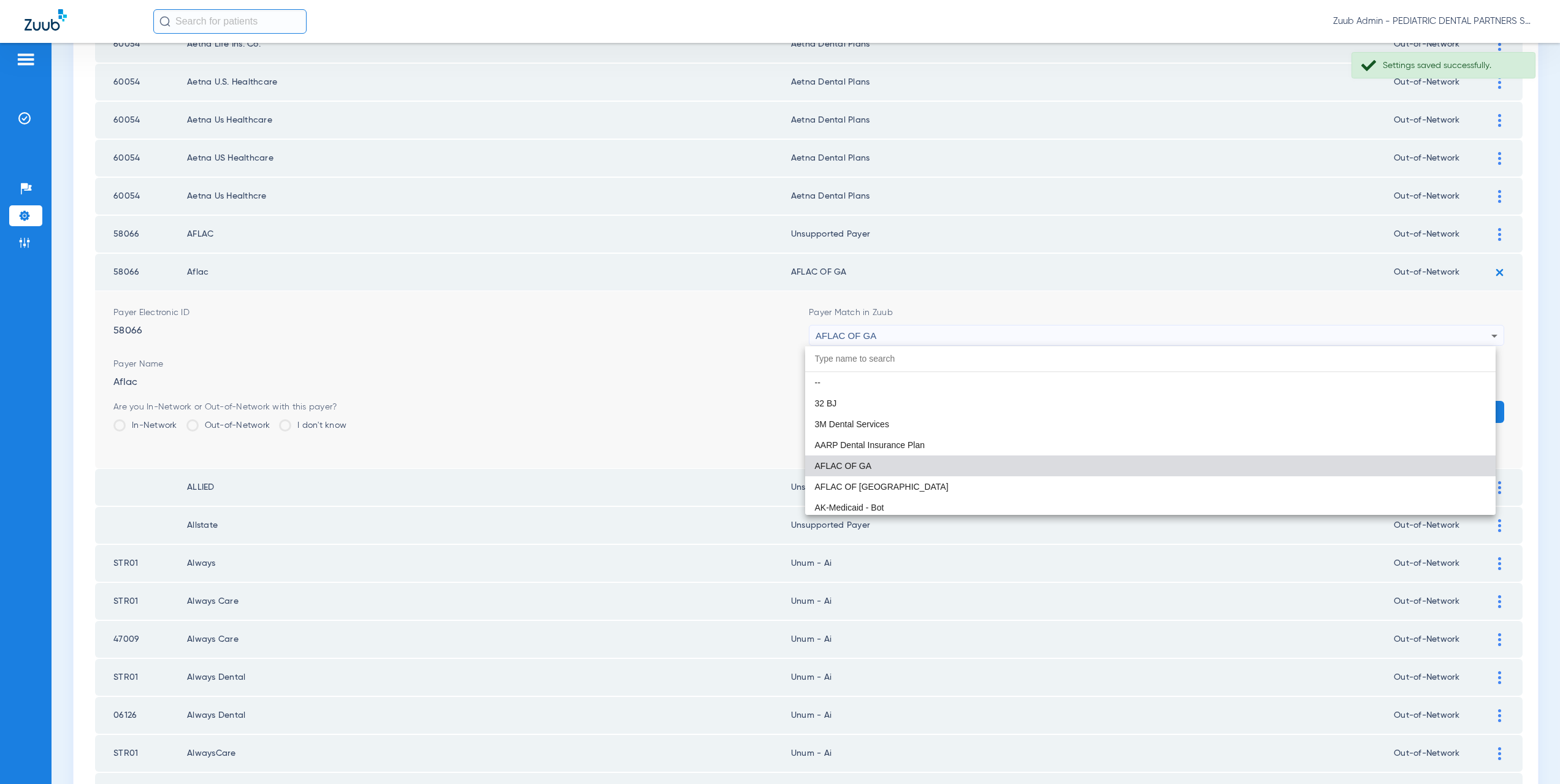
paste input "upported Payer"
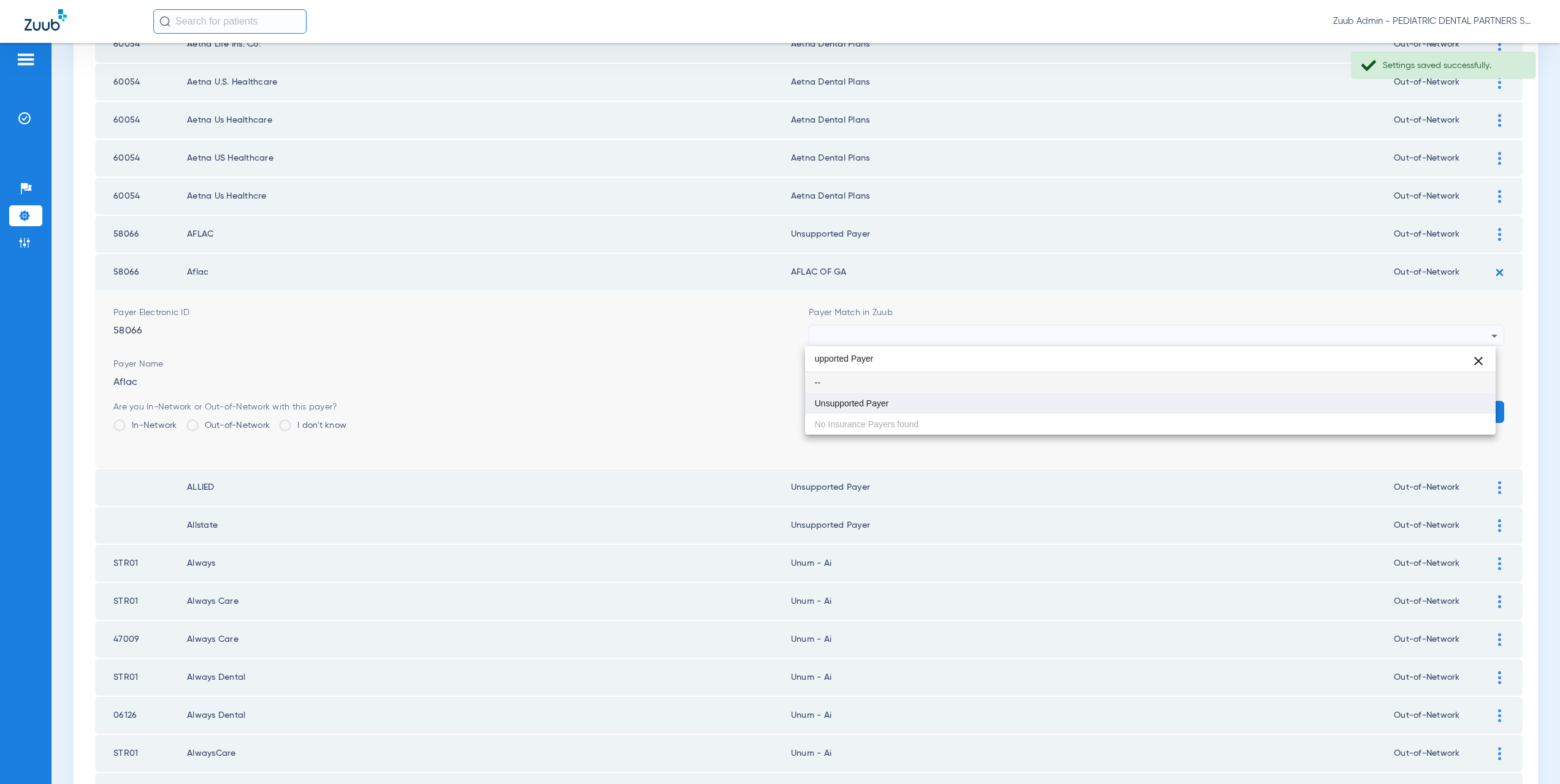
type input "upported Payer"
click at [872, 401] on span "Unsupported Payer" at bounding box center [852, 403] width 74 height 9
click at [1435, 406] on button "Save" at bounding box center [1468, 412] width 74 height 22
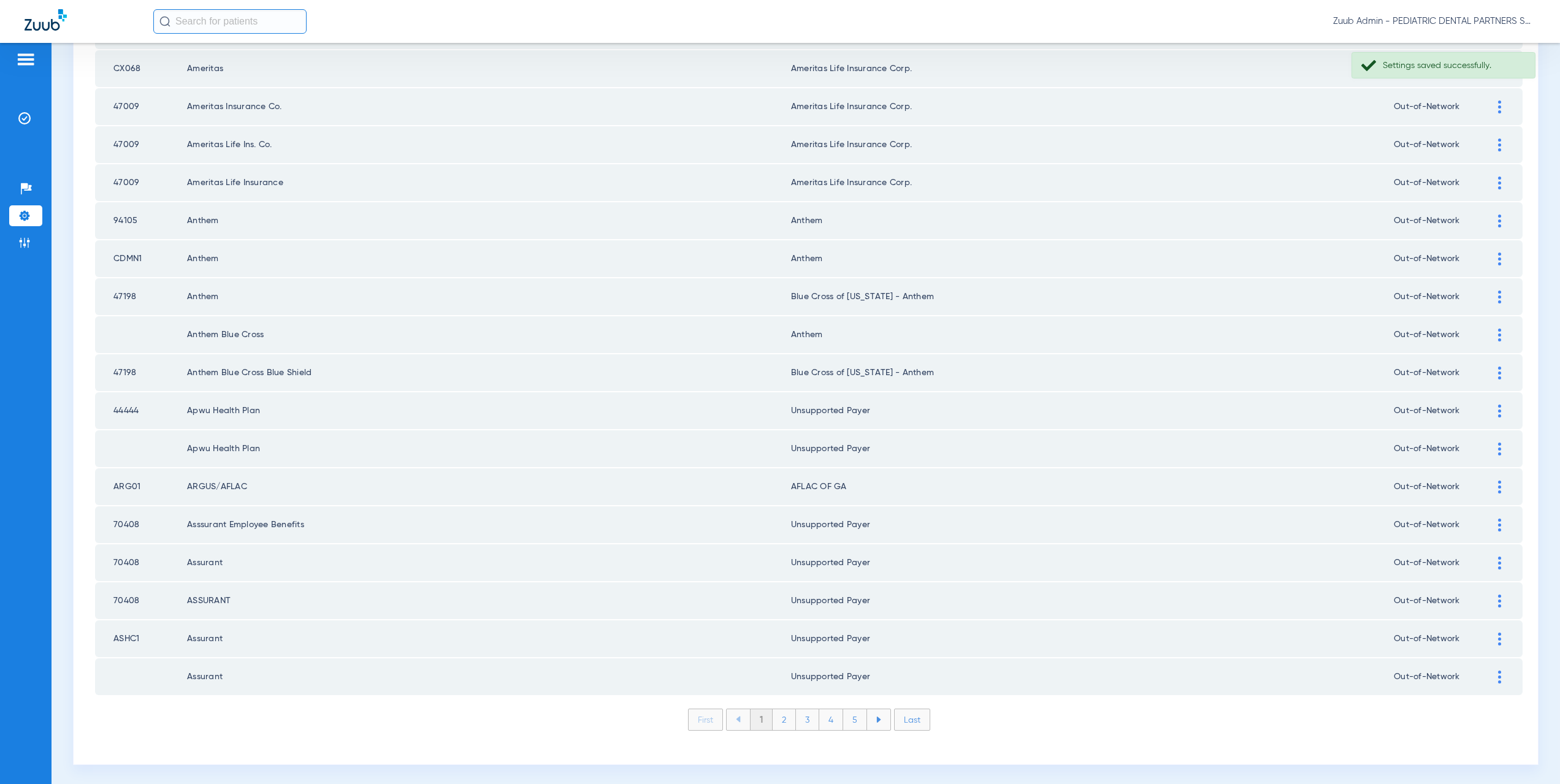
scroll to position [1432, 0]
click at [781, 722] on li "2" at bounding box center [784, 717] width 23 height 21
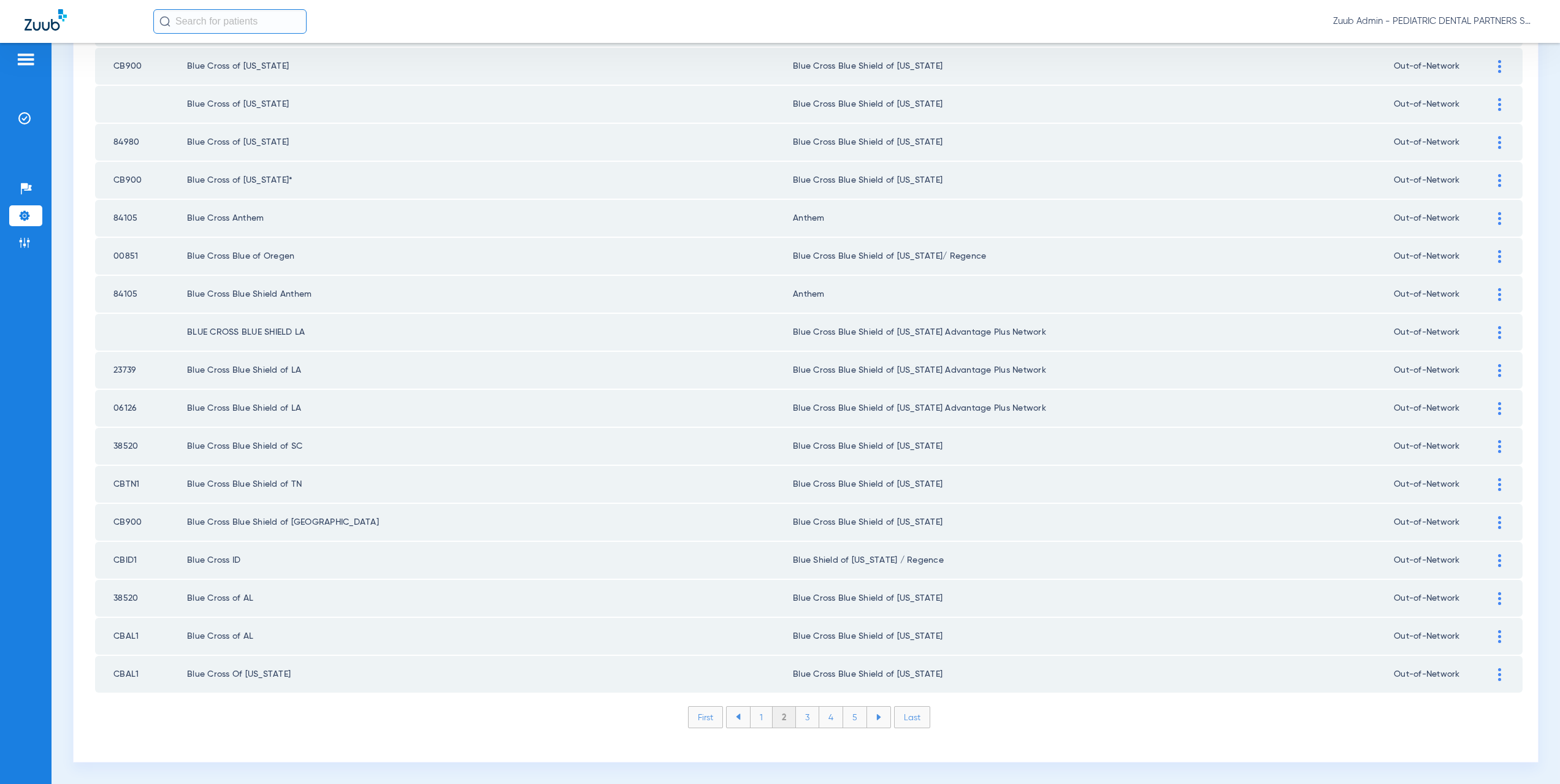
click at [803, 718] on li "3" at bounding box center [807, 717] width 23 height 21
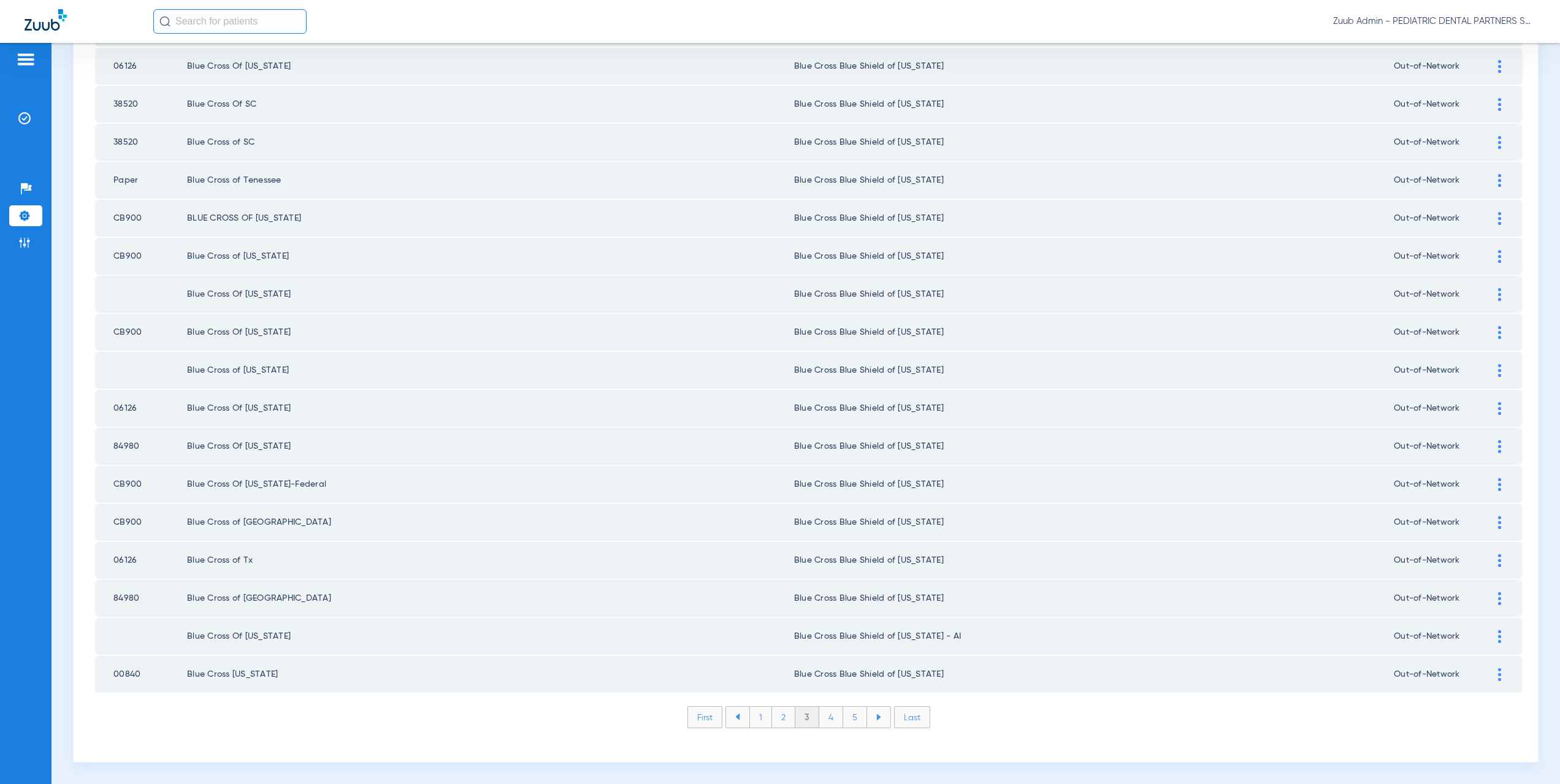
click at [828, 716] on li "4" at bounding box center [831, 717] width 24 height 21
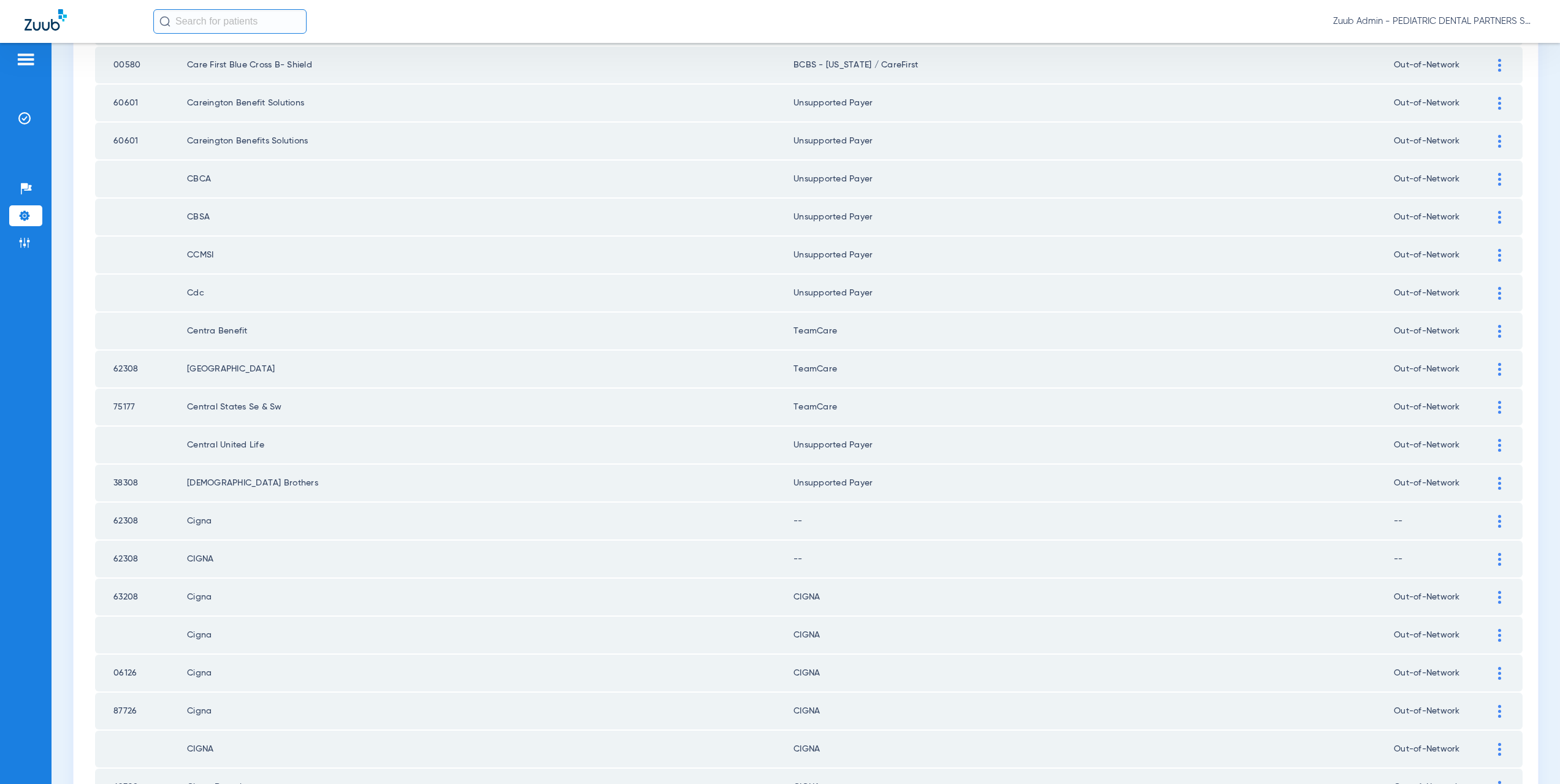
scroll to position [790, 0]
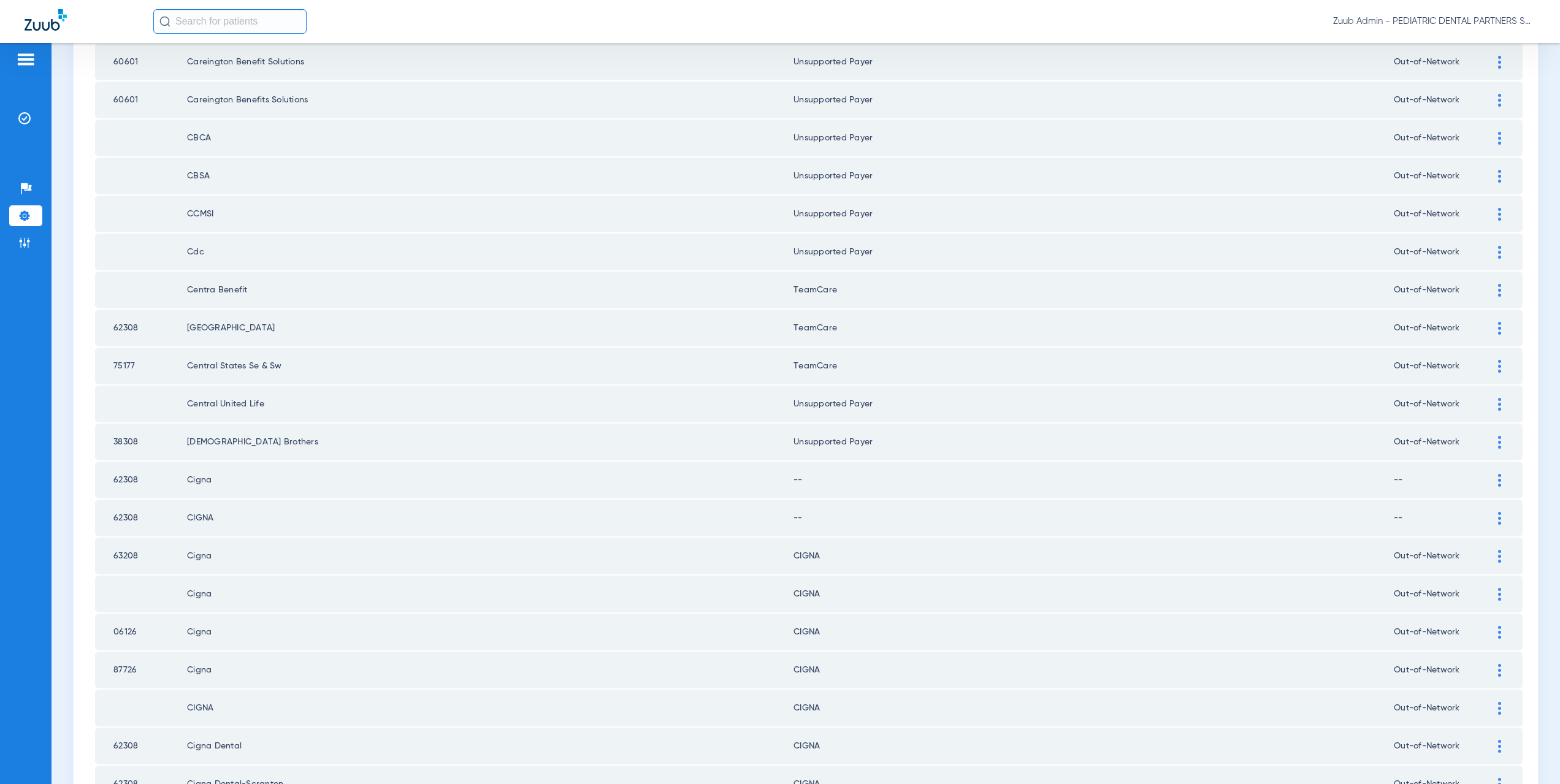
click at [1498, 475] on img at bounding box center [1500, 480] width 3 height 13
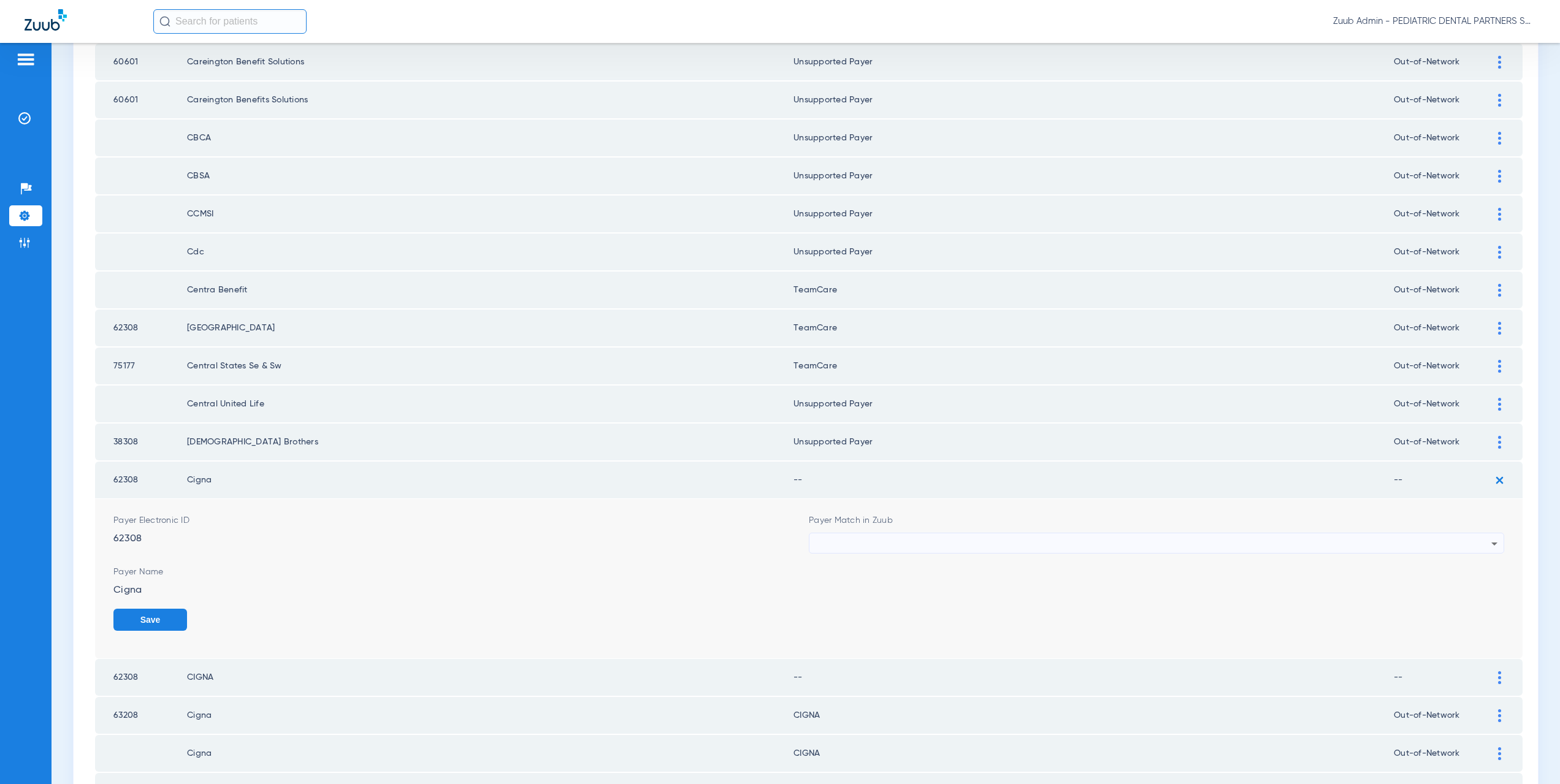
click at [831, 545] on div at bounding box center [1153, 543] width 676 height 21
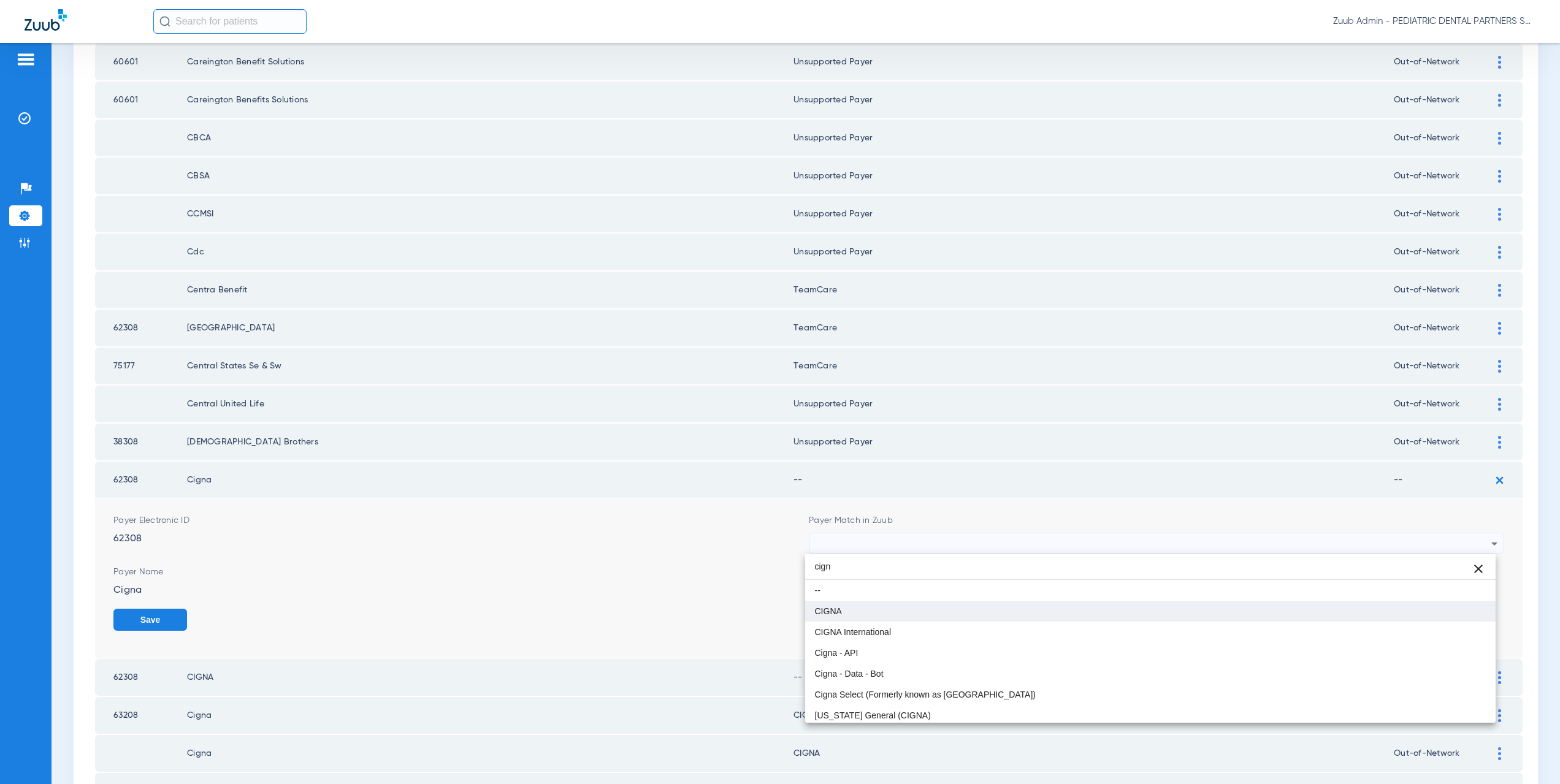
type input "cign"
click at [839, 608] on span "CIGNA" at bounding box center [828, 611] width 27 height 9
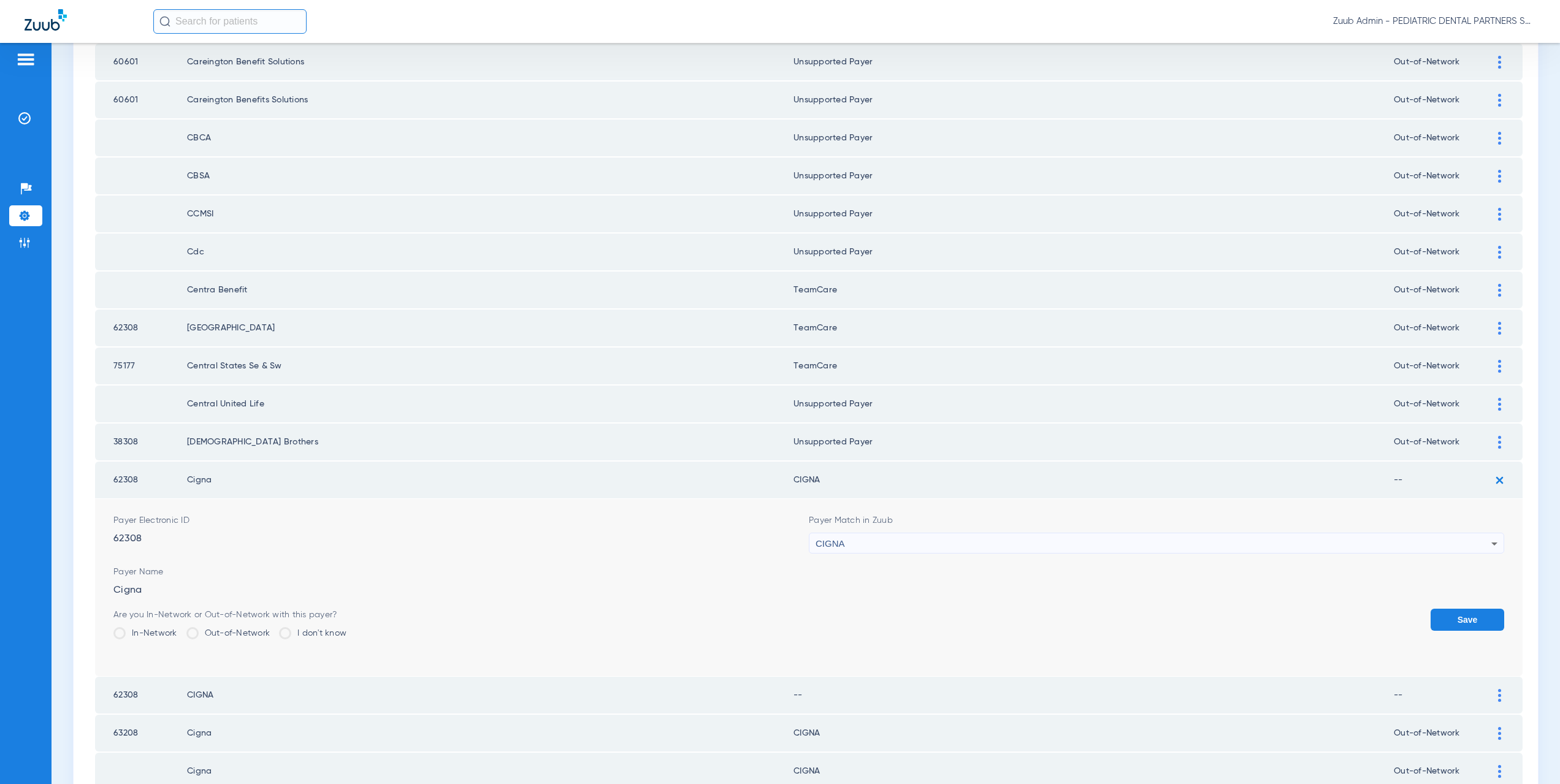
click at [209, 628] on label "Out-of-Network" at bounding box center [228, 633] width 84 height 12
click at [273, 629] on input "Out-of-Network" at bounding box center [273, 629] width 0 height 0
drag, startPoint x: 1463, startPoint y: 614, endPoint x: 1474, endPoint y: 550, distance: 64.9
click at [1463, 612] on button "Save" at bounding box center [1468, 619] width 74 height 22
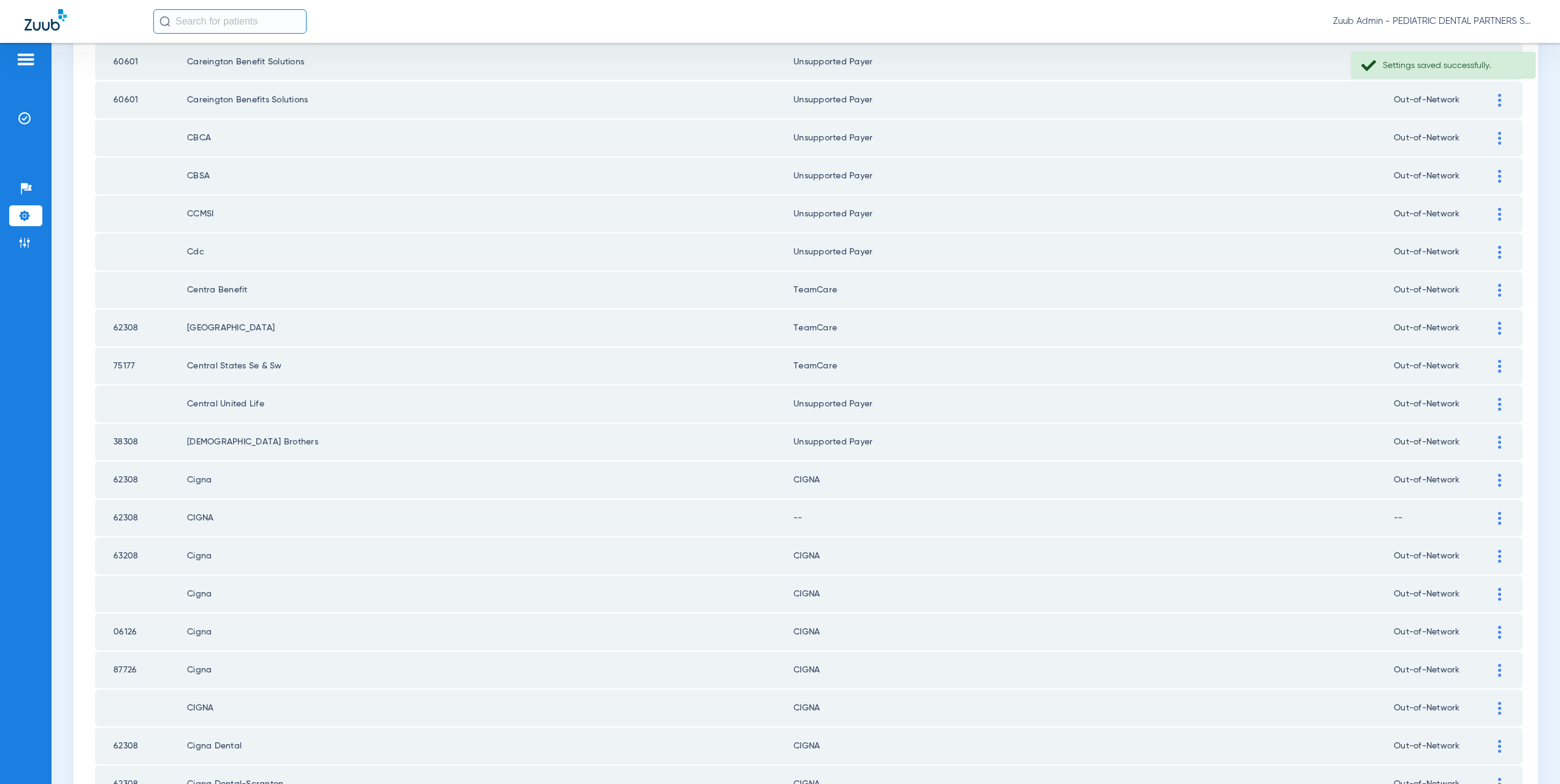
click at [1498, 518] on img at bounding box center [1500, 518] width 3 height 13
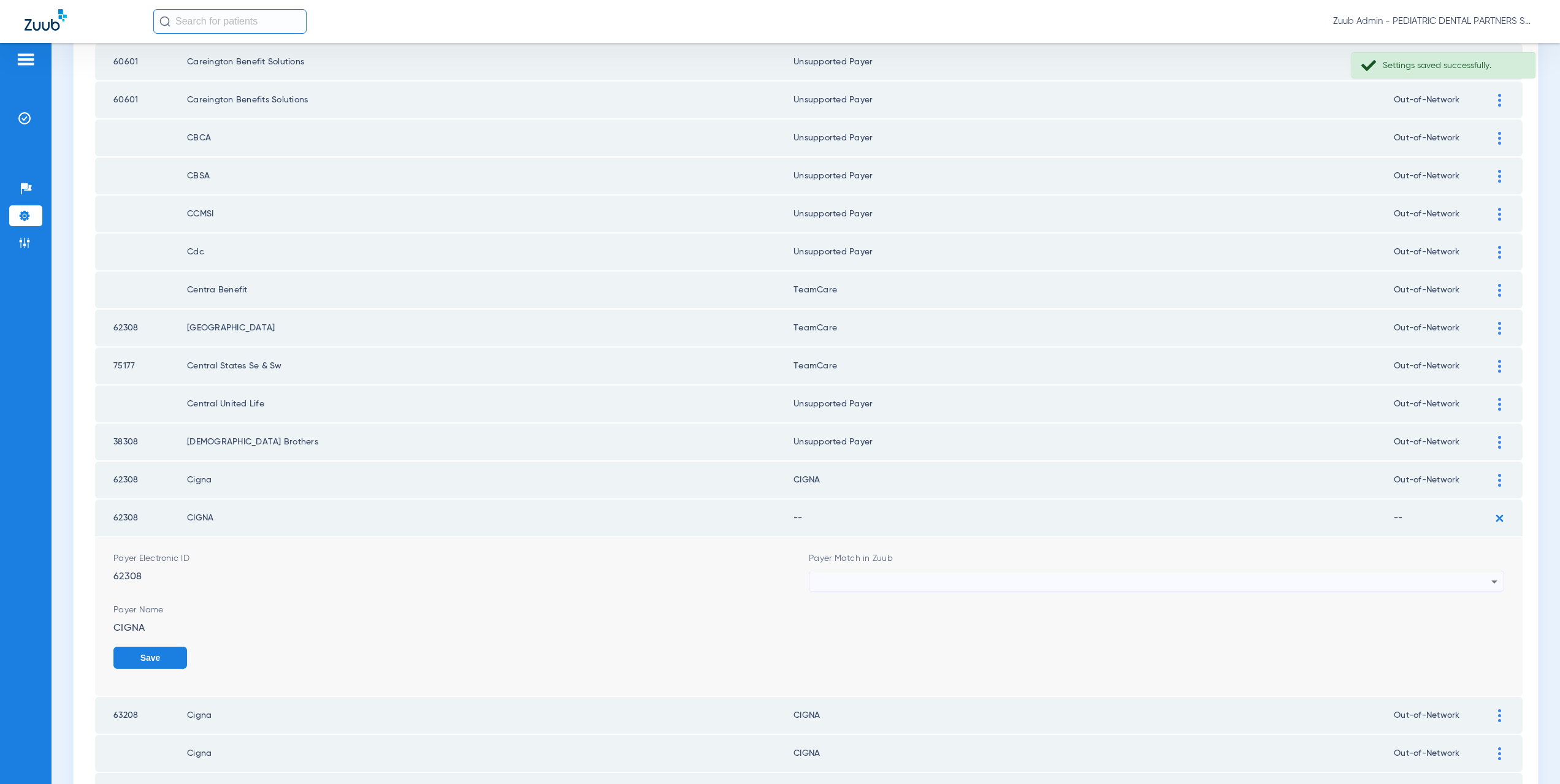
click at [848, 584] on div at bounding box center [1153, 582] width 676 height 21
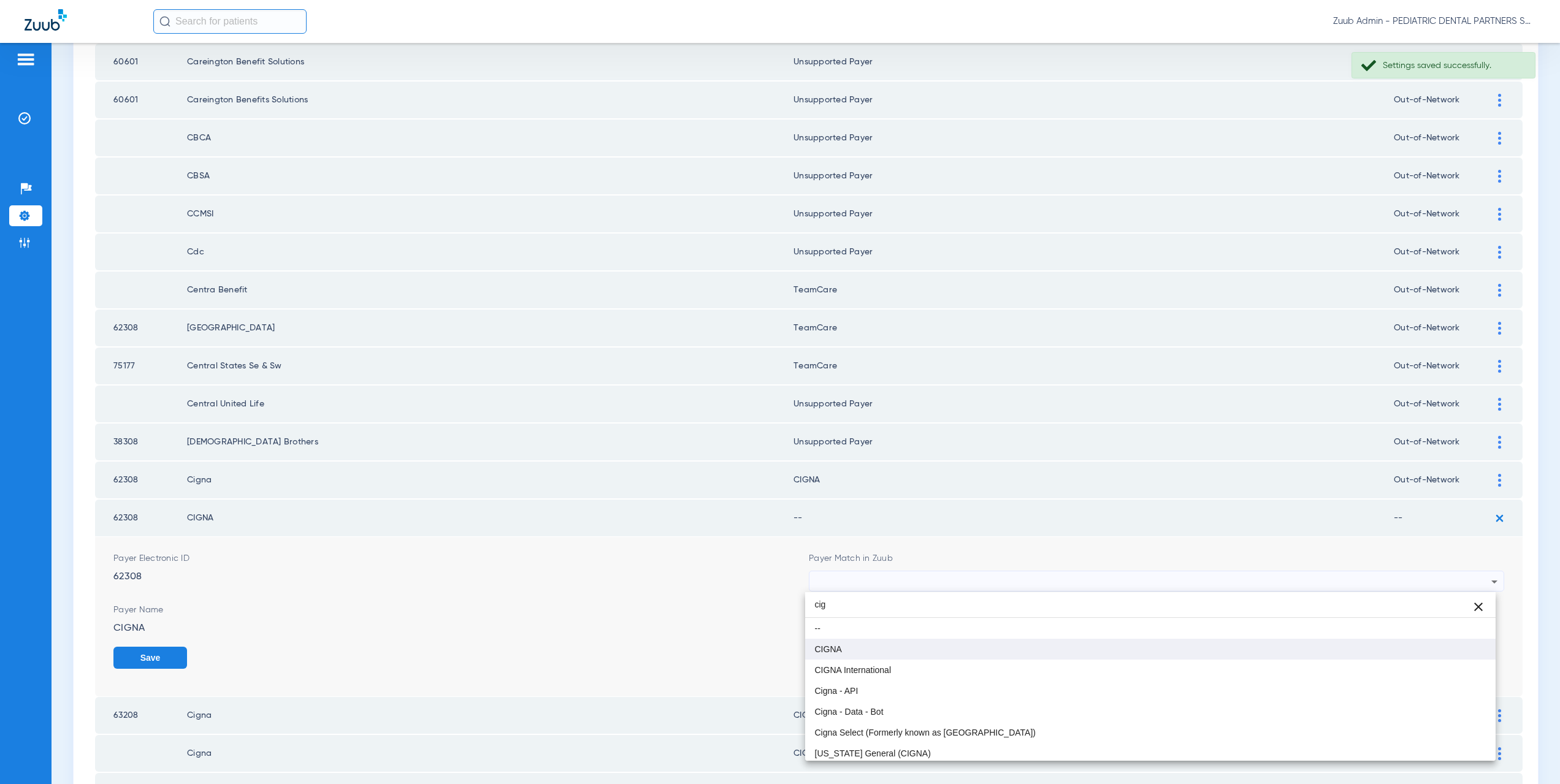
type input "cig"
click at [855, 640] on mat-option "CIGNA" at bounding box center [1150, 648] width 691 height 21
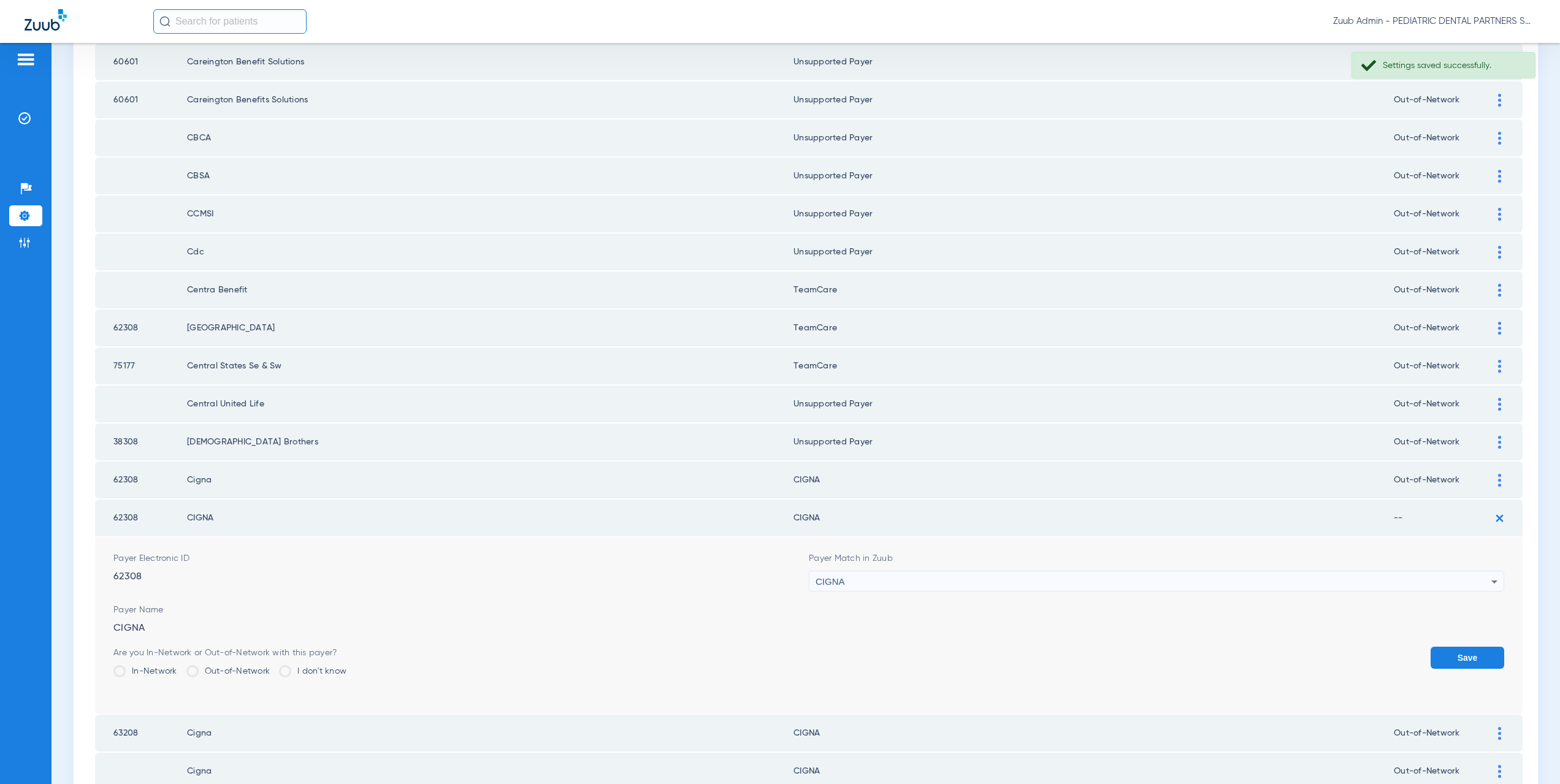
click at [202, 670] on label "Out-of-Network" at bounding box center [228, 671] width 84 height 12
click at [273, 667] on input "Out-of-Network" at bounding box center [273, 667] width 0 height 0
click at [1456, 648] on button "Save" at bounding box center [1468, 658] width 74 height 22
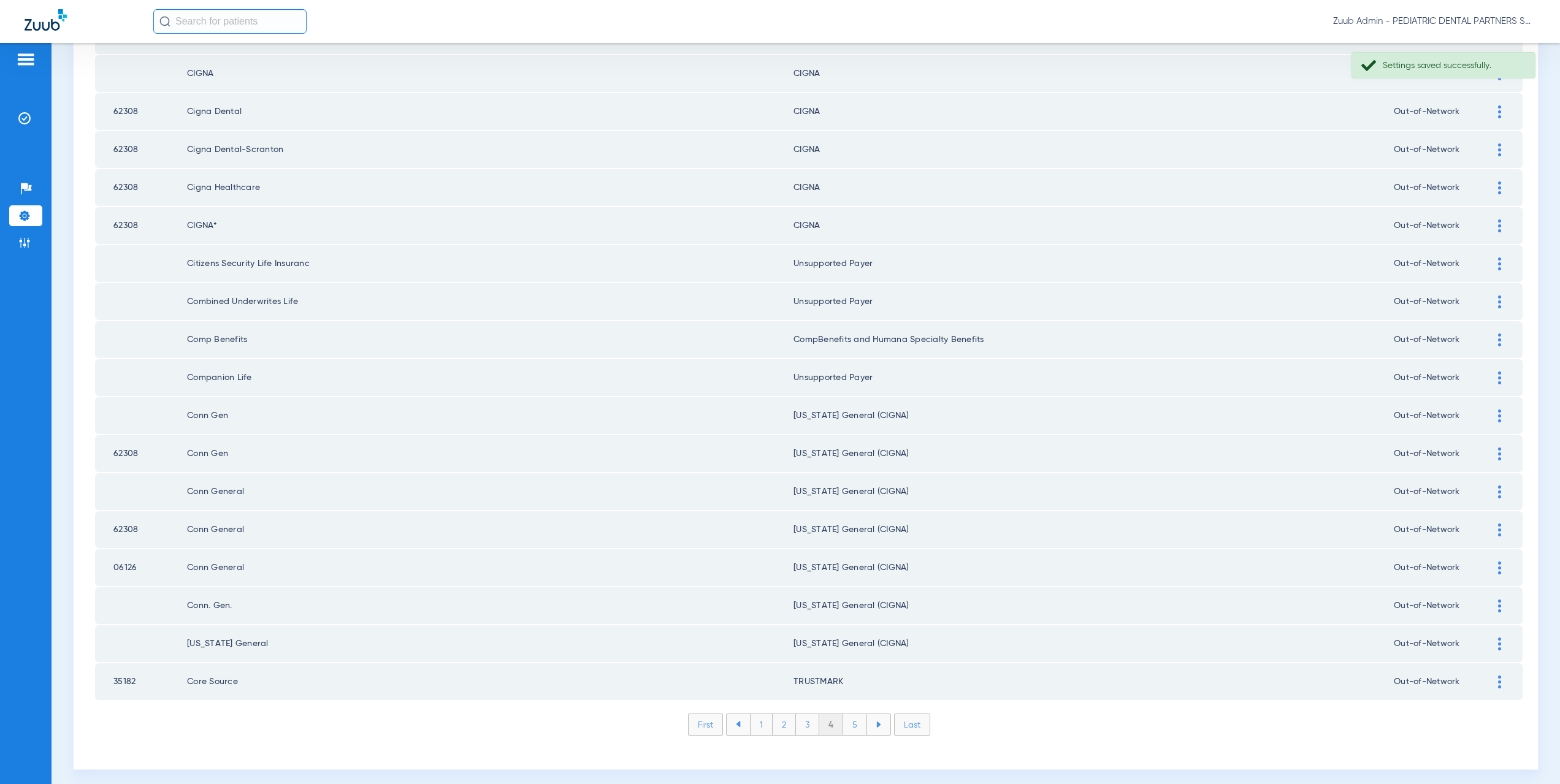
scroll to position [1432, 0]
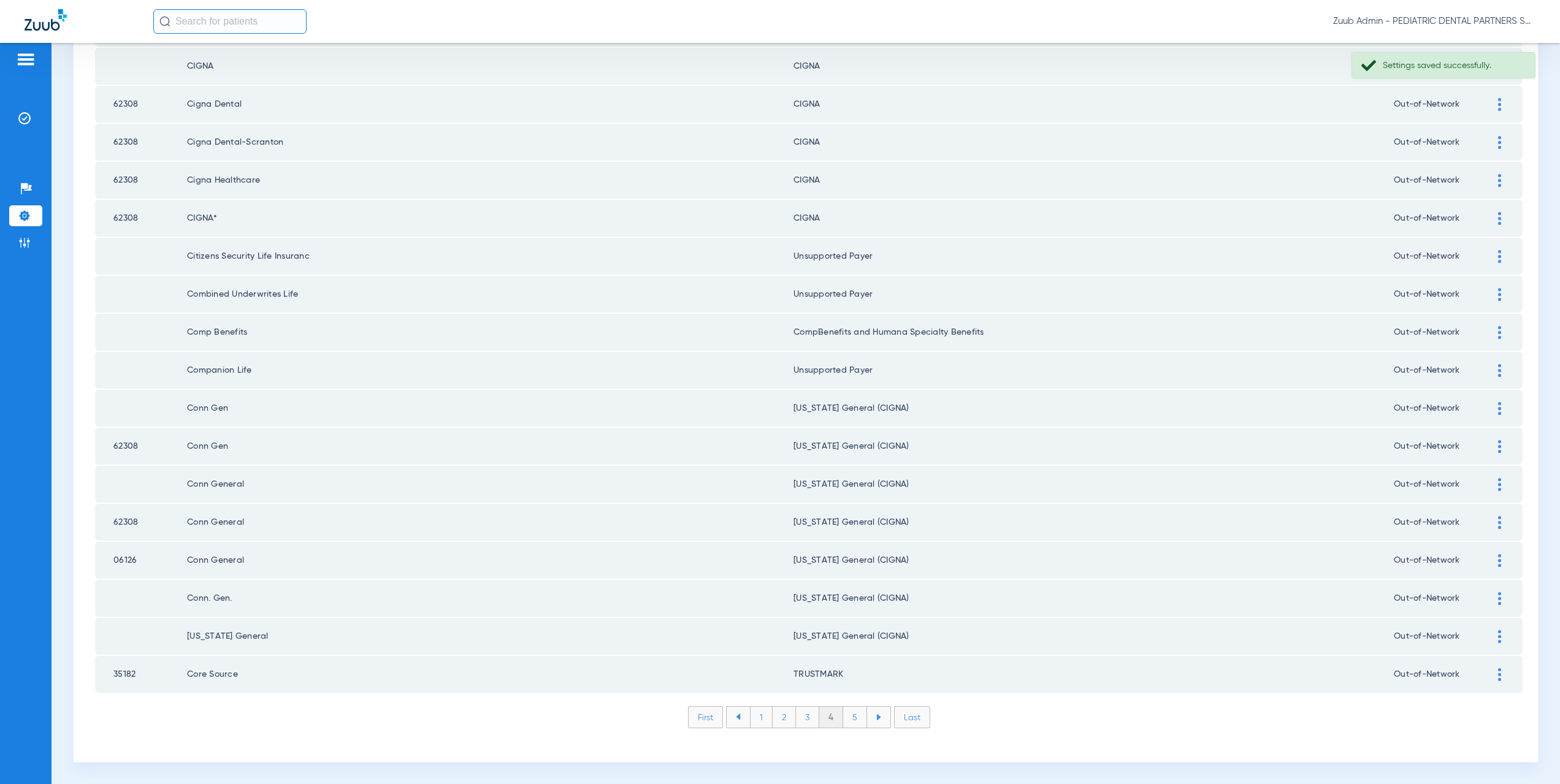
click at [843, 714] on li "5" at bounding box center [855, 717] width 24 height 21
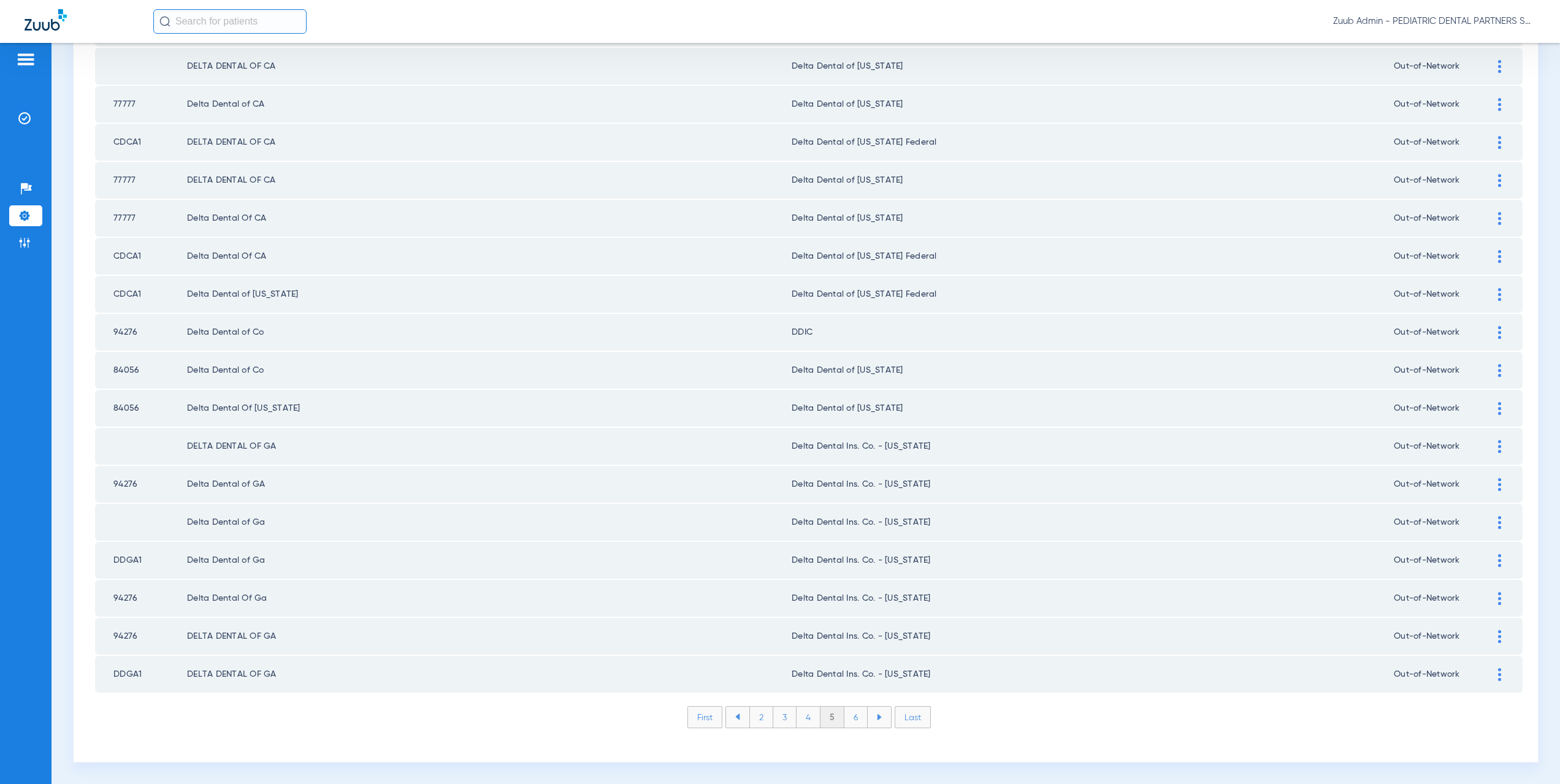
click at [847, 717] on li "6" at bounding box center [856, 717] width 23 height 21
click at [855, 722] on li "7" at bounding box center [856, 717] width 23 height 21
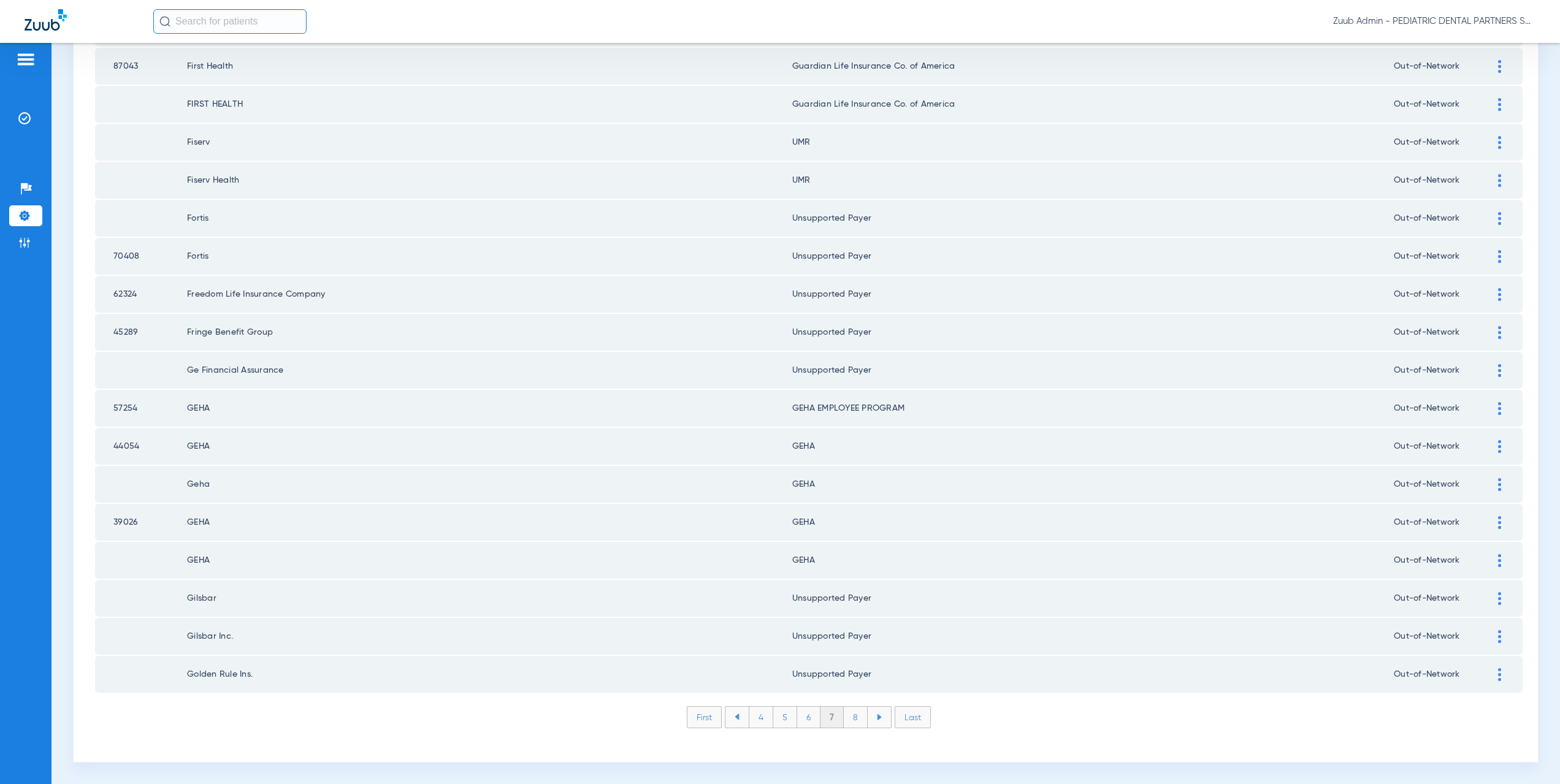
click at [852, 719] on li "8" at bounding box center [856, 717] width 24 height 21
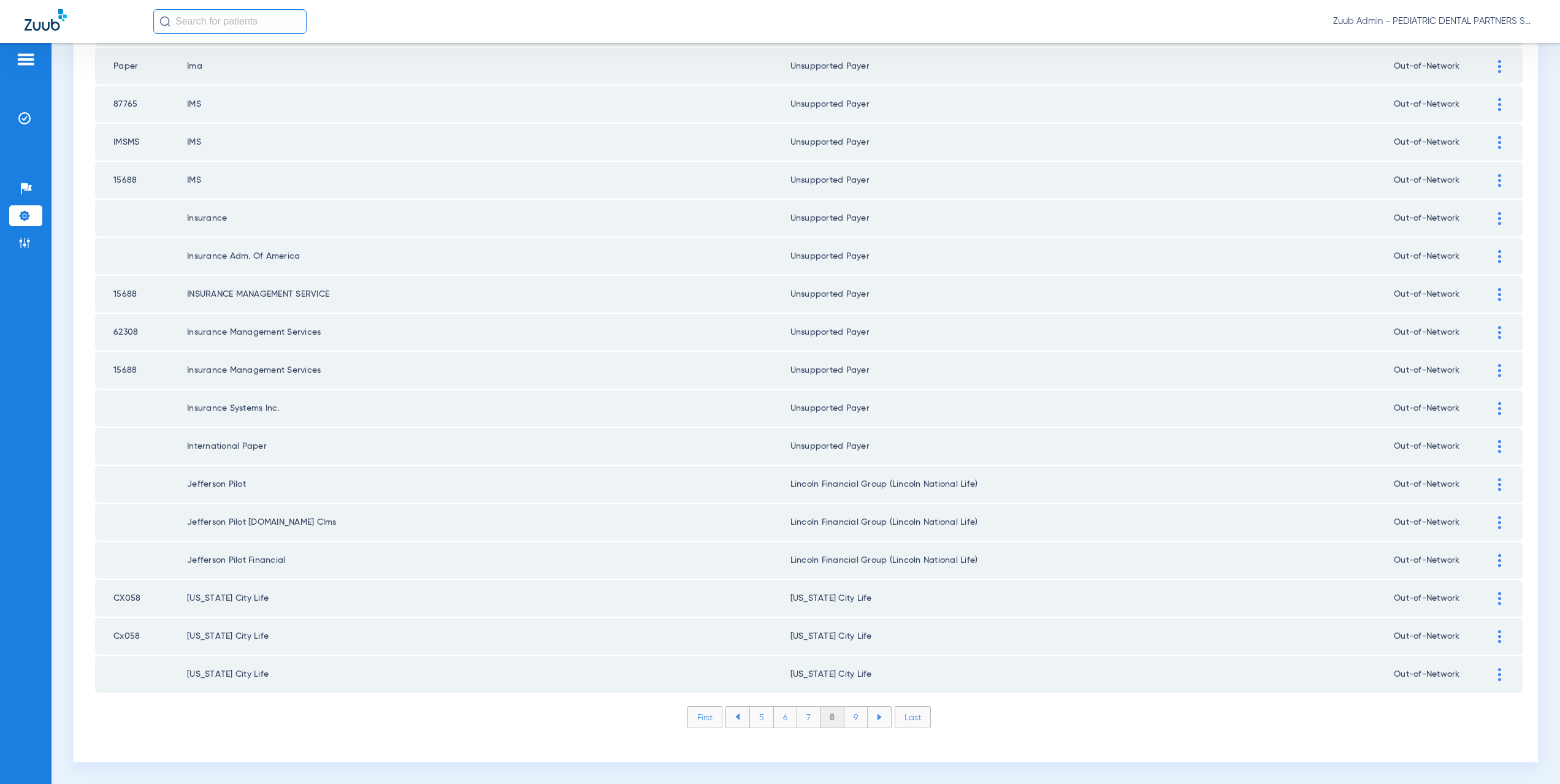
click at [847, 716] on li "9" at bounding box center [856, 717] width 23 height 21
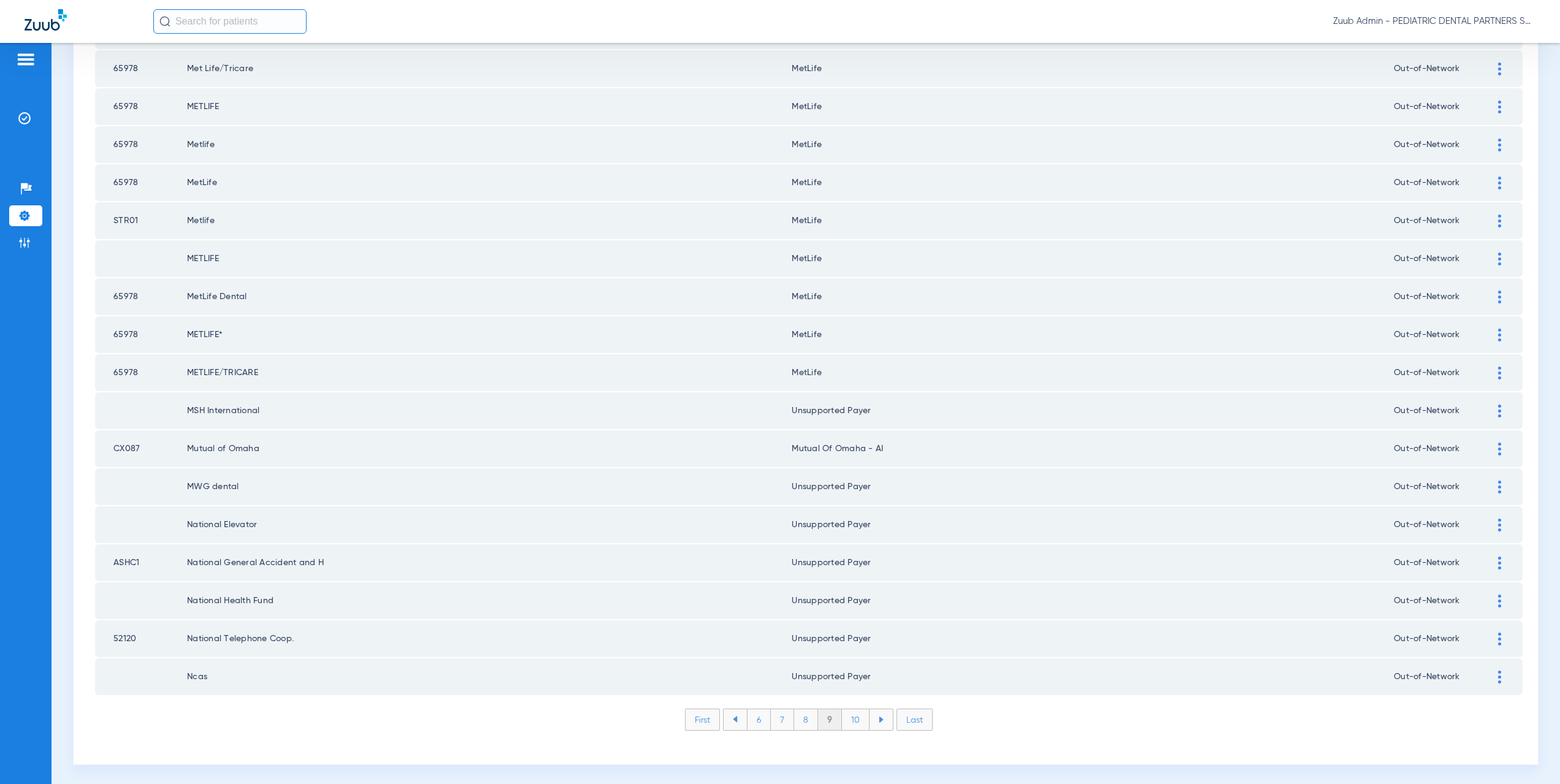
scroll to position [0, 0]
drag, startPoint x: 854, startPoint y: 719, endPoint x: 908, endPoint y: 579, distance: 150.1
click at [854, 717] on li "10" at bounding box center [855, 717] width 28 height 21
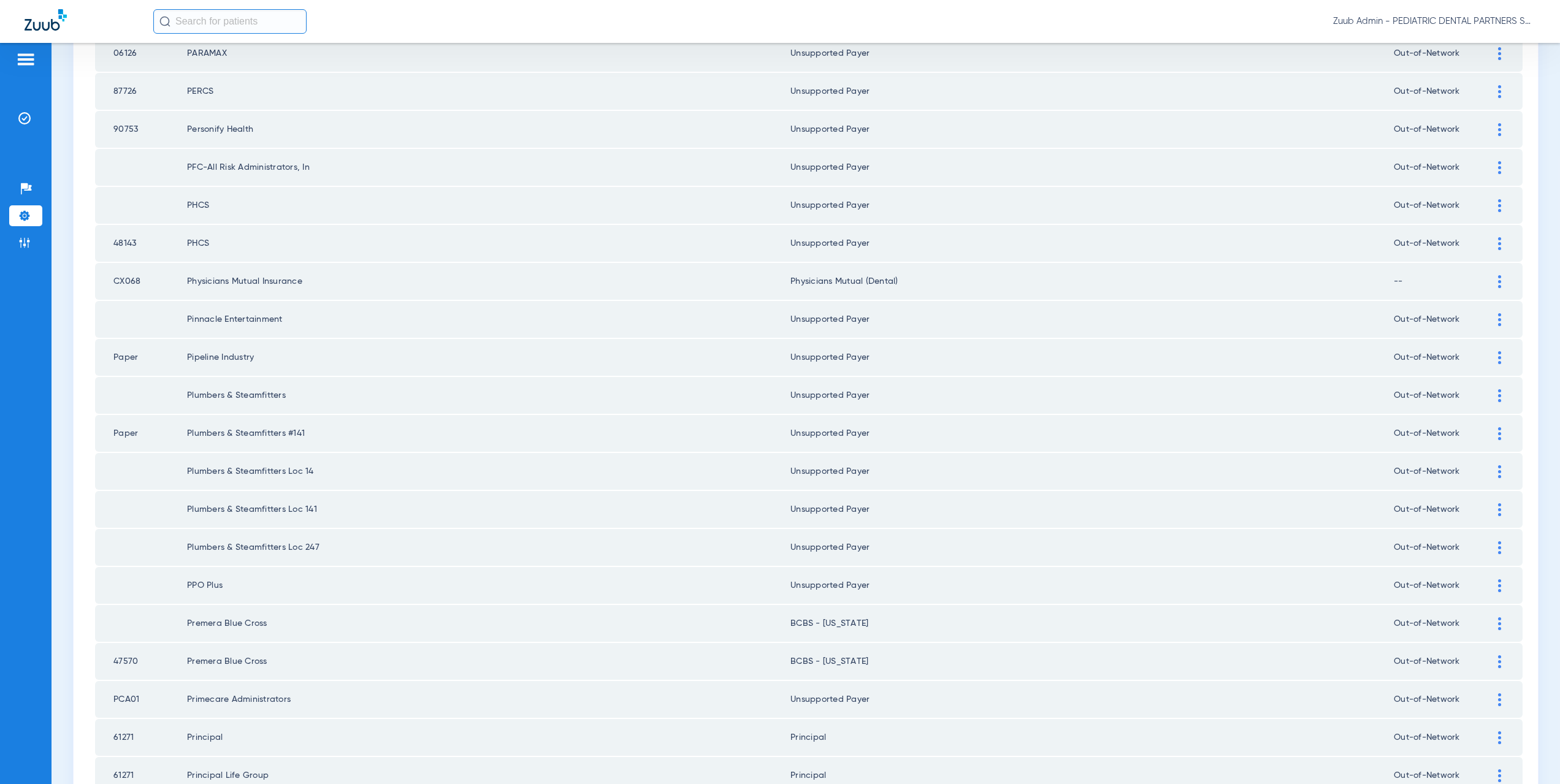
scroll to position [43, 0]
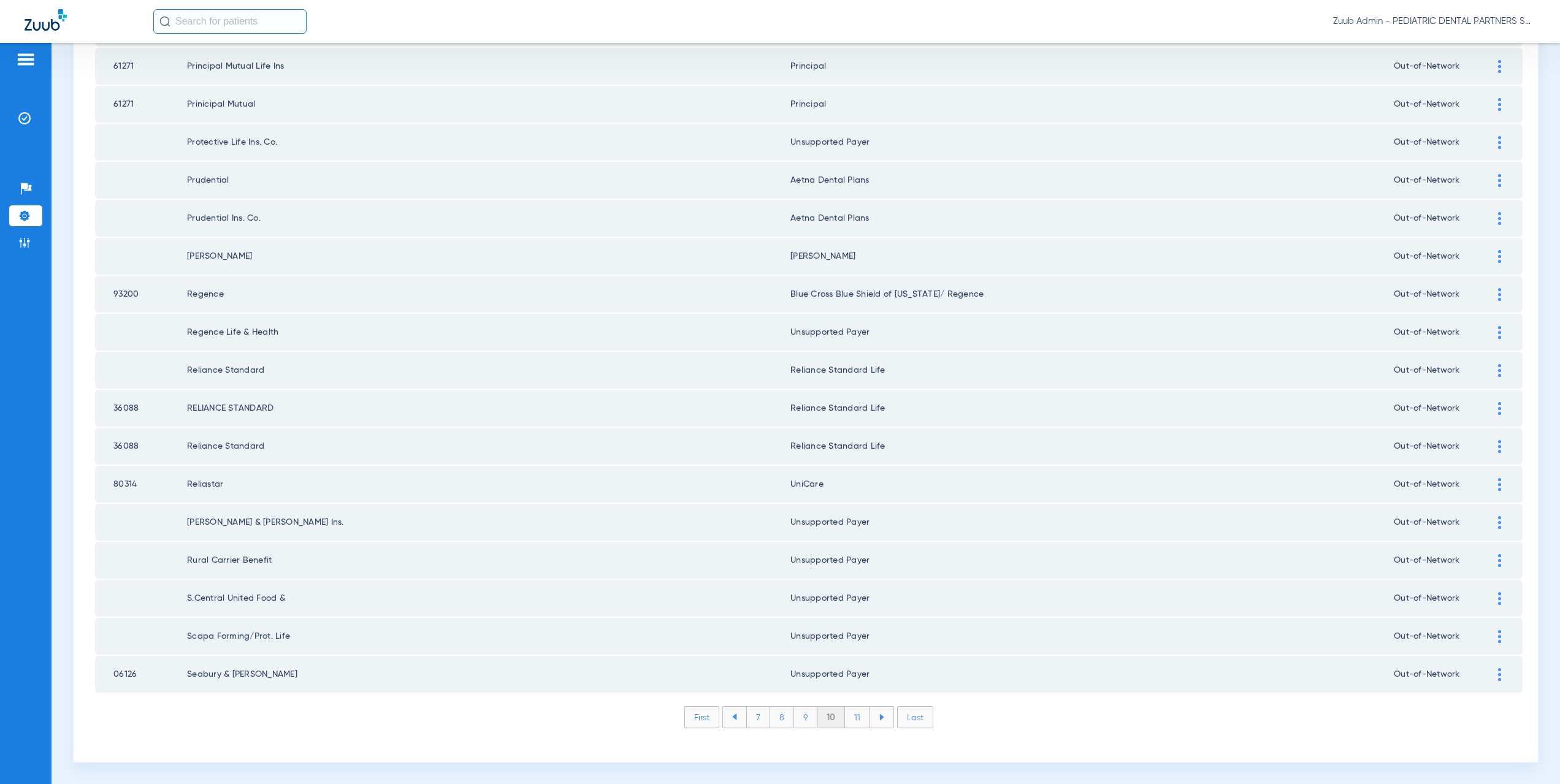
click at [859, 715] on li "11" at bounding box center [857, 717] width 25 height 21
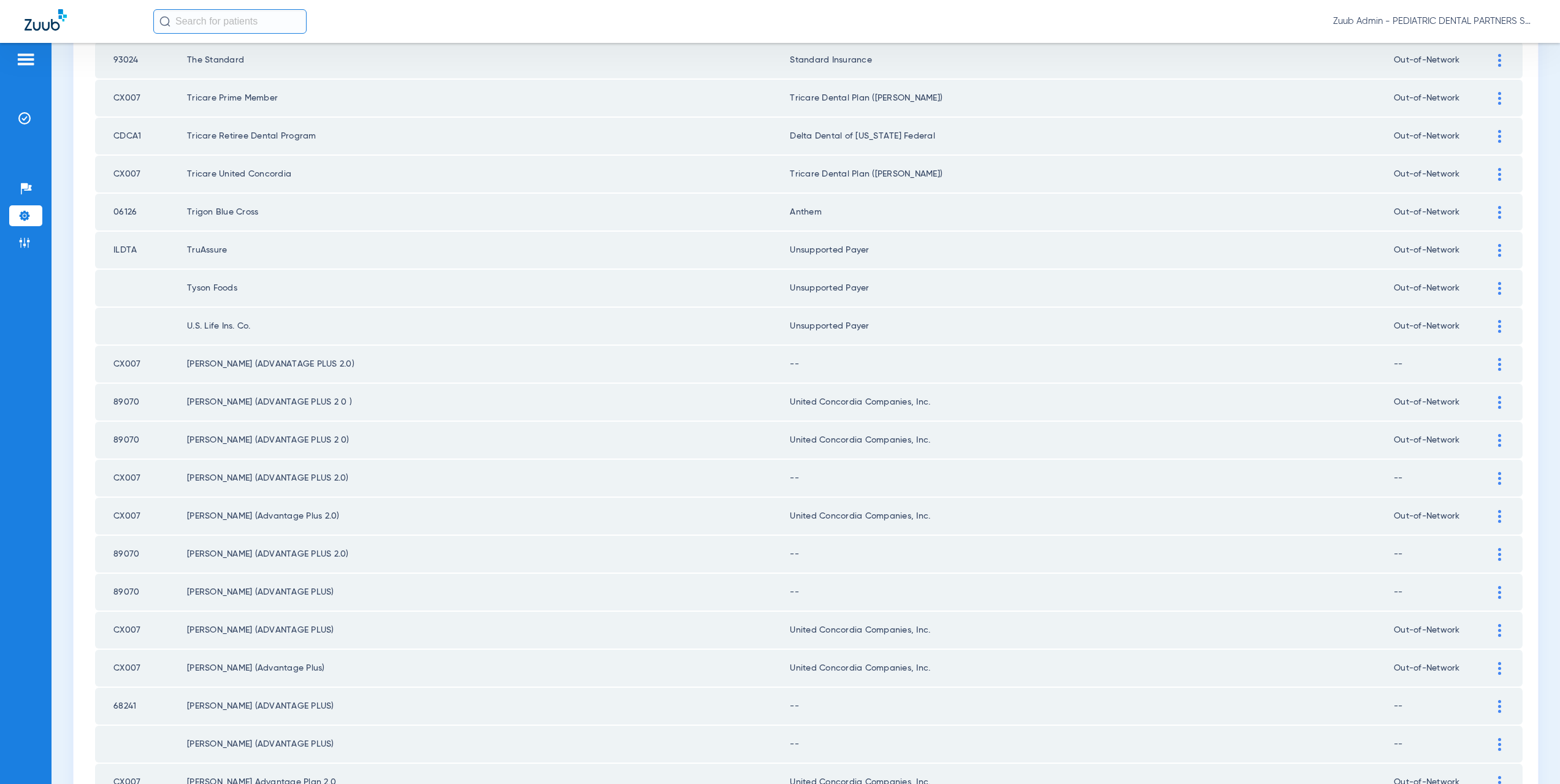
drag, startPoint x: 935, startPoint y: 402, endPoint x: 793, endPoint y: 398, distance: 142.1
click at [793, 398] on td "United Concordia Companies, Inc." at bounding box center [1092, 402] width 604 height 37
copy td "ited Concordia Companies, Inc."
click at [1498, 364] on img at bounding box center [1500, 364] width 3 height 13
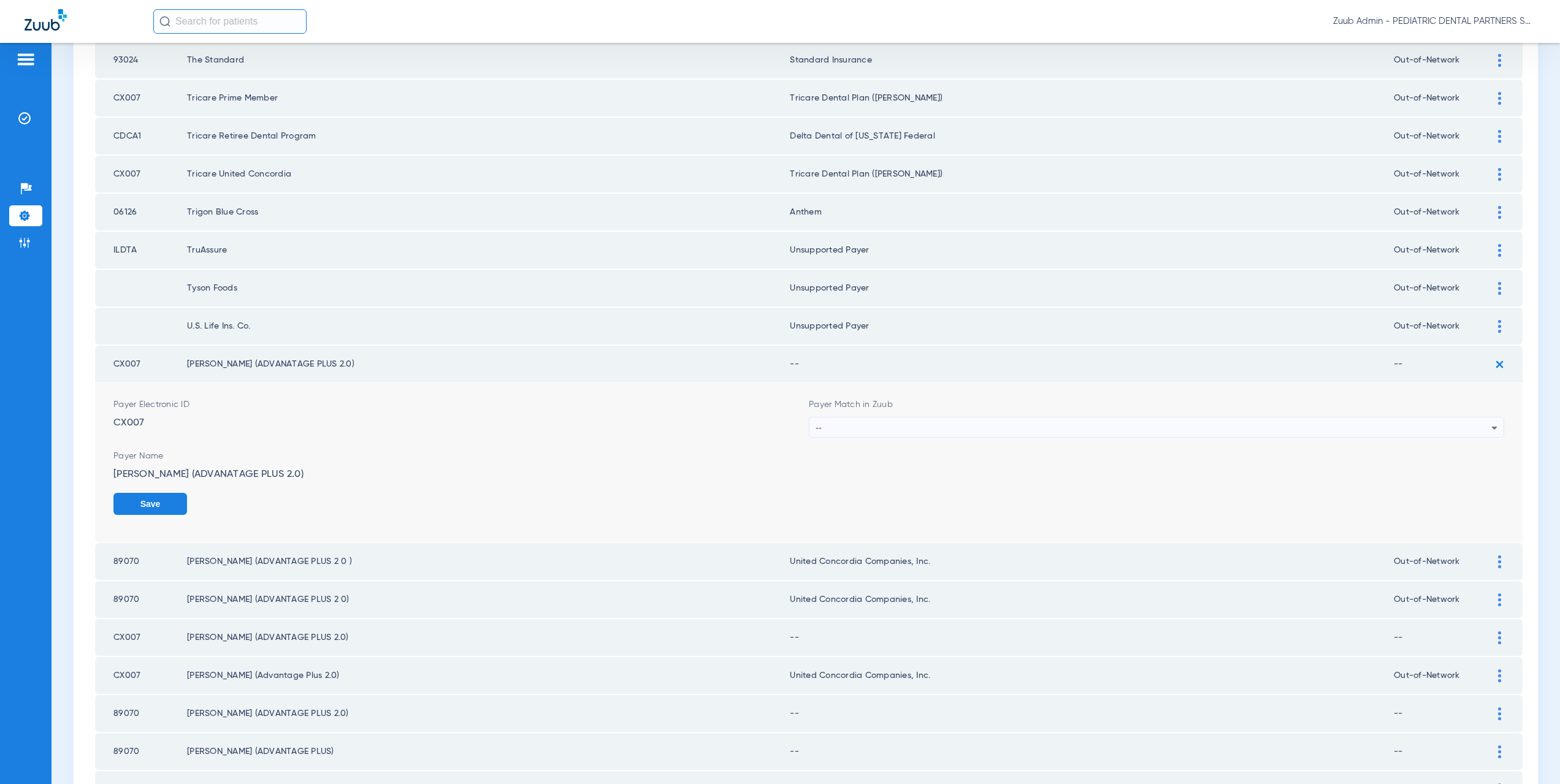
click at [851, 430] on div "--" at bounding box center [1153, 428] width 676 height 21
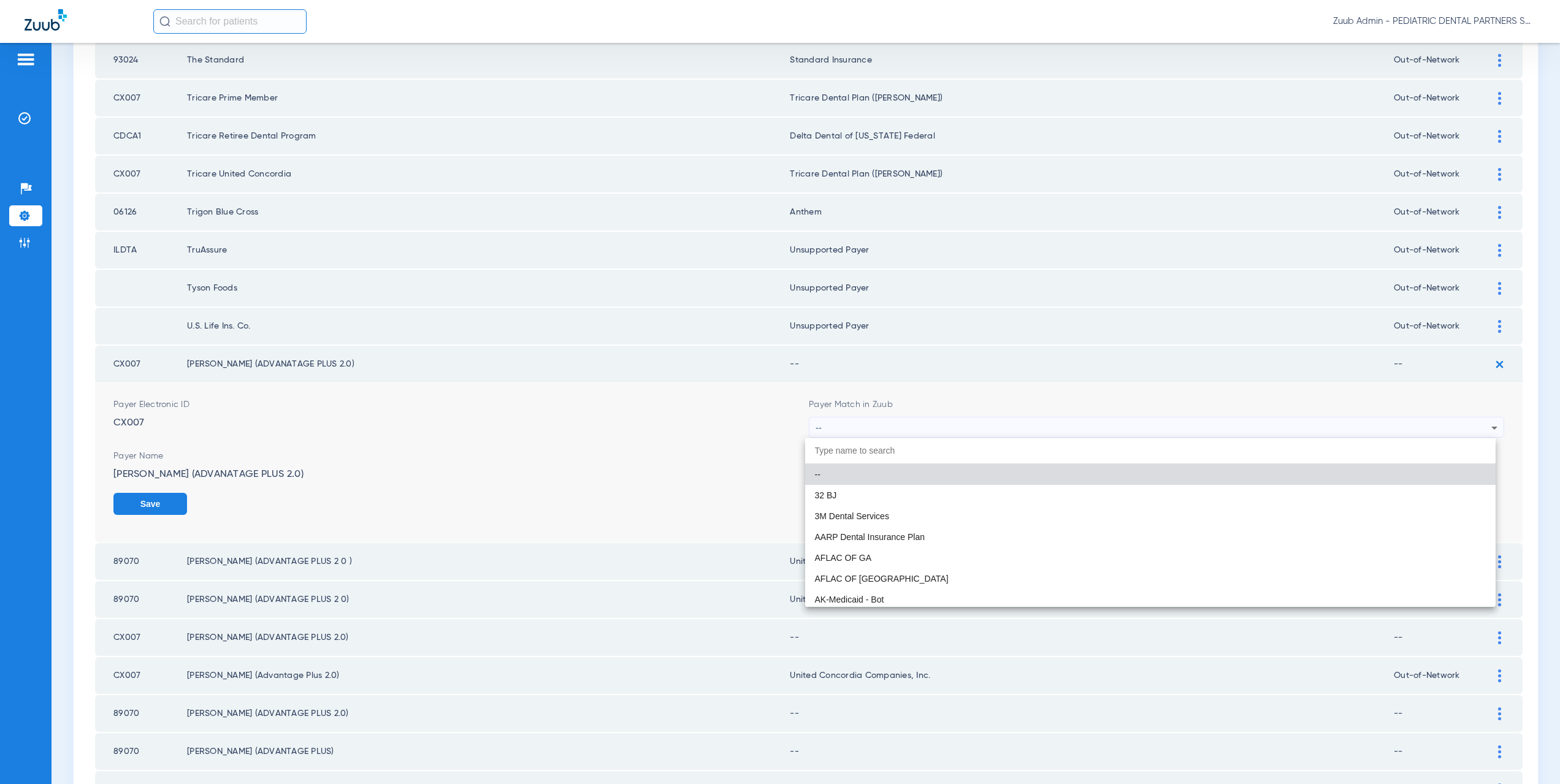
paste input "ited Concordia Companies, Inc."
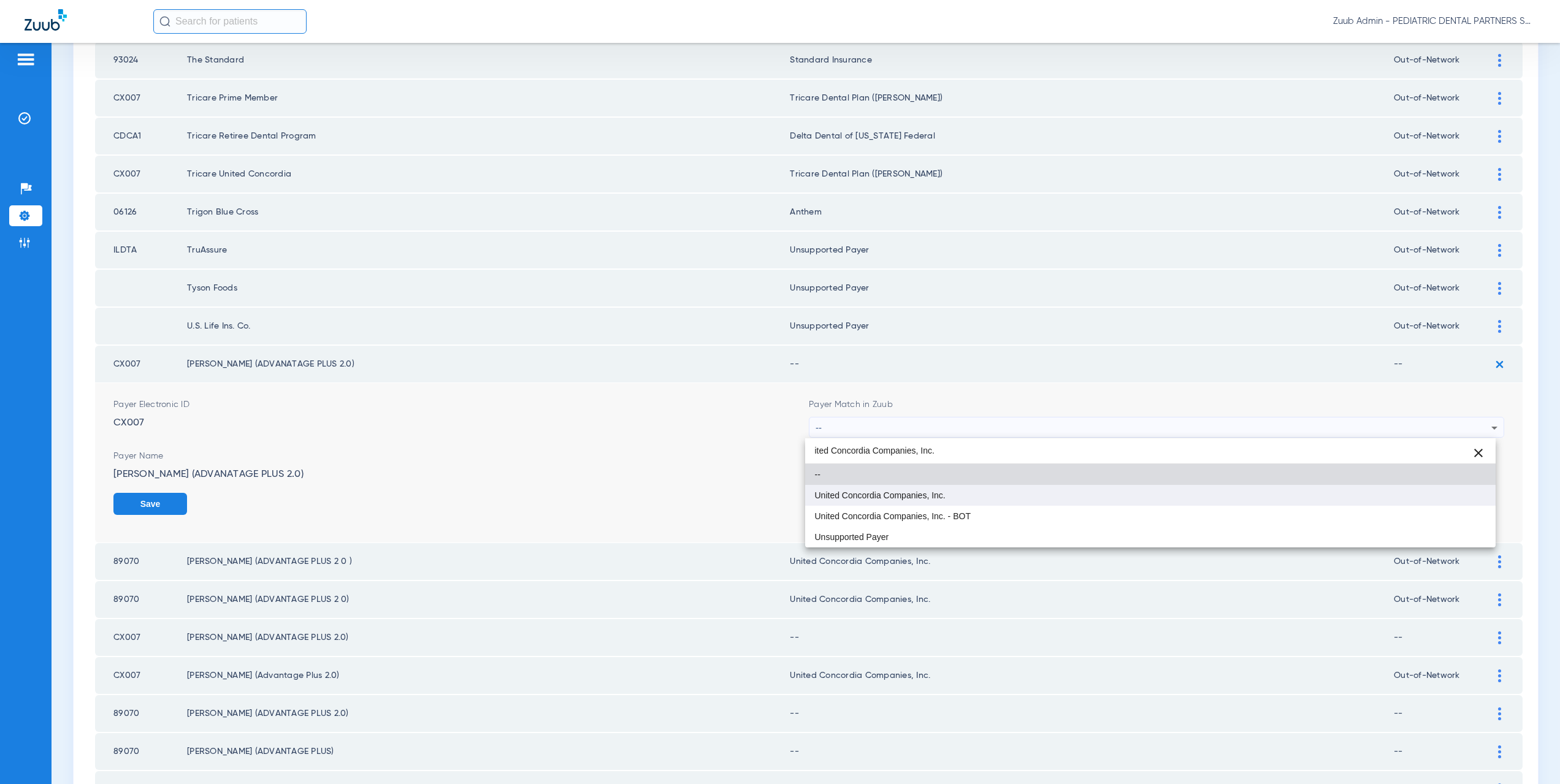
type input "ited Concordia Companies, Inc."
click at [857, 487] on mat-option "United Concordia Companies, Inc." at bounding box center [1150, 495] width 691 height 21
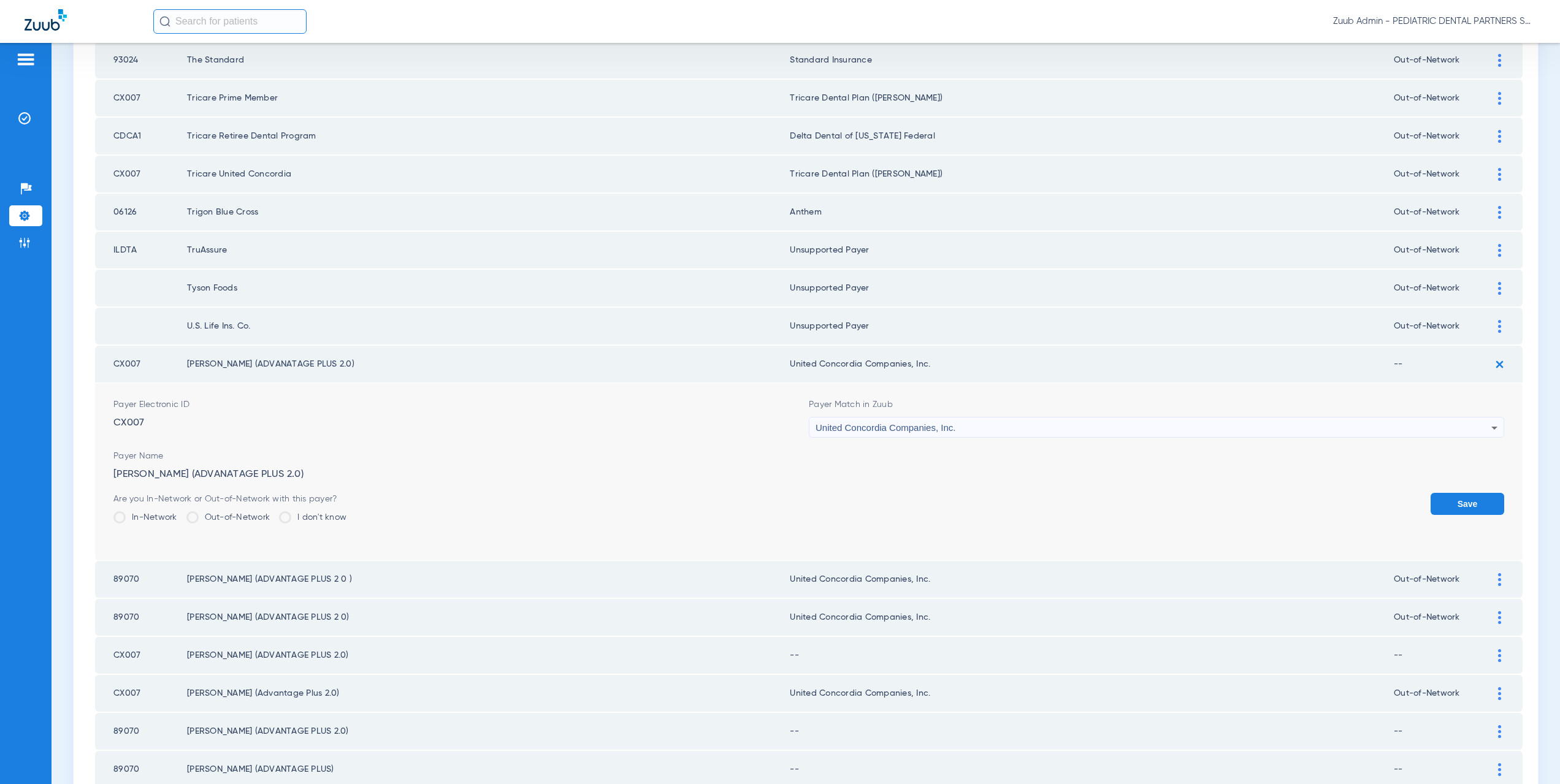
click at [208, 516] on label "Out-of-Network" at bounding box center [228, 517] width 84 height 12
click at [273, 513] on input "Out-of-Network" at bounding box center [273, 513] width 0 height 0
click at [1466, 499] on button "Save" at bounding box center [1468, 503] width 74 height 22
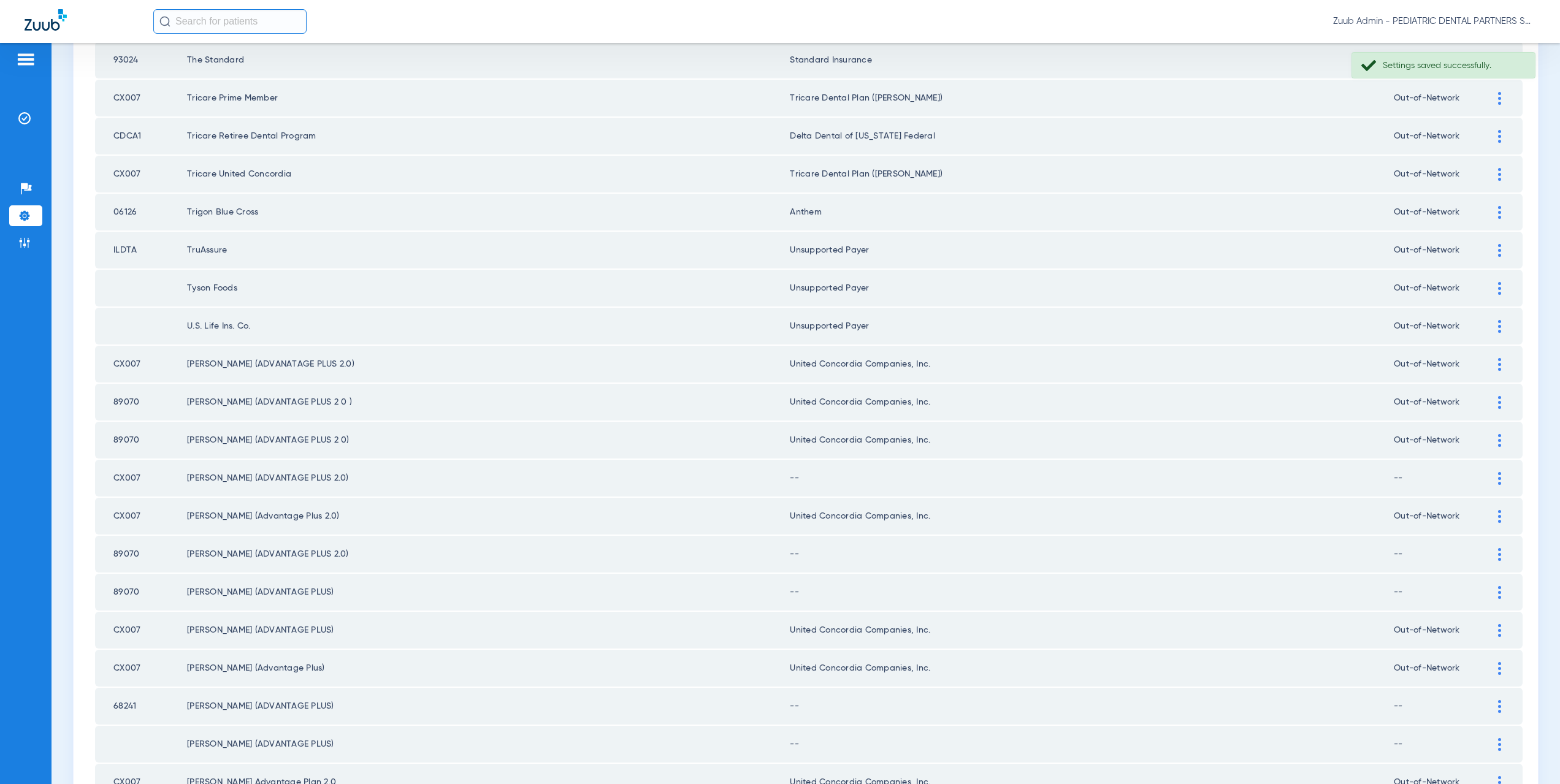
click at [1498, 477] on img at bounding box center [1500, 479] width 3 height 13
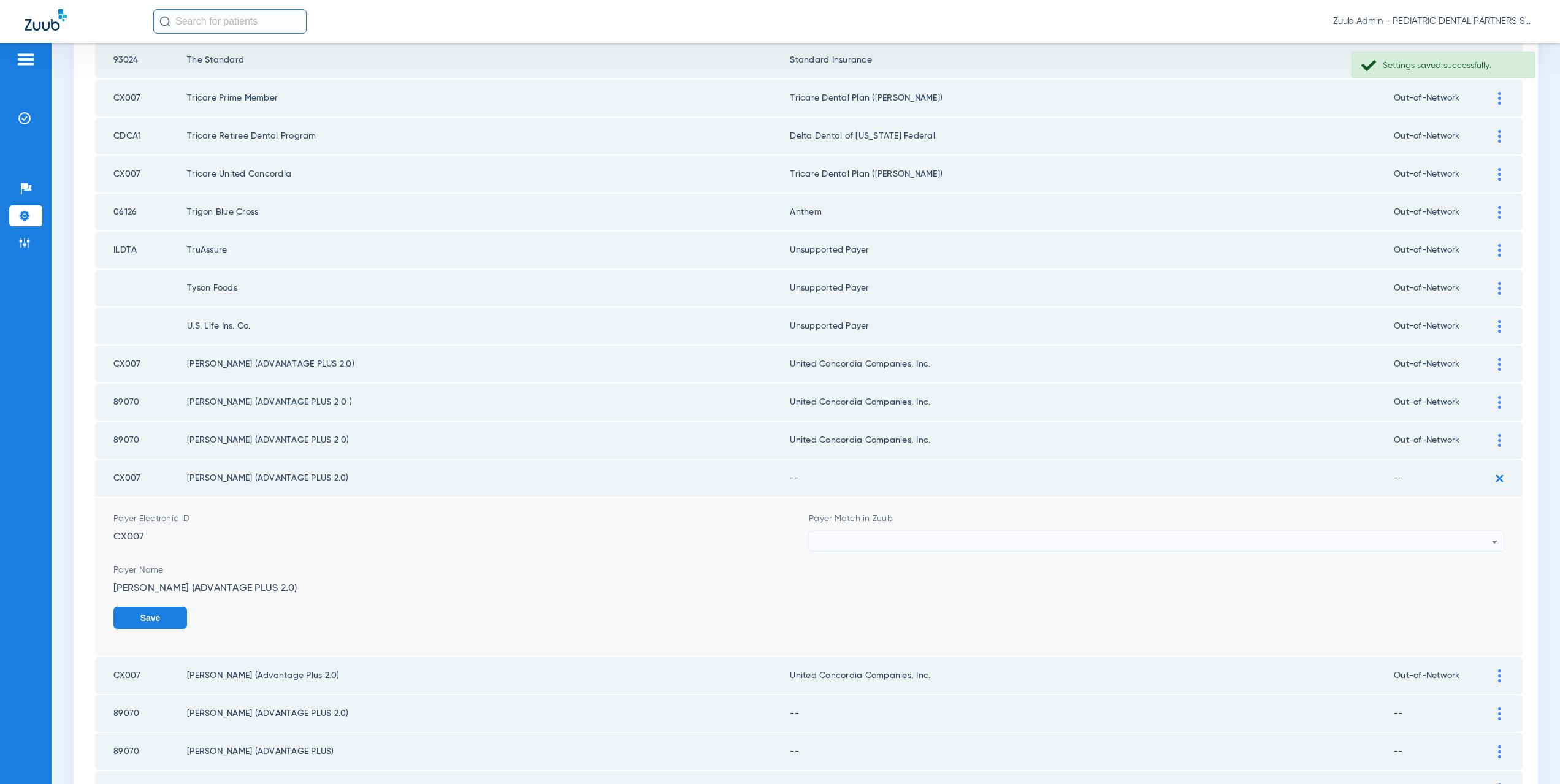
click at [853, 542] on div at bounding box center [1153, 541] width 676 height 21
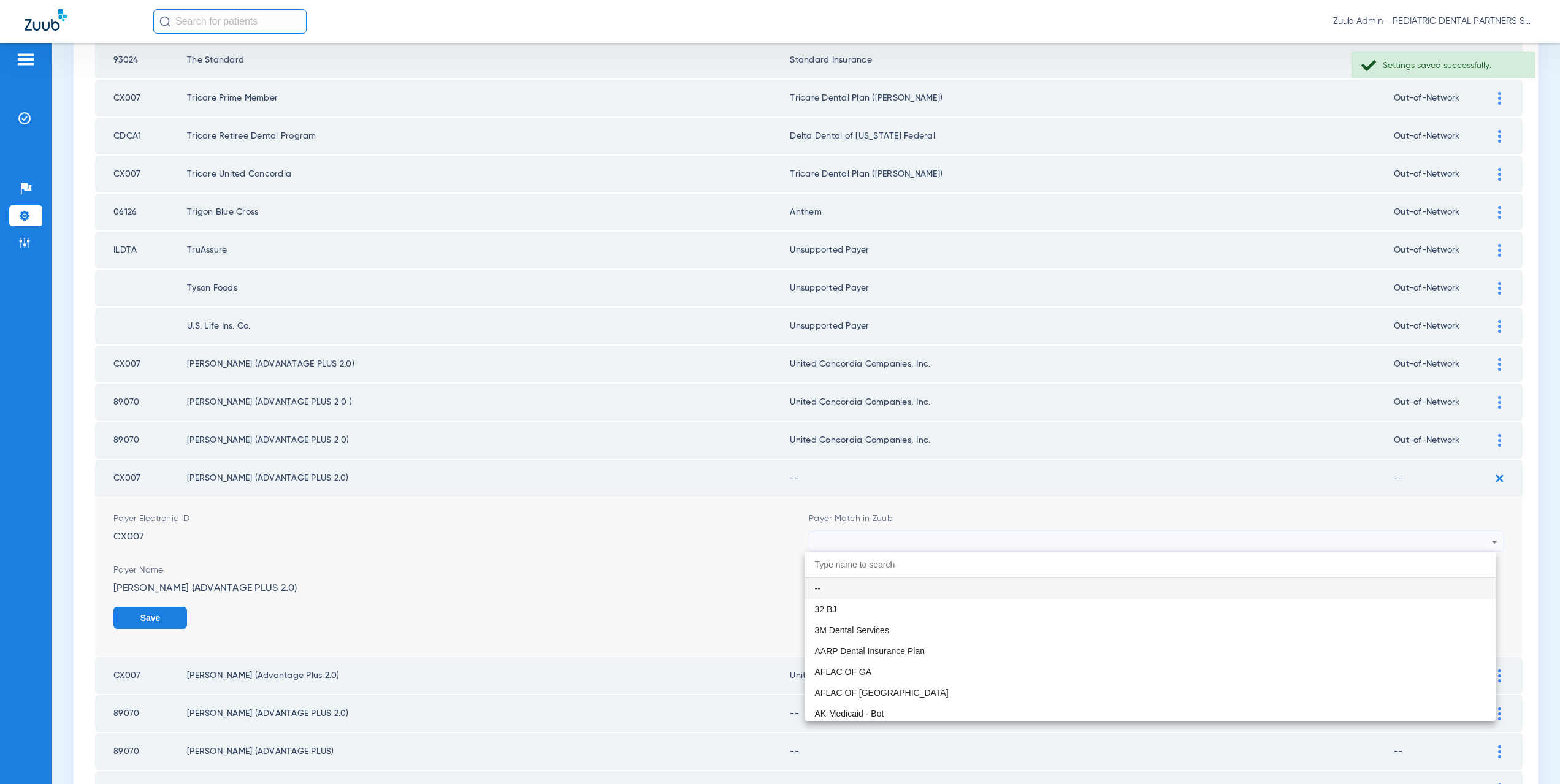
paste input "ited Concordia Companies, Inc."
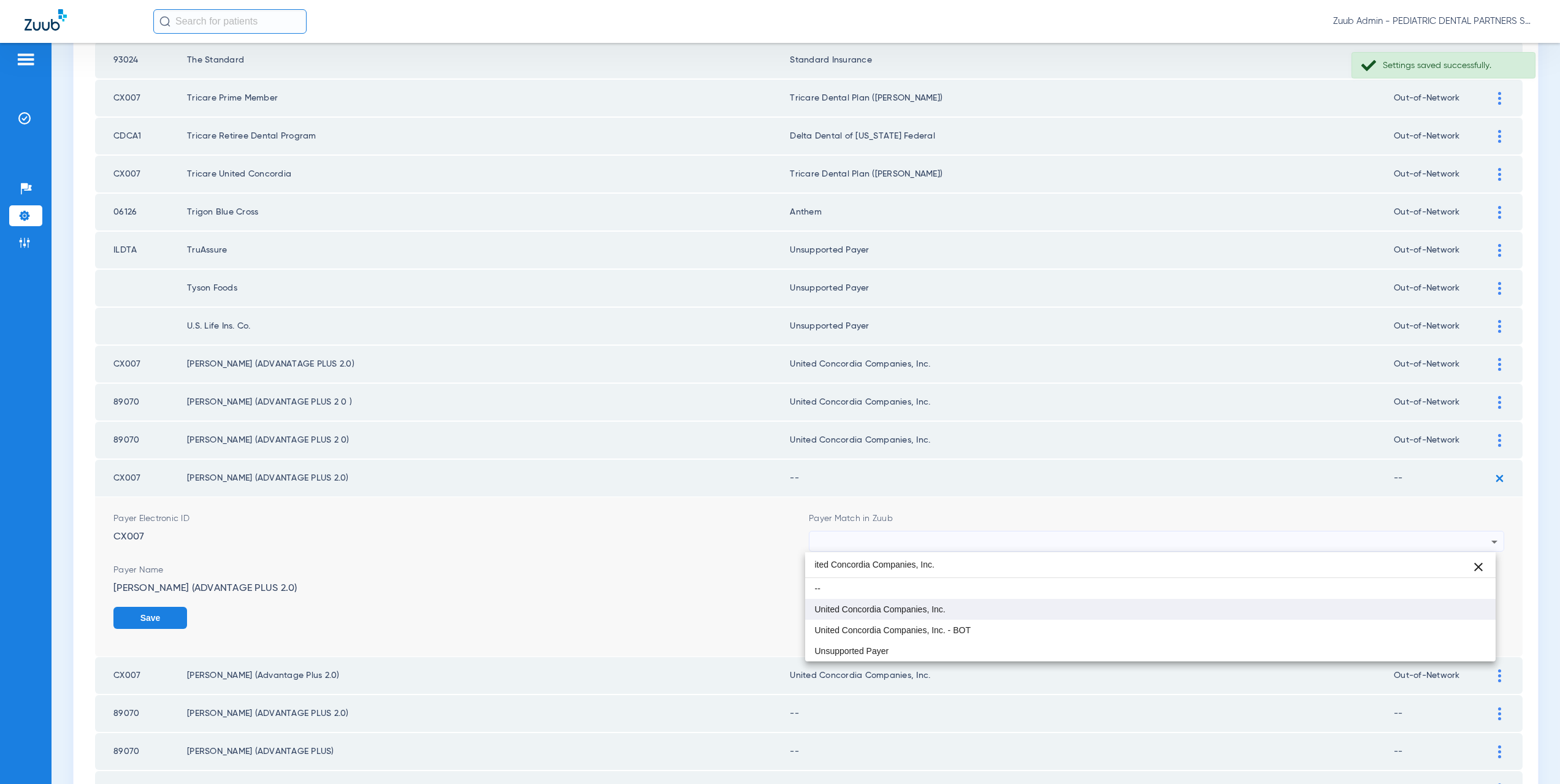
type input "ited Concordia Companies, Inc."
click at [867, 607] on span "United Concordia Companies, Inc." at bounding box center [880, 609] width 131 height 9
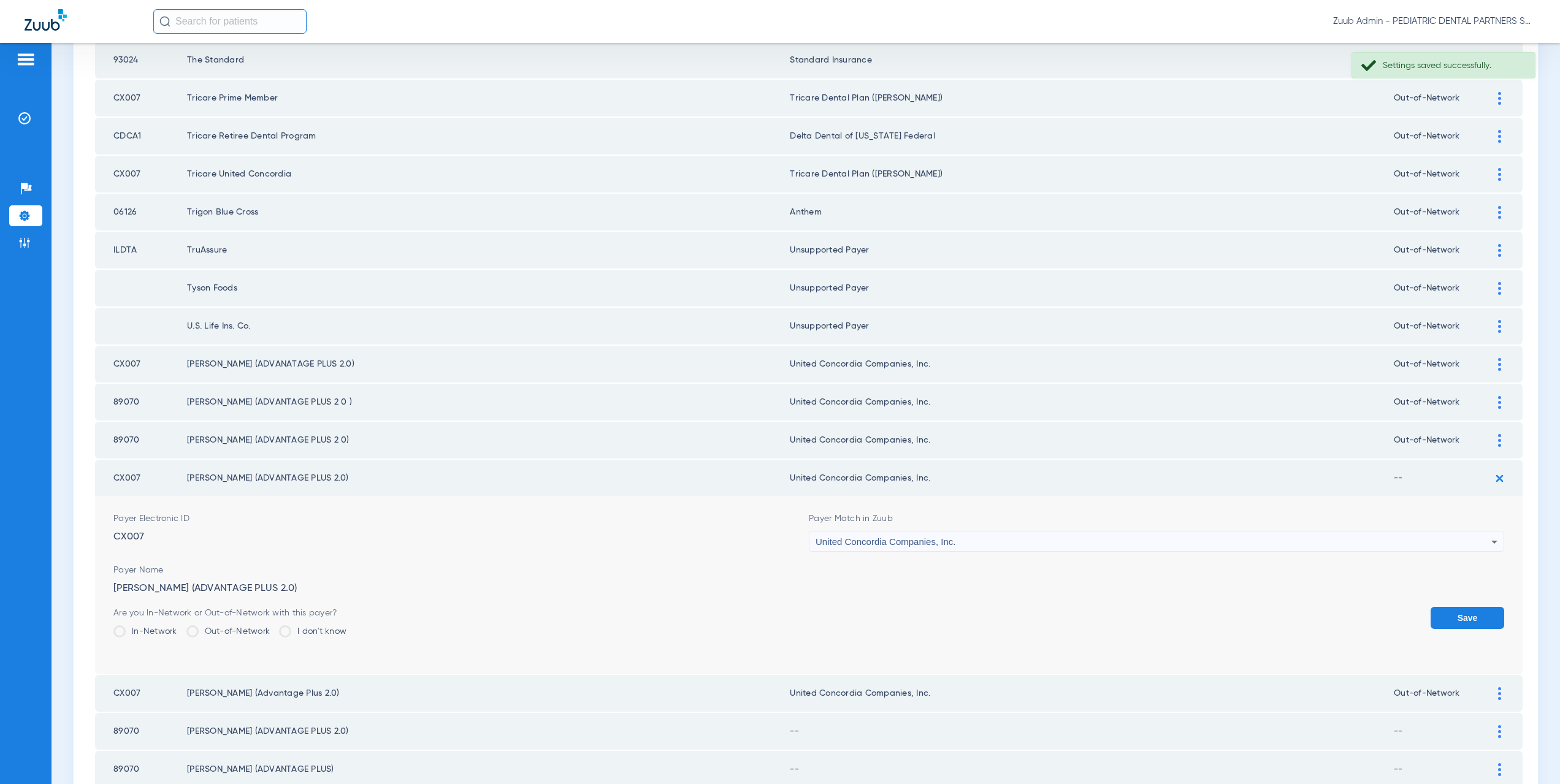
click at [237, 634] on label "Out-of-Network" at bounding box center [228, 631] width 84 height 12
click at [273, 627] on input "Out-of-Network" at bounding box center [273, 627] width 0 height 0
drag, startPoint x: 1451, startPoint y: 624, endPoint x: 1458, endPoint y: 609, distance: 16.6
click at [1451, 624] on button "Save" at bounding box center [1468, 618] width 74 height 22
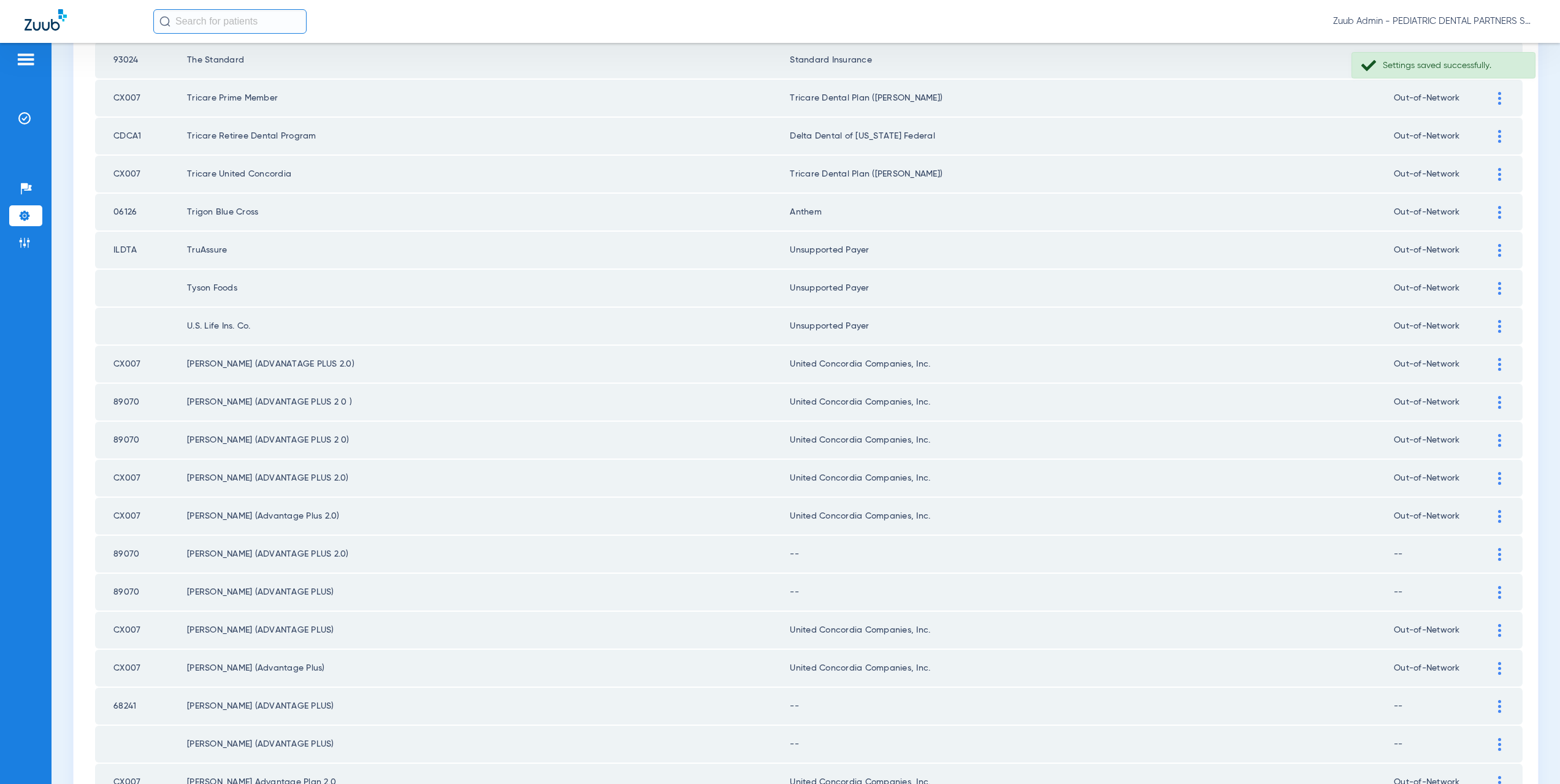
click at [1498, 551] on img at bounding box center [1500, 555] width 3 height 13
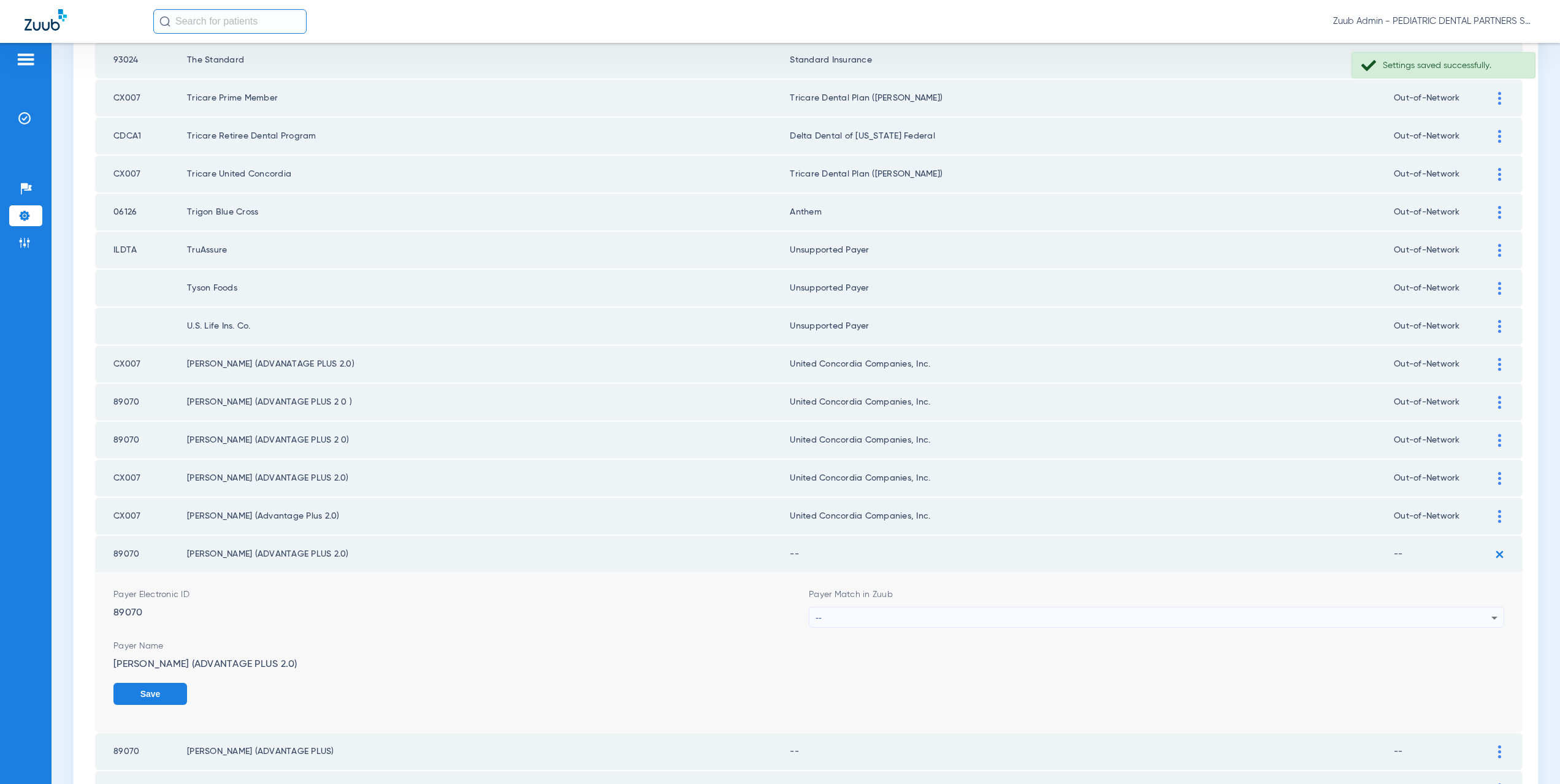
click at [876, 616] on div "--" at bounding box center [1153, 617] width 676 height 21
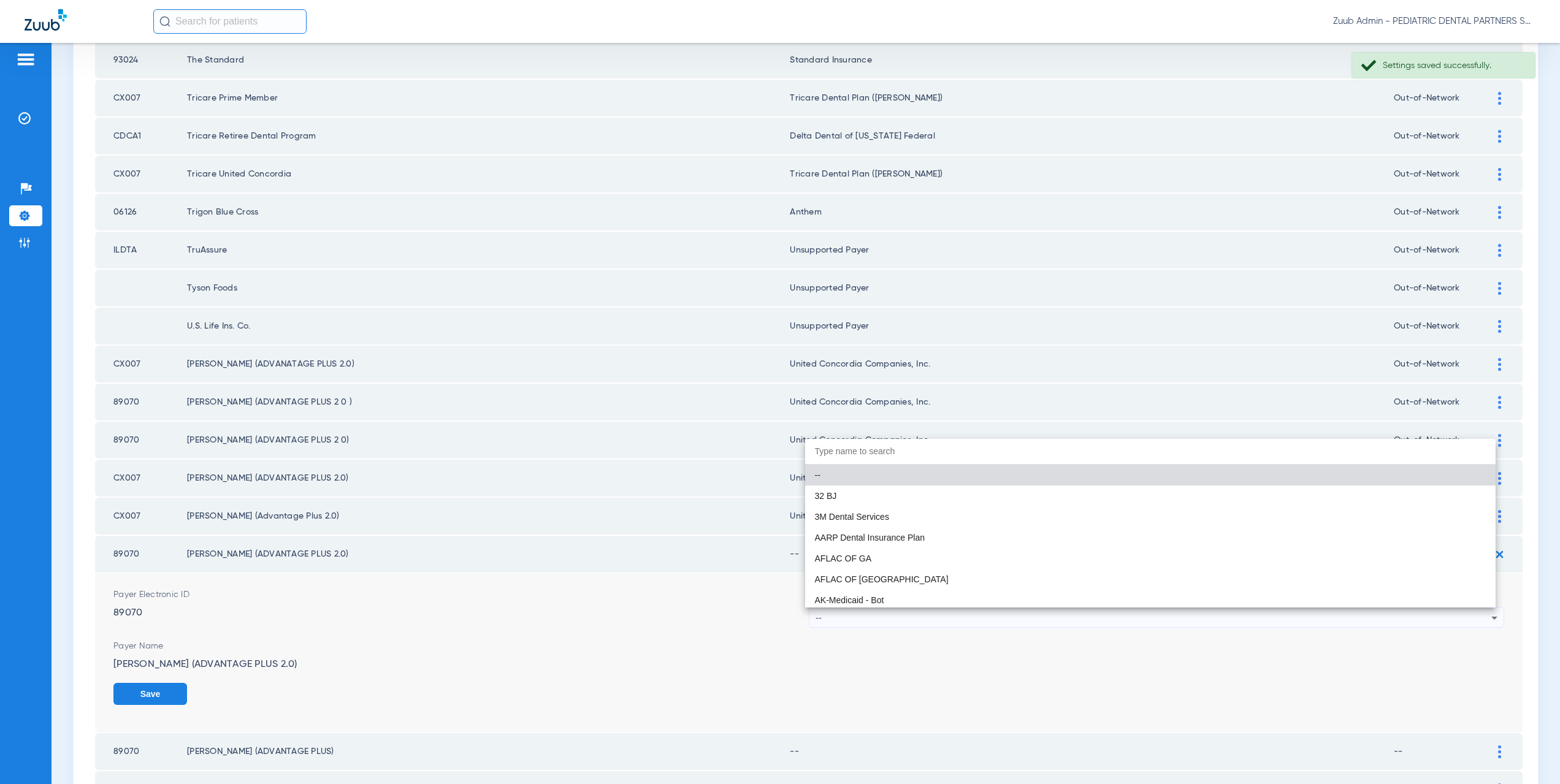
paste input "ited Concordia Companies, Inc."
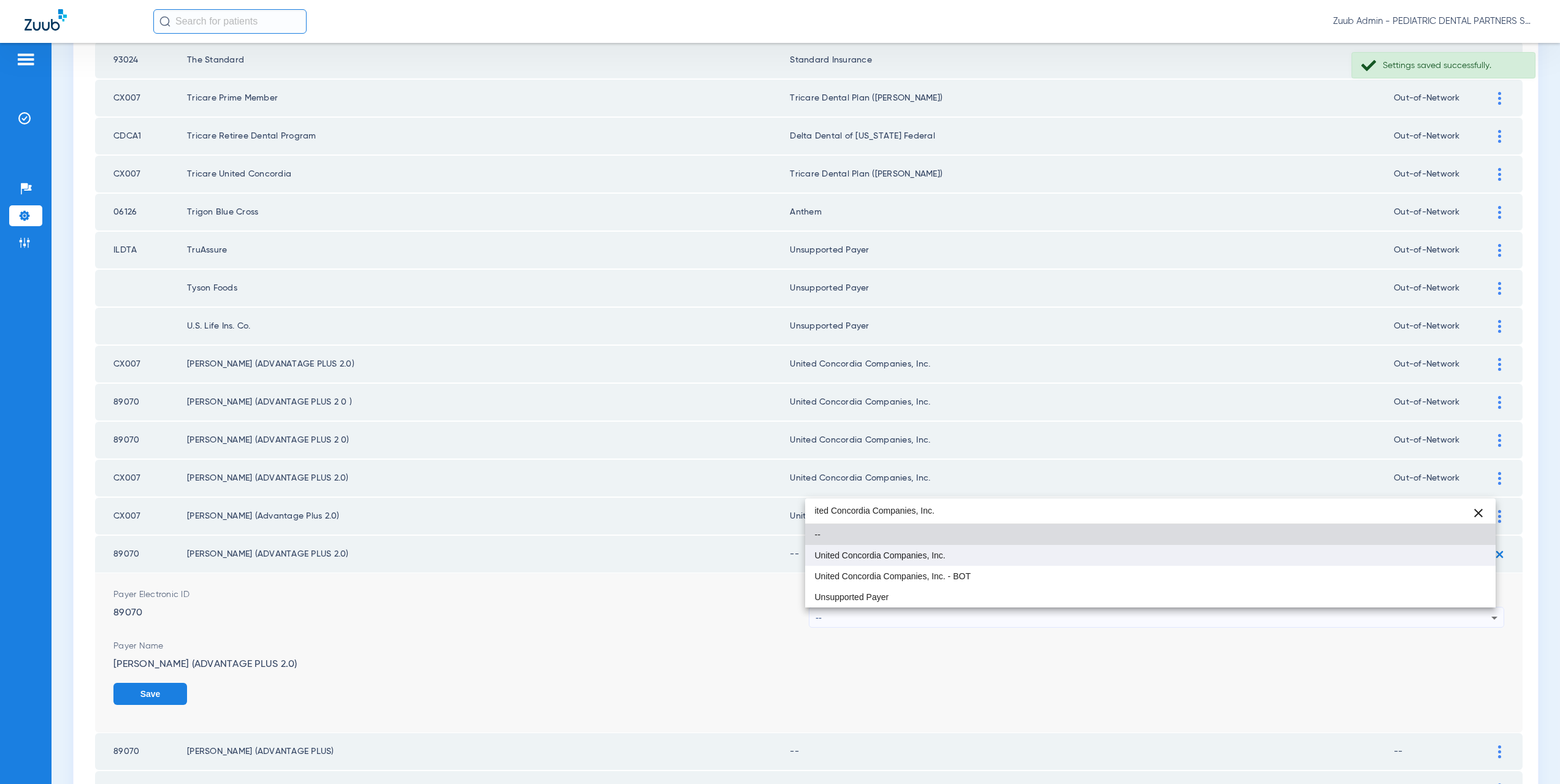
type input "ited Concordia Companies, Inc."
click at [876, 557] on span "United Concordia Companies, Inc." at bounding box center [880, 555] width 131 height 9
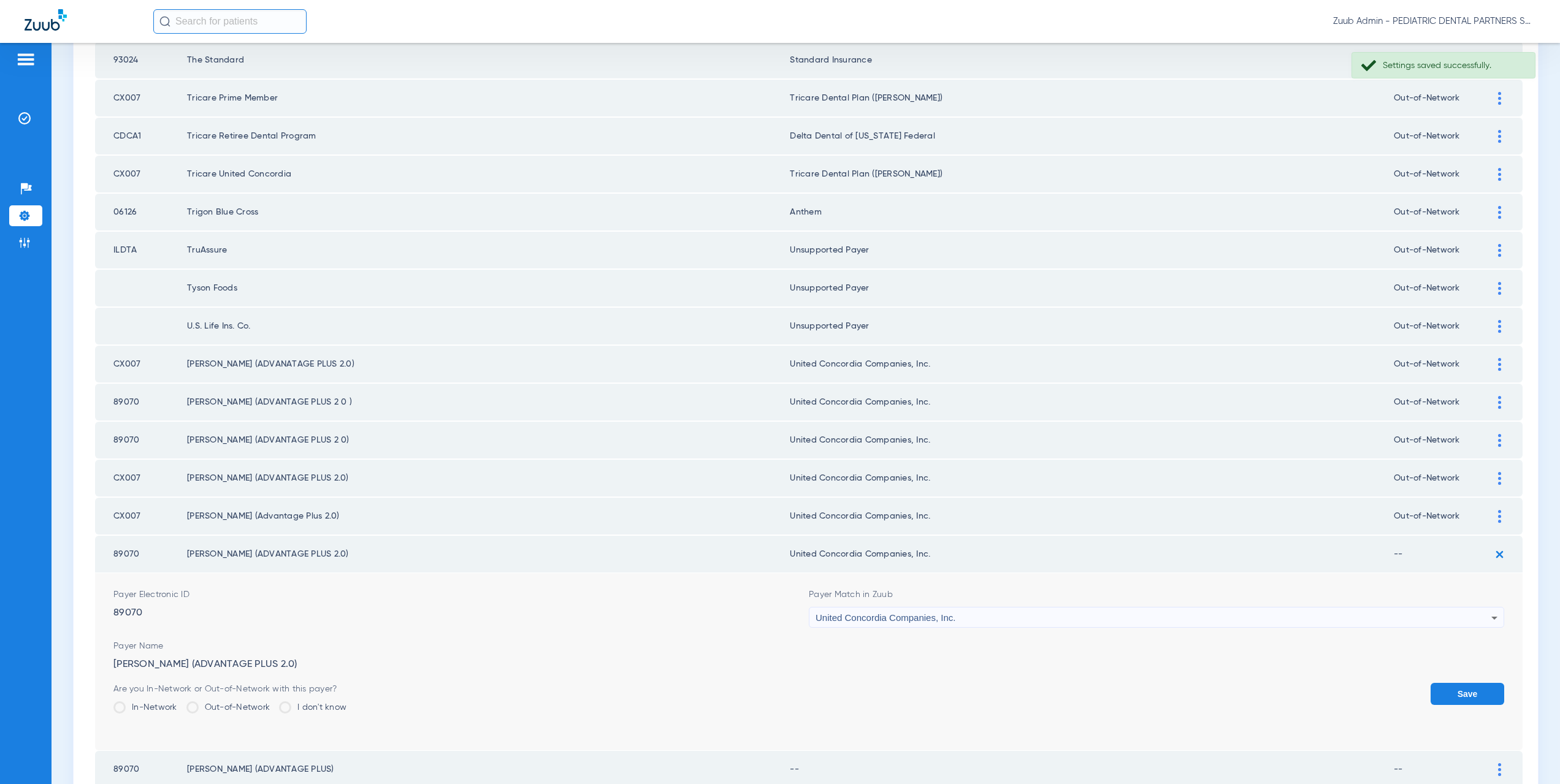
click at [246, 706] on label "Out-of-Network" at bounding box center [228, 707] width 84 height 12
click at [273, 703] on input "Out-of-Network" at bounding box center [273, 703] width 0 height 0
click at [1478, 692] on button "Save" at bounding box center [1468, 694] width 74 height 22
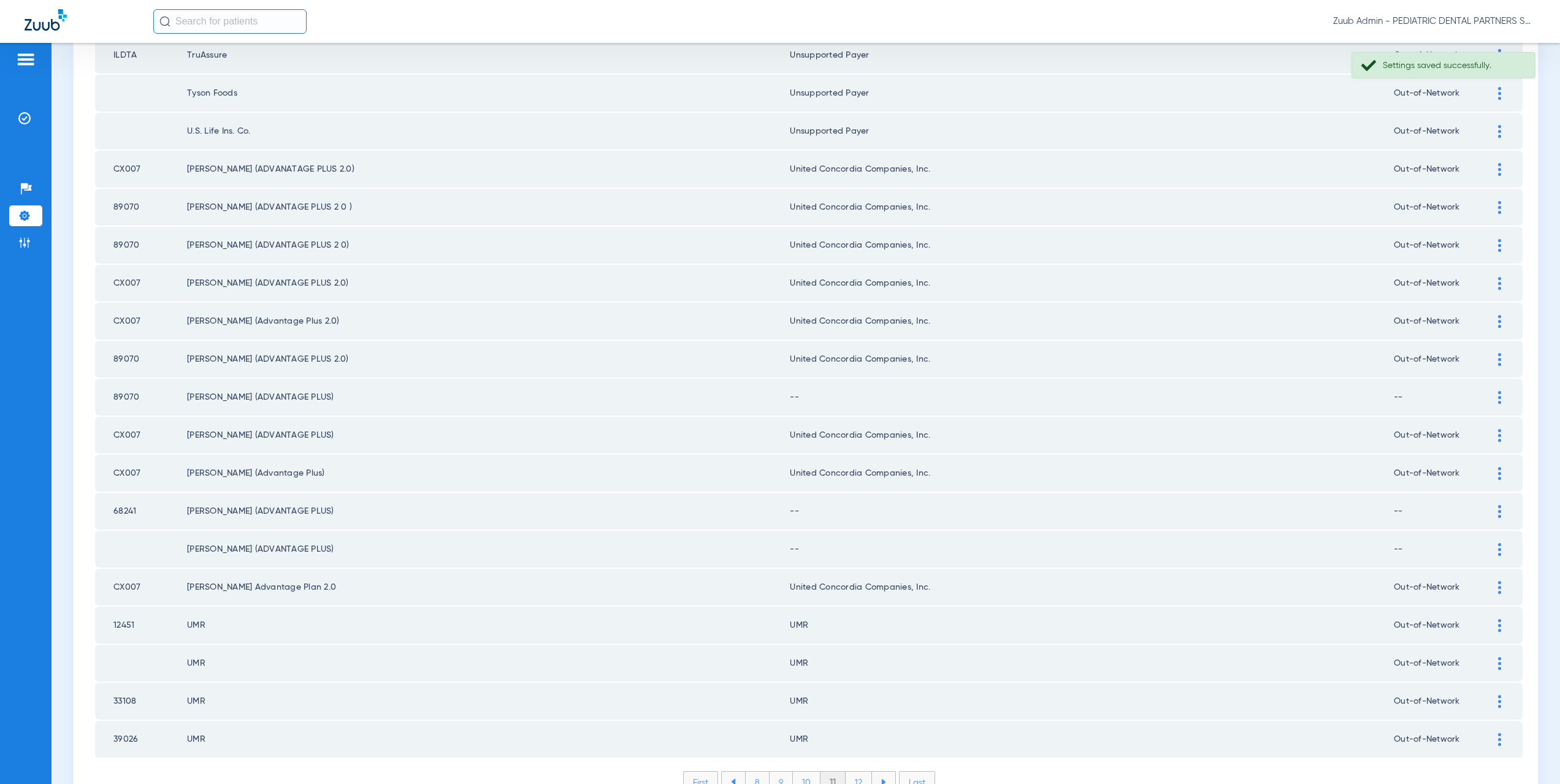
scroll to position [1367, 0]
click at [1498, 398] on img at bounding box center [1500, 397] width 3 height 13
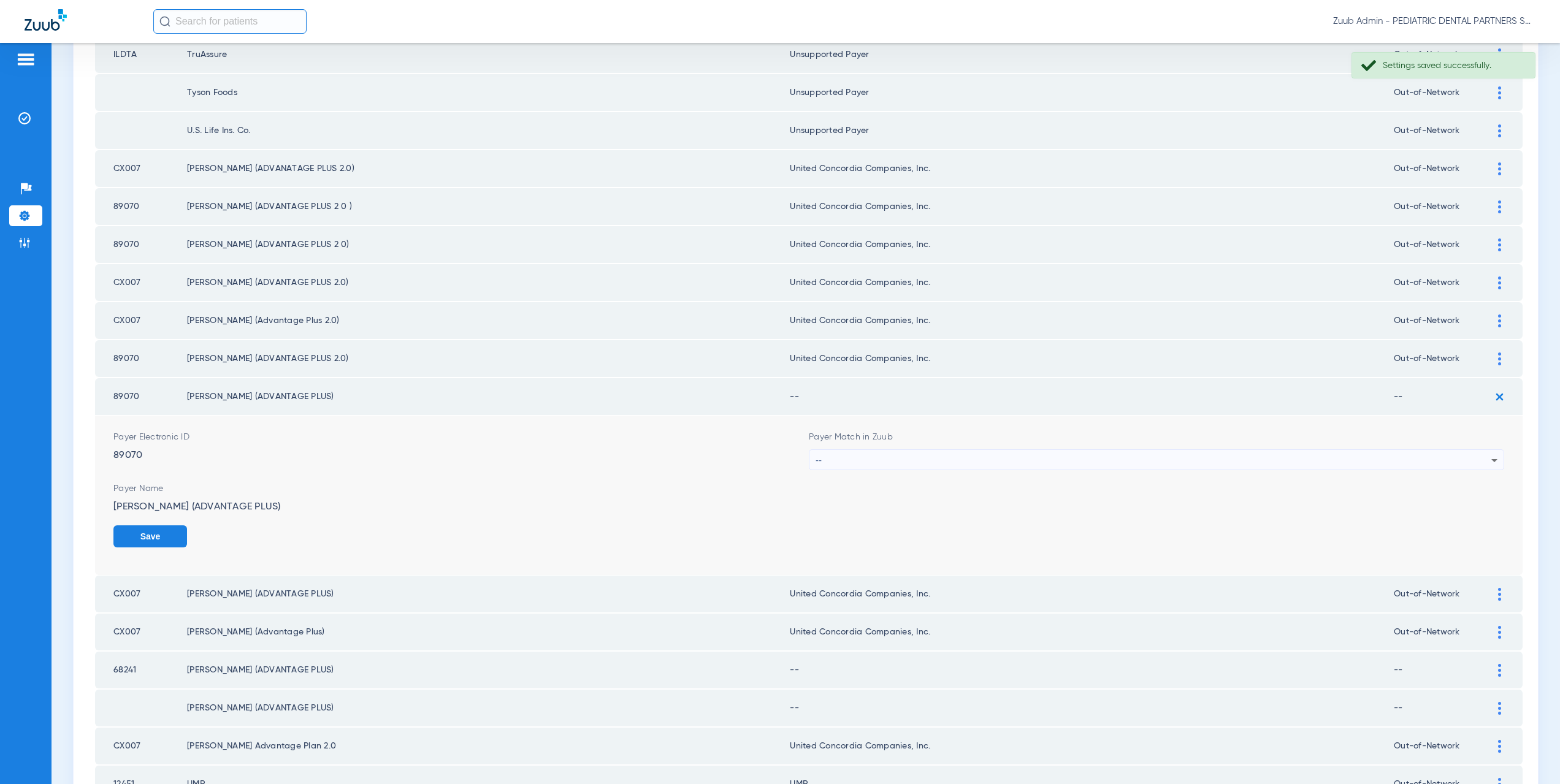
click at [835, 458] on div "--" at bounding box center [1153, 460] width 676 height 21
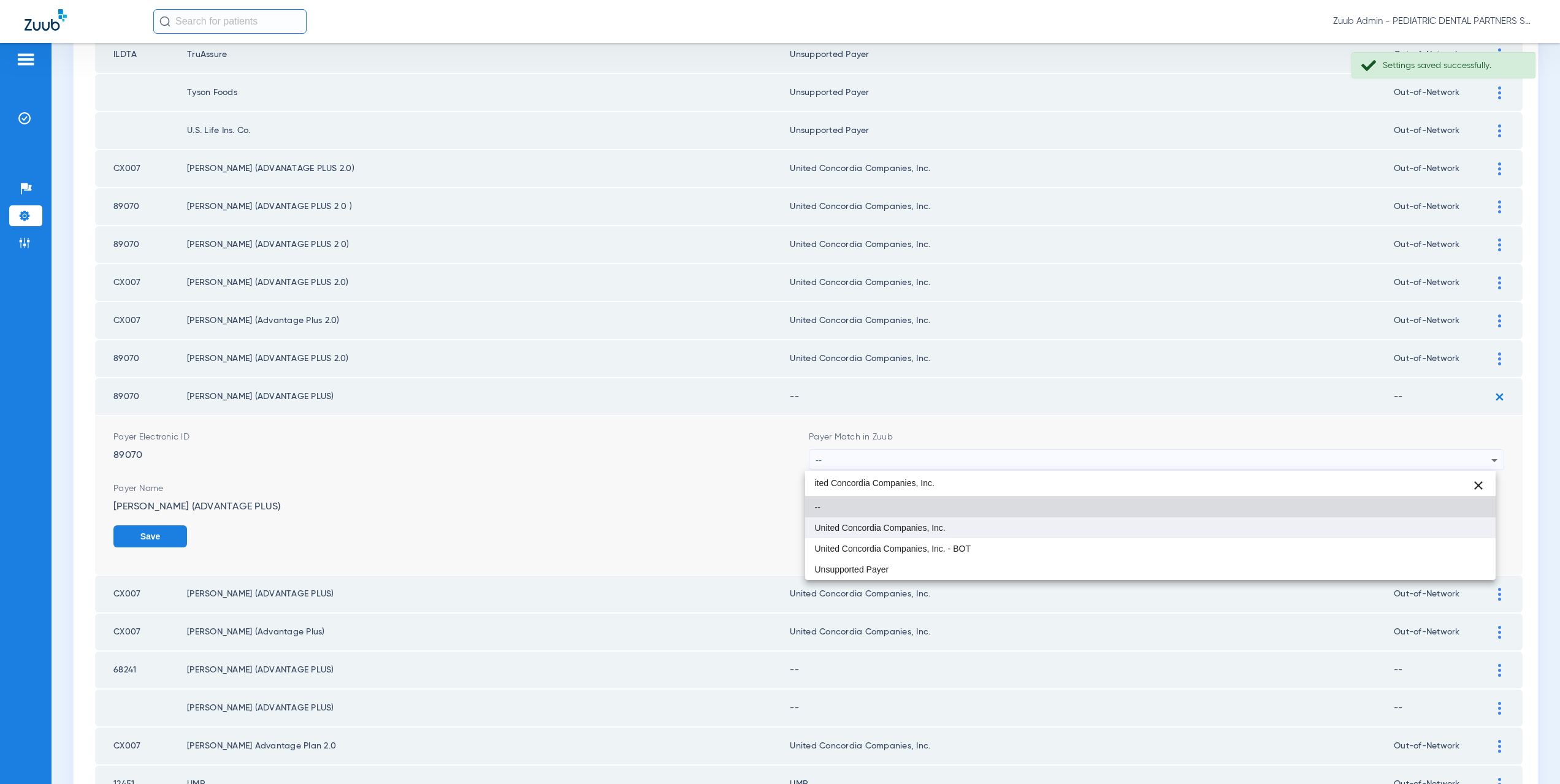
type input "ited Concordia Companies, Inc."
click at [883, 526] on span "United Concordia Companies, Inc." at bounding box center [880, 528] width 131 height 9
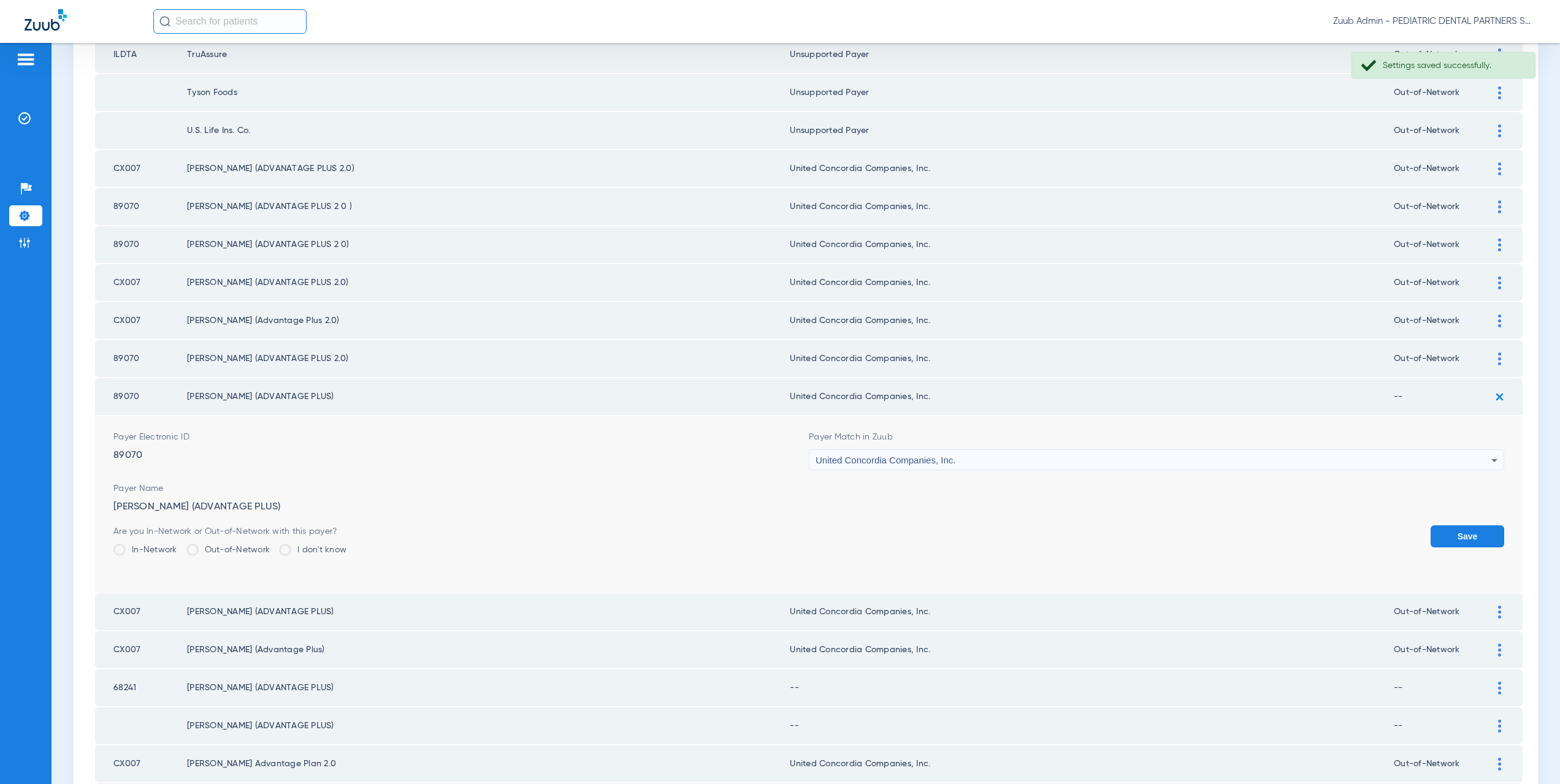
click at [231, 553] on label "Out-of-Network" at bounding box center [228, 550] width 84 height 12
click at [273, 545] on input "Out-of-Network" at bounding box center [273, 545] width 0 height 0
click at [1453, 534] on button "Save" at bounding box center [1468, 536] width 74 height 22
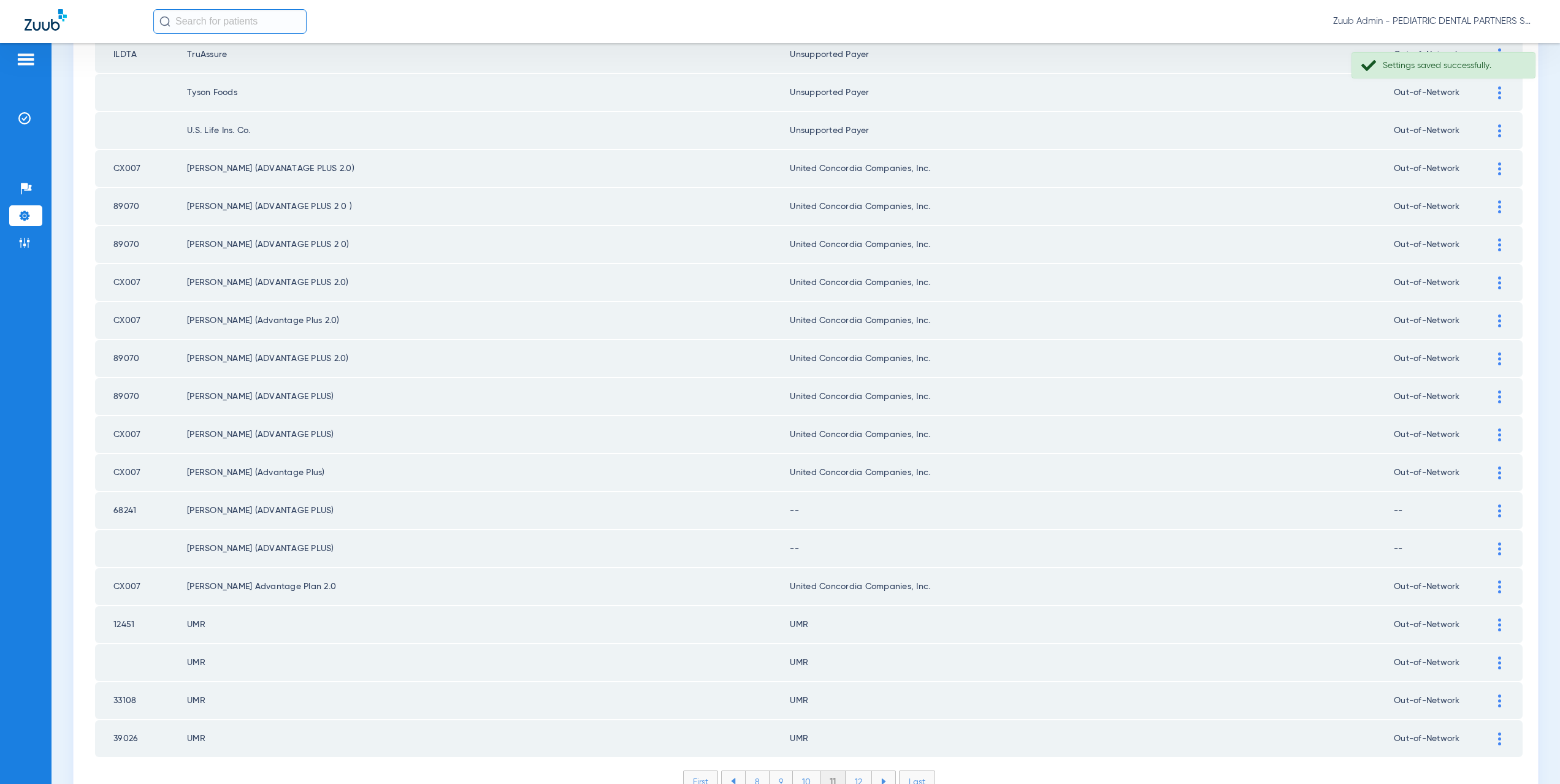
click at [1489, 508] on div at bounding box center [1500, 511] width 21 height 13
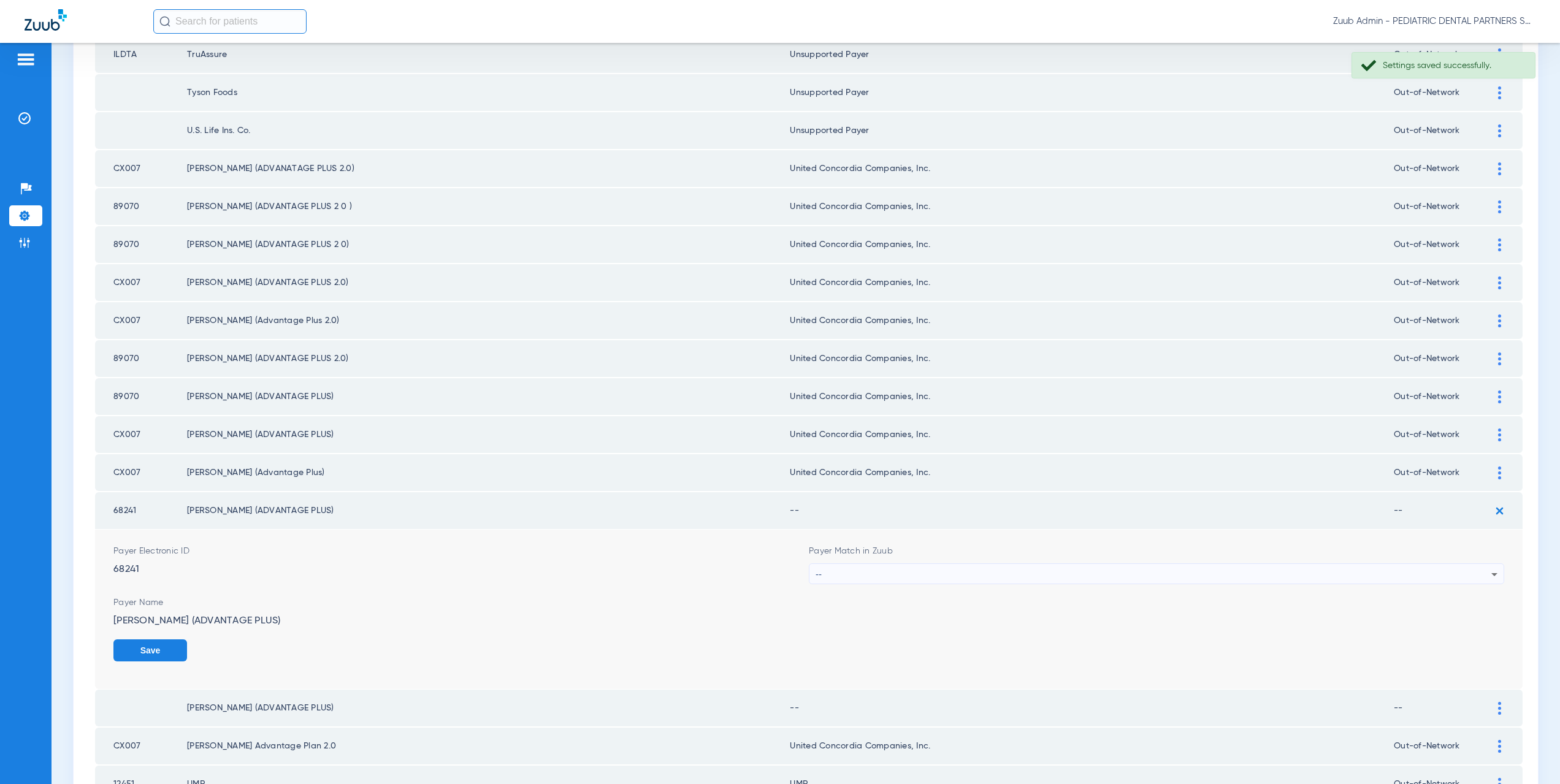
click at [894, 588] on form "Payer Electronic ID 68241 Payer Match in Zuub -- Payer Name [PERSON_NAME] (ADVA…" at bounding box center [809, 609] width 1391 height 159
click at [890, 579] on div "--" at bounding box center [1153, 574] width 676 height 21
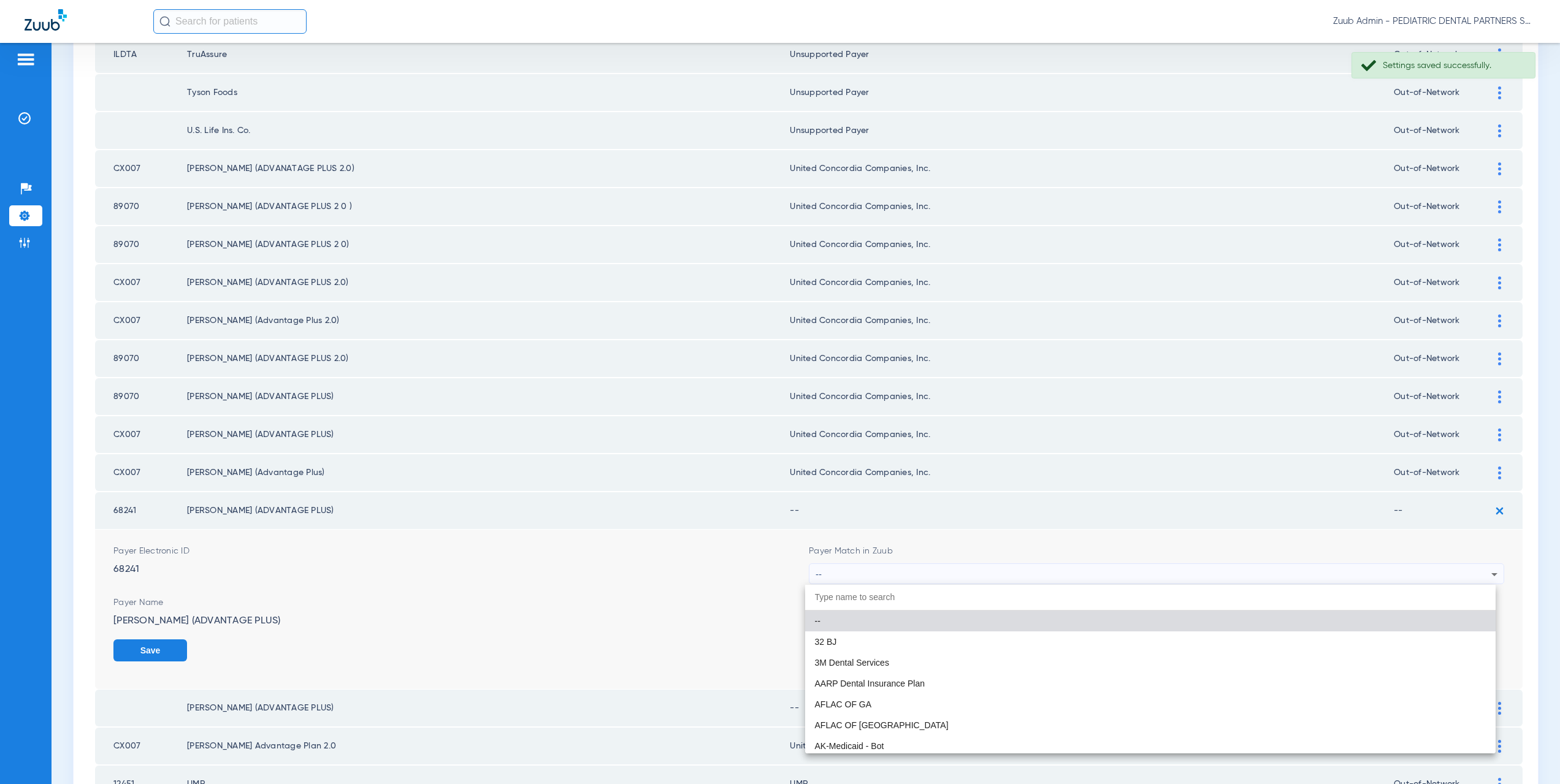
paste input "ited Concordia Companies, Inc."
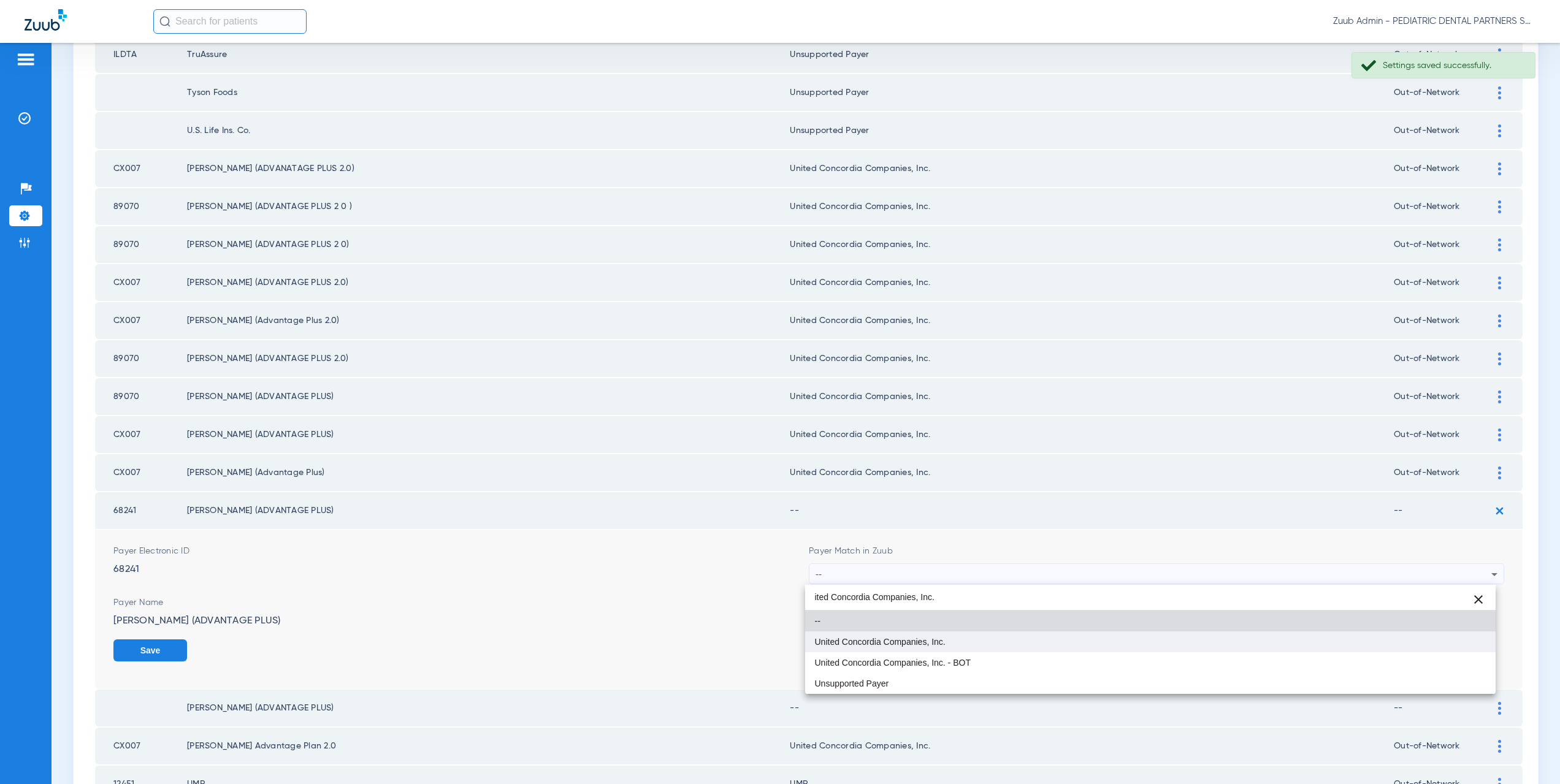
type input "ited Concordia Companies, Inc."
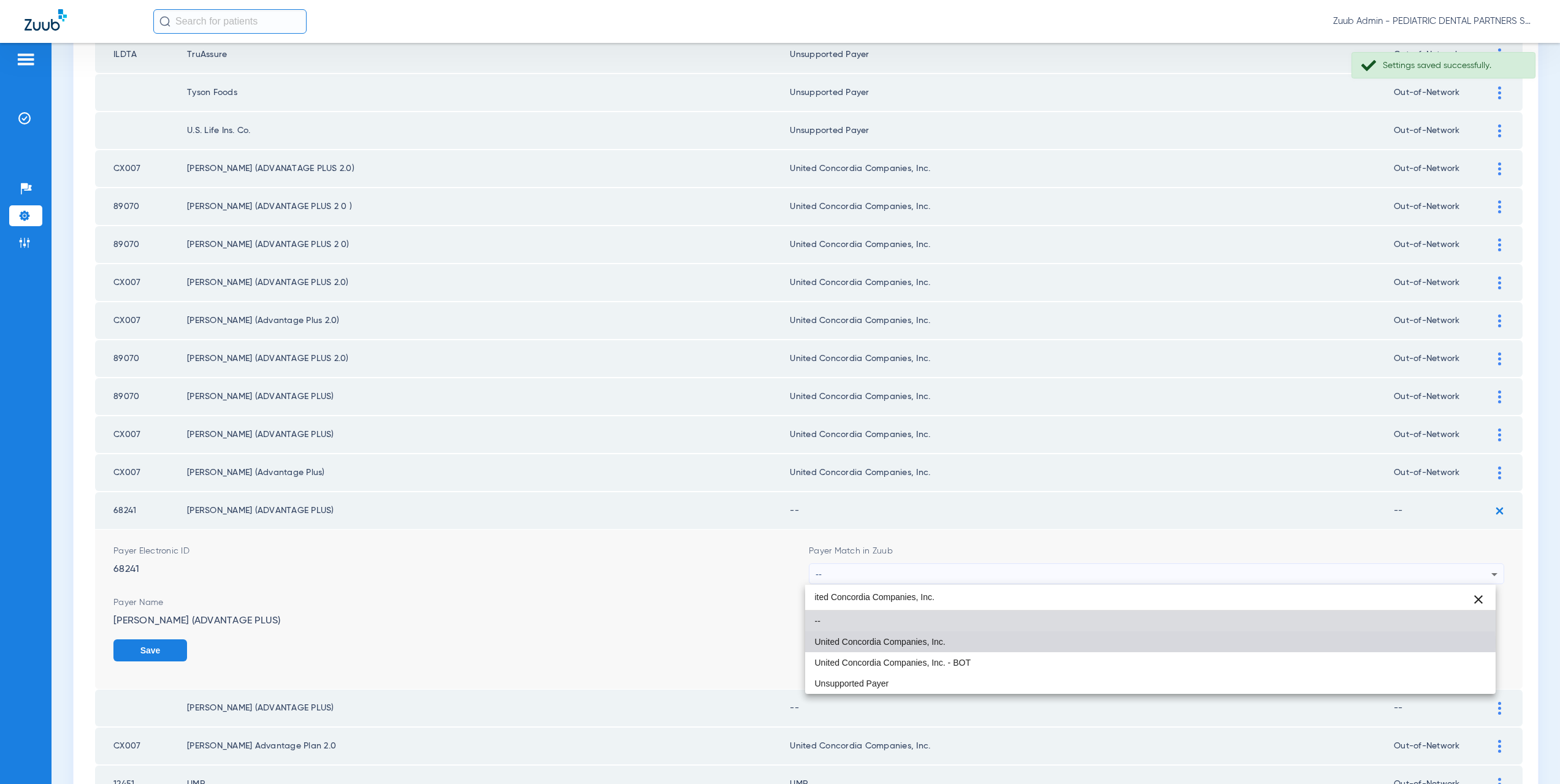
click at [882, 641] on span "United Concordia Companies, Inc." at bounding box center [880, 642] width 131 height 9
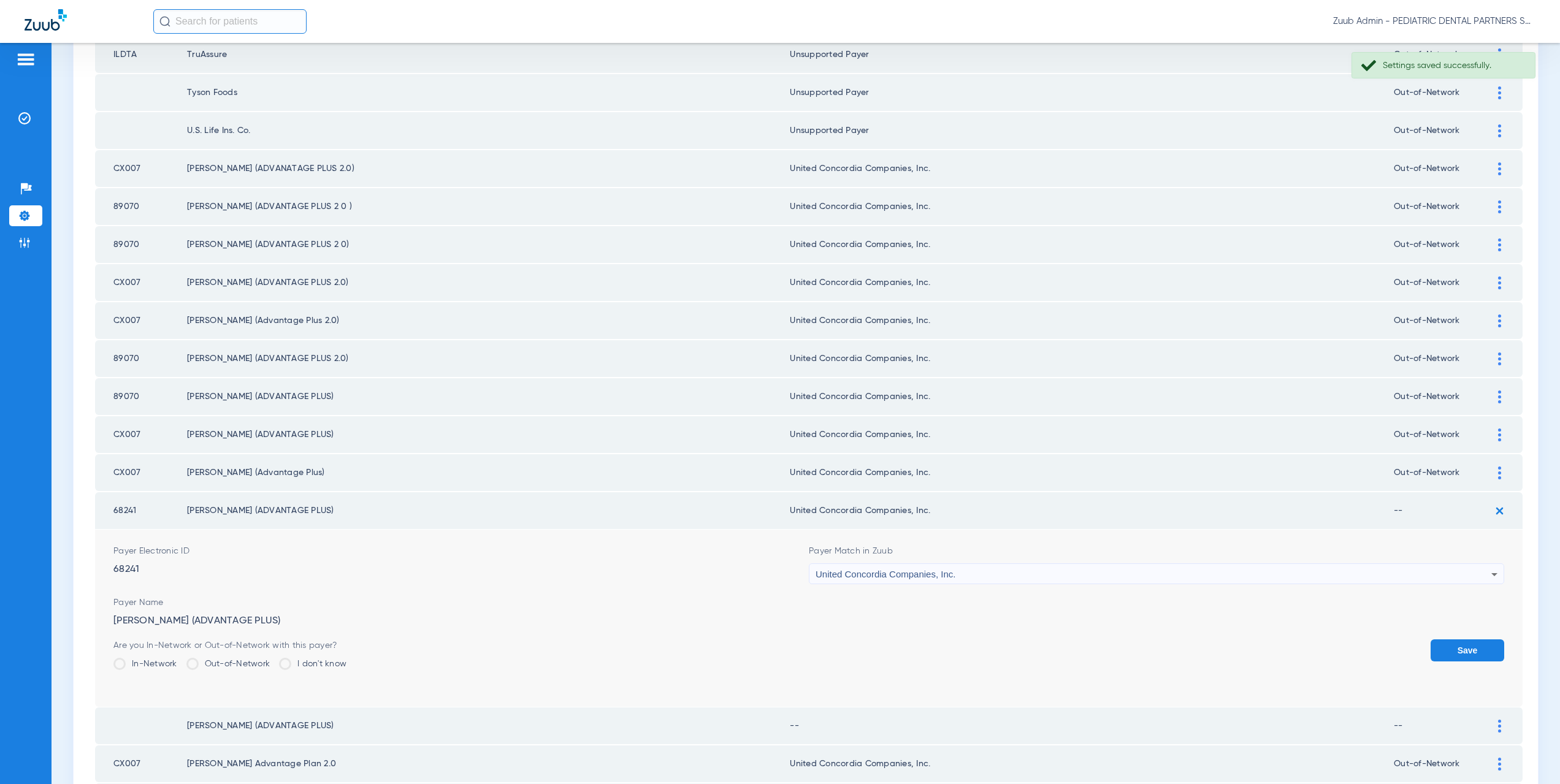
click at [202, 661] on label "Out-of-Network" at bounding box center [228, 663] width 84 height 12
click at [273, 660] on input "Out-of-Network" at bounding box center [273, 660] width 0 height 0
click at [1463, 657] on button "Save" at bounding box center [1468, 650] width 74 height 22
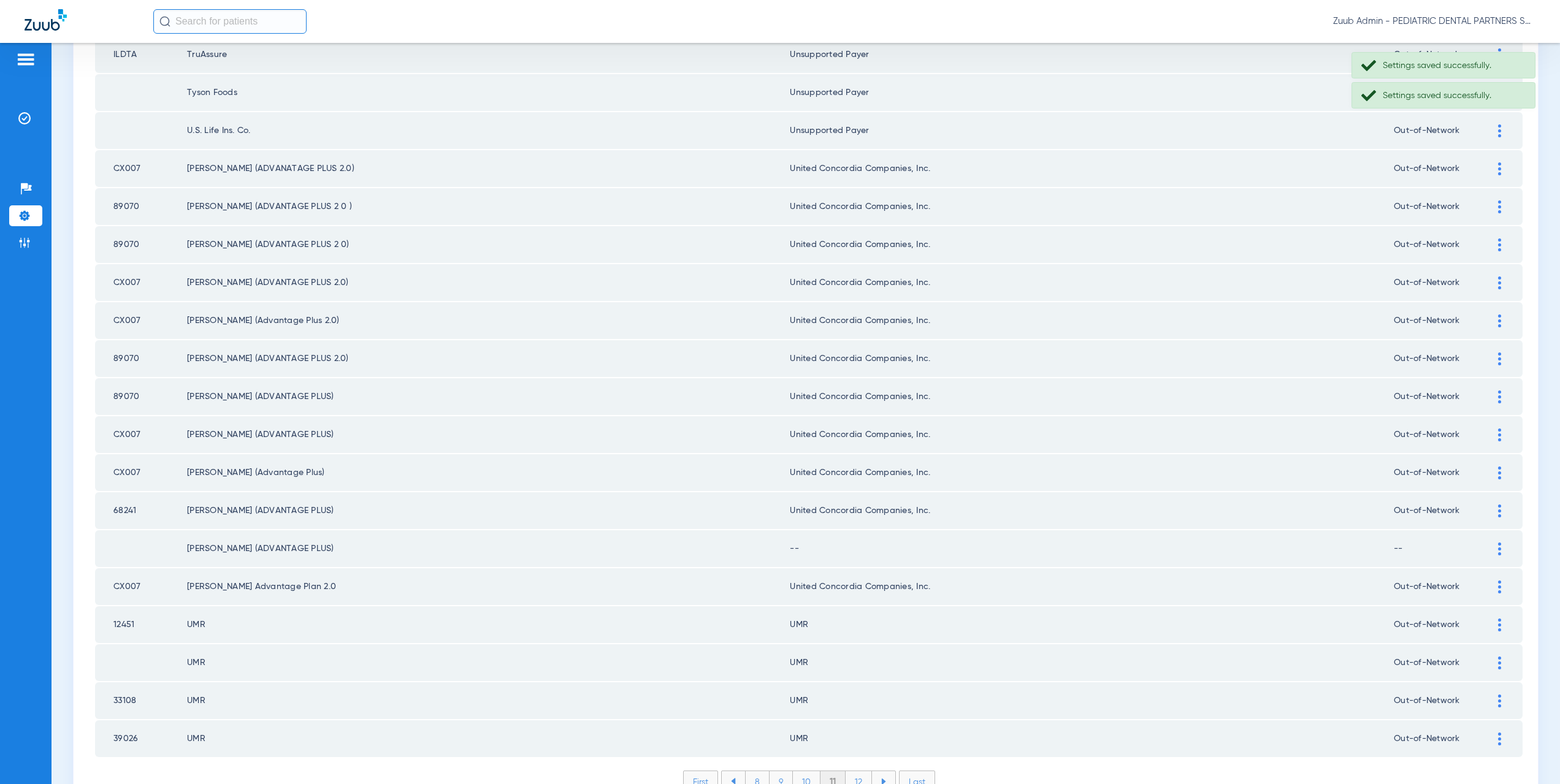
click at [1498, 550] on img at bounding box center [1500, 549] width 3 height 13
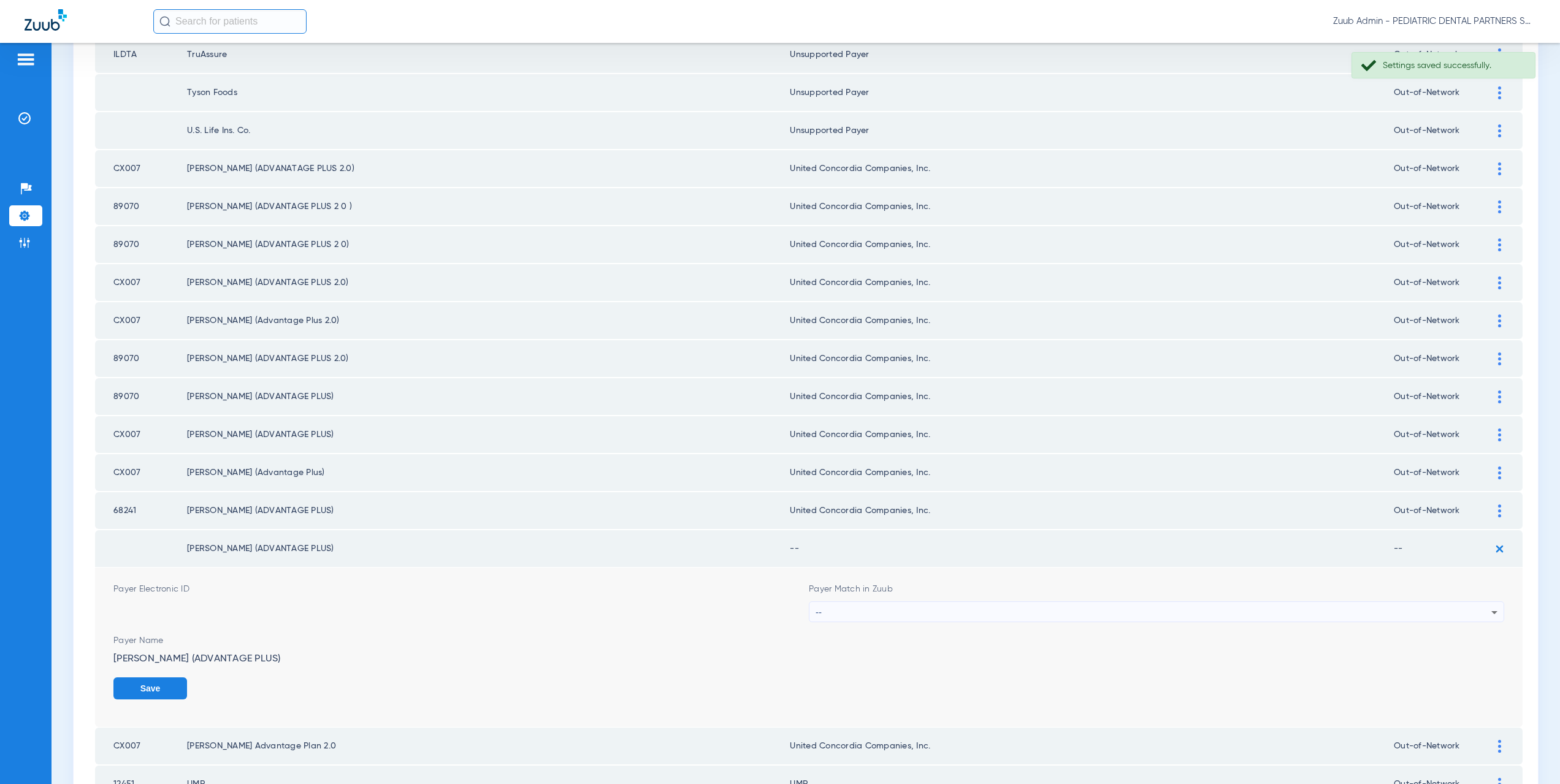
click at [859, 618] on div "--" at bounding box center [1153, 612] width 676 height 21
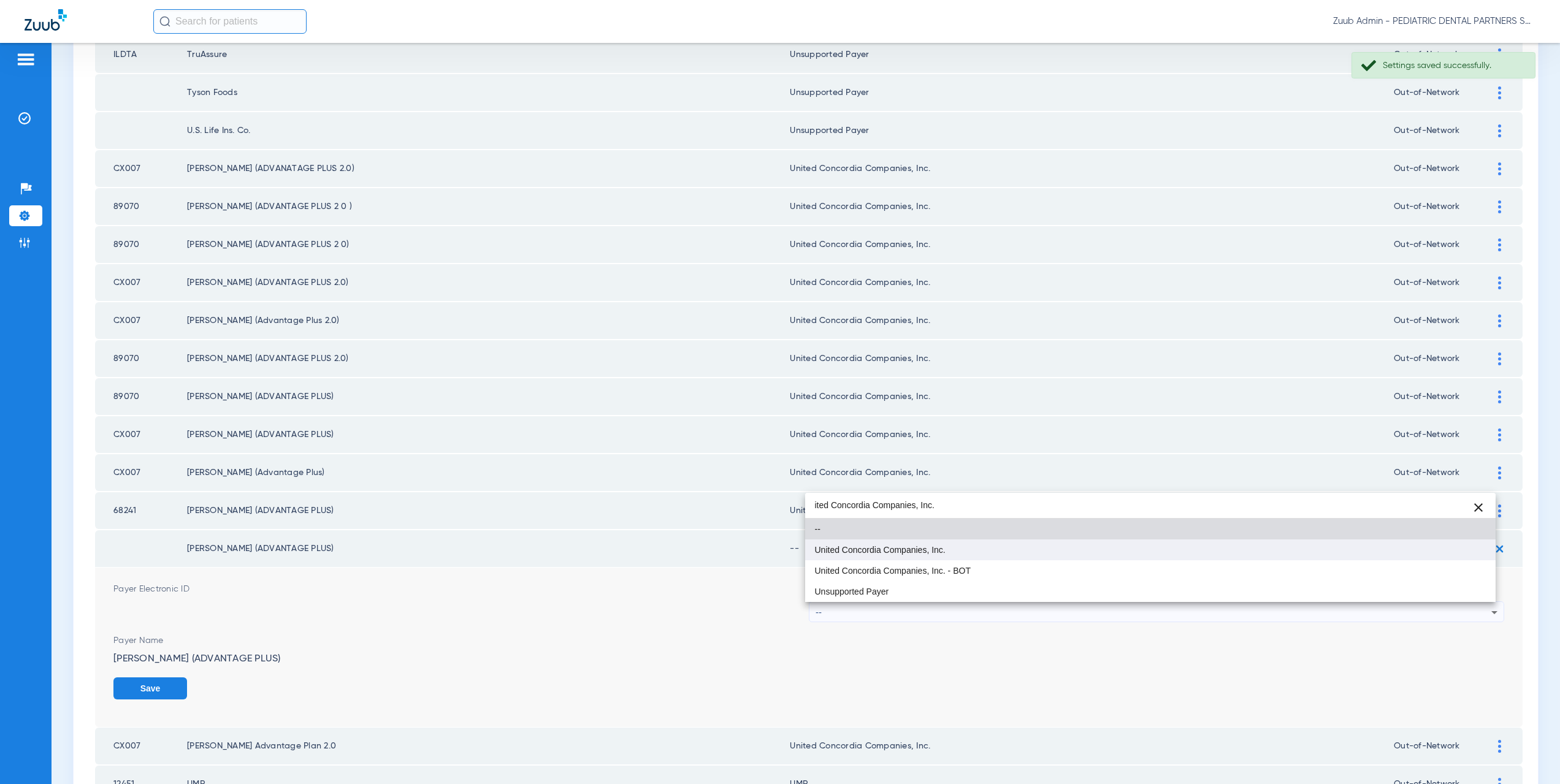
type input "ited Concordia Companies, Inc."
click at [860, 552] on span "United Concordia Companies, Inc." at bounding box center [880, 550] width 131 height 9
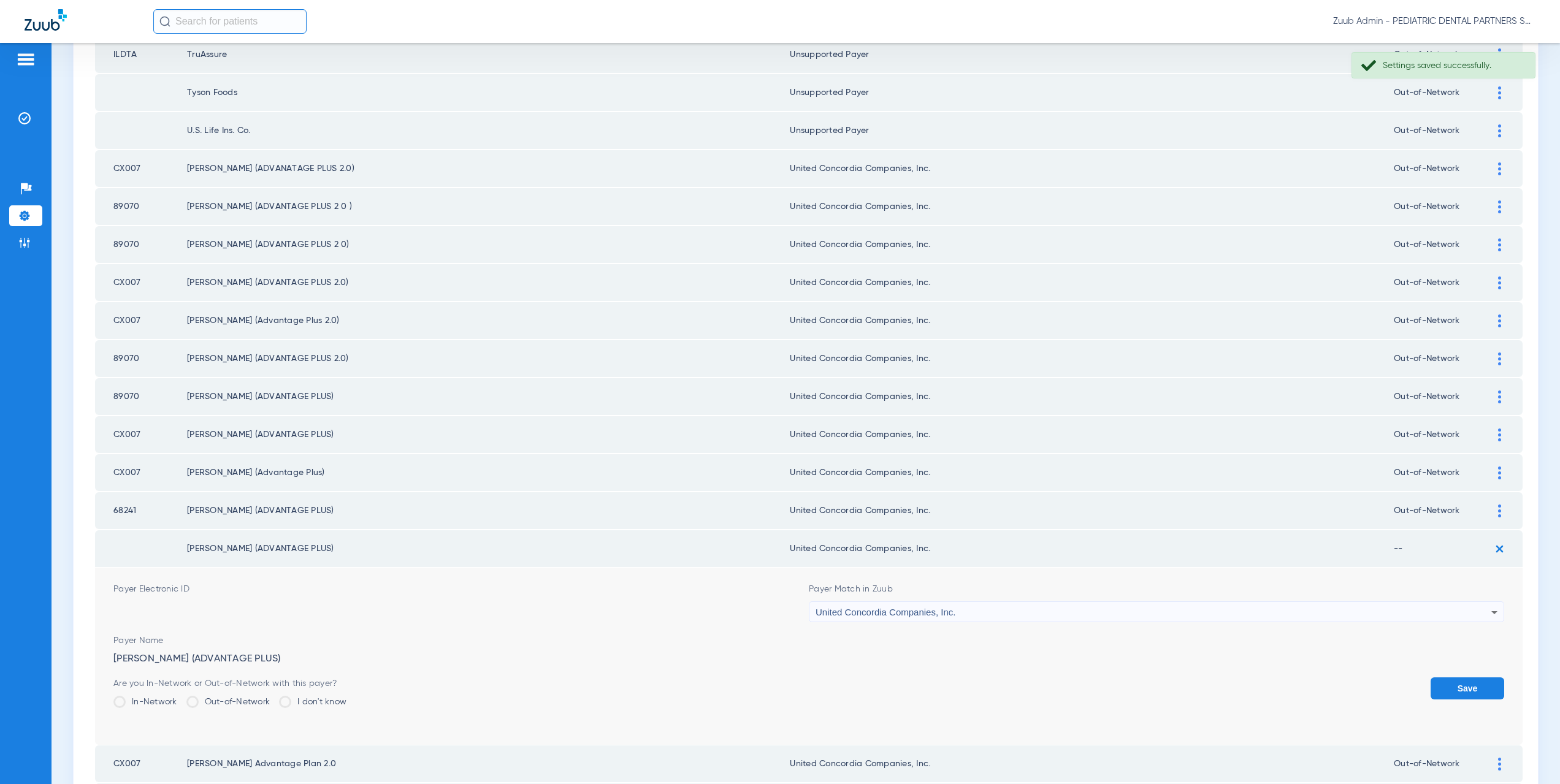
click at [249, 705] on label "Out-of-Network" at bounding box center [228, 702] width 84 height 12
click at [273, 697] on input "Out-of-Network" at bounding box center [273, 697] width 0 height 0
click at [1446, 696] on button "Save" at bounding box center [1468, 688] width 74 height 22
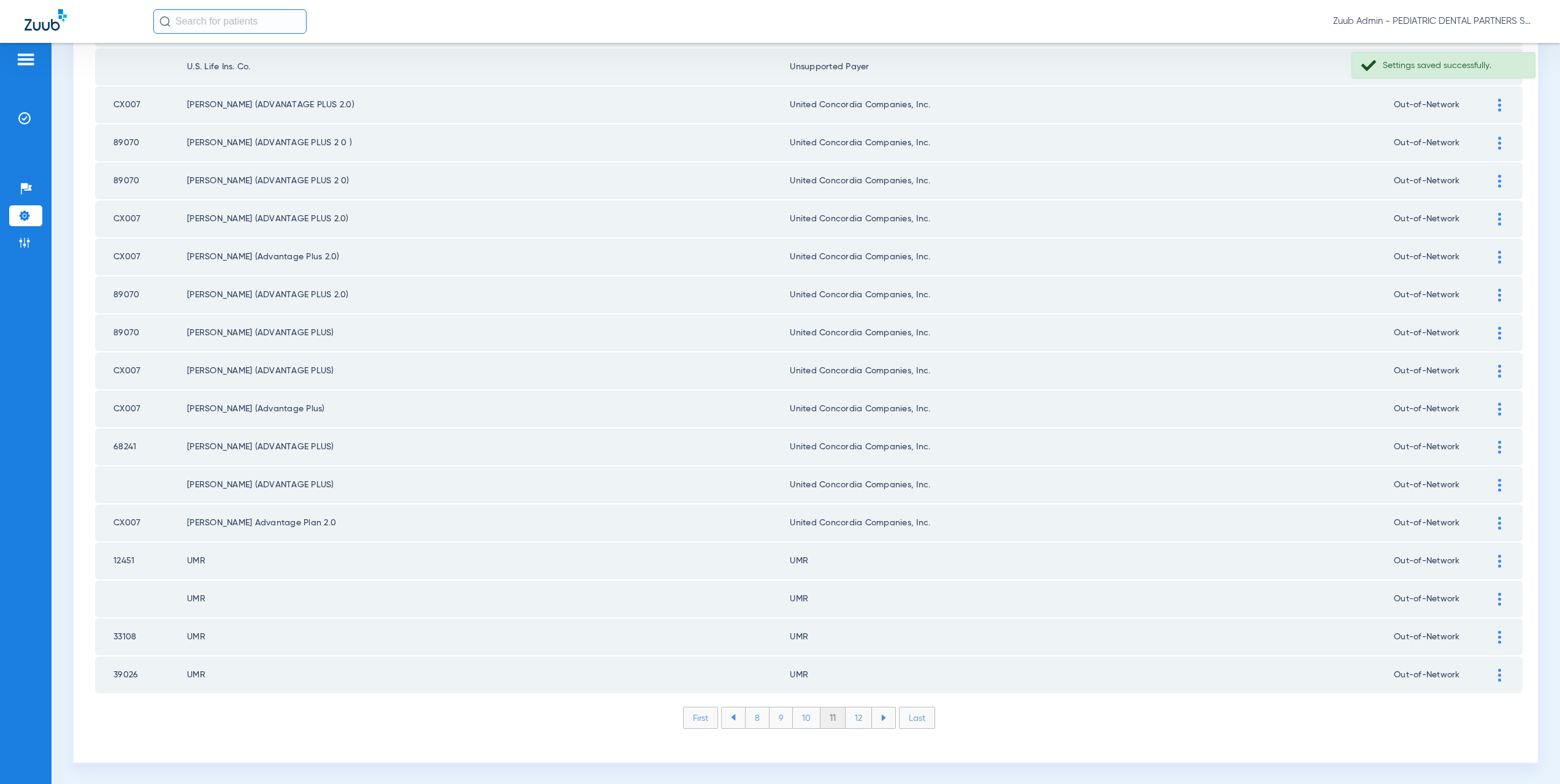
scroll to position [1432, 0]
click at [854, 719] on li "12" at bounding box center [858, 717] width 26 height 21
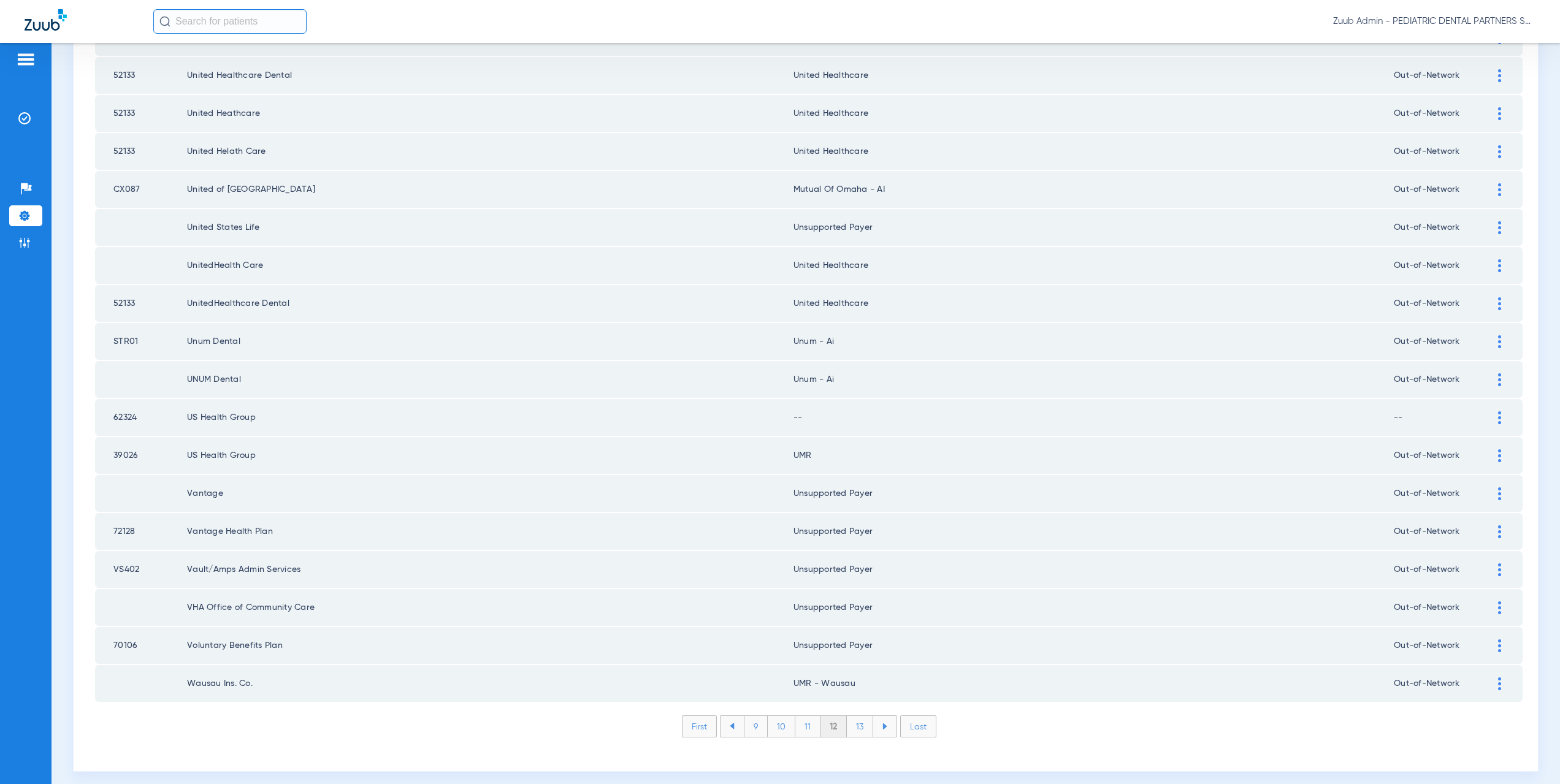
scroll to position [1425, 0]
click at [1498, 410] on img at bounding box center [1500, 415] width 3 height 13
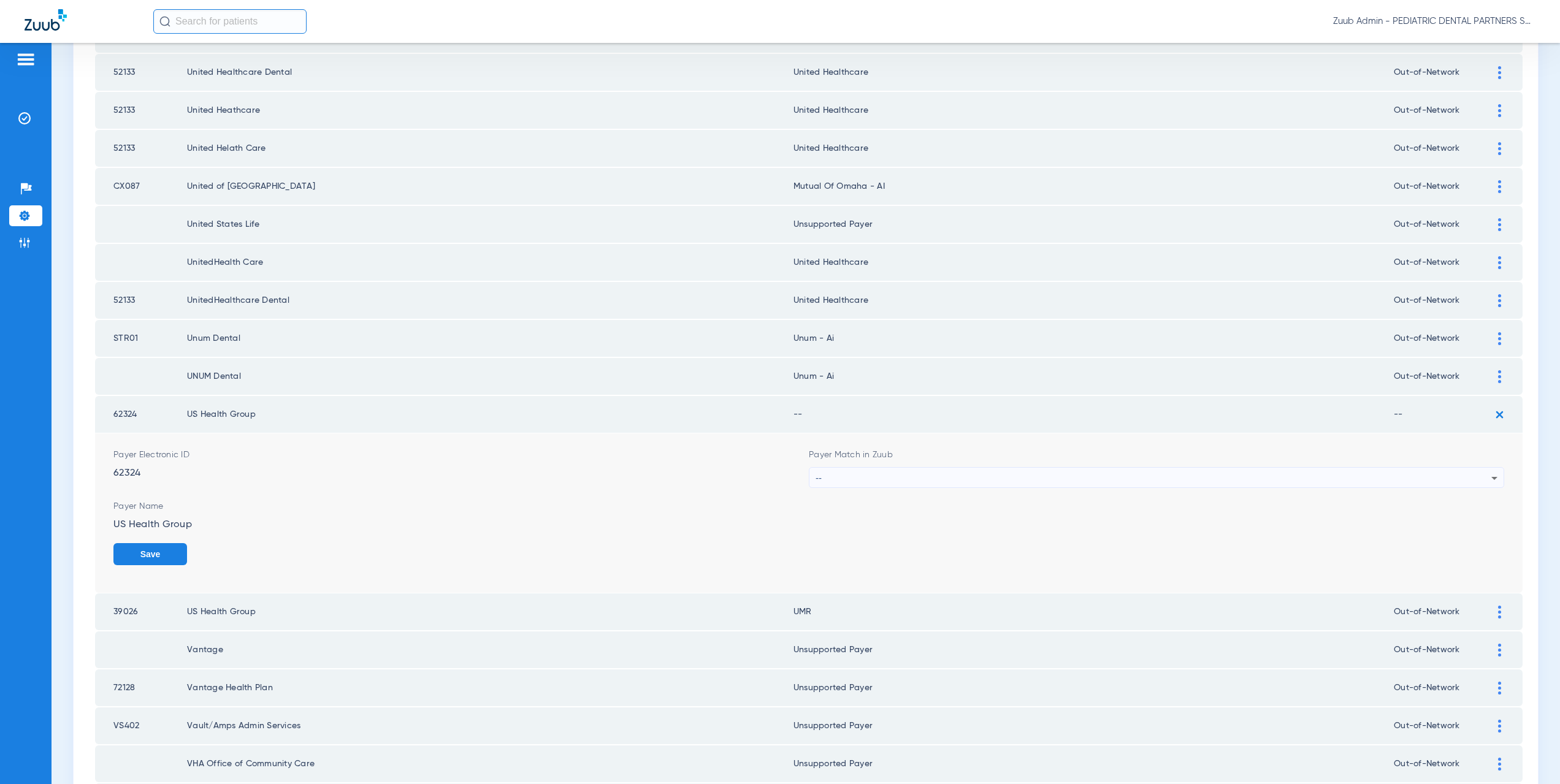
click at [863, 479] on div "--" at bounding box center [1153, 478] width 676 height 21
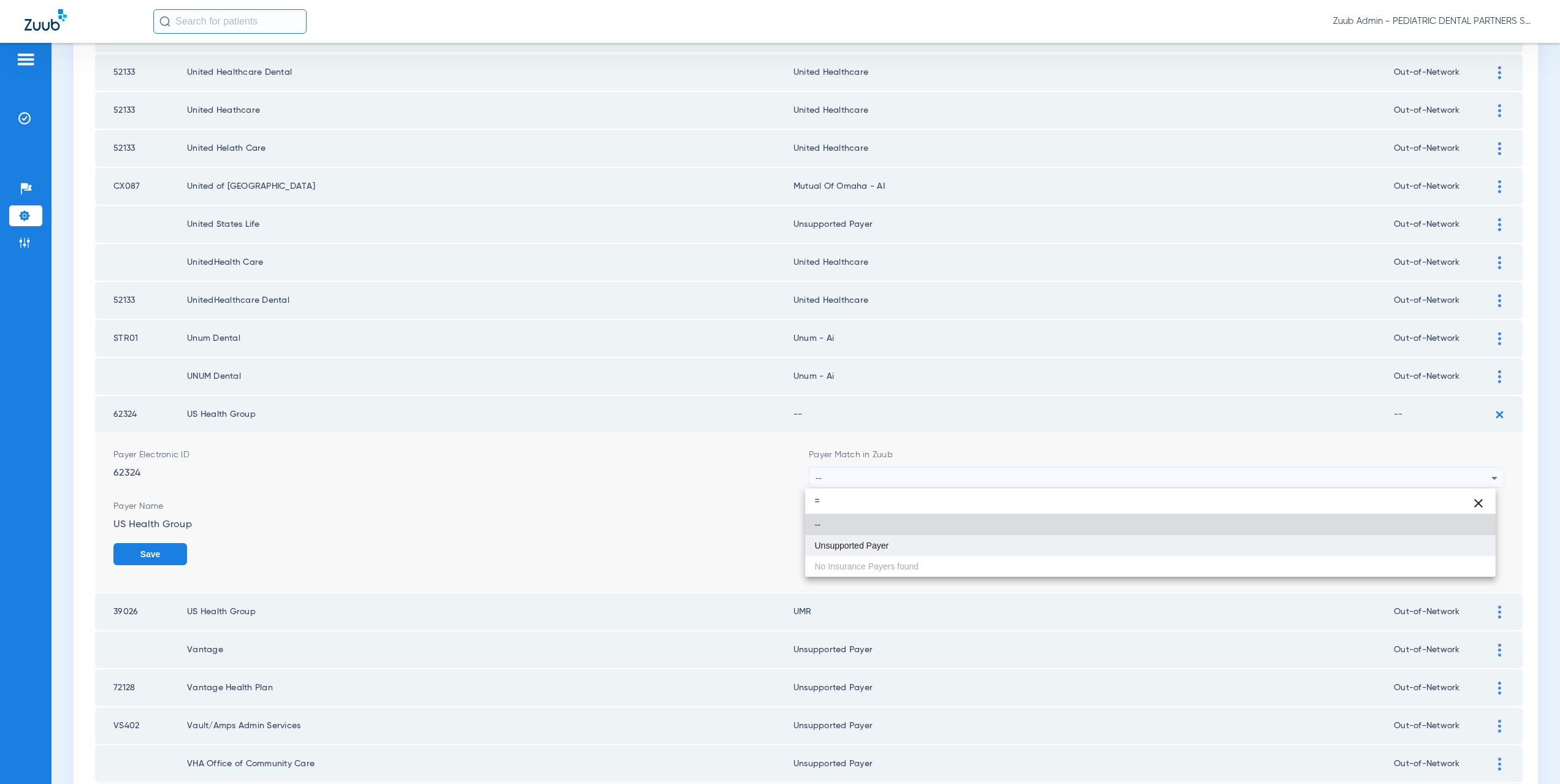
type input "="
click at [875, 540] on mat-option "Unsupported Payer" at bounding box center [1150, 545] width 691 height 21
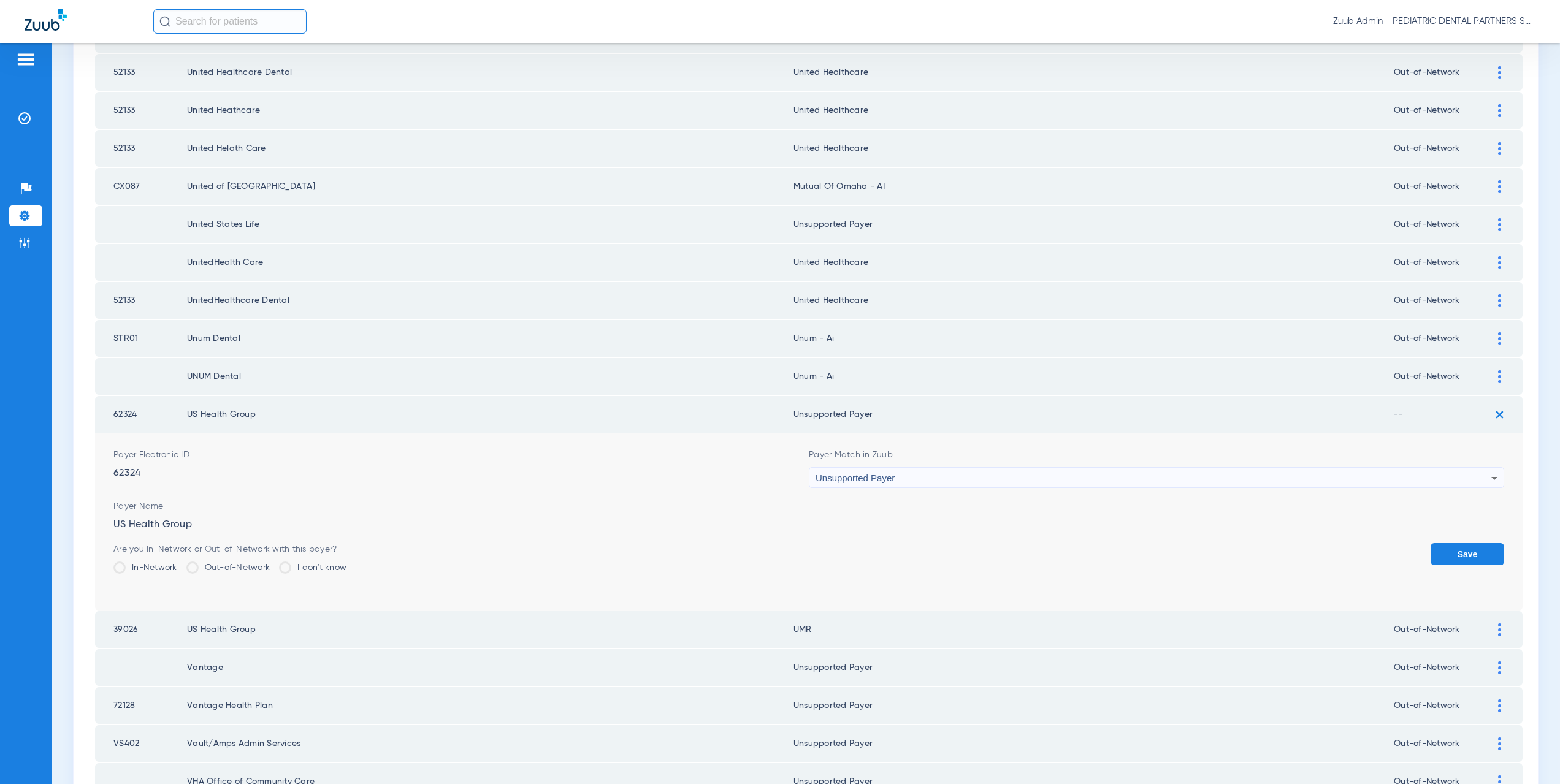
click at [1470, 548] on button "Save" at bounding box center [1468, 554] width 74 height 22
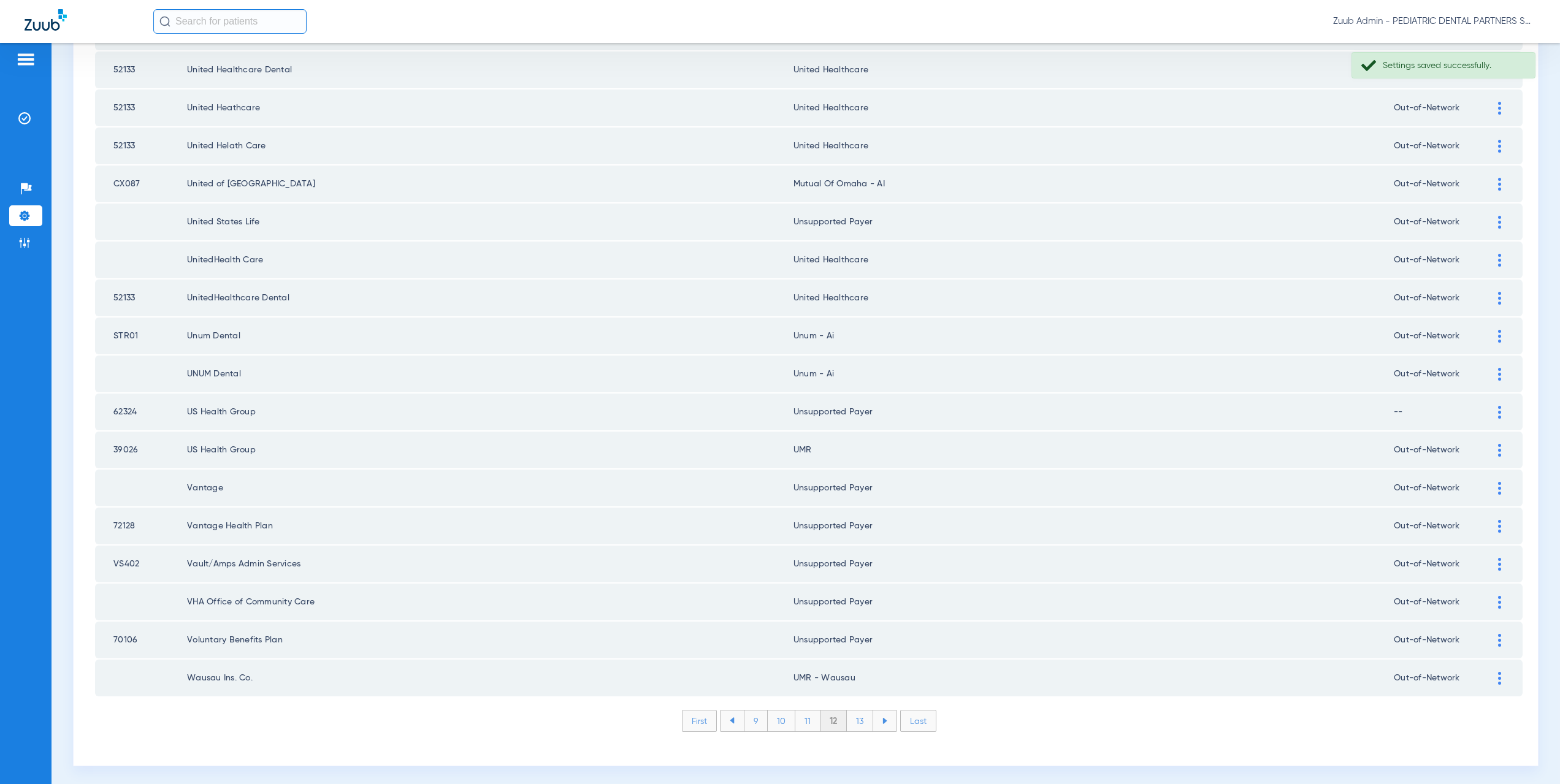
scroll to position [1432, 0]
click at [862, 722] on li "13" at bounding box center [860, 717] width 26 height 21
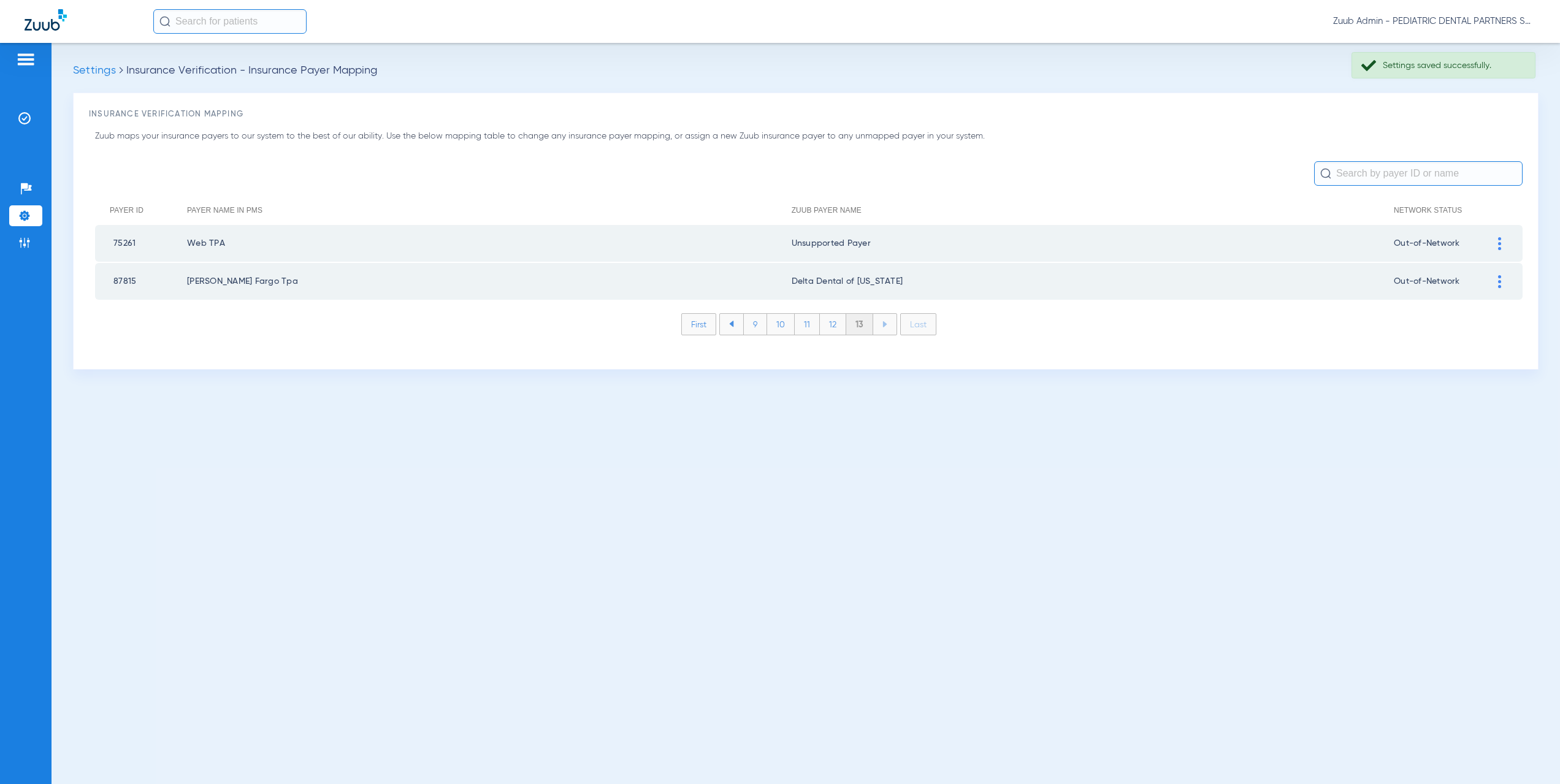
scroll to position [0, 0]
click at [31, 124] on li "Insurance Verification" at bounding box center [26, 118] width 33 height 21
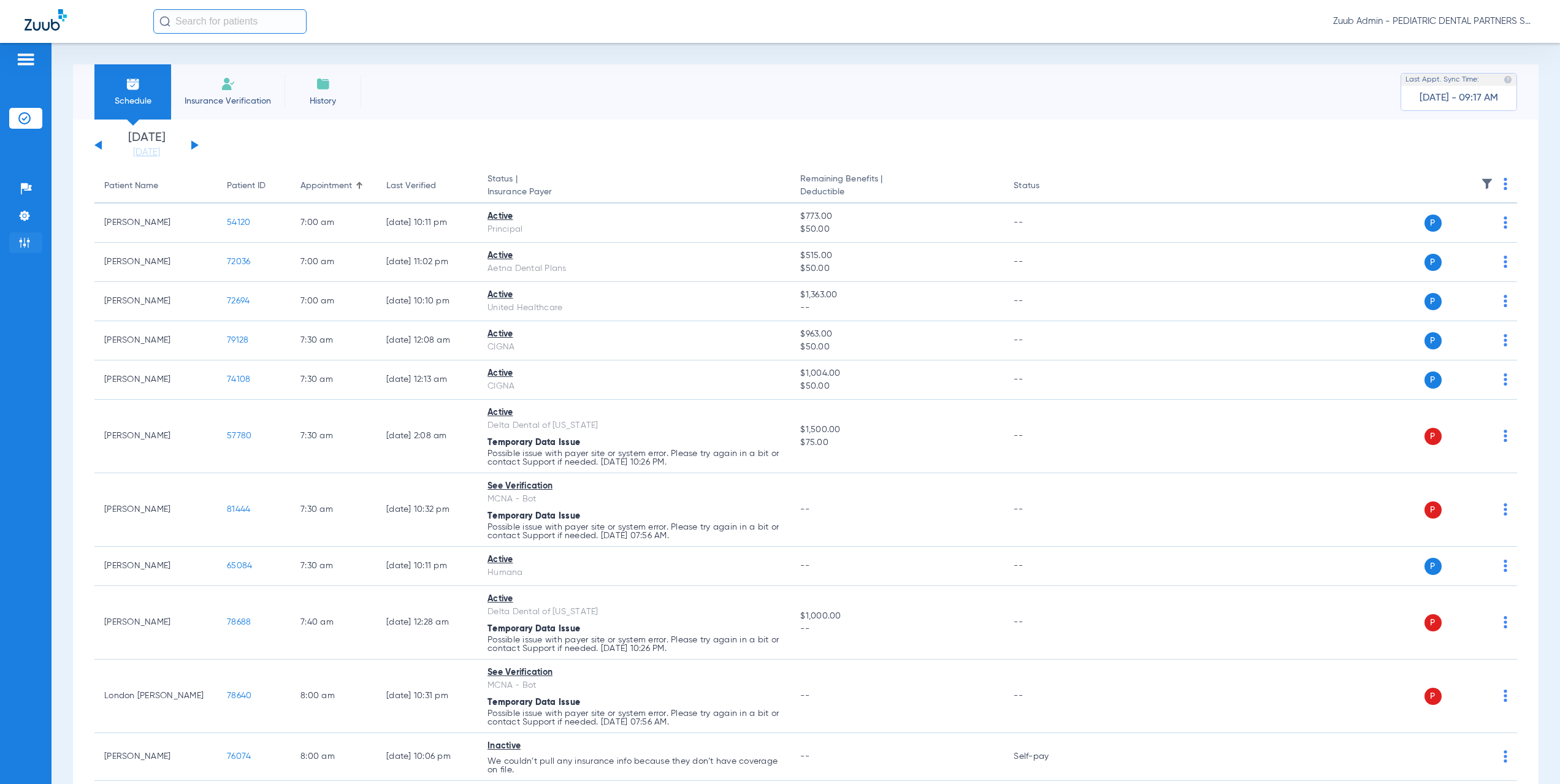
click at [16, 244] on li "Admin" at bounding box center [26, 242] width 33 height 21
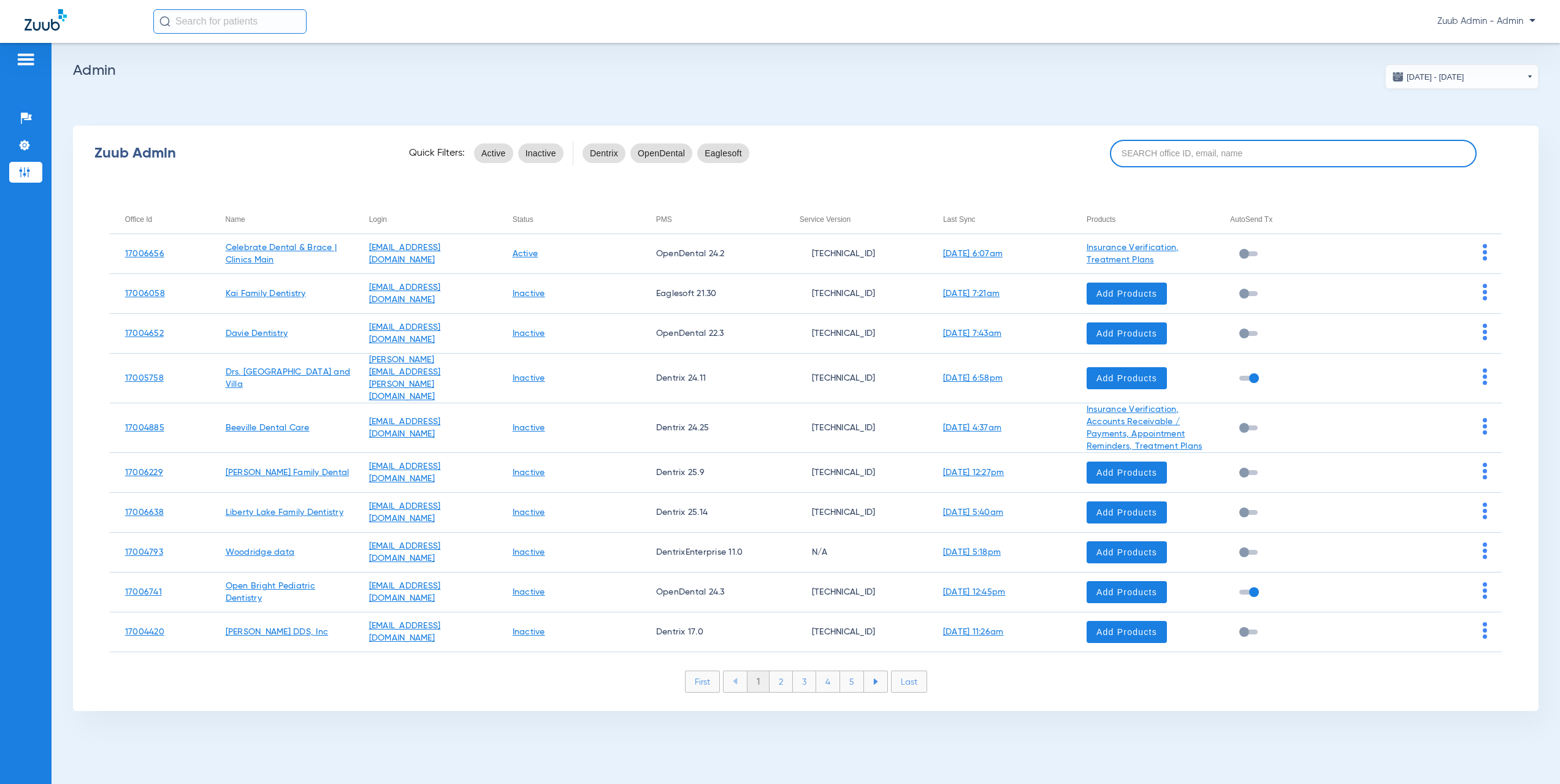
click at [1150, 151] on input at bounding box center [1293, 153] width 367 height 28
paste input "17006530"
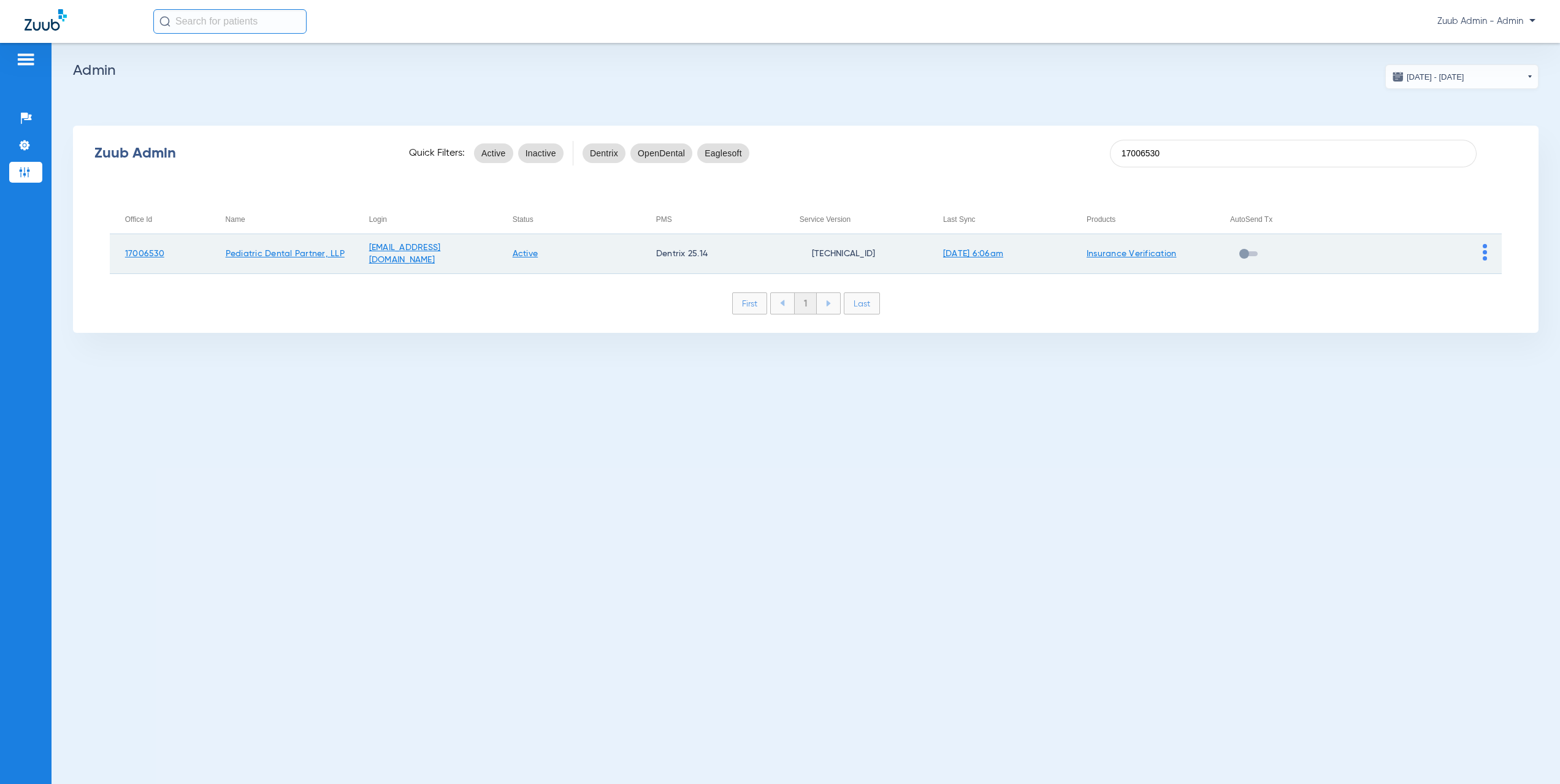
type input "17006530"
click at [1482, 251] on td at bounding box center [1430, 254] width 143 height 40
click at [1488, 251] on td at bounding box center [1430, 254] width 143 height 40
click at [1485, 254] on img at bounding box center [1485, 252] width 4 height 16
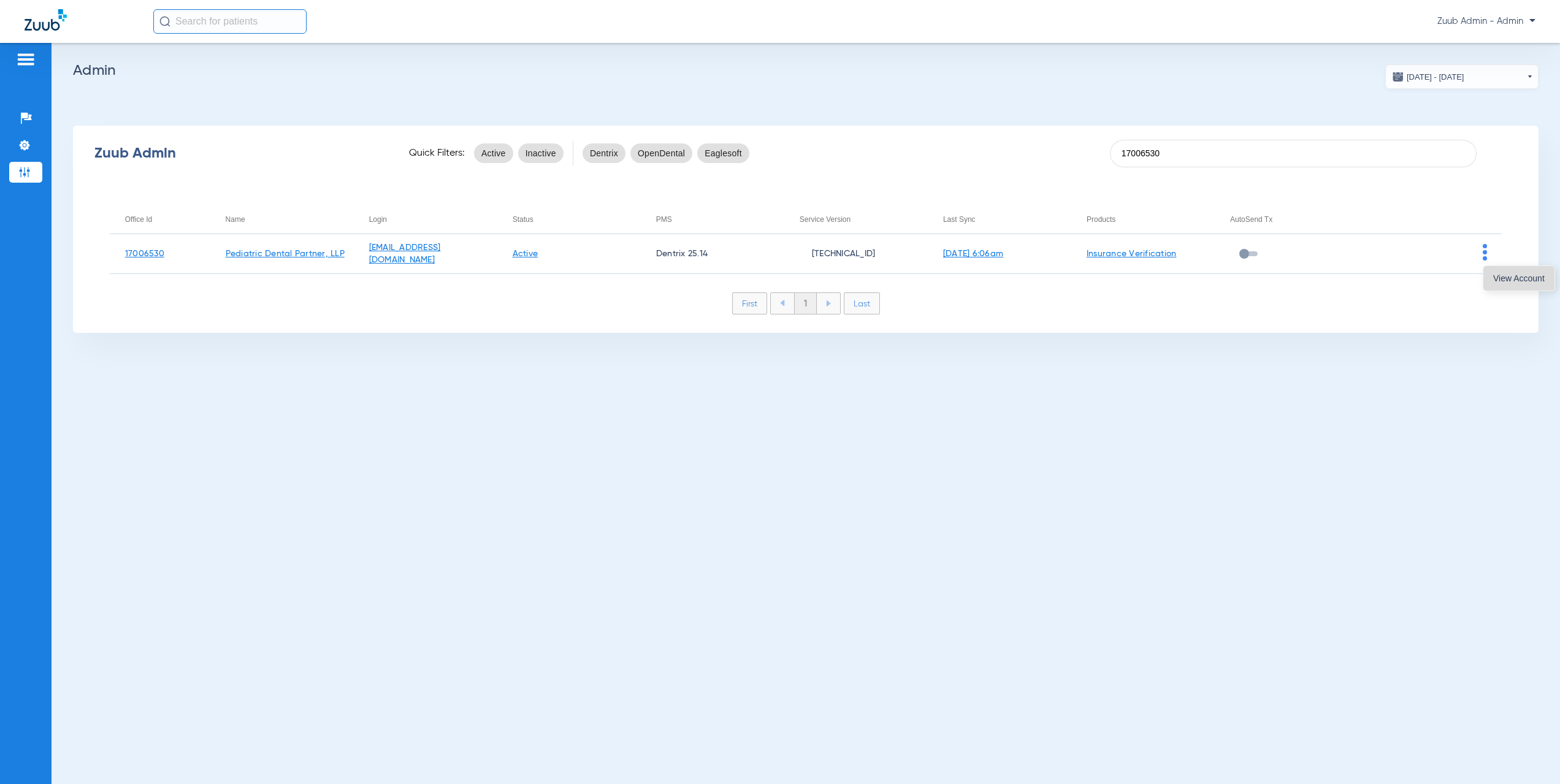
click at [1507, 274] on span "View Account" at bounding box center [1519, 278] width 52 height 9
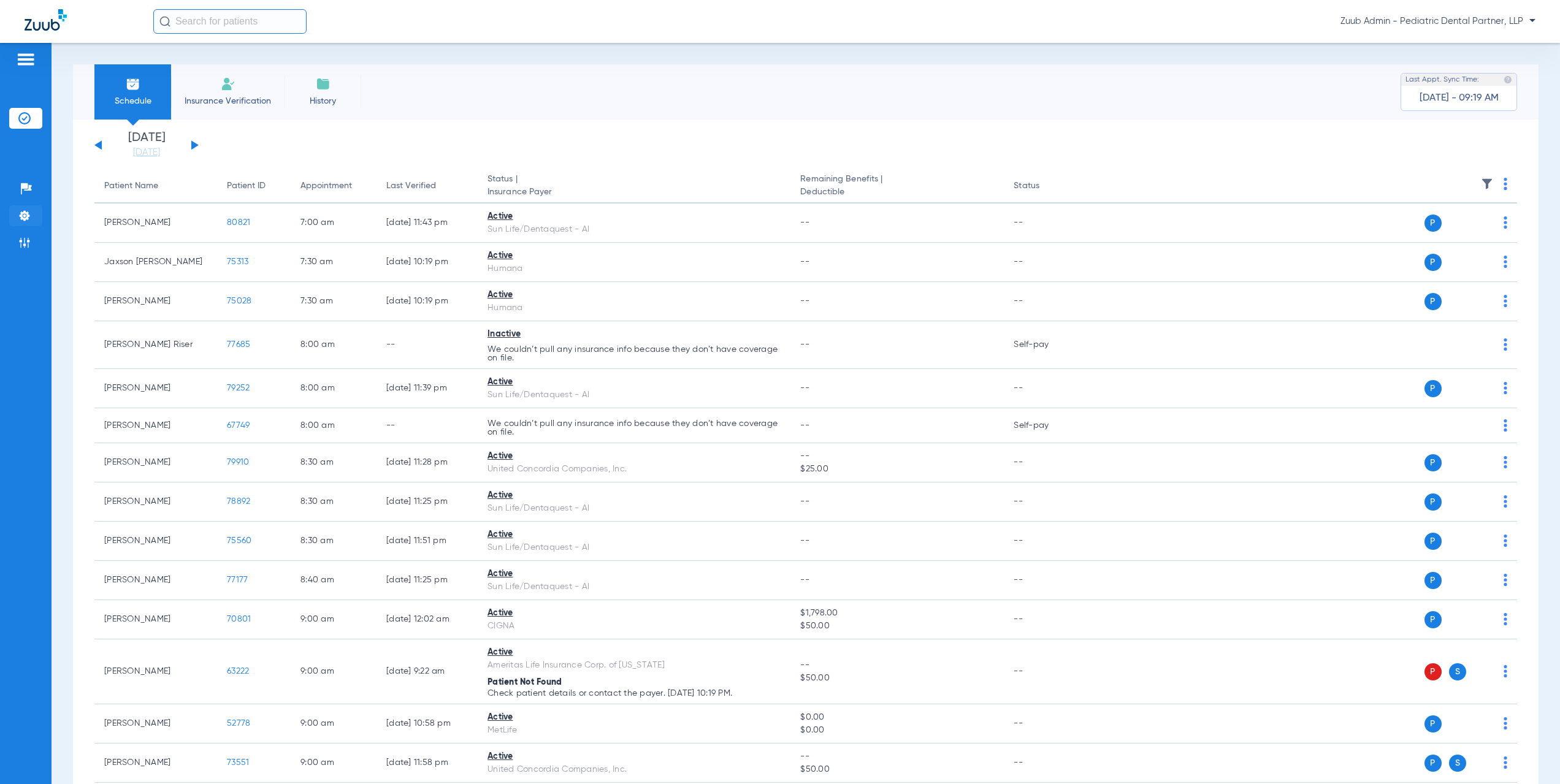
click at [29, 210] on img at bounding box center [24, 215] width 12 height 12
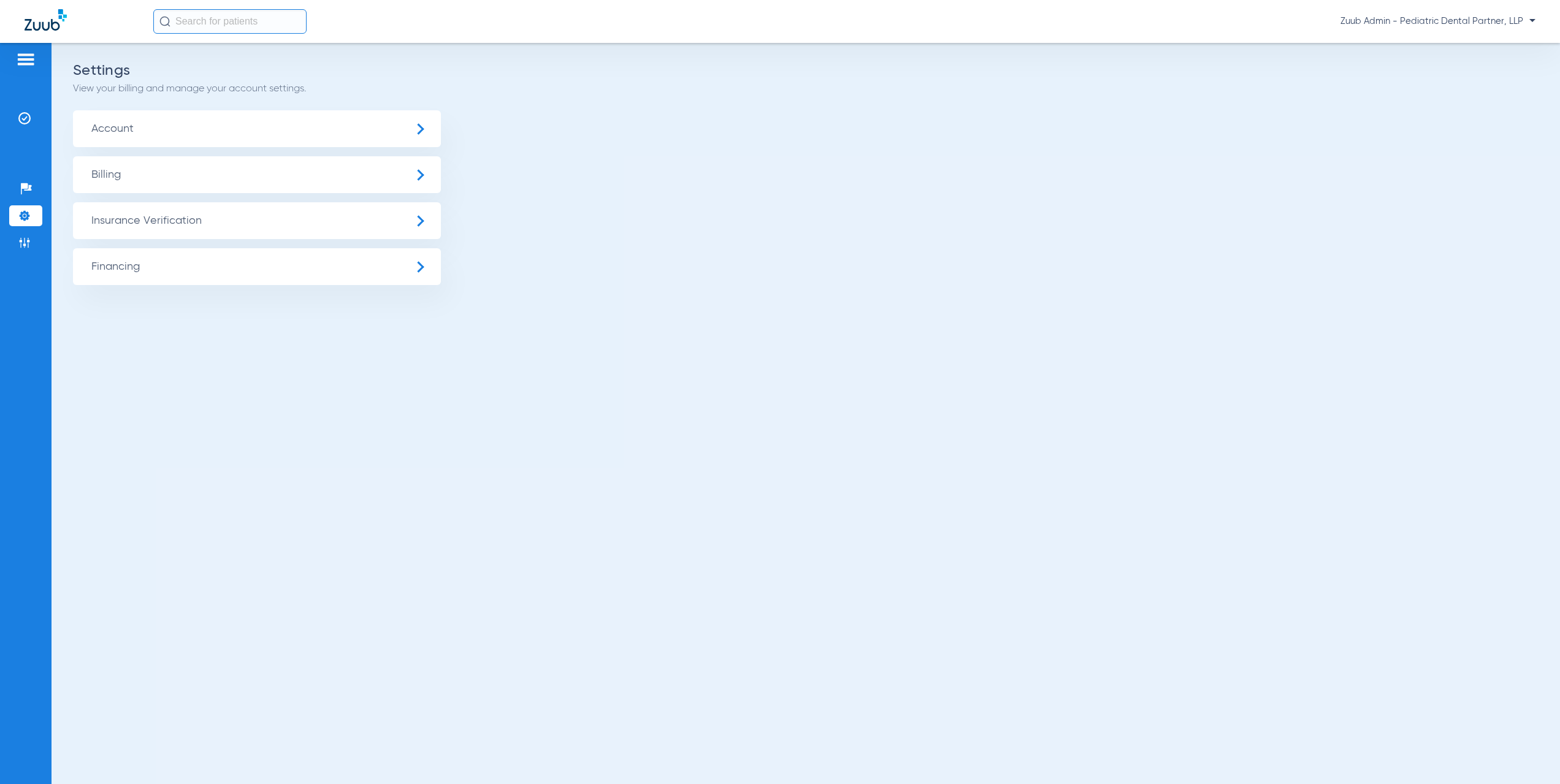
click at [193, 127] on span "Account" at bounding box center [257, 129] width 368 height 37
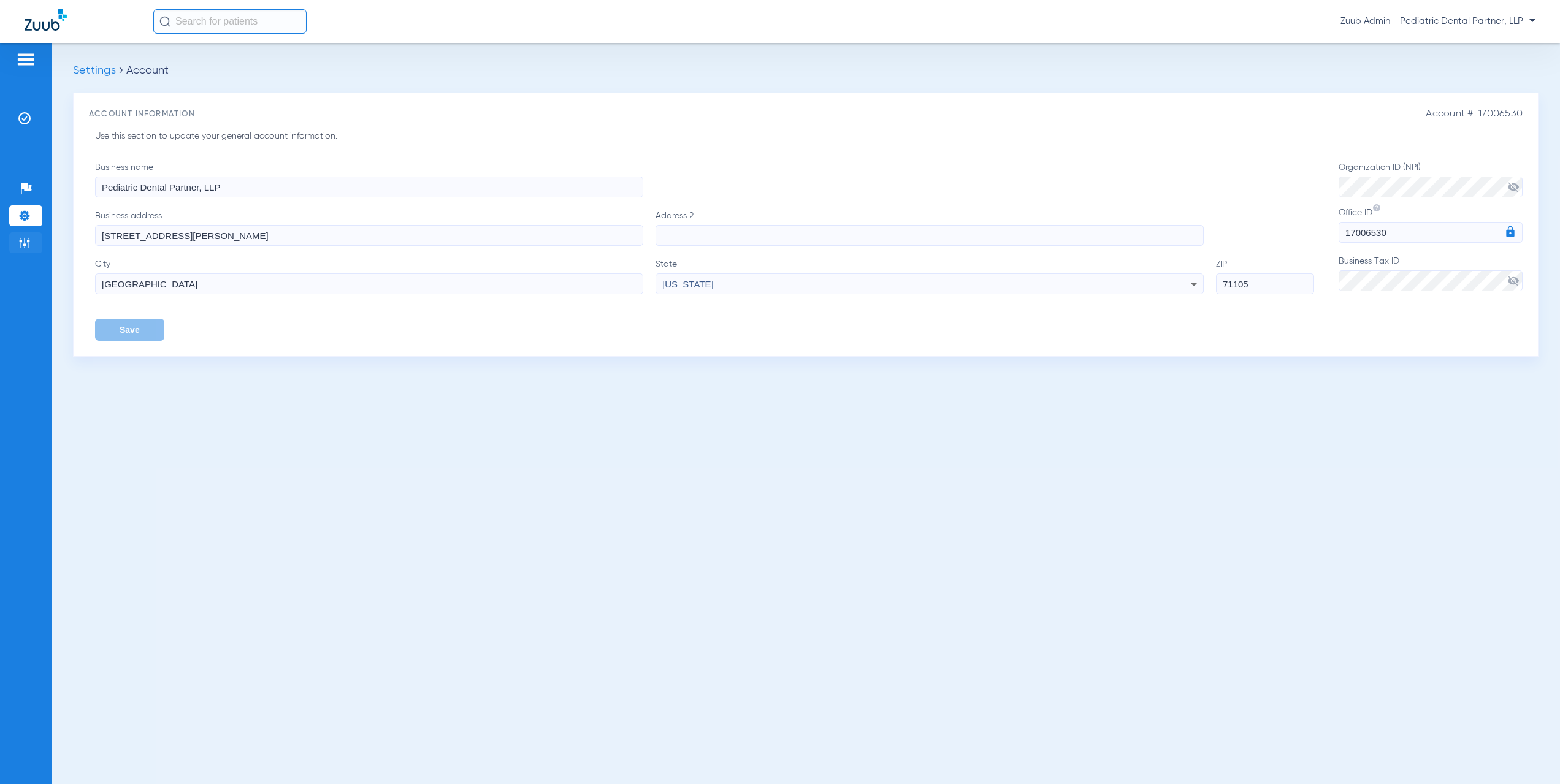
click at [21, 244] on img at bounding box center [24, 242] width 12 height 12
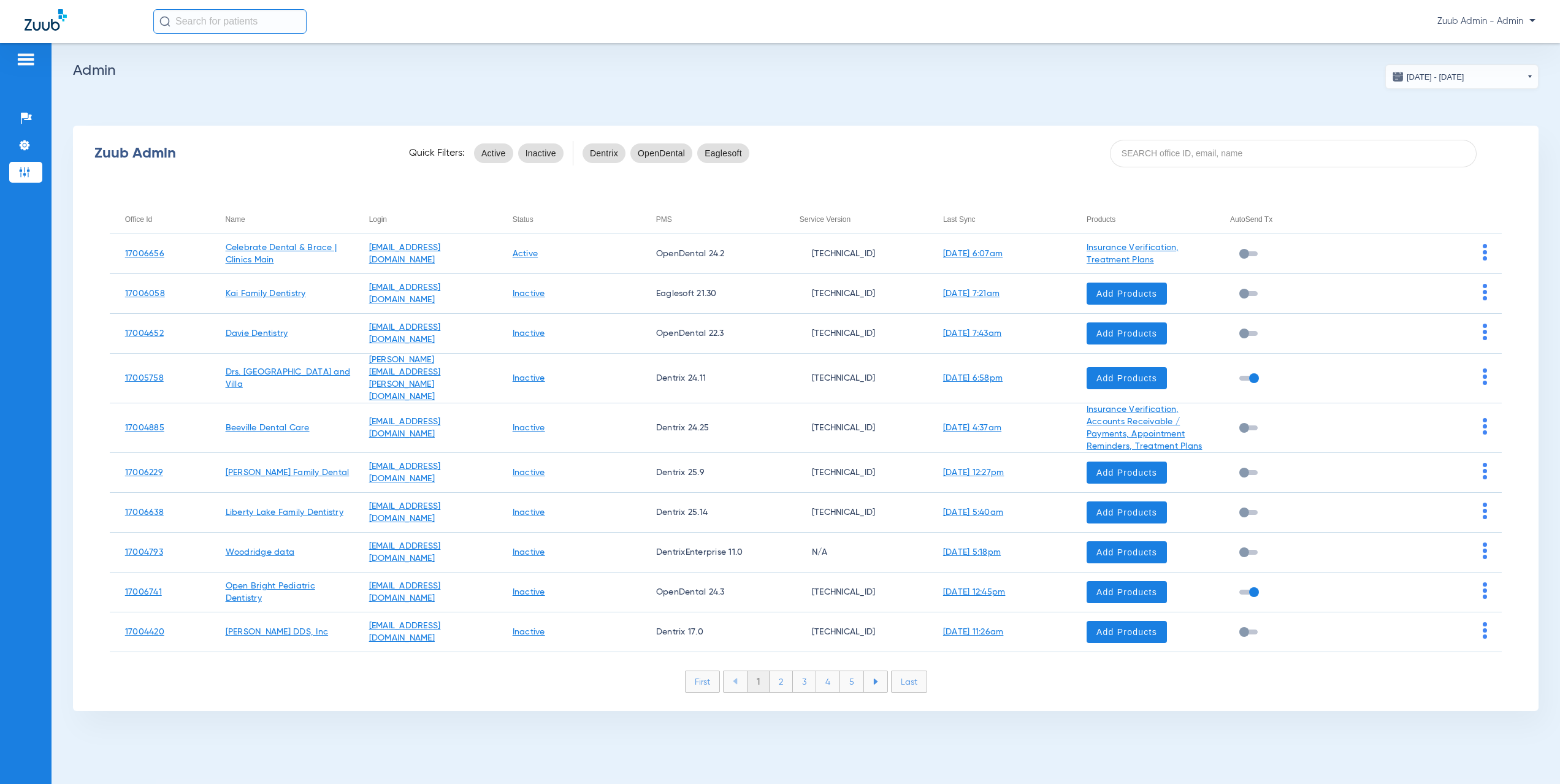
click at [1127, 142] on input at bounding box center [1293, 153] width 367 height 28
paste input "17006752"
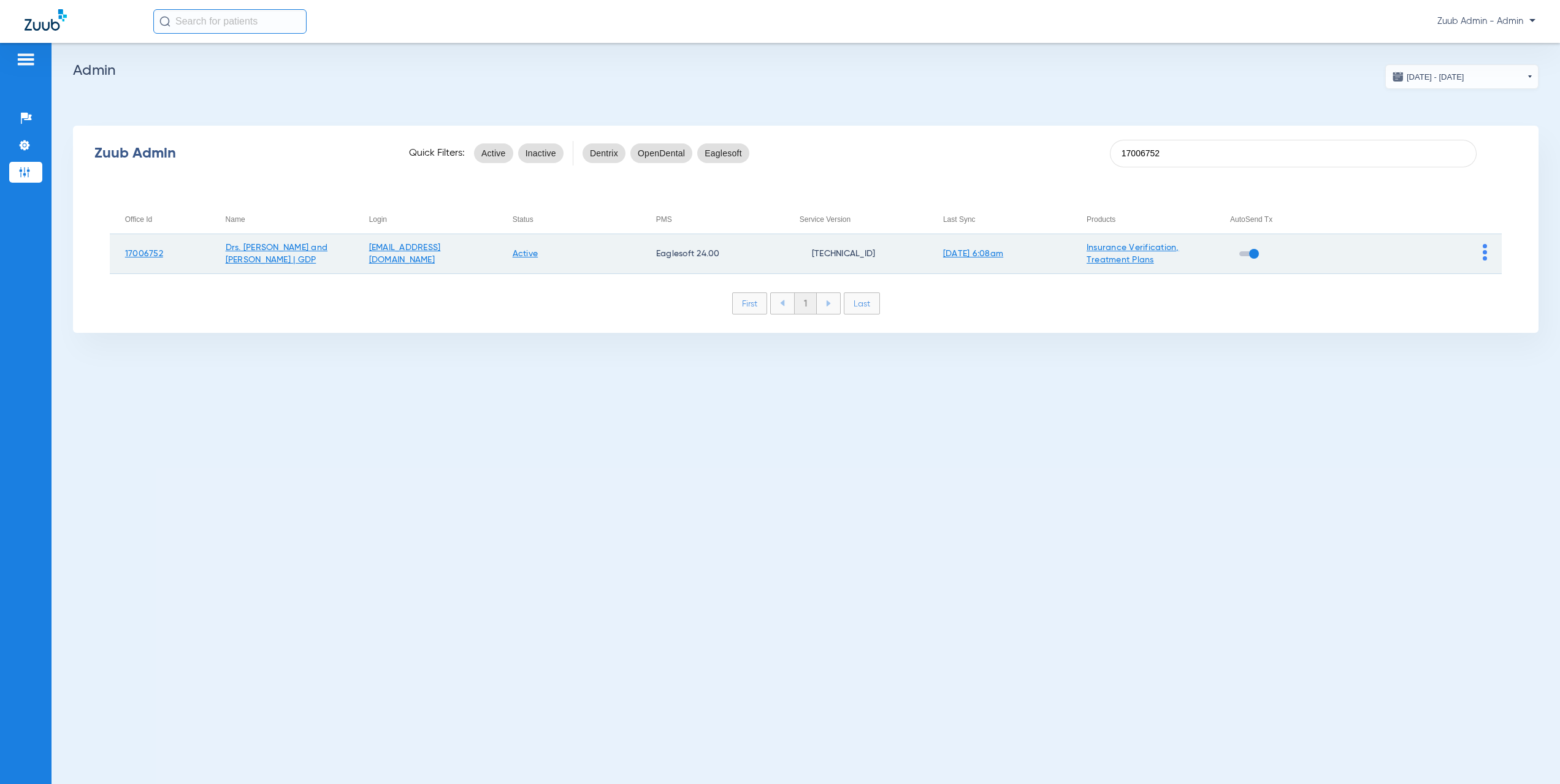
type input "17006752"
click at [1484, 252] on img at bounding box center [1485, 252] width 4 height 16
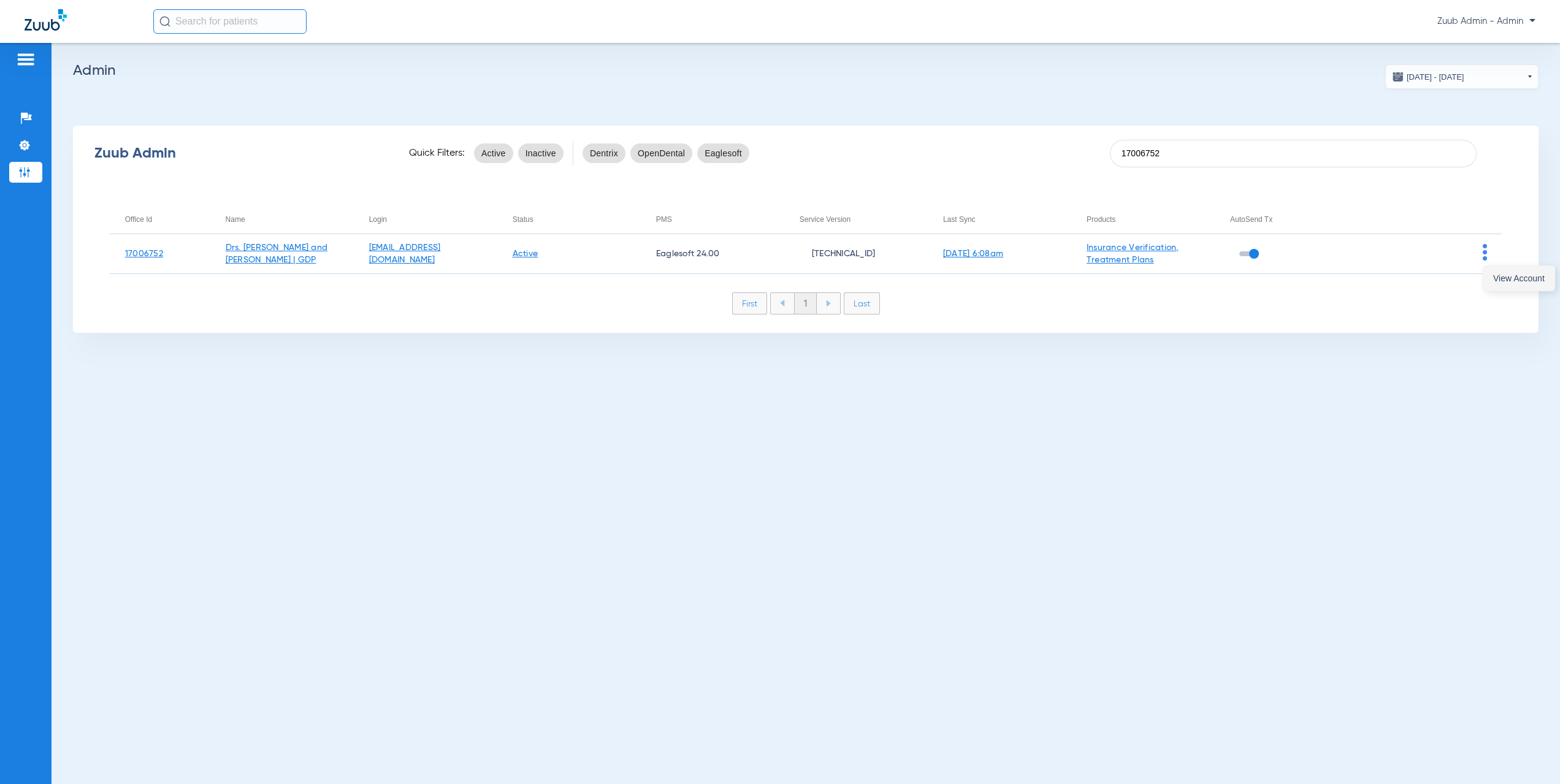
click at [1491, 283] on button "View Account" at bounding box center [1519, 278] width 71 height 25
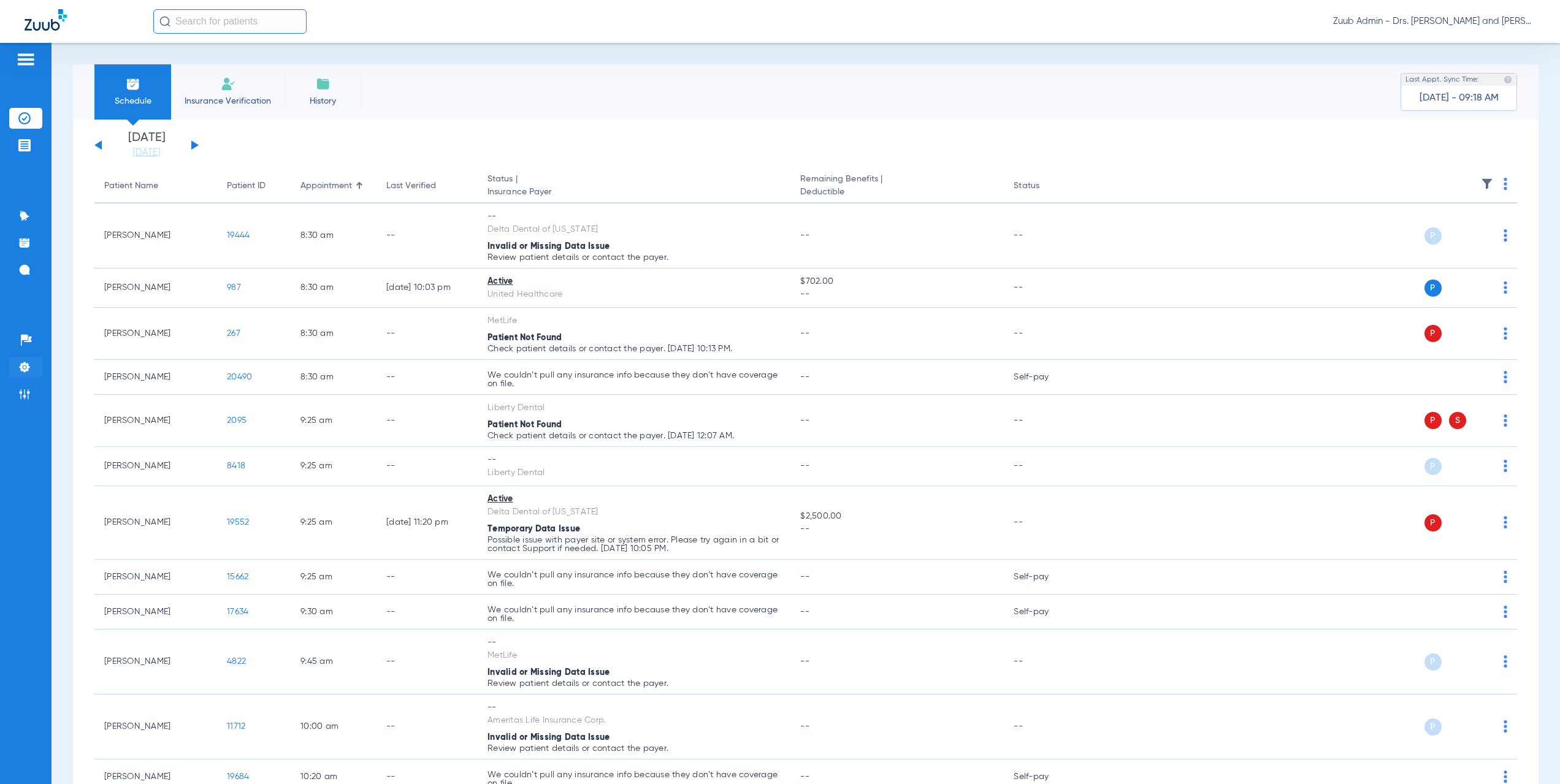
click at [24, 369] on img at bounding box center [24, 366] width 12 height 12
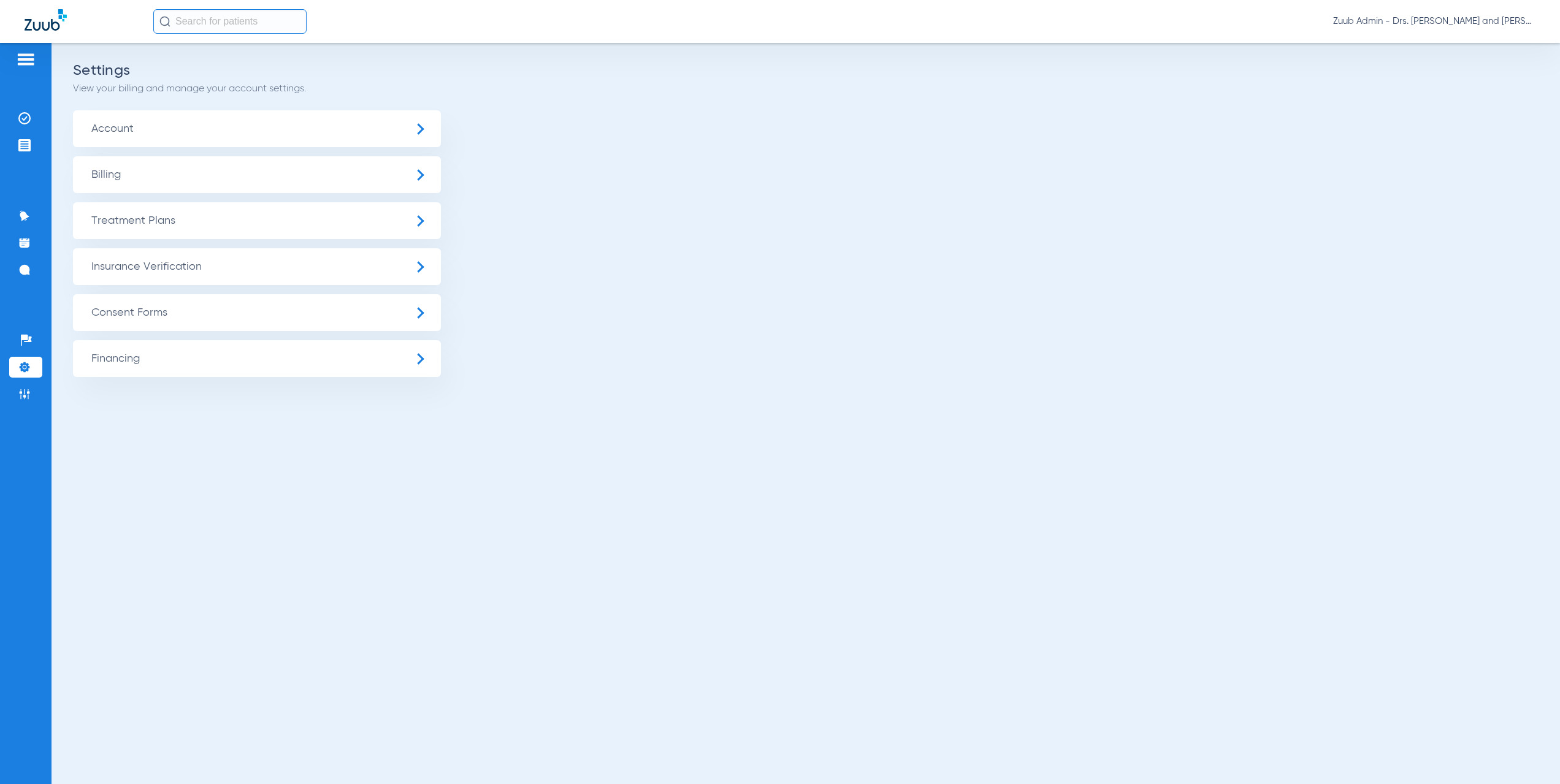
click at [220, 270] on span "Insurance Verification" at bounding box center [257, 267] width 368 height 37
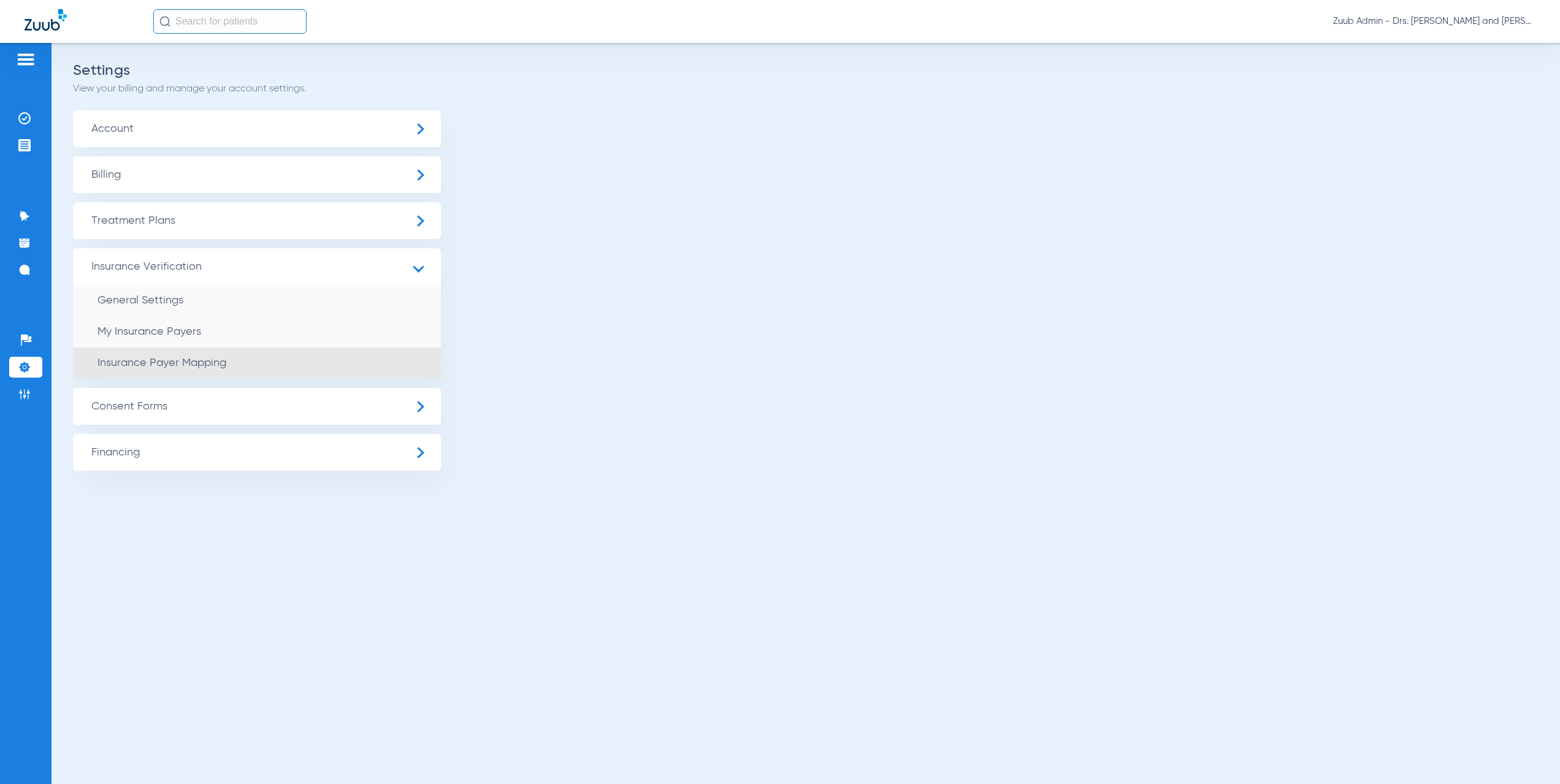
click at [206, 355] on li "Insurance Payer Mapping" at bounding box center [257, 363] width 368 height 31
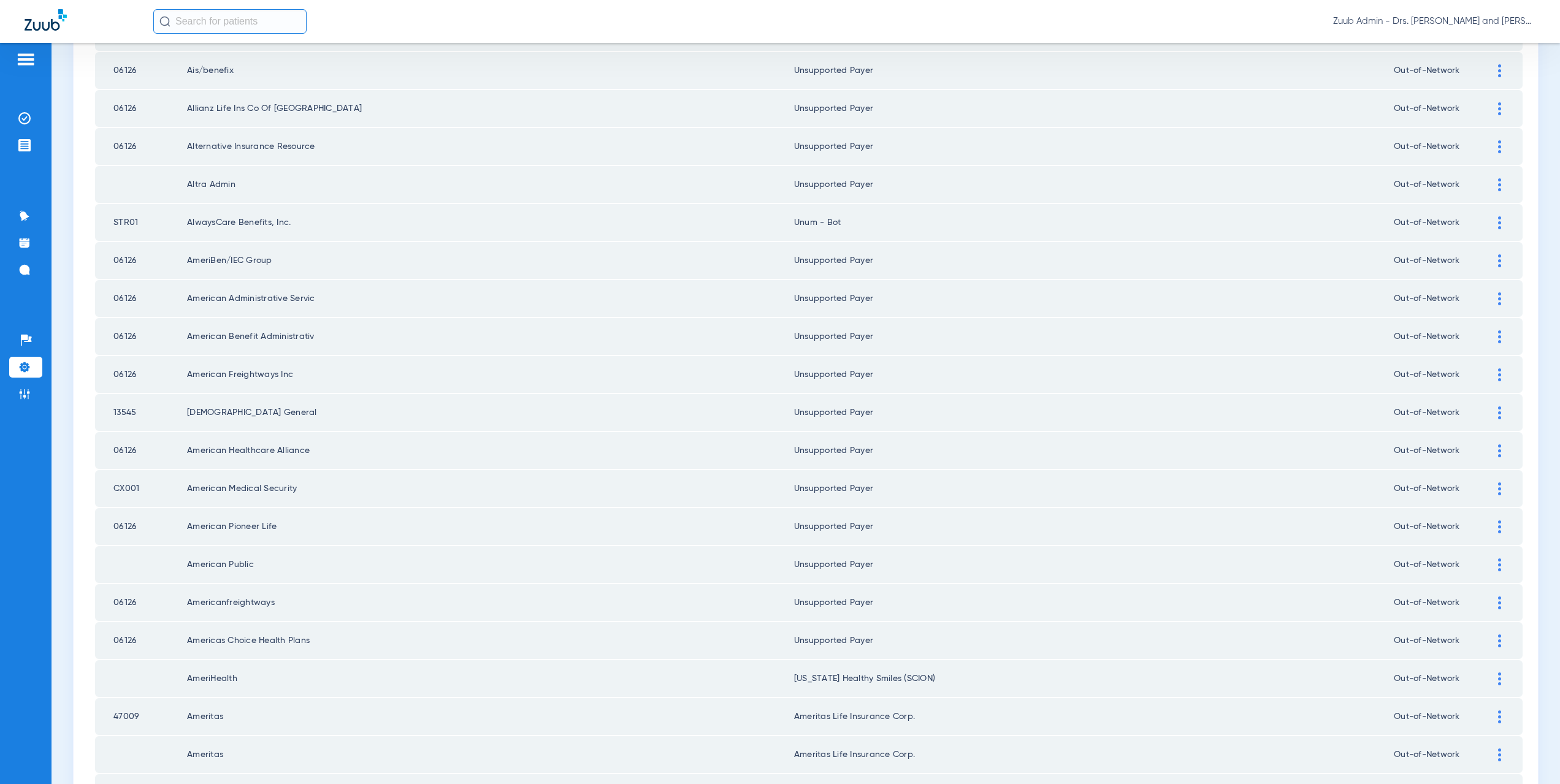
scroll to position [819, 0]
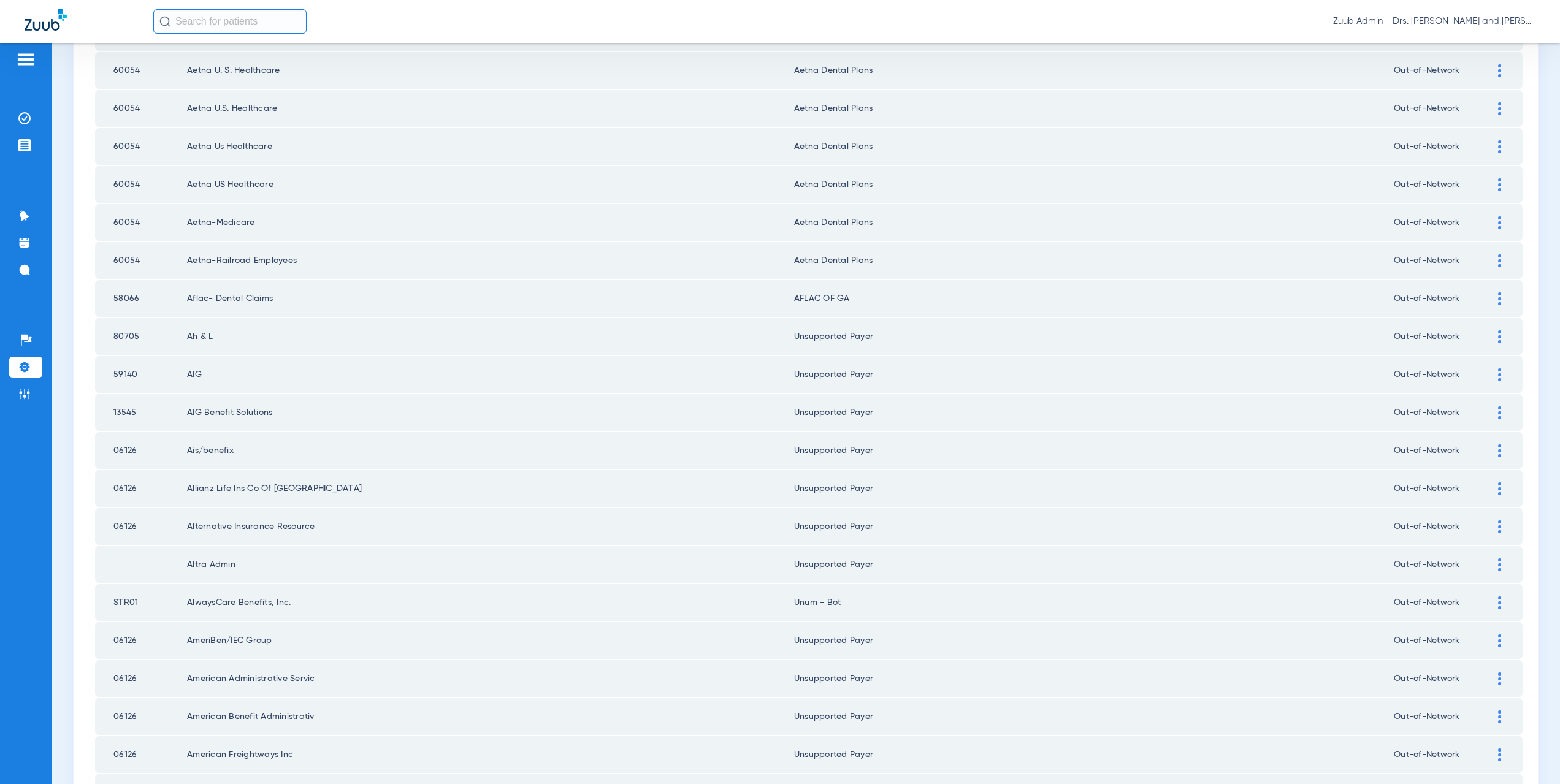
click at [1498, 298] on img at bounding box center [1500, 299] width 3 height 13
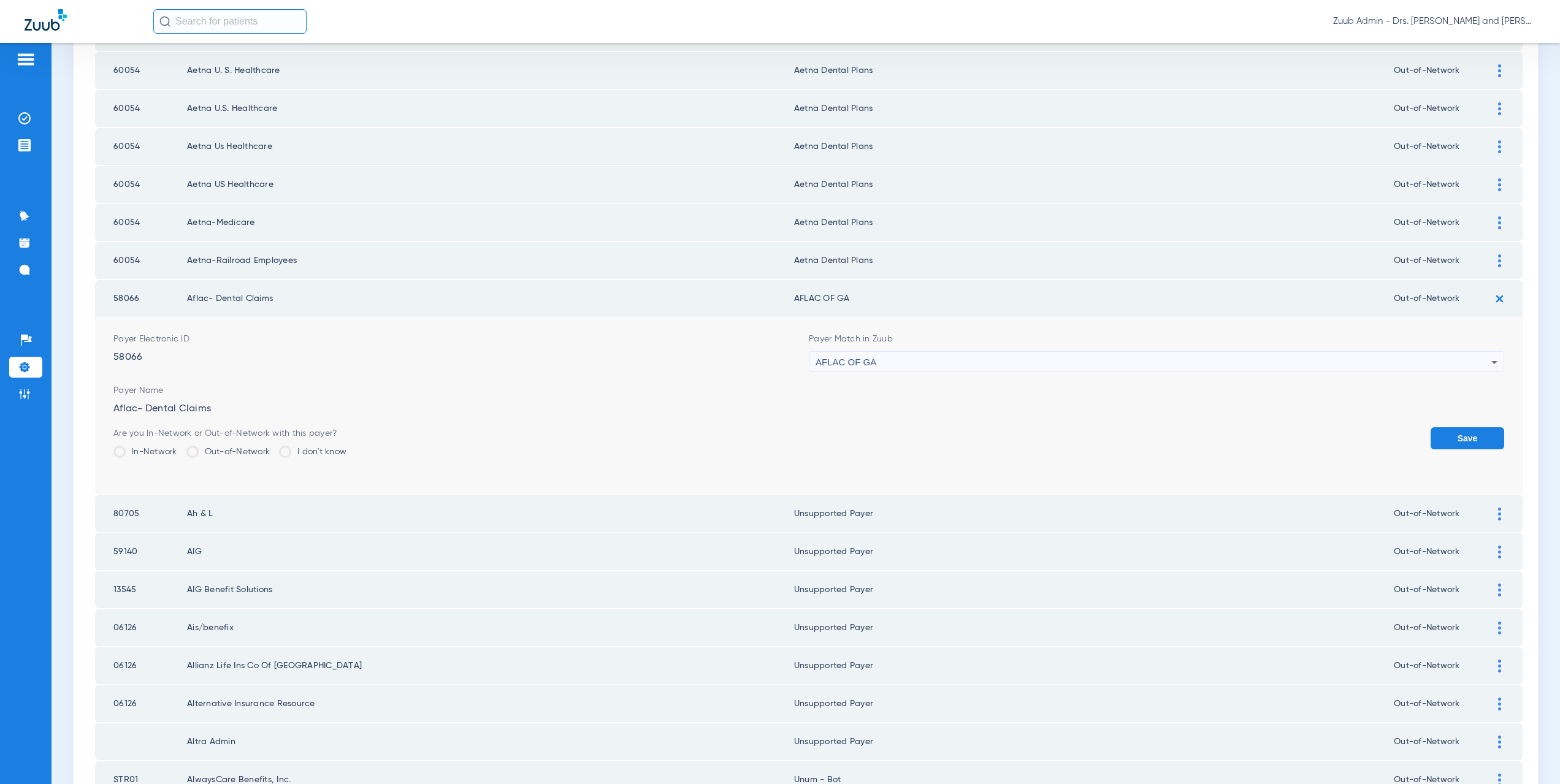
drag, startPoint x: 872, startPoint y: 515, endPoint x: 789, endPoint y: 506, distance: 83.5
click at [794, 506] on td "Unsupported Payer" at bounding box center [1094, 513] width 600 height 37
copy td "Unsupported Payer"
click at [901, 373] on form "Payer Electronic ID 58066 Payer Match in Zuub AFLAC OF GA Payer Name Aflac- Den…" at bounding box center [809, 405] width 1391 height 177
click at [899, 363] on div "AFLAC OF GA" at bounding box center [1153, 361] width 676 height 21
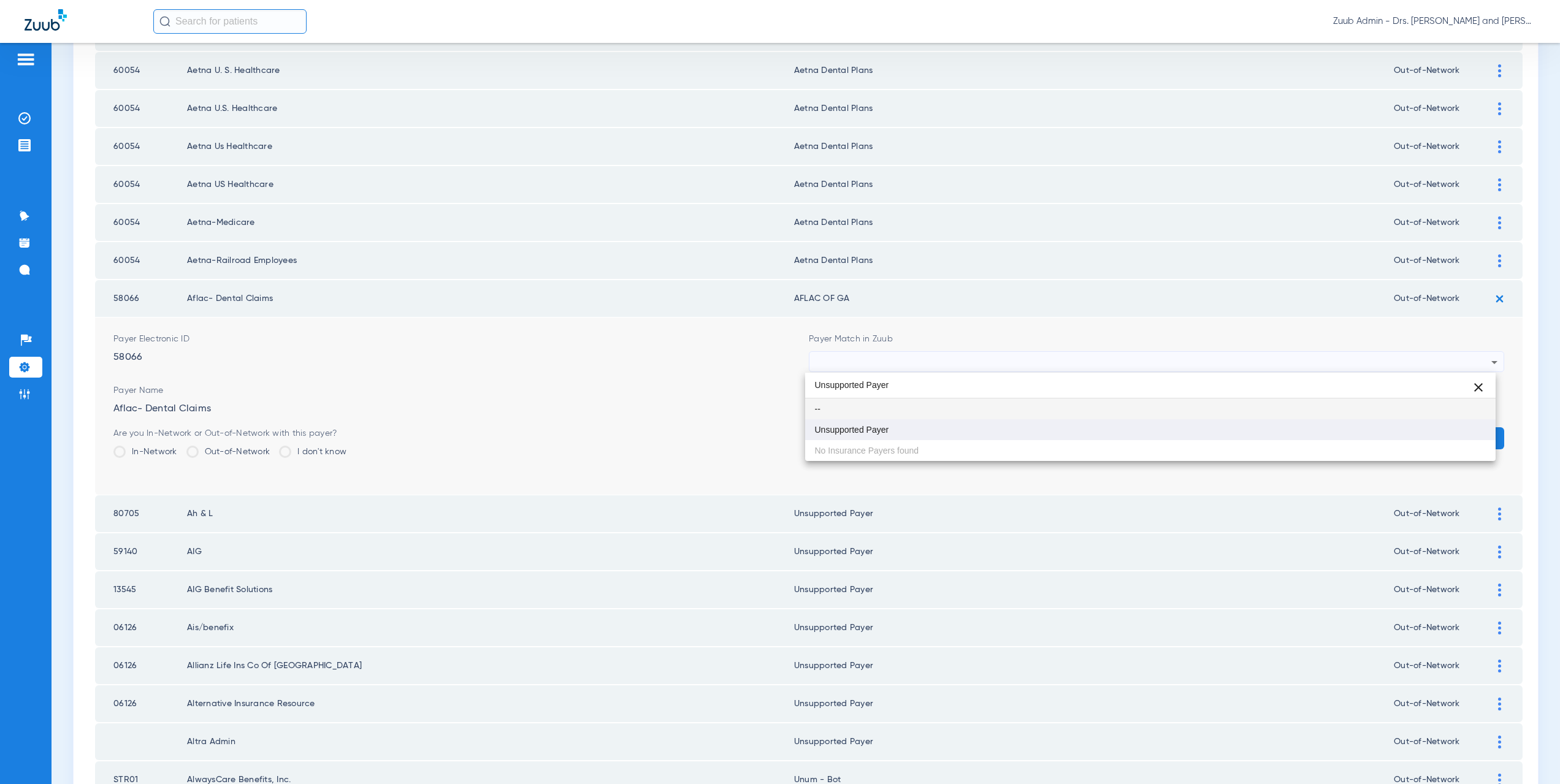
type input "Unsupported Payer"
click at [867, 429] on span "Unsupported Payer" at bounding box center [852, 430] width 74 height 9
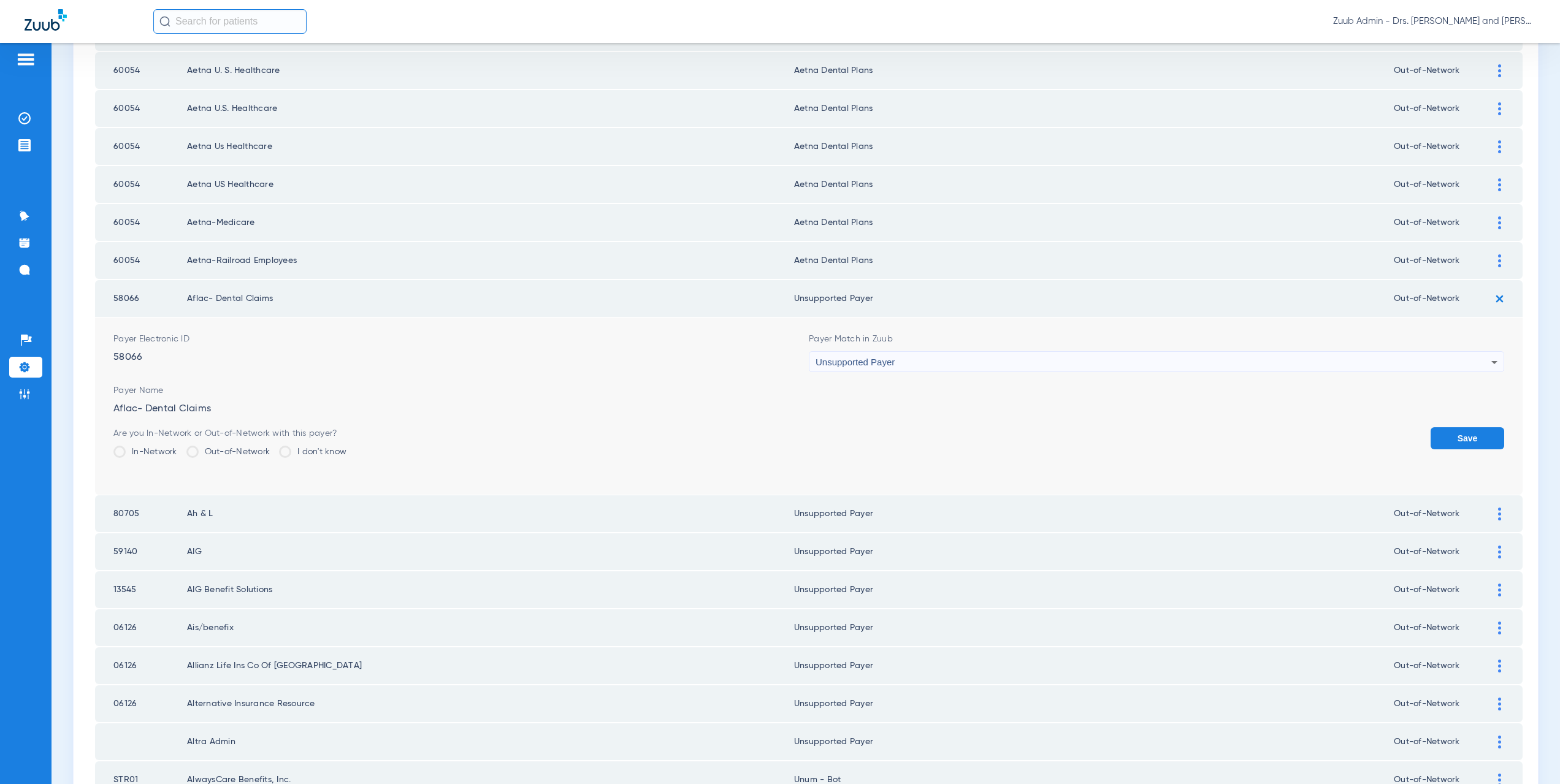
click at [1437, 437] on button "Save" at bounding box center [1468, 438] width 74 height 22
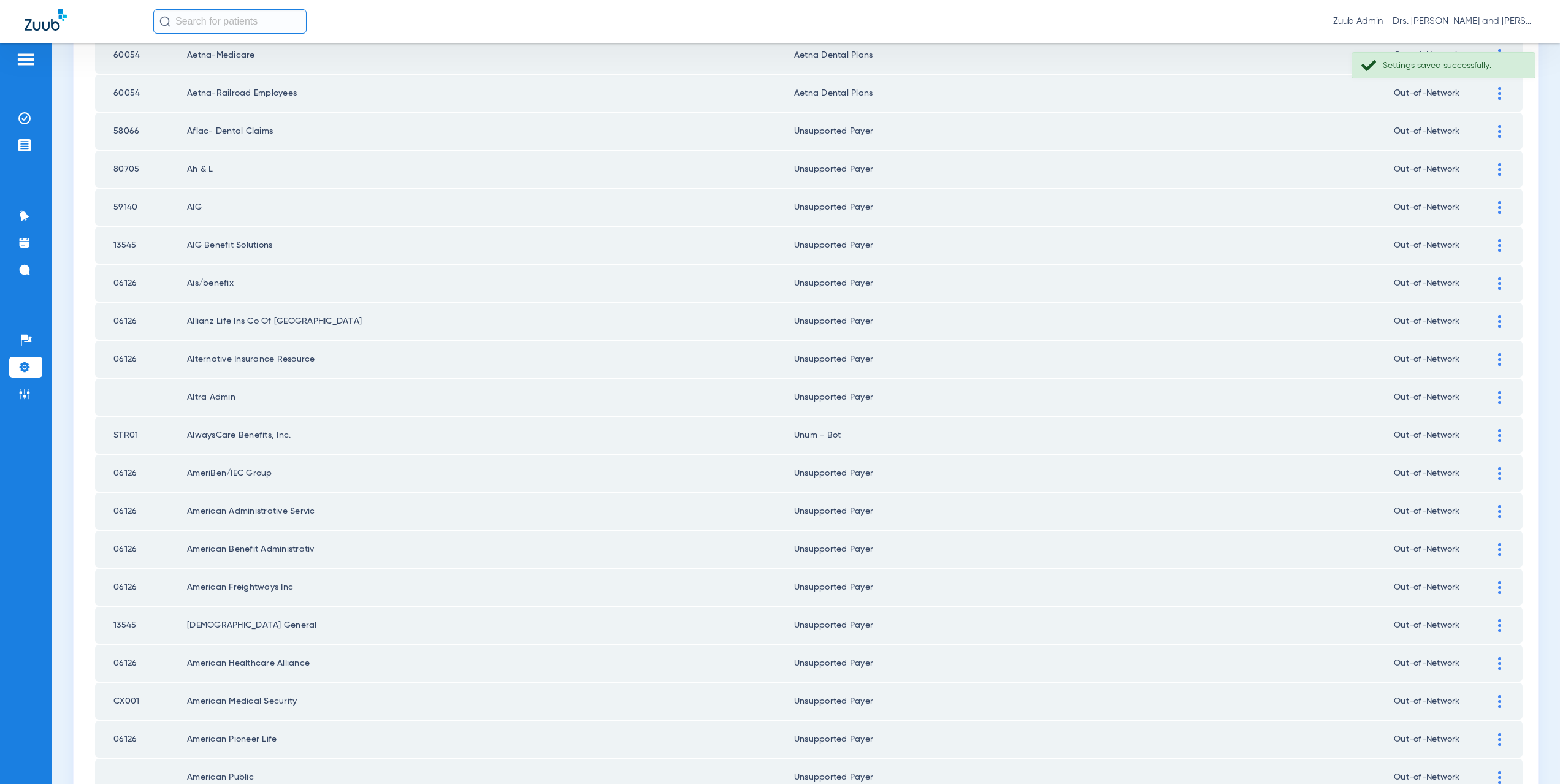
scroll to position [1001, 0]
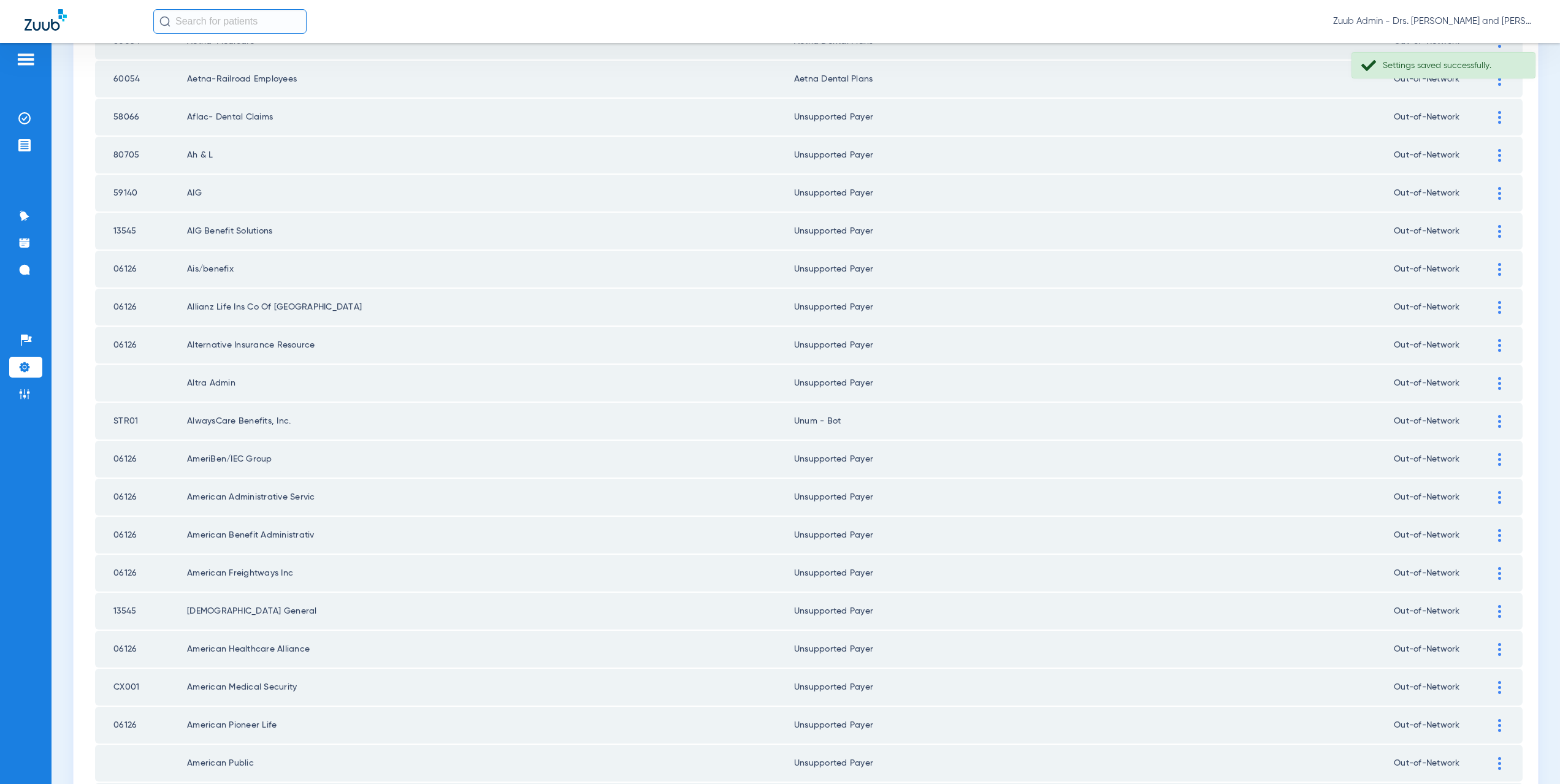
click at [1492, 420] on div at bounding box center [1500, 421] width 21 height 13
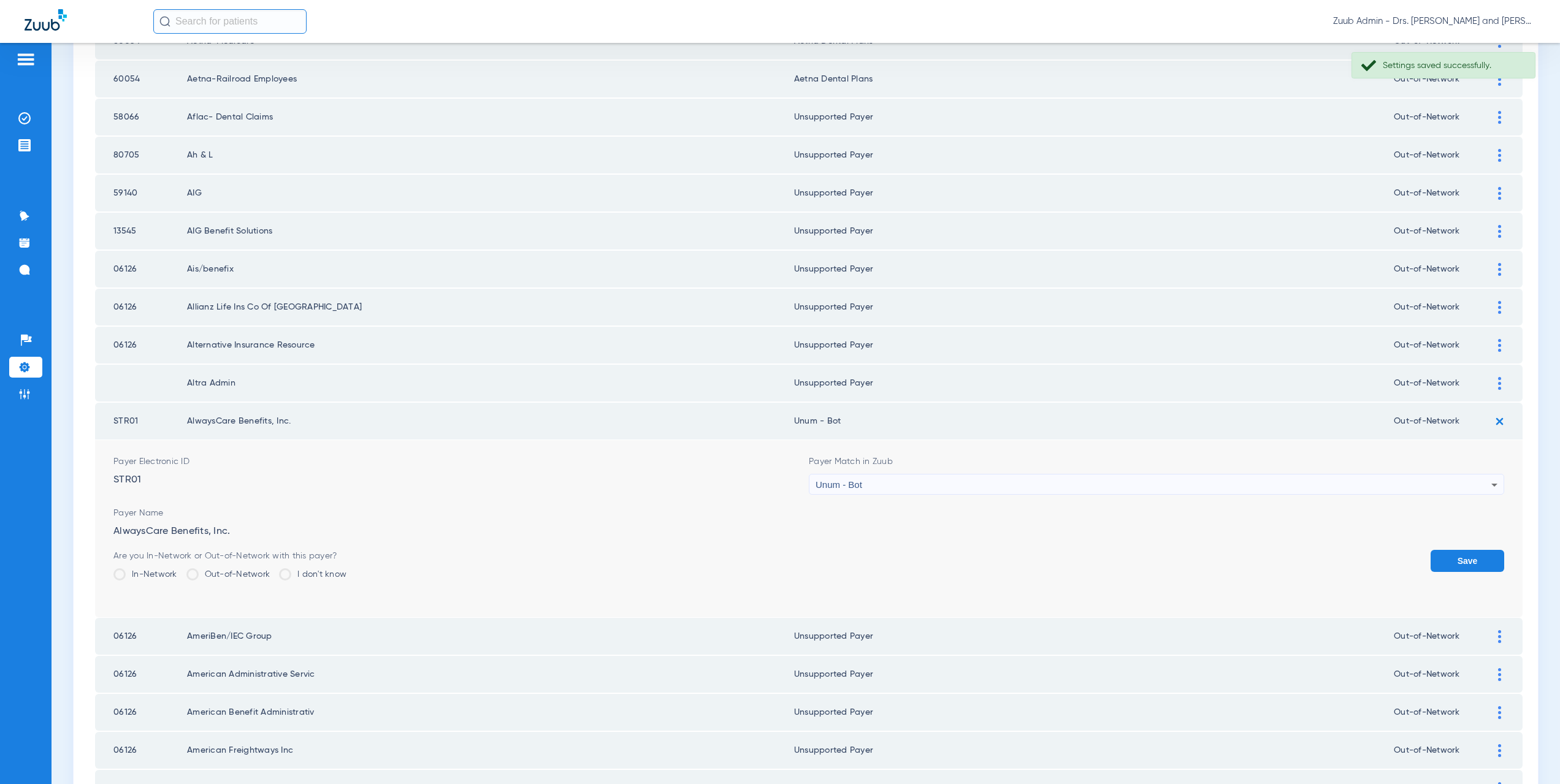
click at [876, 481] on div "Unum - Bot" at bounding box center [1153, 484] width 676 height 21
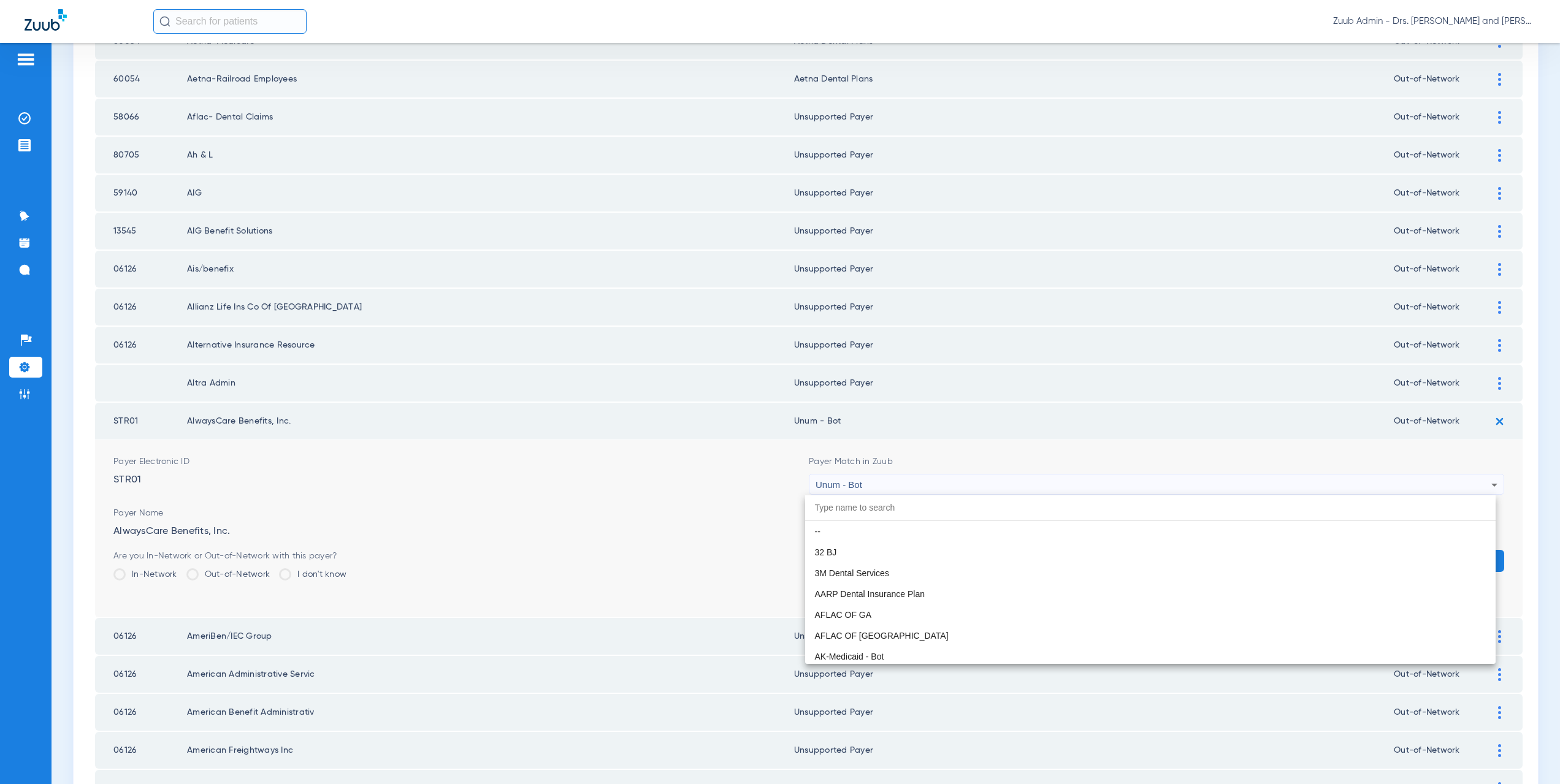
scroll to position [9840, 0]
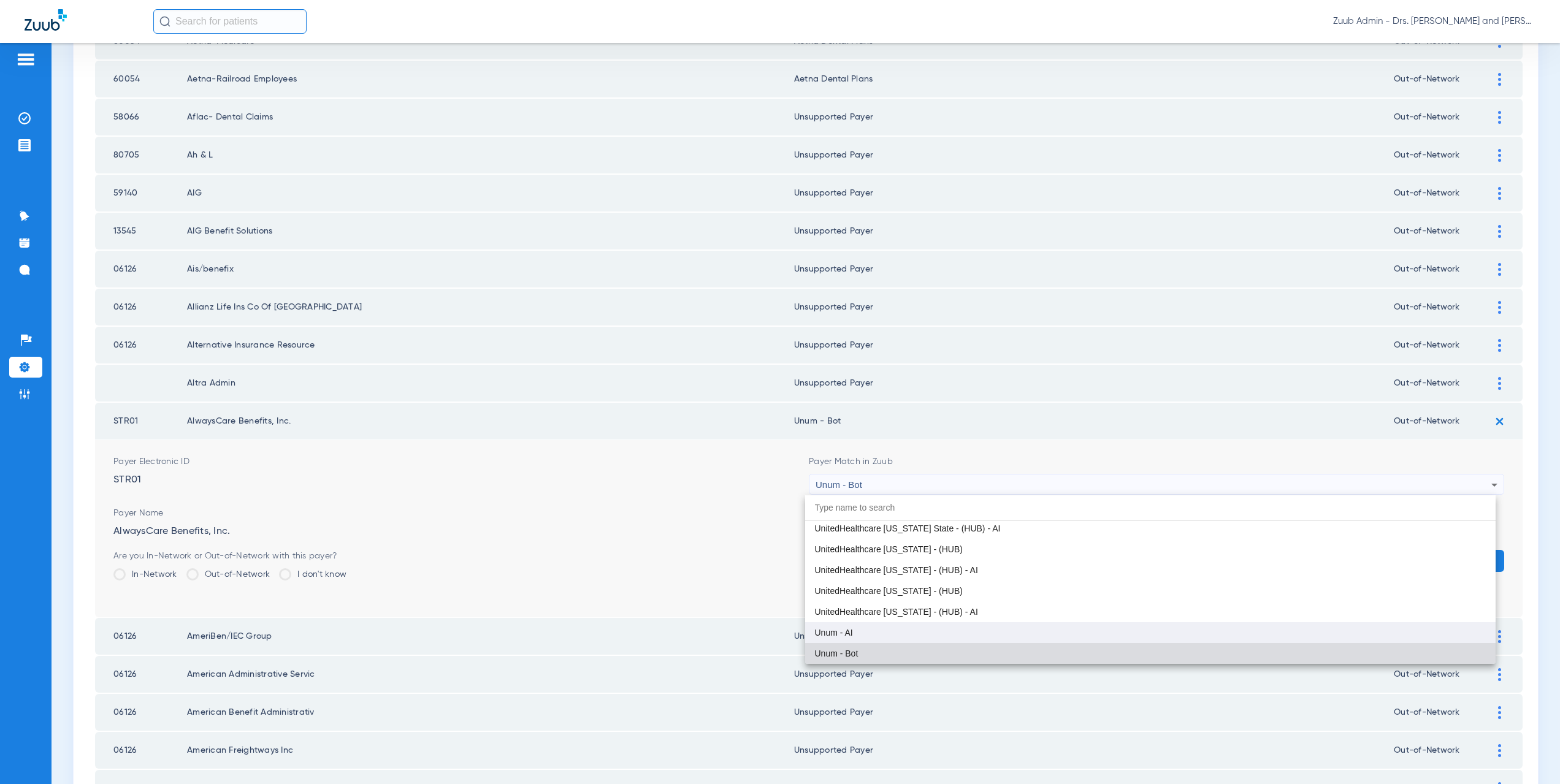
click at [884, 625] on mat-option "Unum - AI" at bounding box center [1150, 632] width 691 height 21
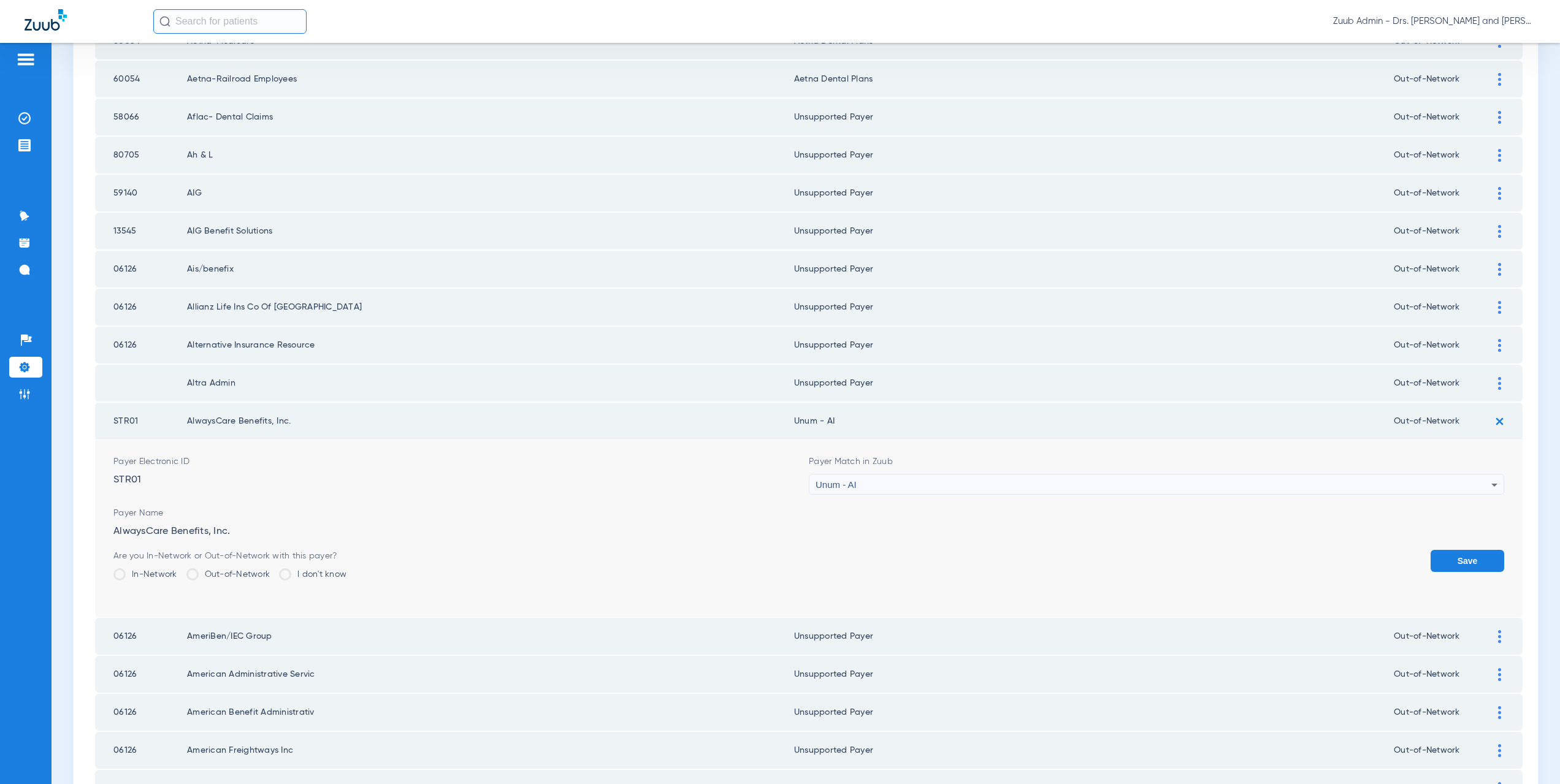
click at [1468, 560] on button "Save" at bounding box center [1468, 560] width 74 height 22
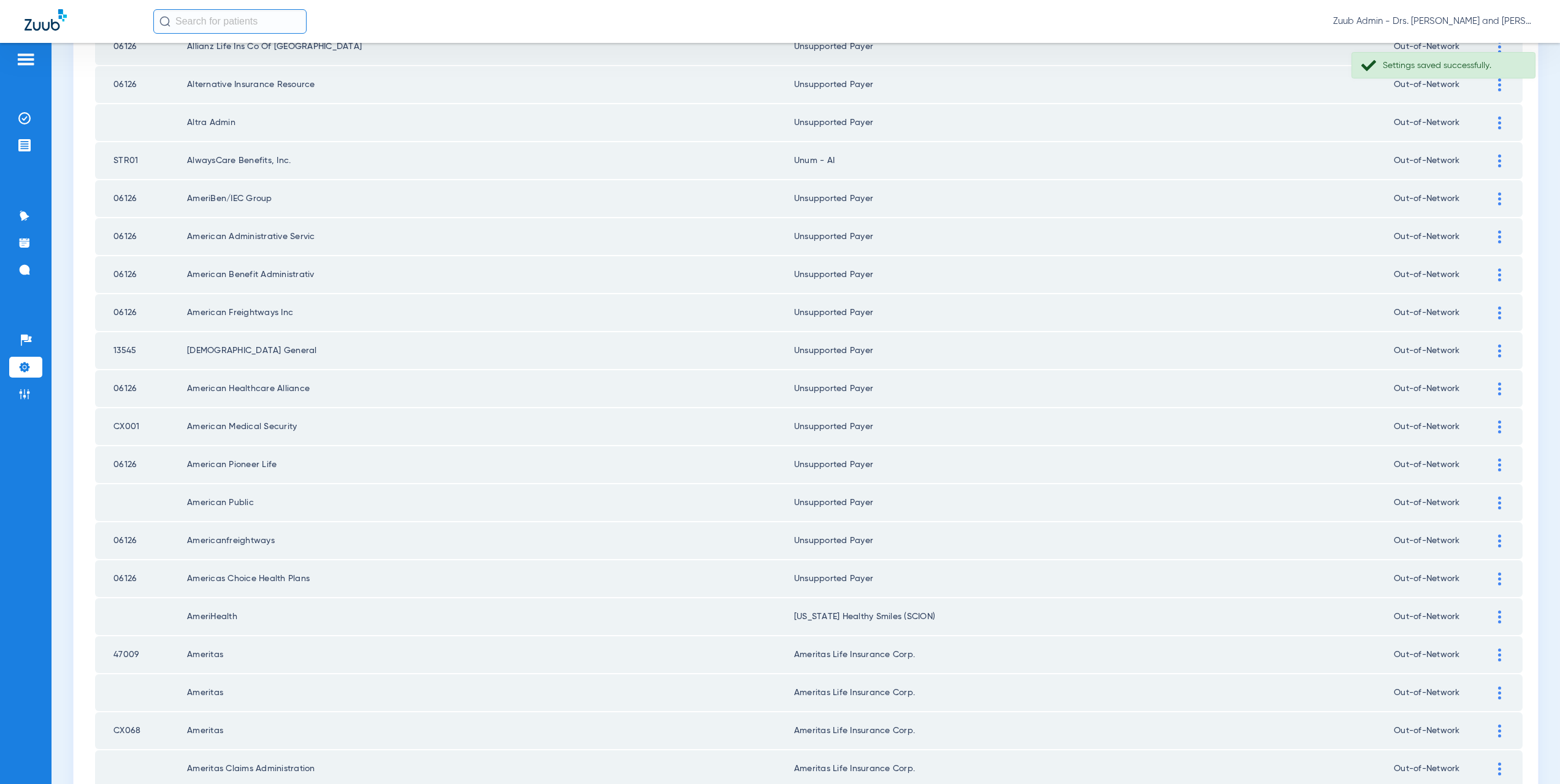
scroll to position [1432, 0]
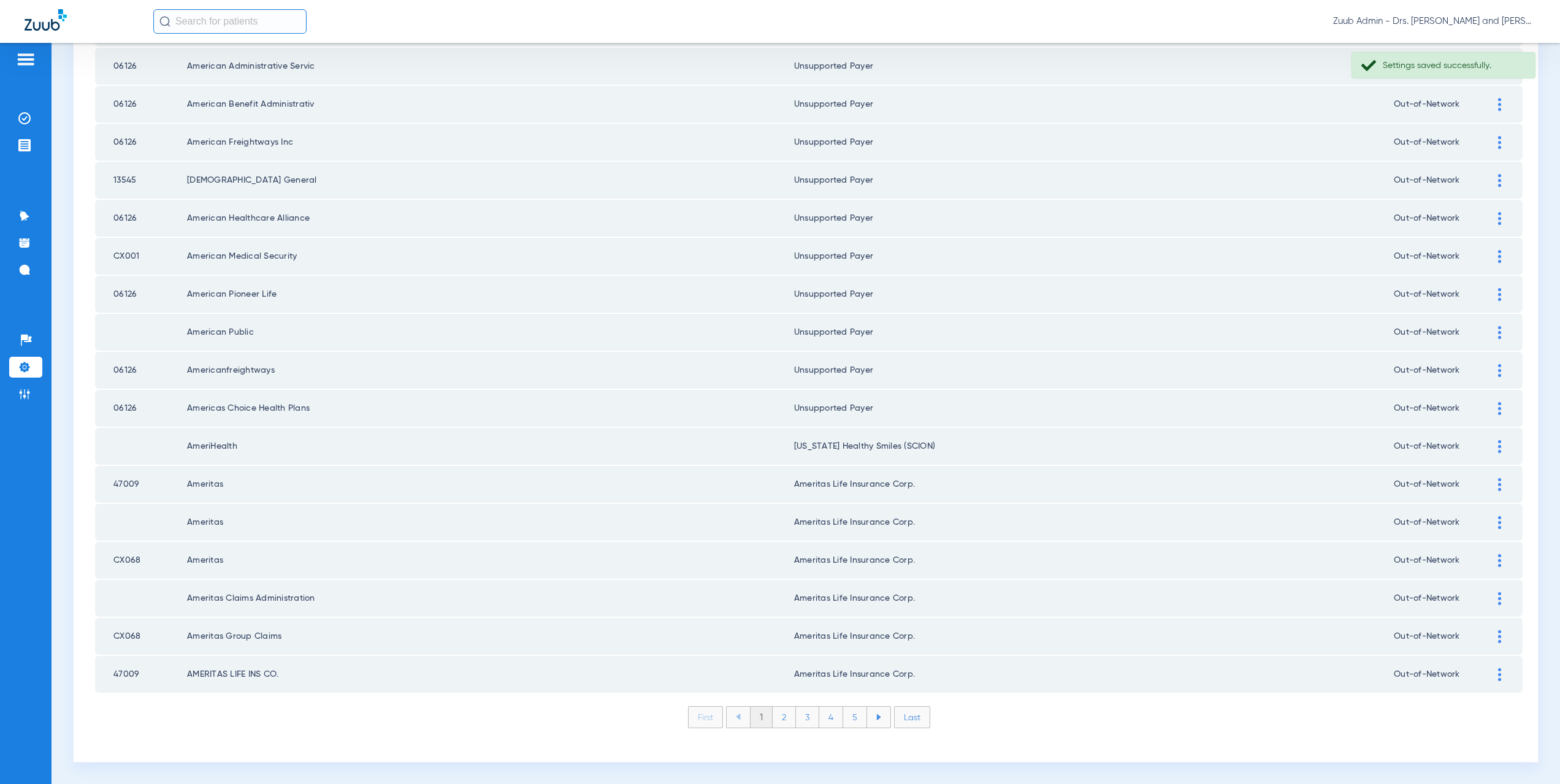
click at [804, 715] on li "3" at bounding box center [807, 717] width 23 height 21
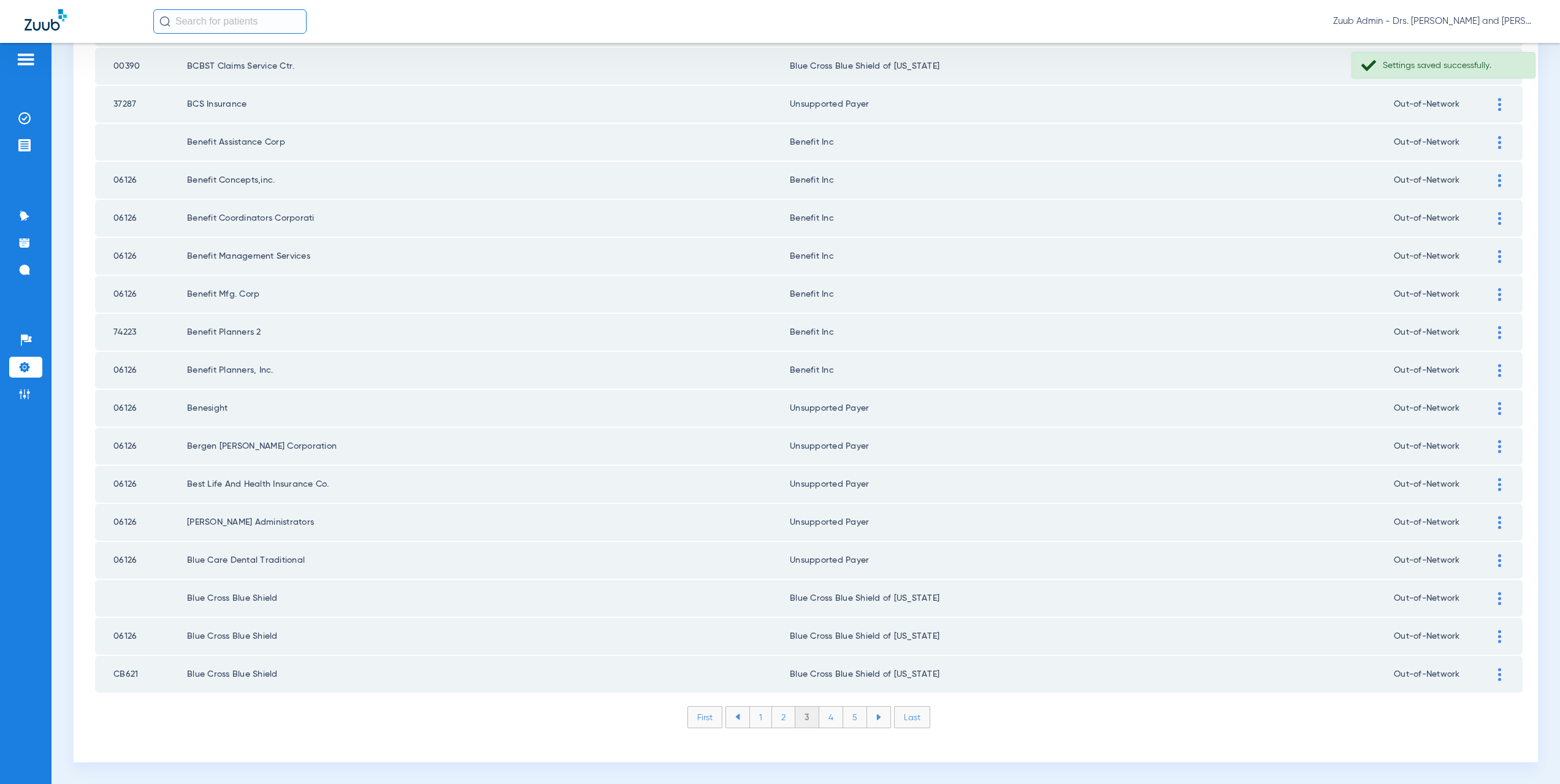
click at [837, 717] on li "4" at bounding box center [831, 717] width 24 height 21
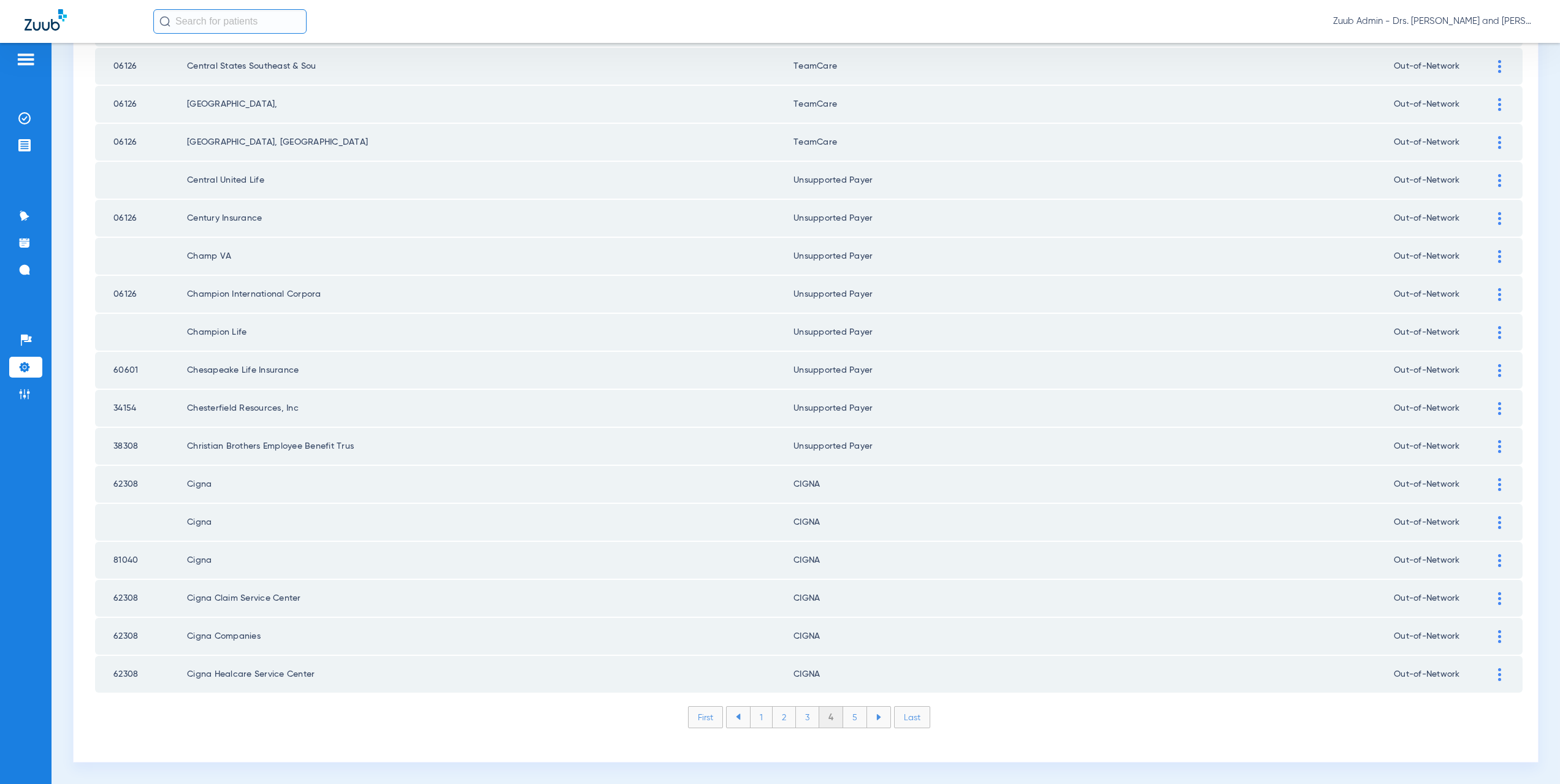
click at [854, 717] on li "5" at bounding box center [855, 717] width 24 height 21
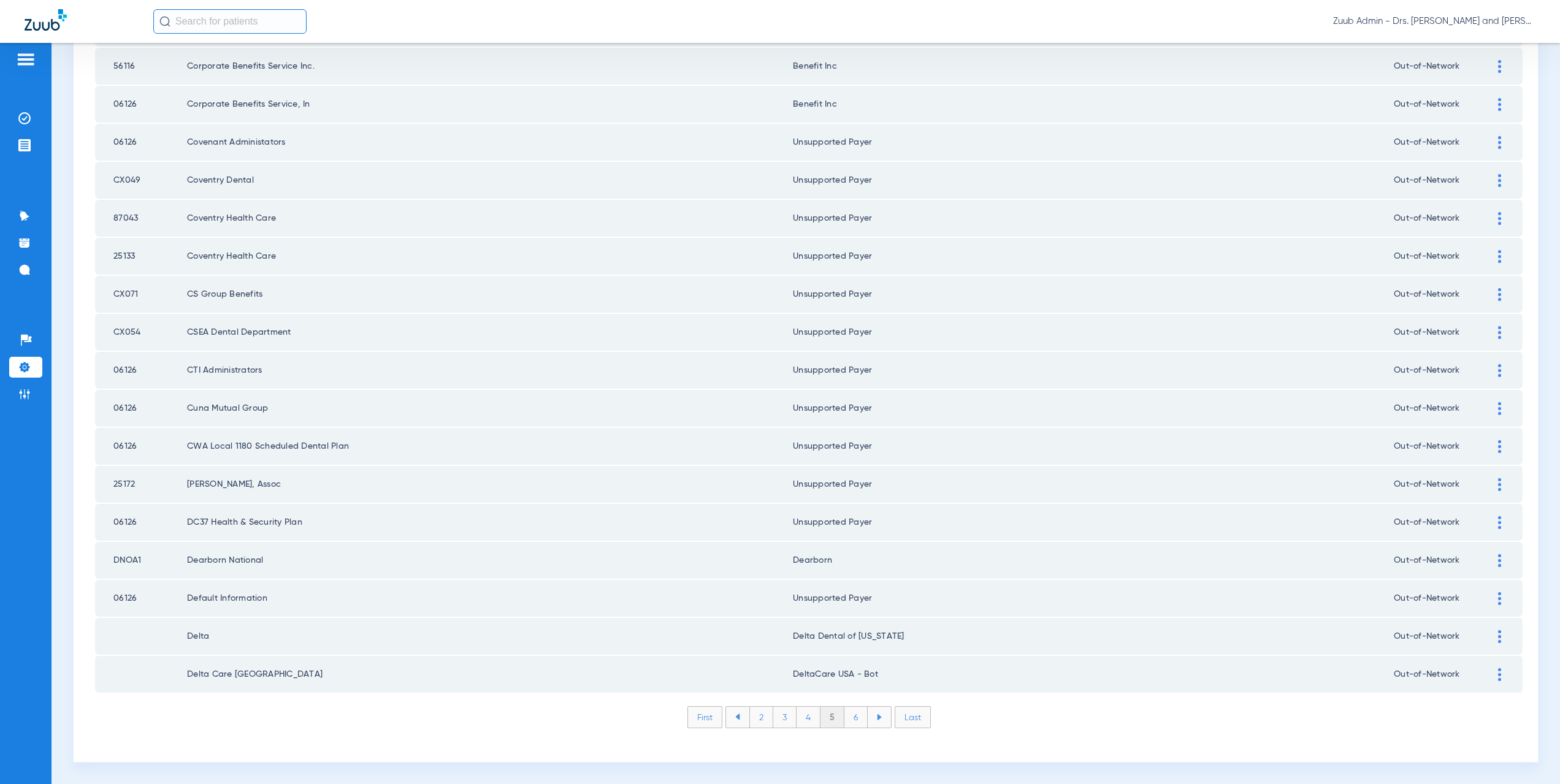
click at [852, 717] on li "6" at bounding box center [856, 717] width 23 height 21
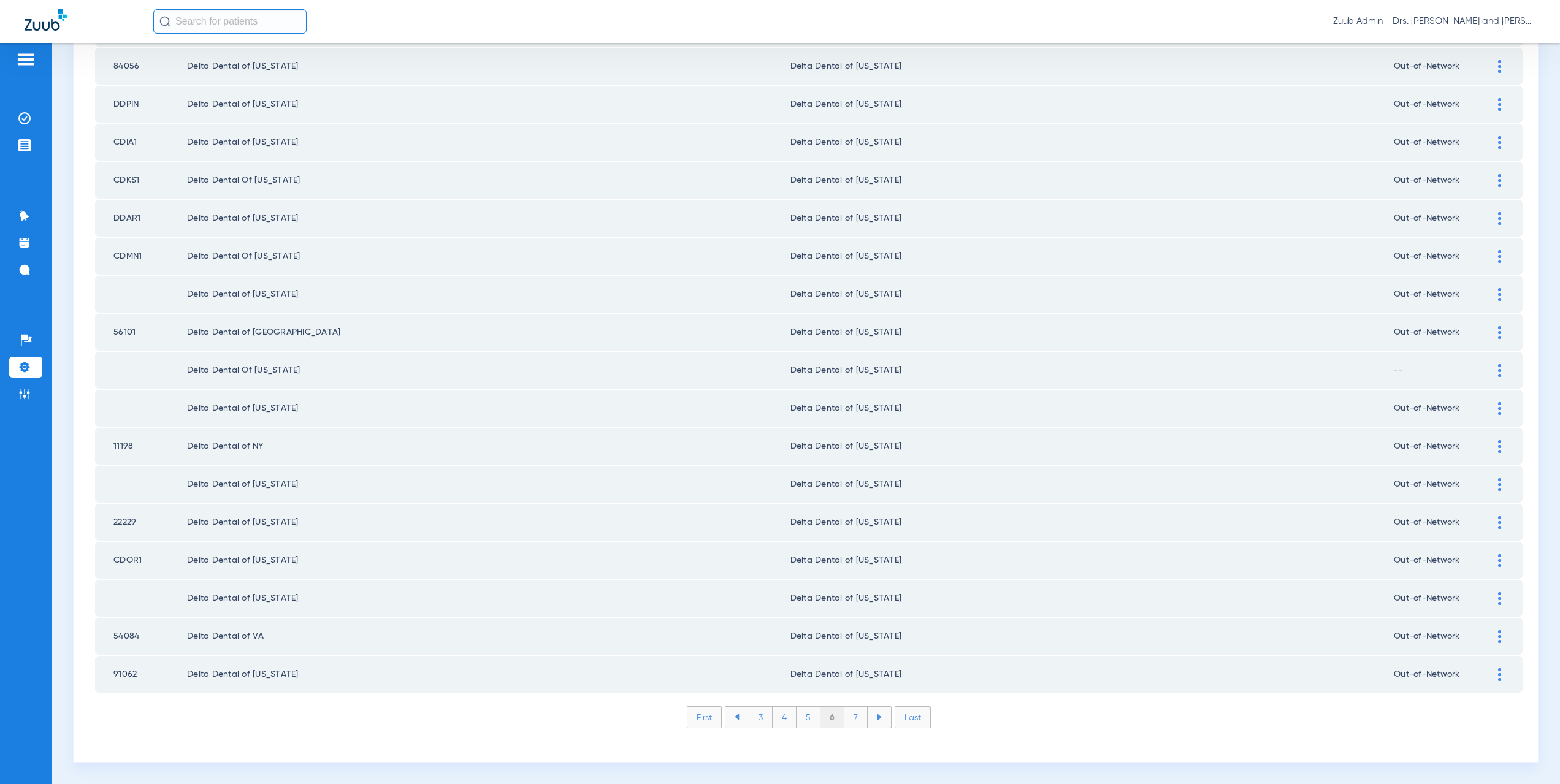
click at [857, 720] on li "7" at bounding box center [856, 717] width 23 height 21
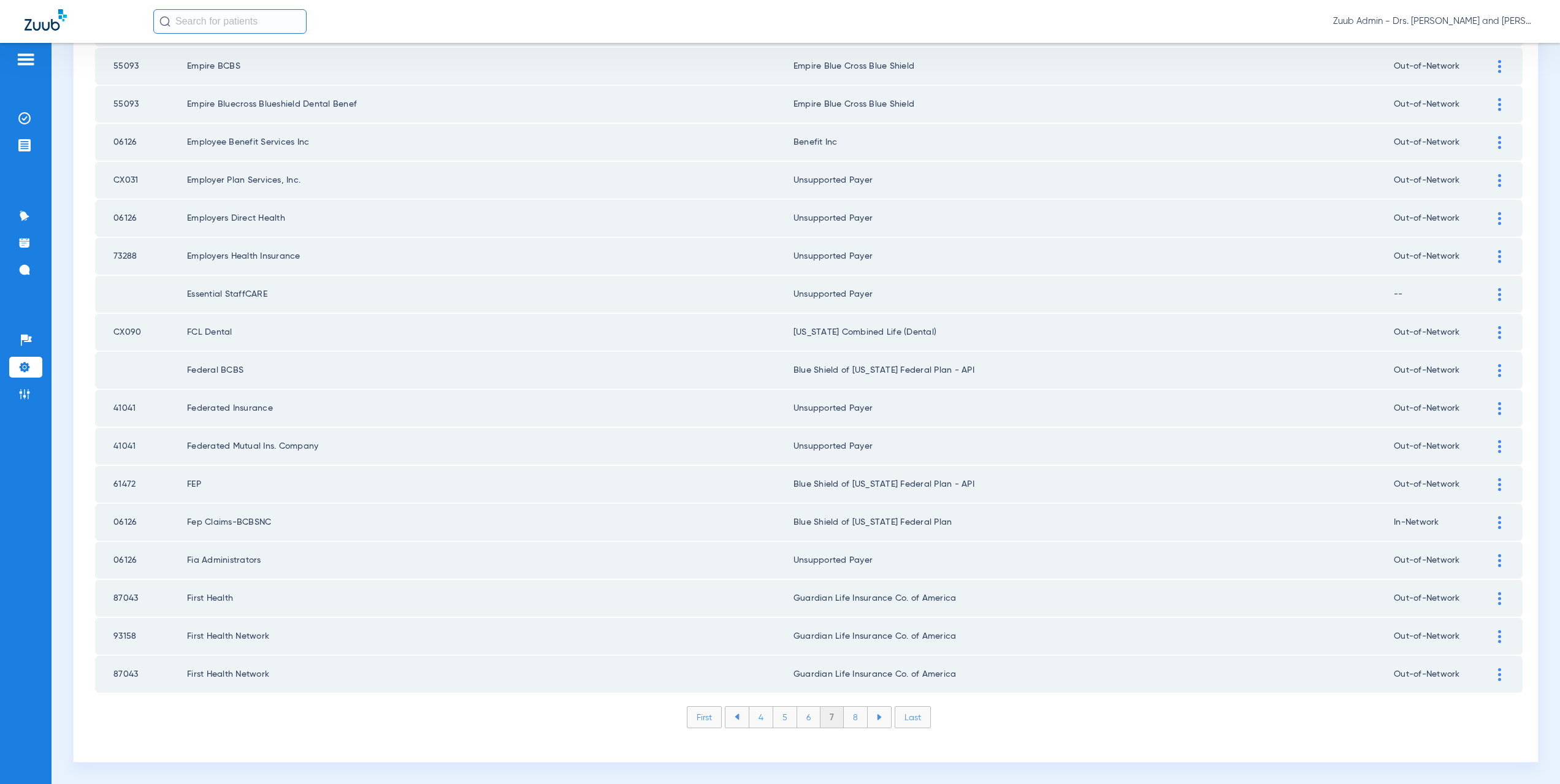
click at [857, 720] on li "8" at bounding box center [856, 717] width 24 height 21
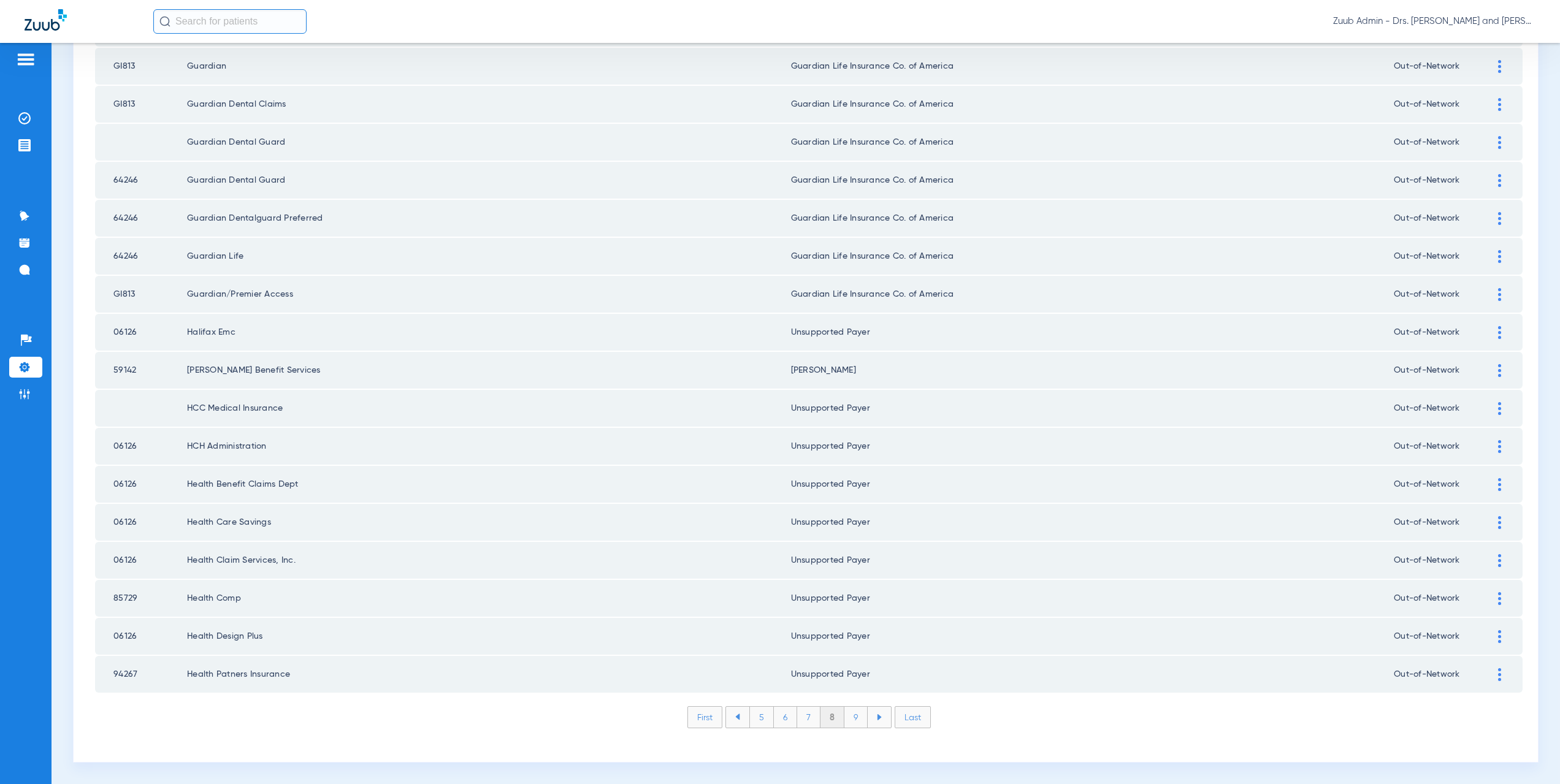
click at [857, 720] on li "9" at bounding box center [856, 717] width 23 height 21
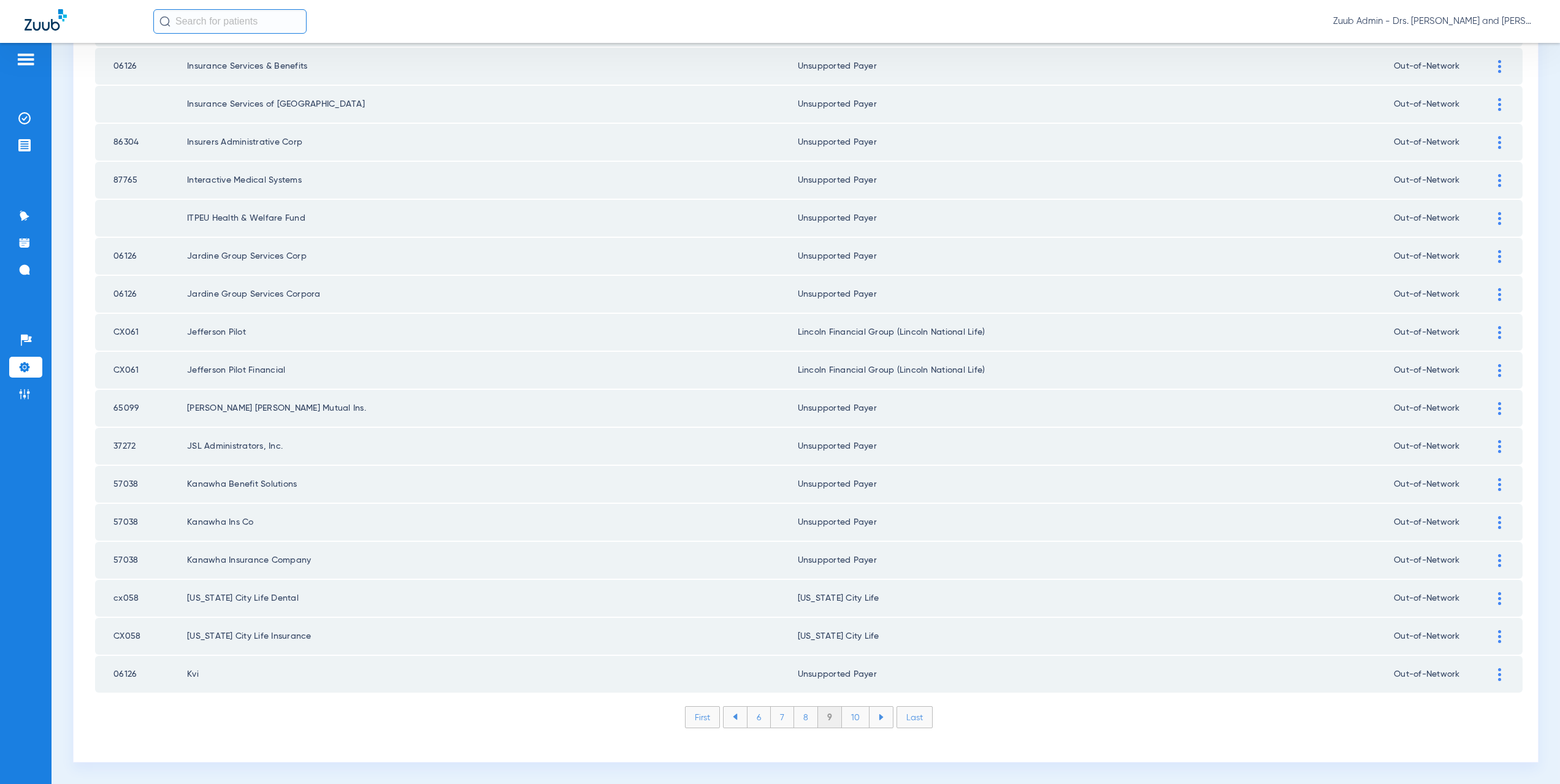
scroll to position [412, 0]
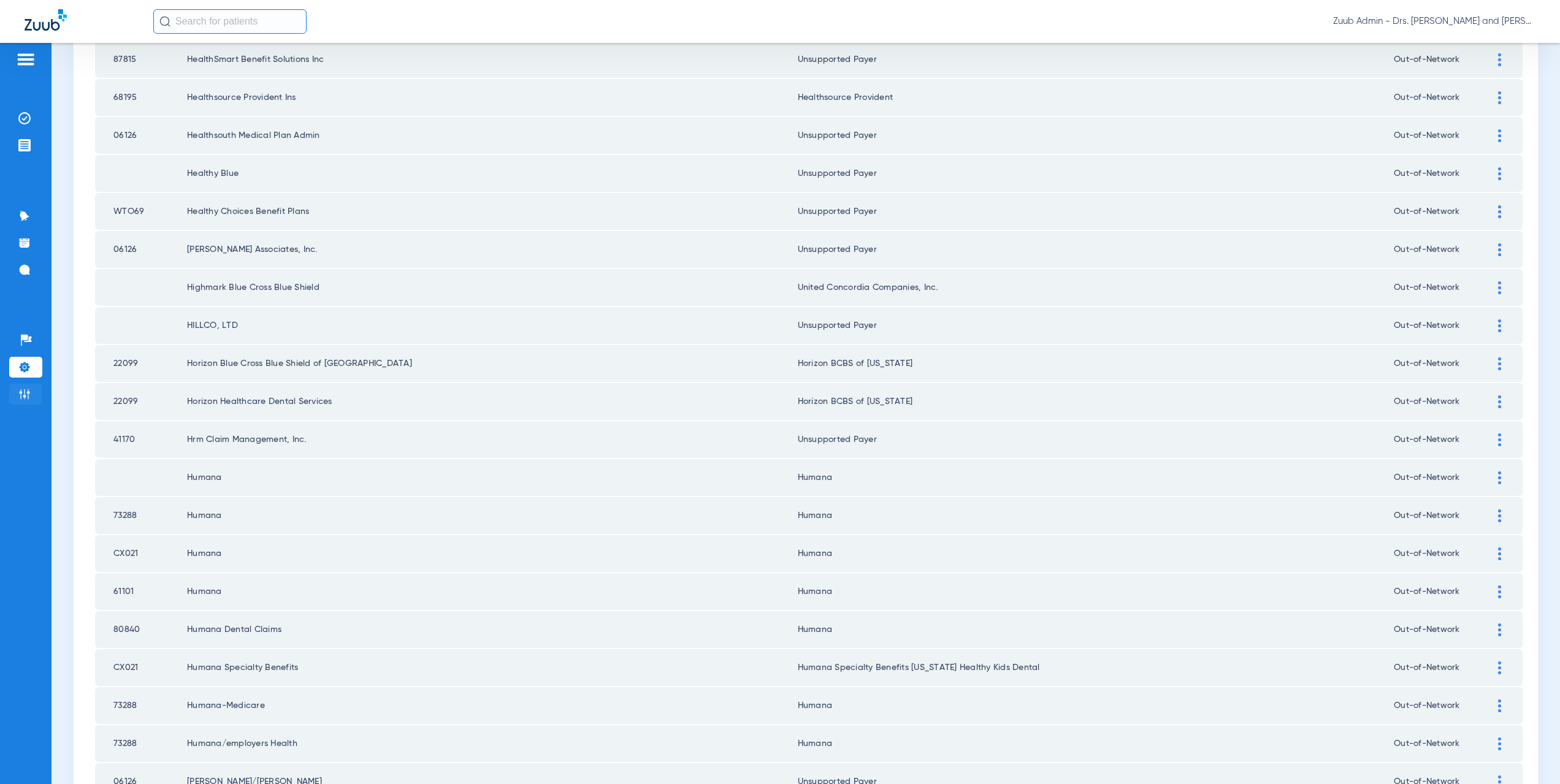
click at [21, 388] on img at bounding box center [24, 393] width 12 height 12
